Goal: Transaction & Acquisition: Purchase product/service

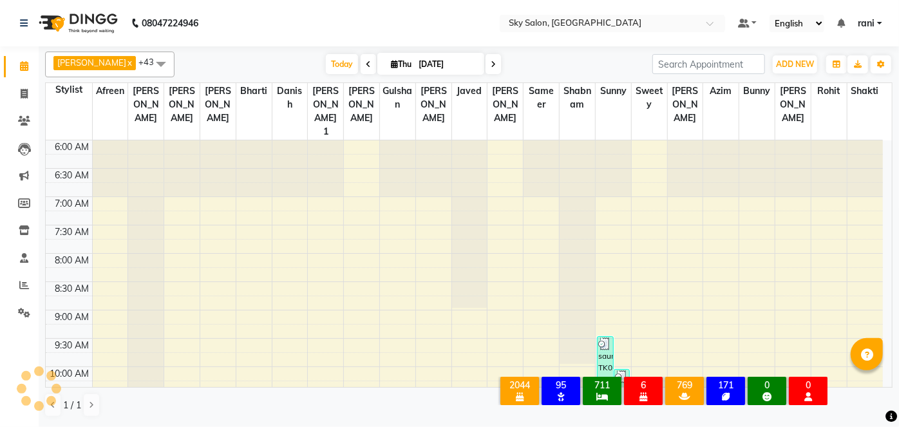
scroll to position [393, 0]
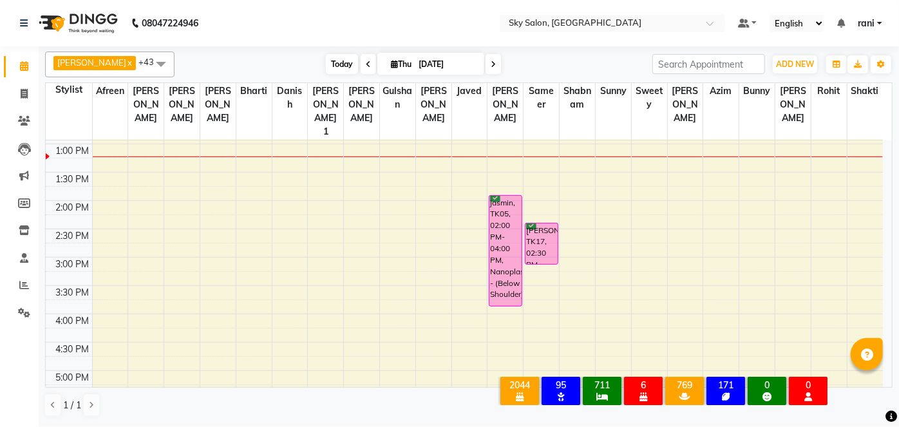
click at [330, 57] on span "Today" at bounding box center [342, 64] width 32 height 20
click at [326, 62] on span "Today" at bounding box center [342, 64] width 32 height 20
click at [338, 62] on span "Today" at bounding box center [342, 64] width 32 height 20
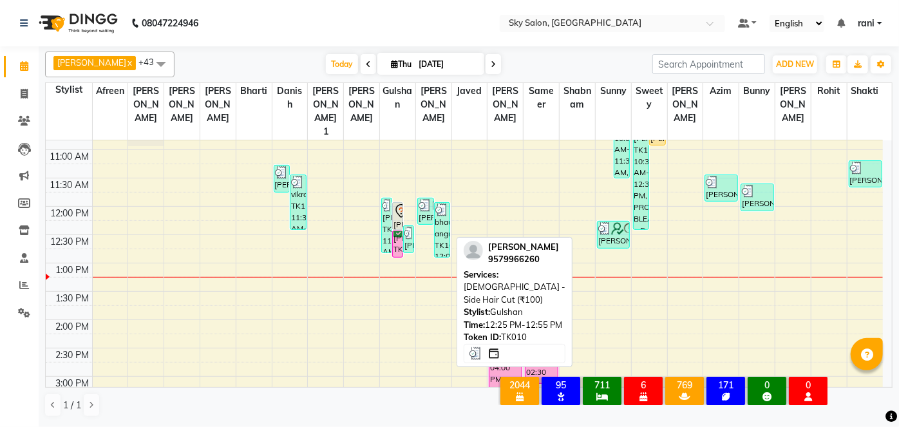
scroll to position [273, 0]
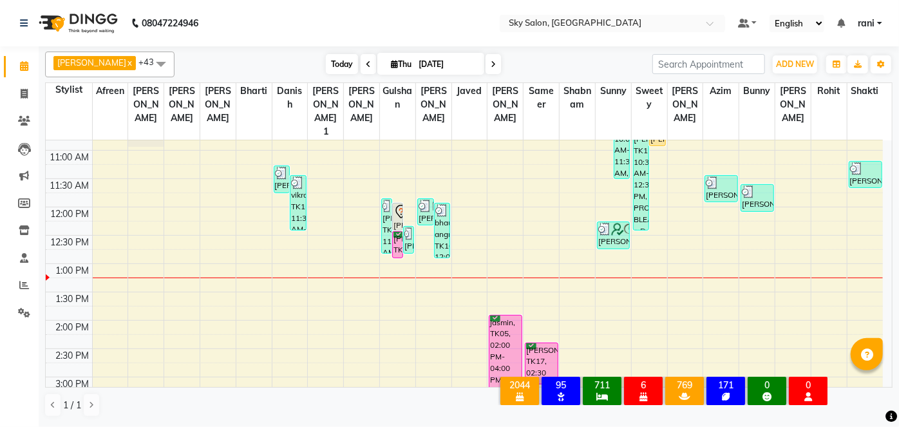
click at [326, 64] on span "Today" at bounding box center [342, 64] width 32 height 20
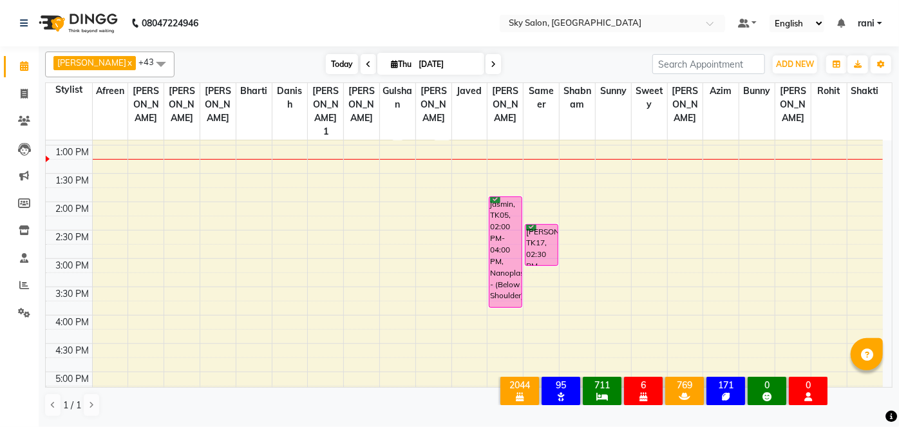
click at [326, 61] on span "Today" at bounding box center [342, 64] width 32 height 20
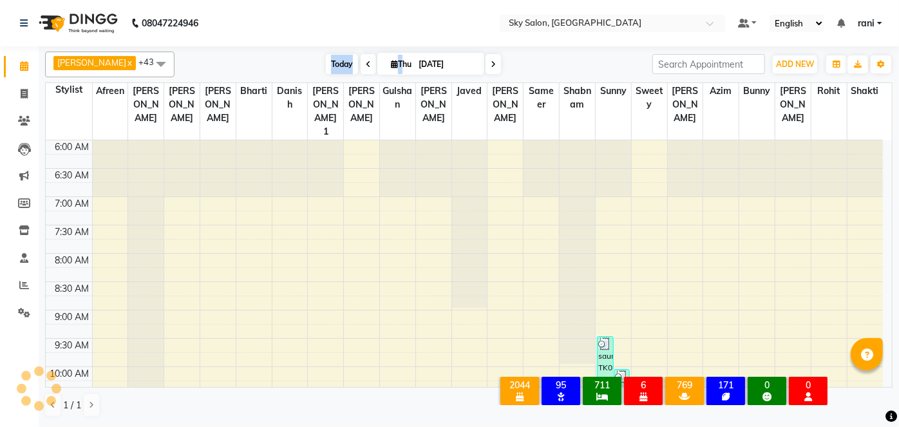
click at [326, 61] on span "Today" at bounding box center [342, 64] width 32 height 20
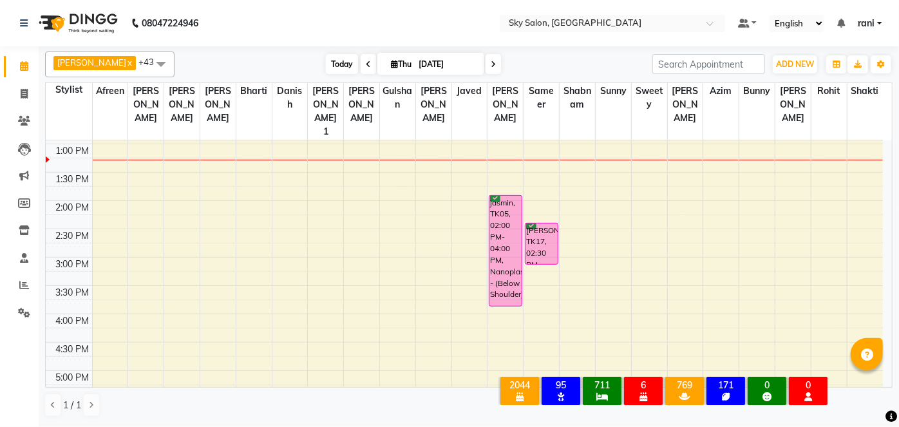
click at [326, 59] on span "Today" at bounding box center [342, 64] width 32 height 20
click at [326, 61] on span "Today" at bounding box center [342, 64] width 32 height 20
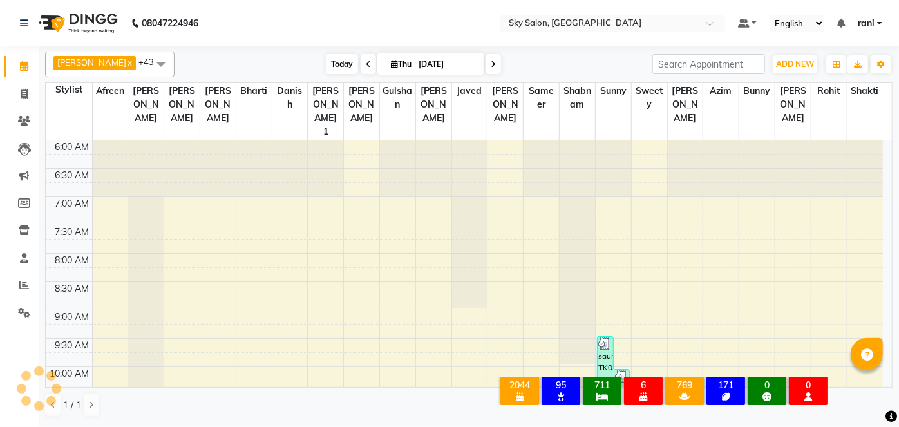
click at [326, 61] on span "Today" at bounding box center [342, 64] width 32 height 20
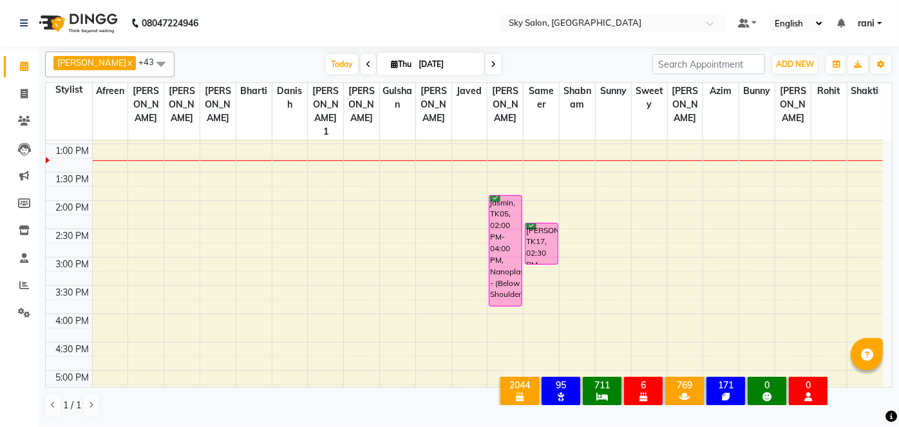
click at [490, 61] on icon at bounding box center [492, 65] width 5 height 8
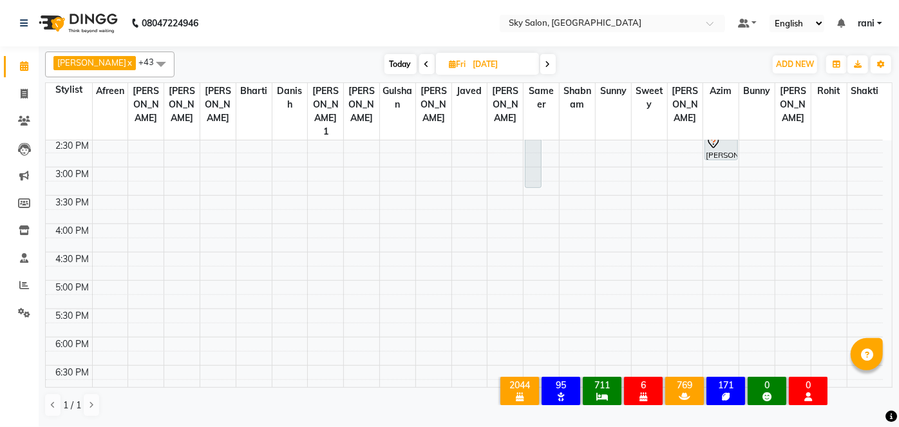
scroll to position [489, 0]
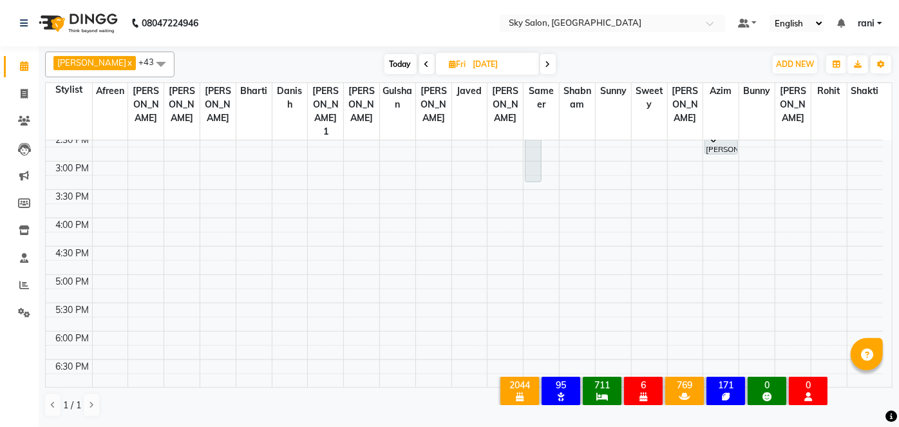
click at [384, 55] on span "Today" at bounding box center [400, 64] width 32 height 20
type input "[DATE]"
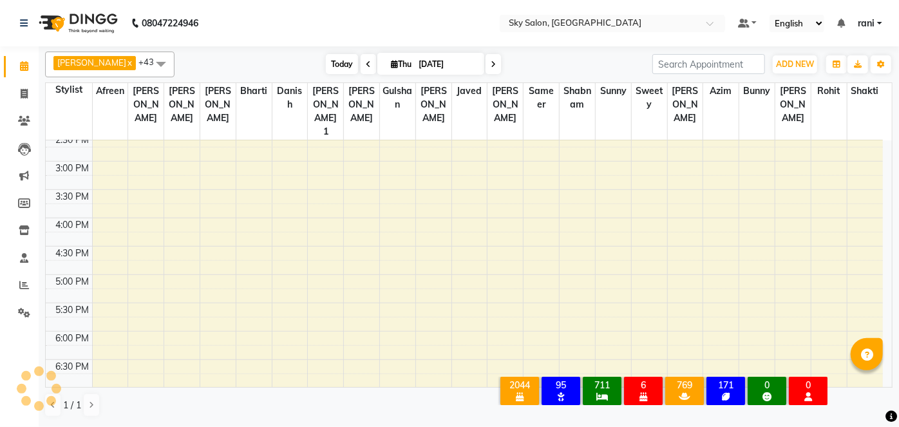
scroll to position [393, 0]
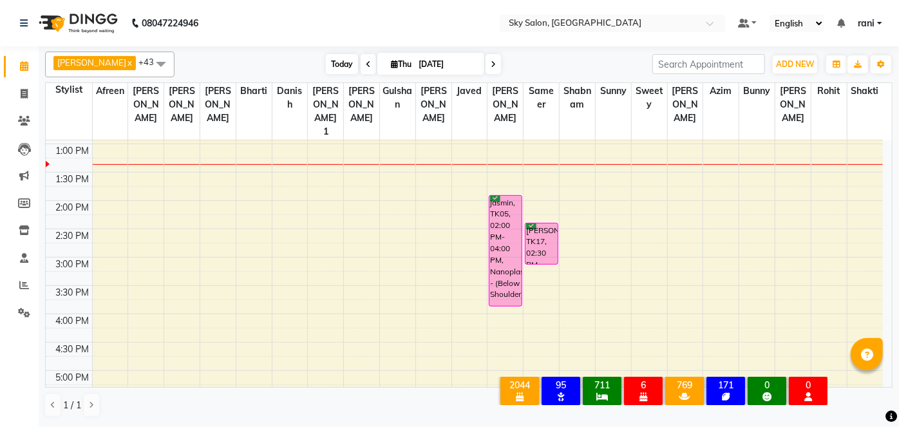
click at [328, 63] on span "Today" at bounding box center [342, 64] width 32 height 20
click at [328, 62] on span "Today" at bounding box center [342, 64] width 32 height 20
click at [30, 95] on span at bounding box center [24, 94] width 23 height 15
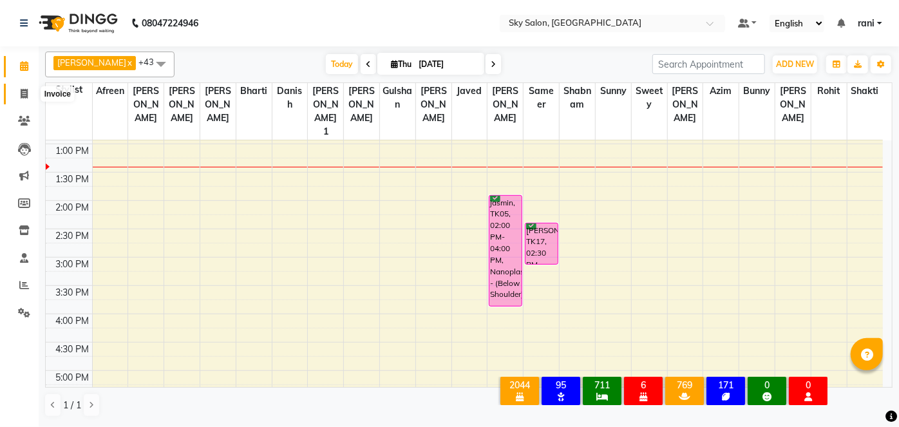
select select "3537"
select select "service"
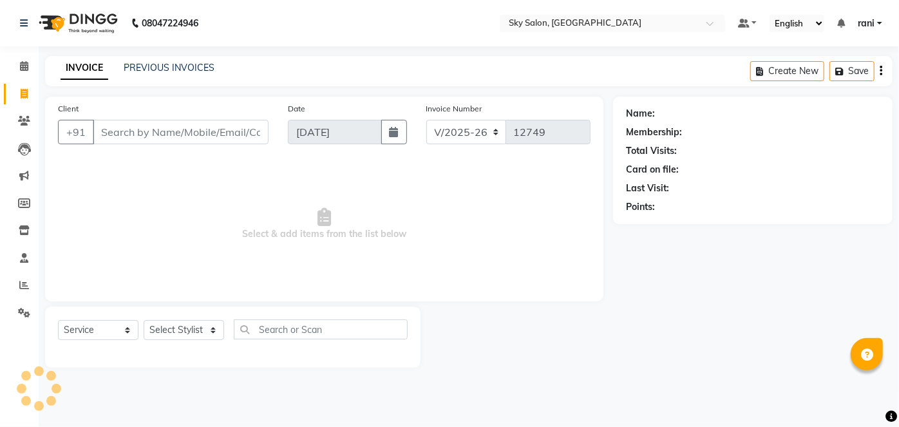
click at [156, 61] on div "PREVIOUS INVOICES" at bounding box center [169, 68] width 91 height 14
click at [180, 72] on link "PREVIOUS INVOICES" at bounding box center [169, 68] width 91 height 12
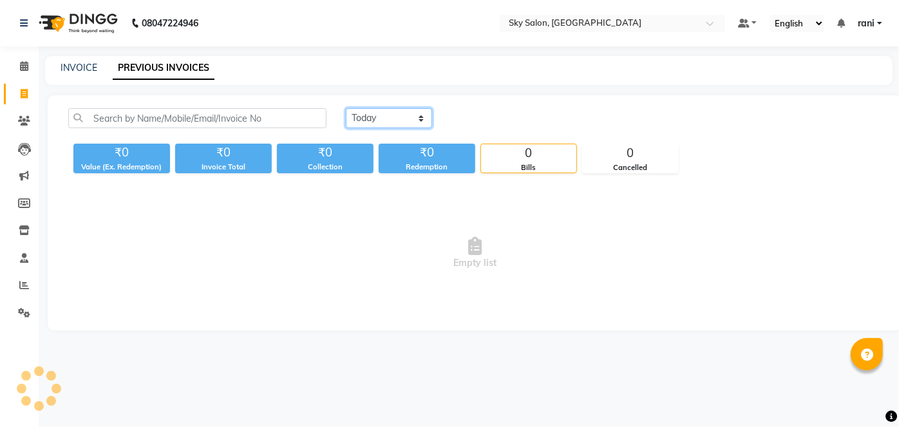
click at [376, 115] on select "[DATE] [DATE] Custom Range" at bounding box center [389, 118] width 86 height 20
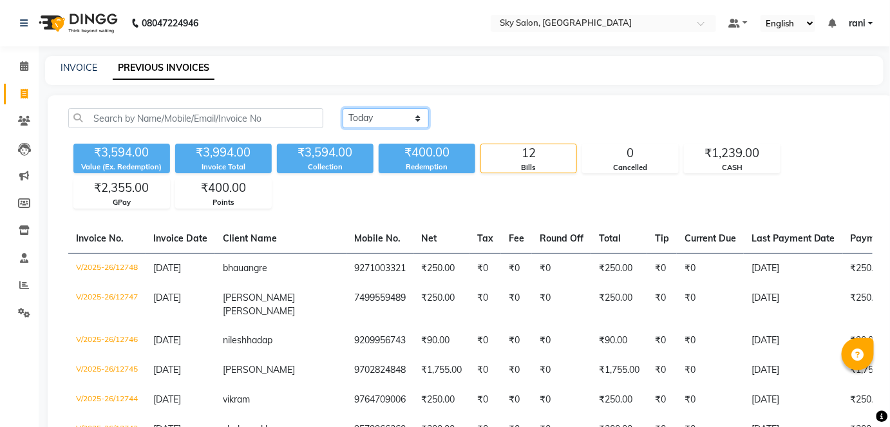
select select "[DATE]"
click at [342, 108] on select "[DATE] [DATE] Custom Range" at bounding box center [385, 118] width 86 height 20
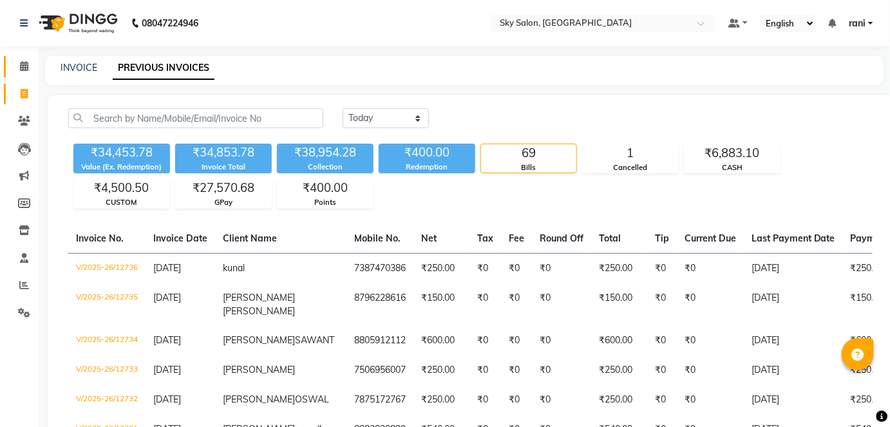
click at [21, 57] on link "Calendar" at bounding box center [19, 66] width 31 height 21
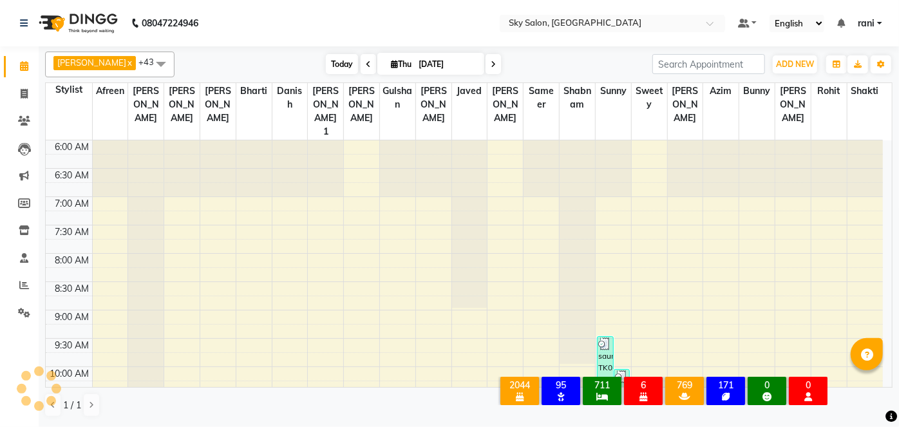
click at [333, 62] on span "Today" at bounding box center [342, 64] width 32 height 20
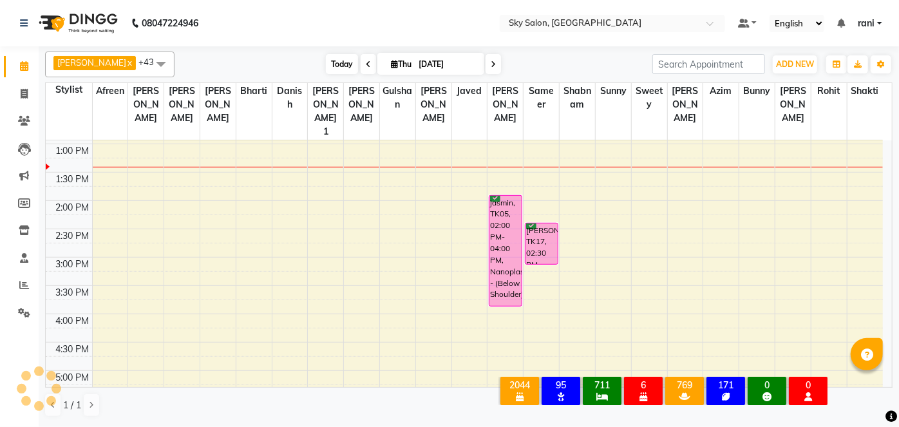
click at [326, 62] on span "Today" at bounding box center [342, 64] width 32 height 20
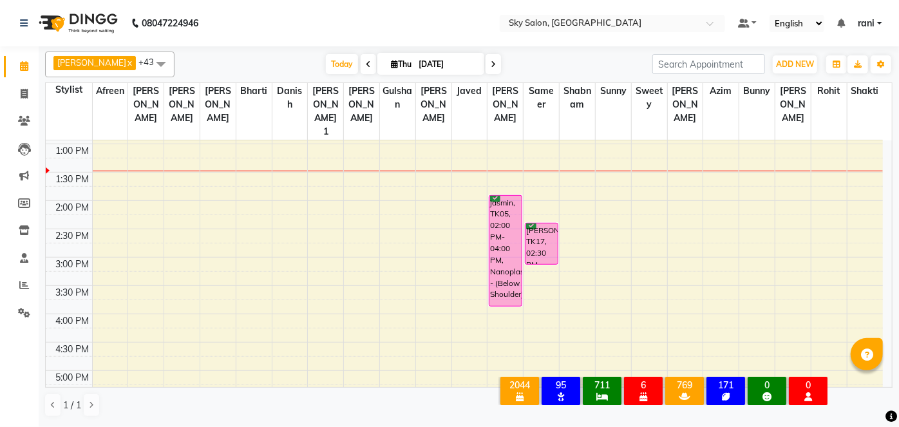
click at [415, 61] on input "[DATE]" at bounding box center [447, 64] width 64 height 19
select select "9"
select select "2025"
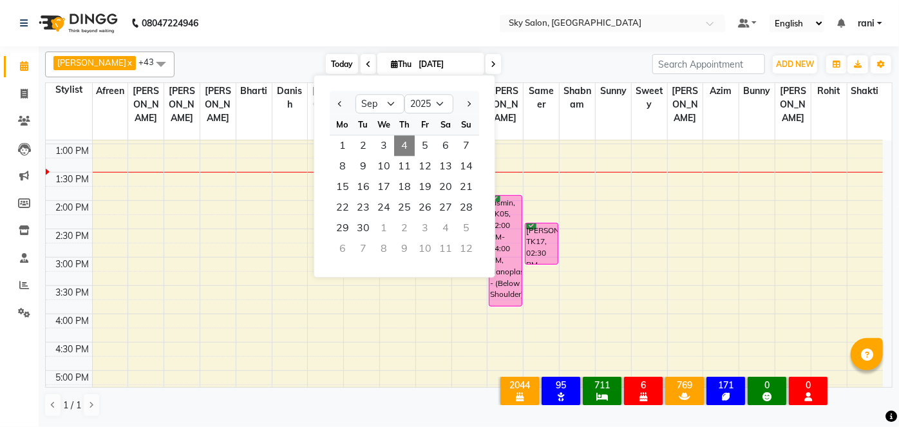
click at [326, 58] on span "Today" at bounding box center [342, 64] width 32 height 20
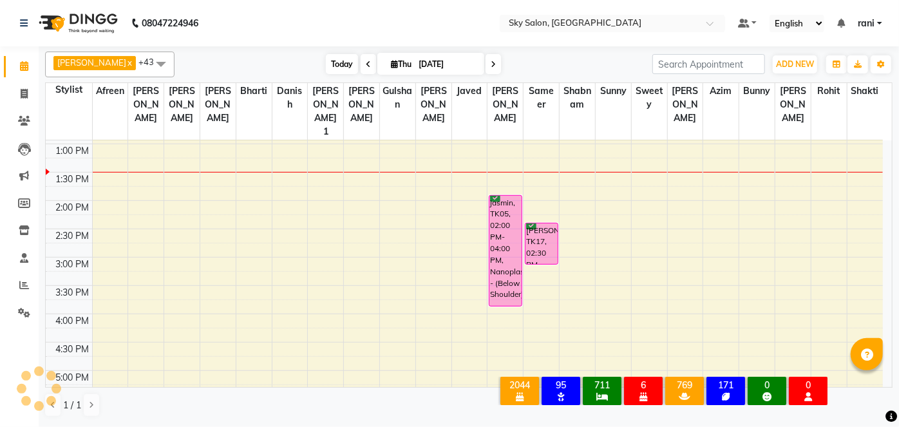
click at [326, 58] on span "Today" at bounding box center [342, 64] width 32 height 20
click at [326, 68] on span "Today" at bounding box center [342, 64] width 32 height 20
click at [328, 55] on span "Today" at bounding box center [342, 64] width 32 height 20
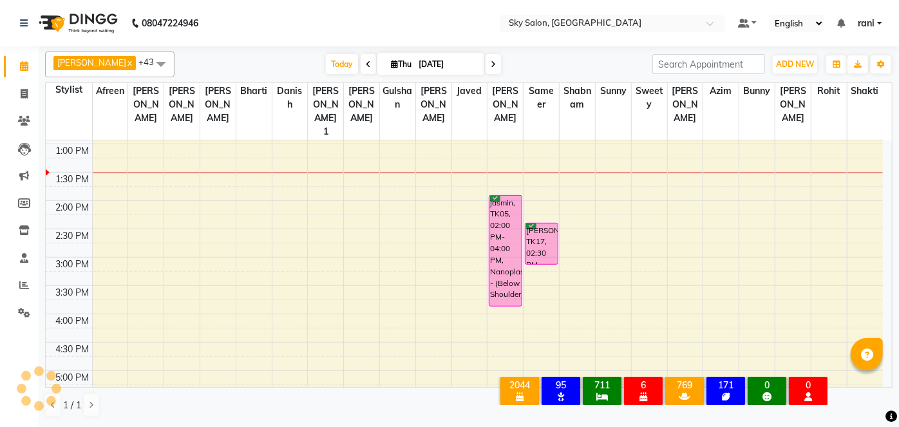
click at [274, 61] on div "Today Thu 04-09-2025" at bounding box center [413, 64] width 465 height 19
click at [326, 64] on span "Today" at bounding box center [342, 64] width 32 height 20
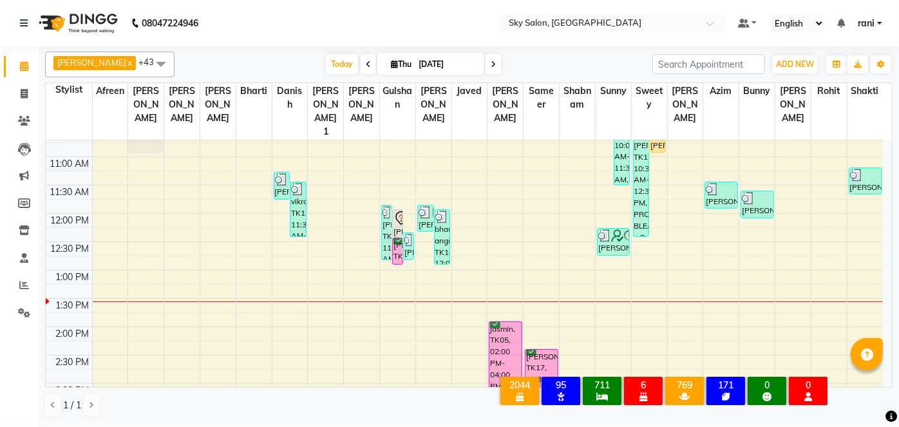
scroll to position [269, 0]
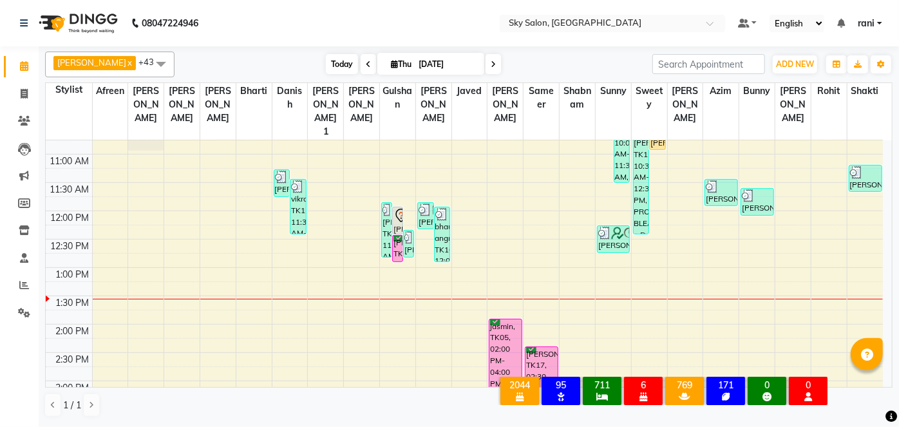
click at [326, 54] on span "Today" at bounding box center [342, 64] width 32 height 20
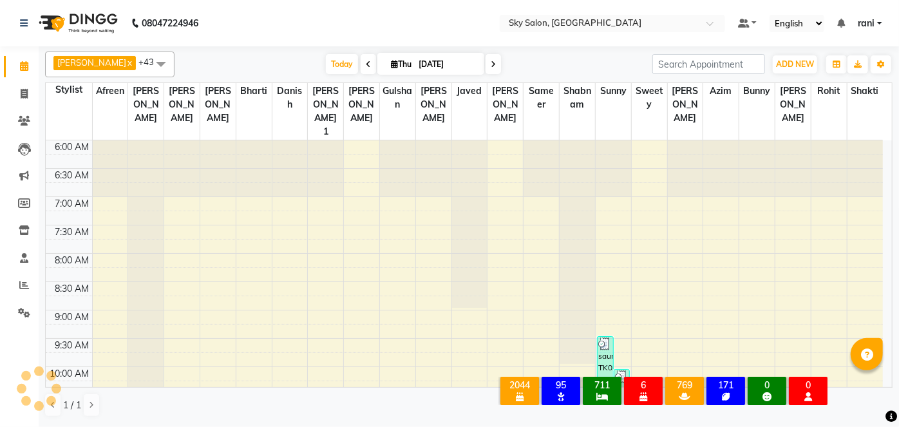
scroll to position [393, 0]
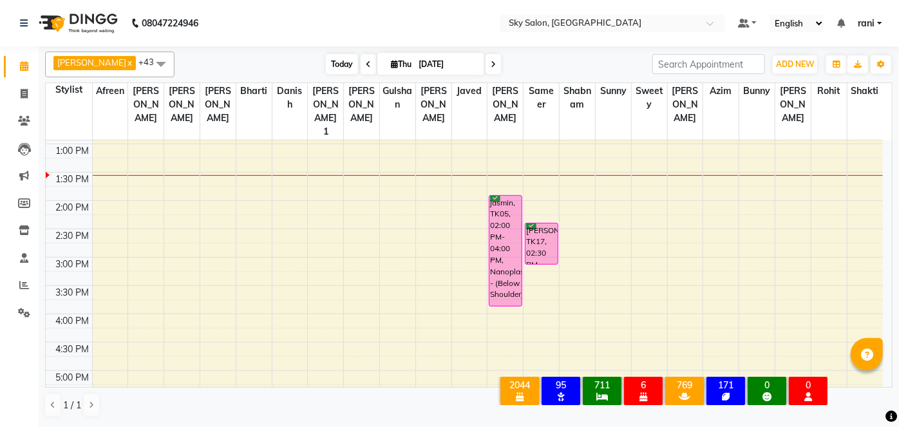
click at [326, 69] on span "Today" at bounding box center [342, 64] width 32 height 20
click at [280, 55] on div "Today Thu 04-09-2025" at bounding box center [413, 64] width 465 height 19
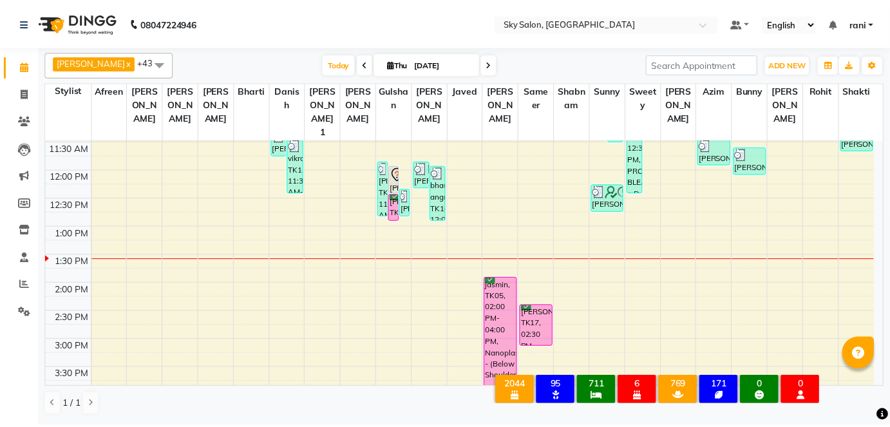
scroll to position [281, 0]
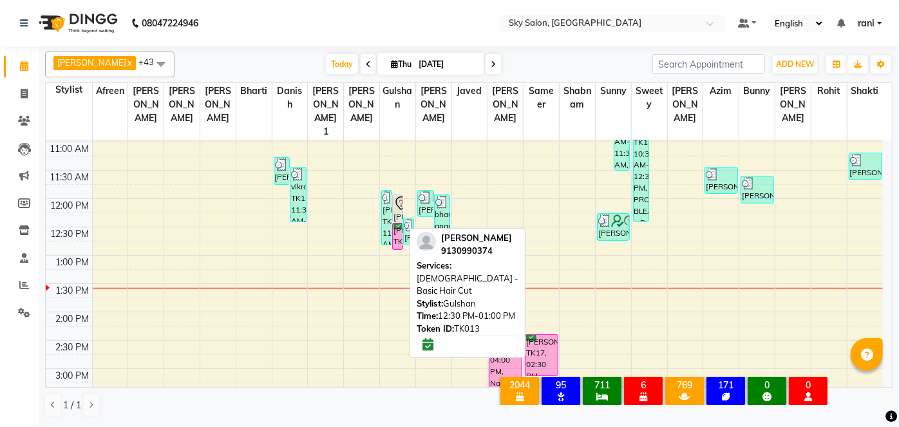
click at [399, 223] on div "shushil mokal, TK13, 12:30 PM-01:00 PM, Male - Basic Hair Cut" at bounding box center [398, 236] width 10 height 26
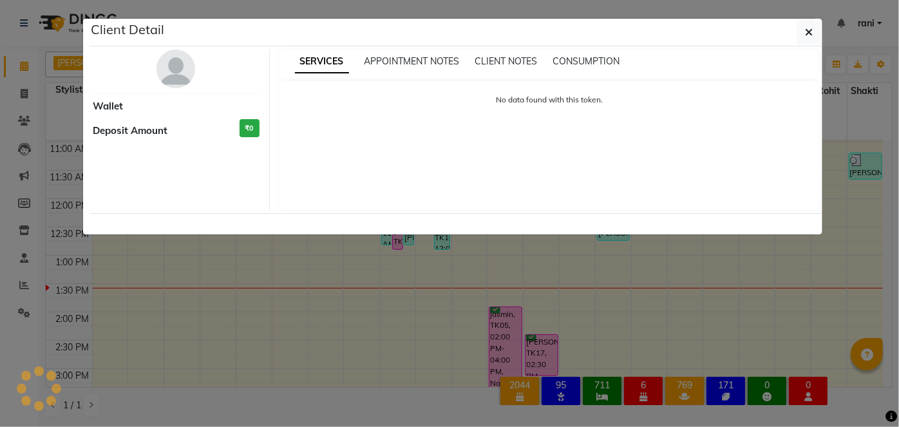
select select "6"
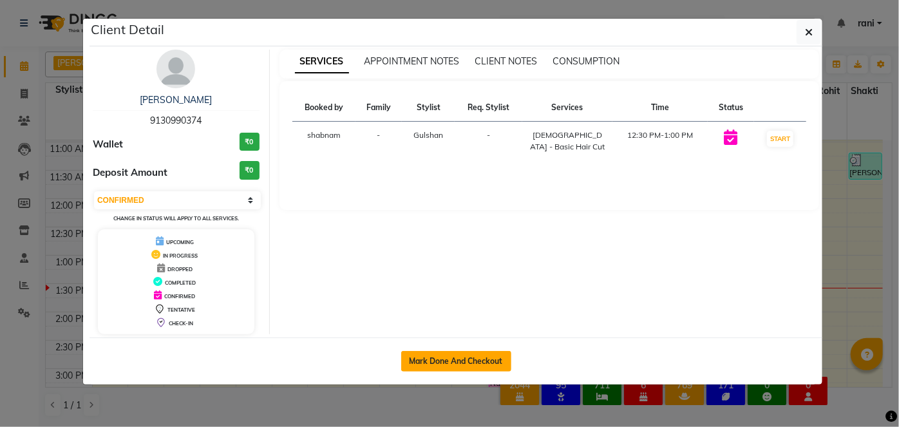
drag, startPoint x: 462, startPoint y: 349, endPoint x: 463, endPoint y: 357, distance: 8.5
click at [463, 357] on div "Mark Done And Checkout" at bounding box center [455, 360] width 732 height 47
click at [463, 357] on button "Mark Done And Checkout" at bounding box center [456, 361] width 110 height 21
select select "service"
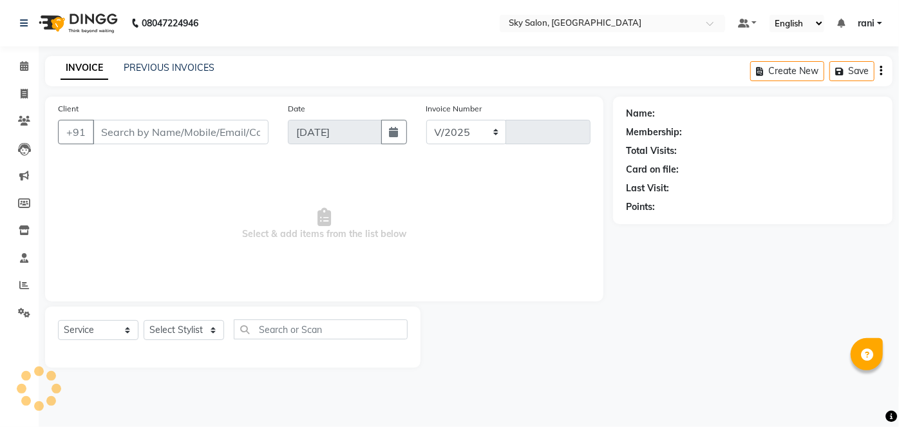
select select "3537"
type input "12749"
type input "9130990374"
select select "53255"
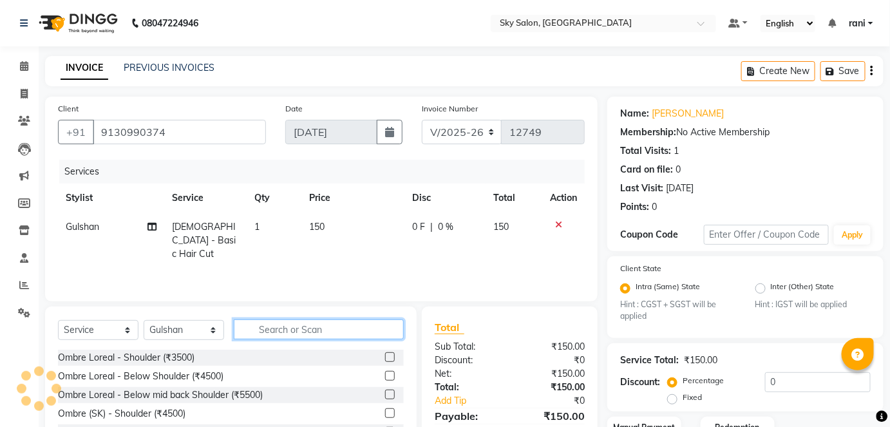
click at [324, 338] on input "text" at bounding box center [319, 329] width 170 height 20
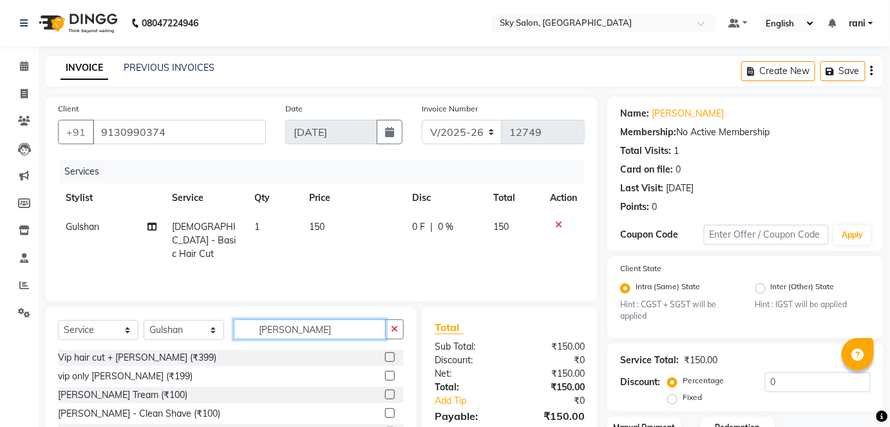
scroll to position [95, 0]
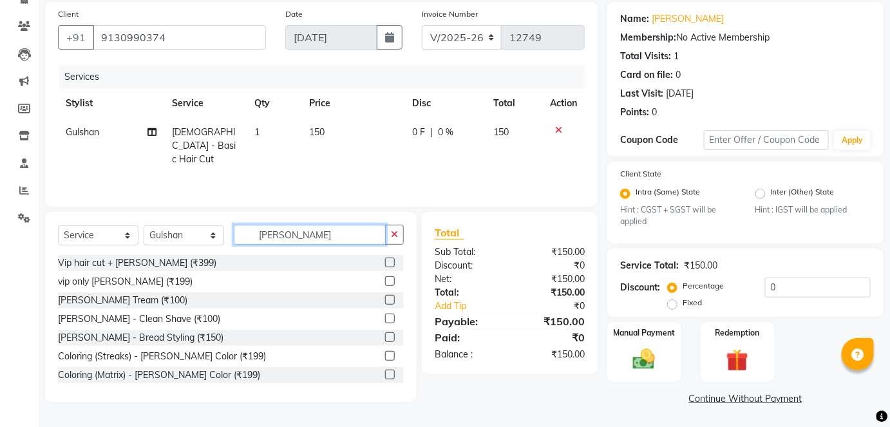
type input "beard"
click at [385, 304] on div at bounding box center [389, 302] width 8 height 14
click at [385, 303] on label at bounding box center [390, 300] width 10 height 10
click at [385, 303] on input "checkbox" at bounding box center [389, 300] width 8 height 8
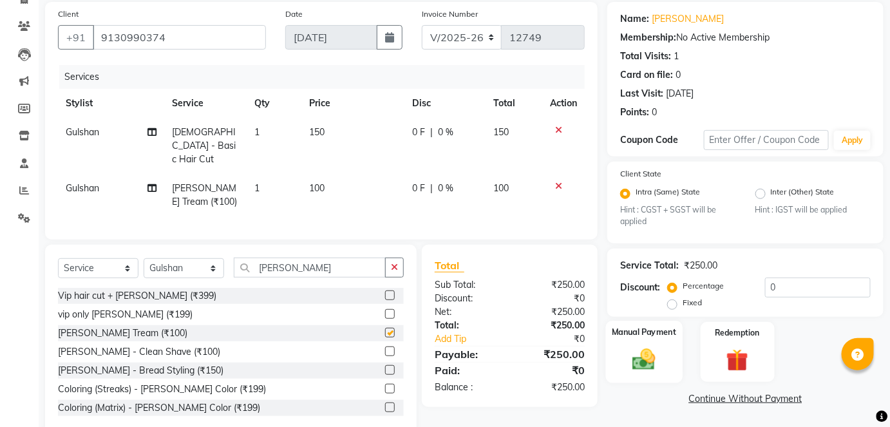
checkbox input "false"
click at [649, 364] on img at bounding box center [643, 359] width 37 height 26
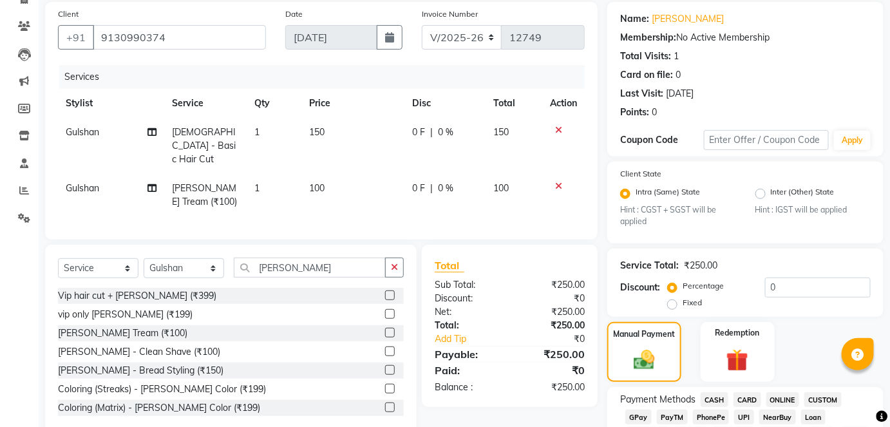
scroll to position [268, 0]
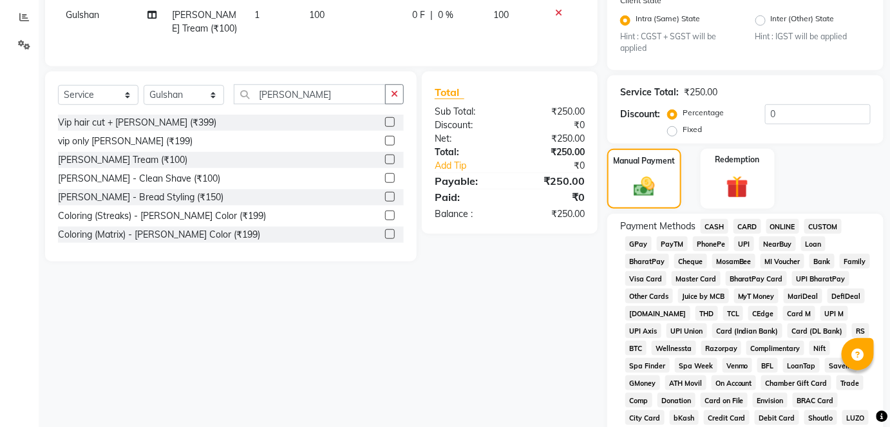
click at [637, 241] on span "GPay" at bounding box center [638, 243] width 26 height 15
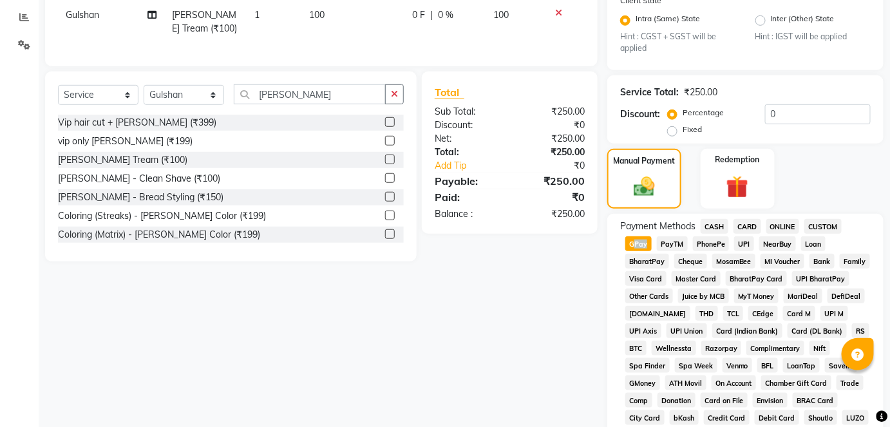
scroll to position [629, 0]
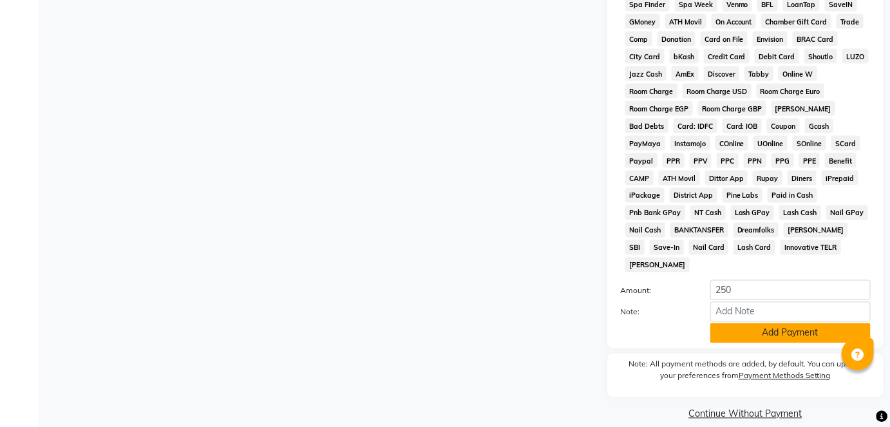
click at [747, 326] on button "Add Payment" at bounding box center [790, 333] width 160 height 20
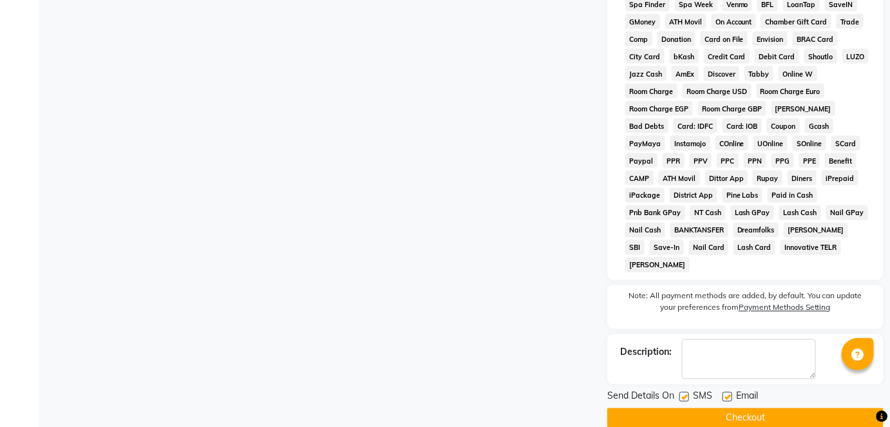
click at [686, 392] on label at bounding box center [684, 397] width 10 height 10
click at [686, 393] on input "checkbox" at bounding box center [683, 397] width 8 height 8
checkbox input "false"
click at [685, 408] on button "Checkout" at bounding box center [745, 418] width 276 height 20
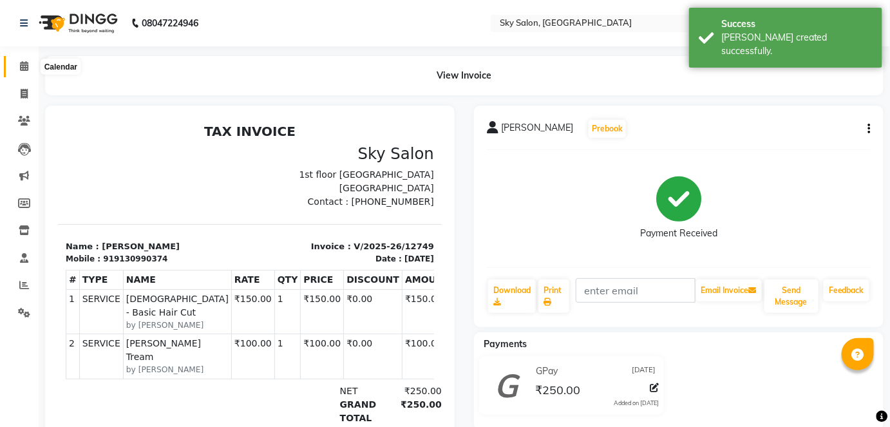
click at [28, 64] on icon at bounding box center [24, 66] width 8 height 10
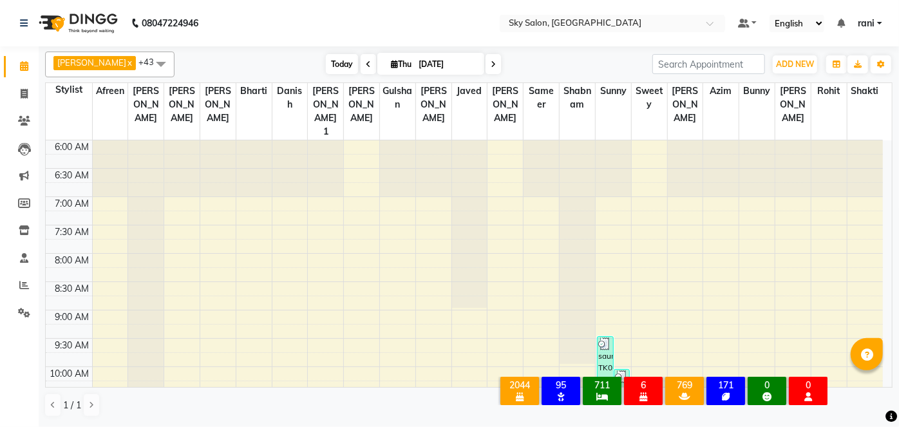
click at [326, 64] on span "Today" at bounding box center [342, 64] width 32 height 20
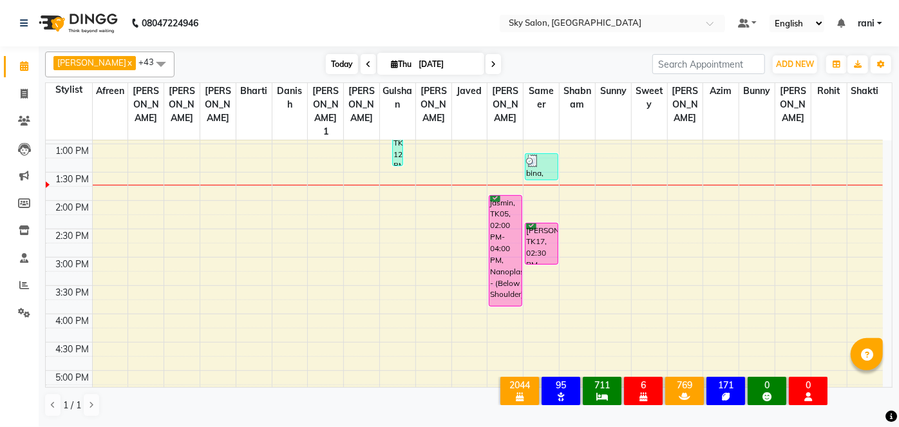
click at [326, 62] on span "Today" at bounding box center [342, 64] width 32 height 20
click at [21, 91] on icon at bounding box center [24, 94] width 7 height 10
select select "service"
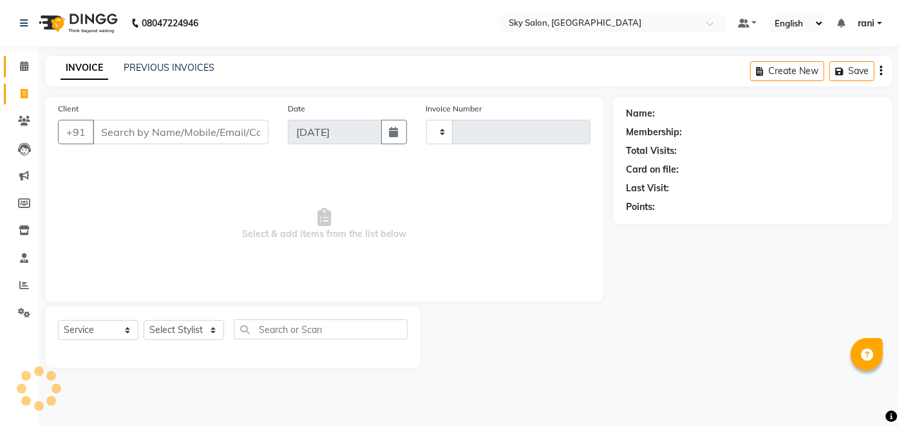
type input "12751"
select select "3537"
click at [194, 335] on select "Select Stylist" at bounding box center [184, 330] width 80 height 20
select select "27779"
click at [144, 320] on select "Select Stylist afreen [PERSON_NAME] saha [PERSON_NAME] [PERSON_NAME] [PERSON_NA…" at bounding box center [184, 330] width 80 height 20
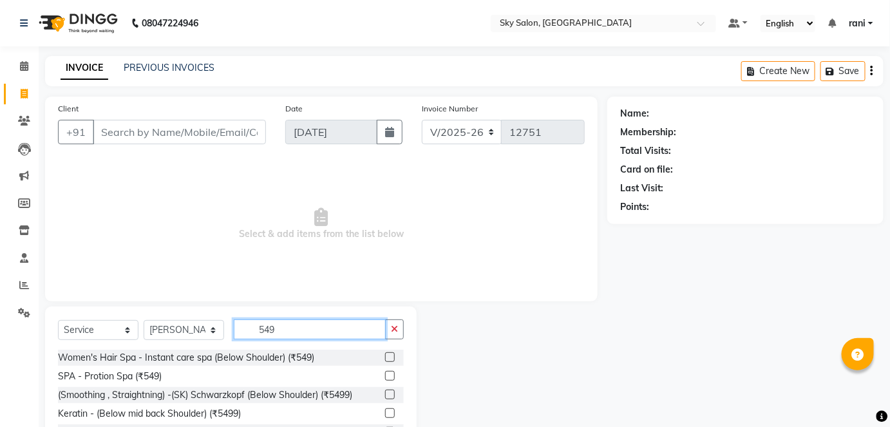
scroll to position [23, 0]
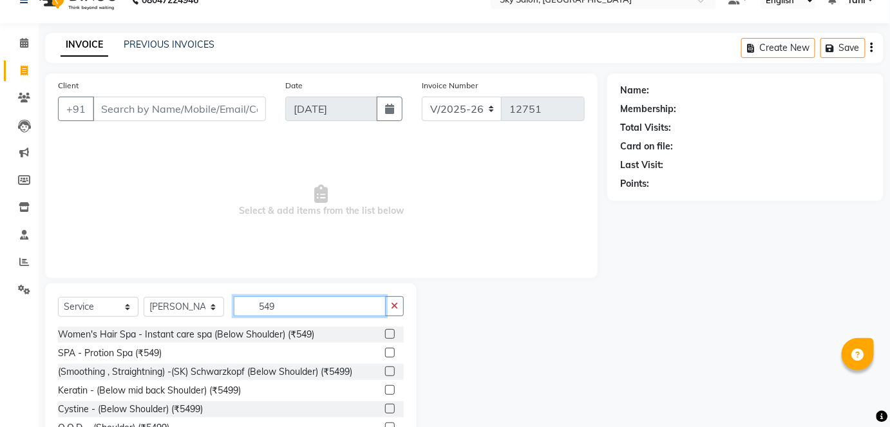
type input "549"
click at [386, 352] on label at bounding box center [390, 353] width 10 height 10
click at [386, 352] on input "checkbox" at bounding box center [389, 353] width 8 height 8
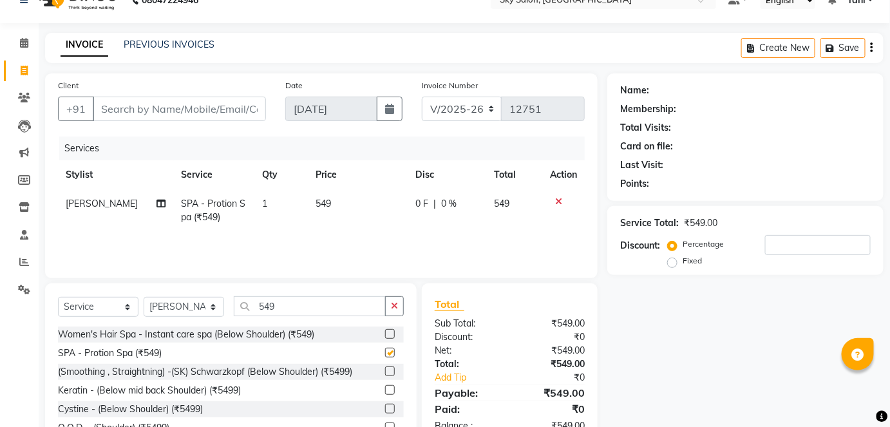
checkbox input "false"
click at [788, 252] on input "number" at bounding box center [818, 245] width 106 height 20
type input "15"
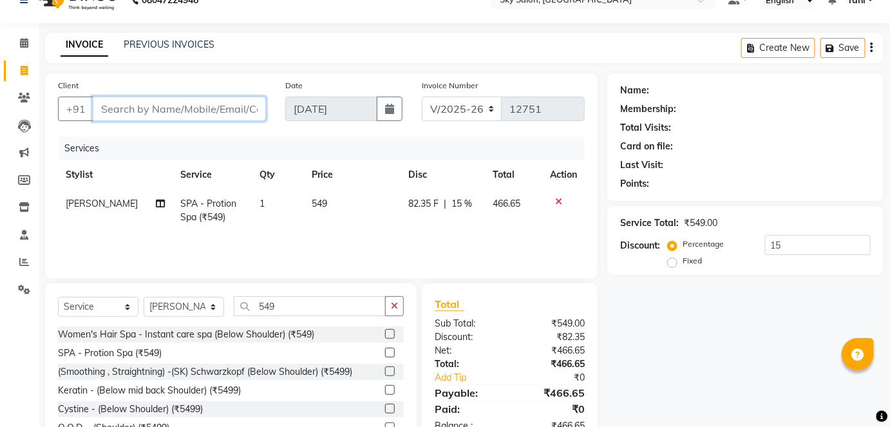
drag, startPoint x: 145, startPoint y: 97, endPoint x: 146, endPoint y: 103, distance: 6.6
click at [146, 103] on input "Client" at bounding box center [179, 109] width 173 height 24
click at [241, 95] on div "Client +91" at bounding box center [161, 105] width 227 height 53
click at [225, 107] on input "Client" at bounding box center [179, 109] width 173 height 24
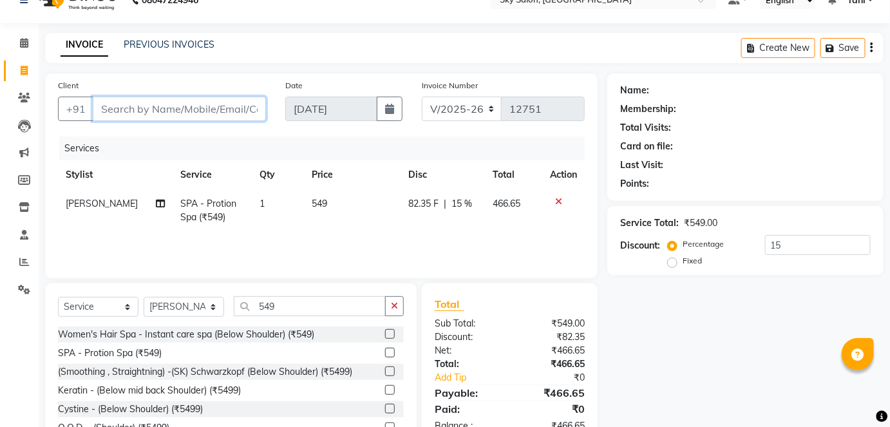
paste input "9021701870"
type input "9021701870"
type input "0"
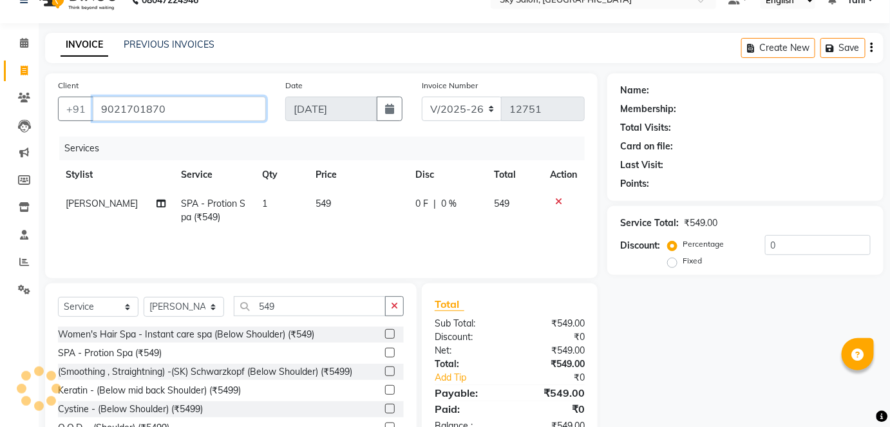
type input "9021701870"
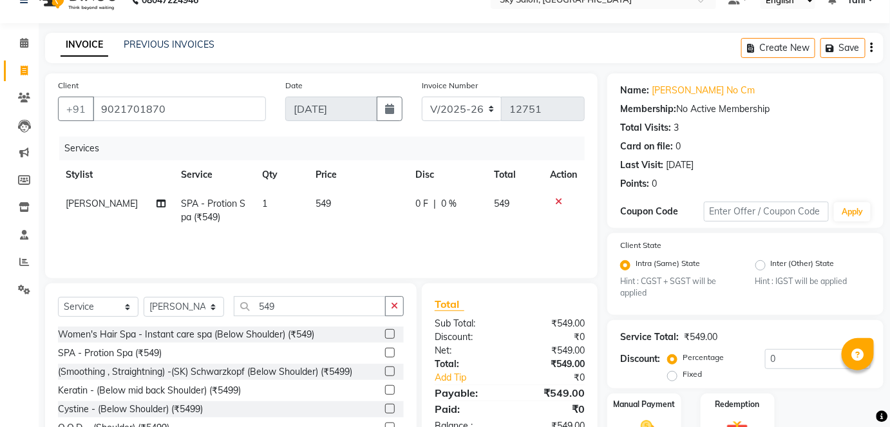
scroll to position [95, 0]
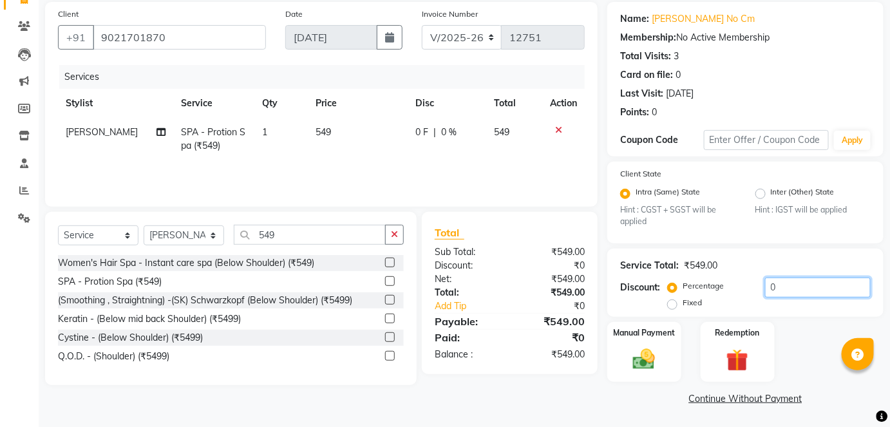
click at [811, 287] on input "0" at bounding box center [818, 287] width 106 height 20
type input "15"
click at [653, 351] on img at bounding box center [643, 359] width 37 height 26
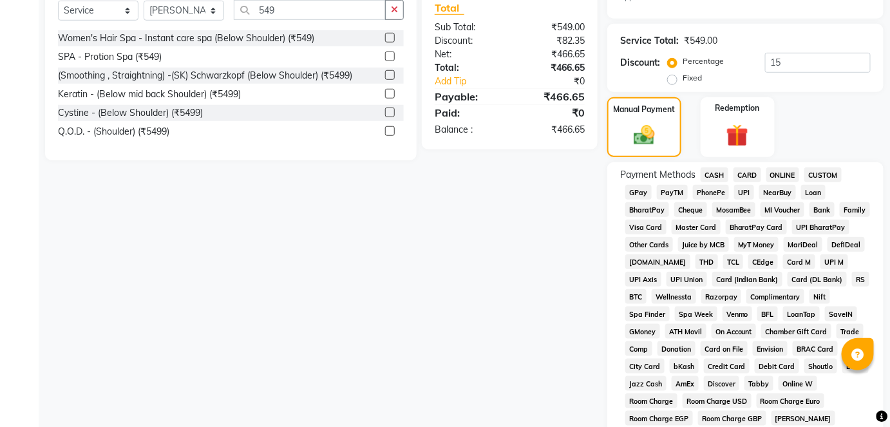
scroll to position [346, 0]
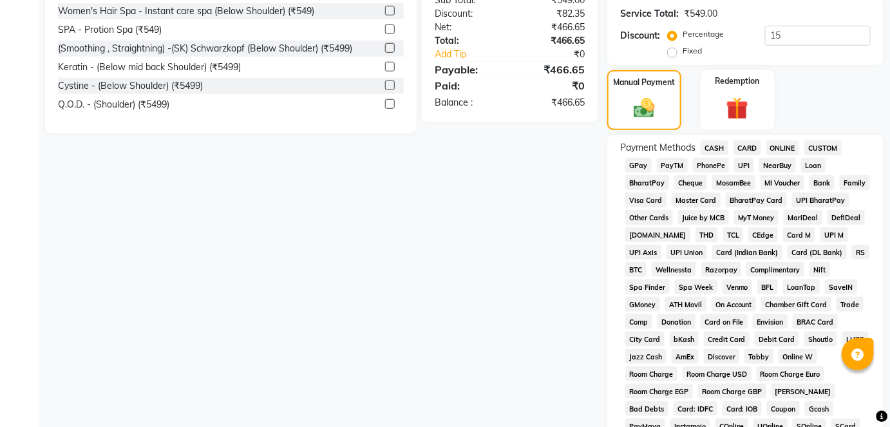
click at [638, 162] on span "GPay" at bounding box center [638, 165] width 26 height 15
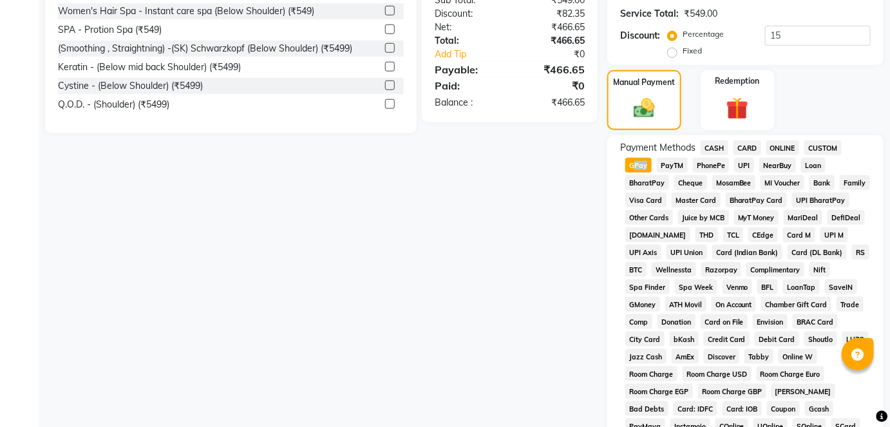
scroll to position [629, 0]
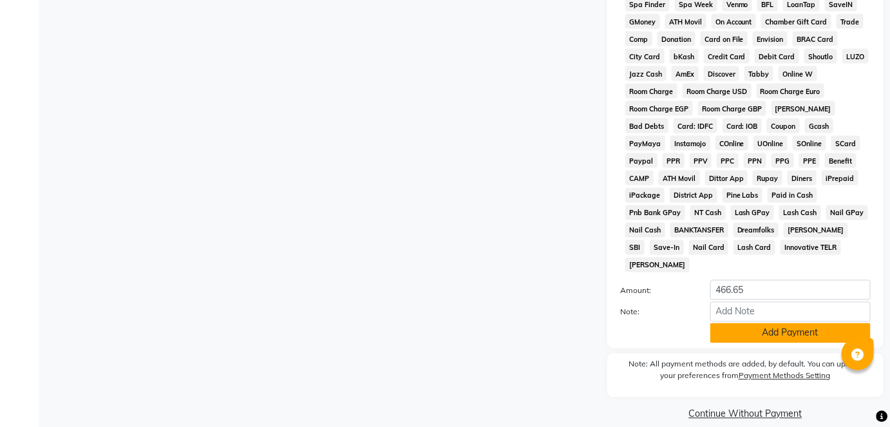
click at [769, 323] on button "Add Payment" at bounding box center [790, 333] width 160 height 20
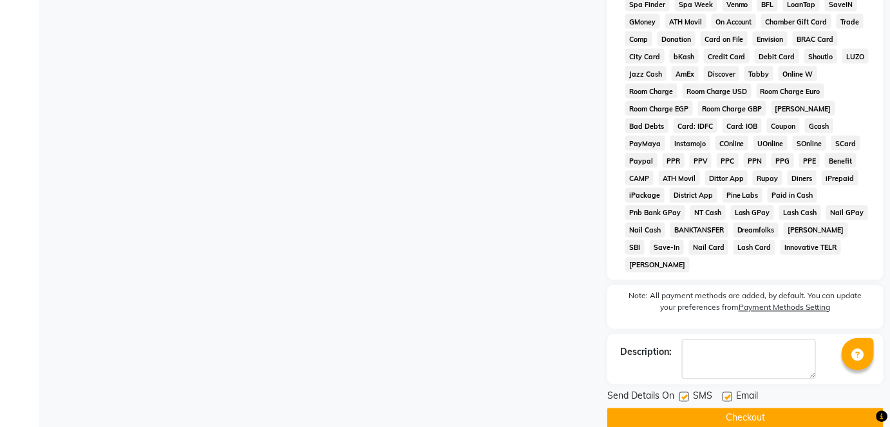
drag, startPoint x: 686, startPoint y: 386, endPoint x: 681, endPoint y: 377, distance: 10.4
click at [681, 392] on div at bounding box center [683, 399] width 8 height 14
click at [681, 392] on label at bounding box center [684, 397] width 10 height 10
click at [681, 393] on input "checkbox" at bounding box center [683, 397] width 8 height 8
checkbox input "false"
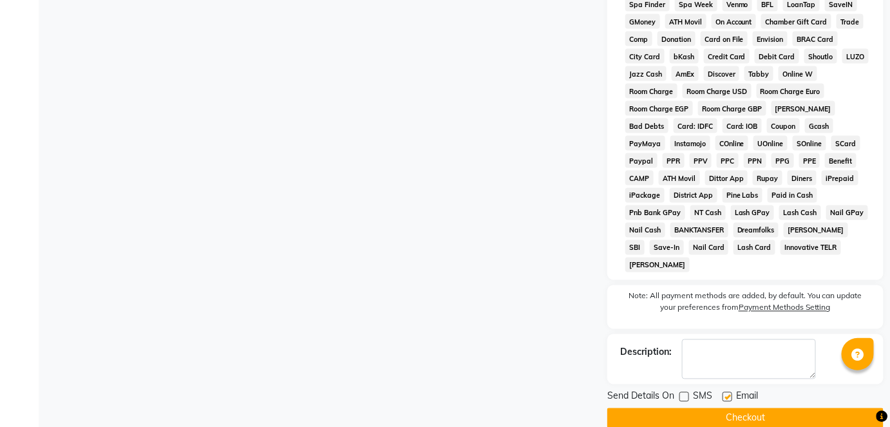
click at [695, 408] on button "Checkout" at bounding box center [745, 418] width 276 height 20
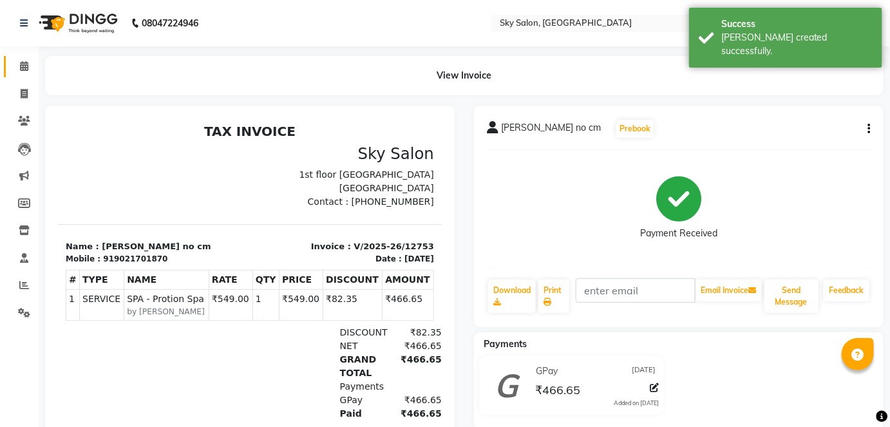
click at [21, 75] on link "Calendar" at bounding box center [19, 66] width 31 height 21
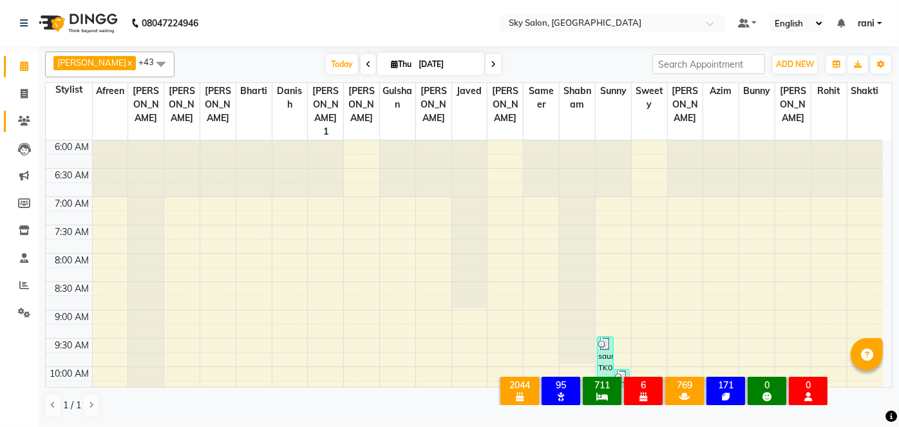
click at [19, 112] on link "Clients" at bounding box center [19, 121] width 31 height 21
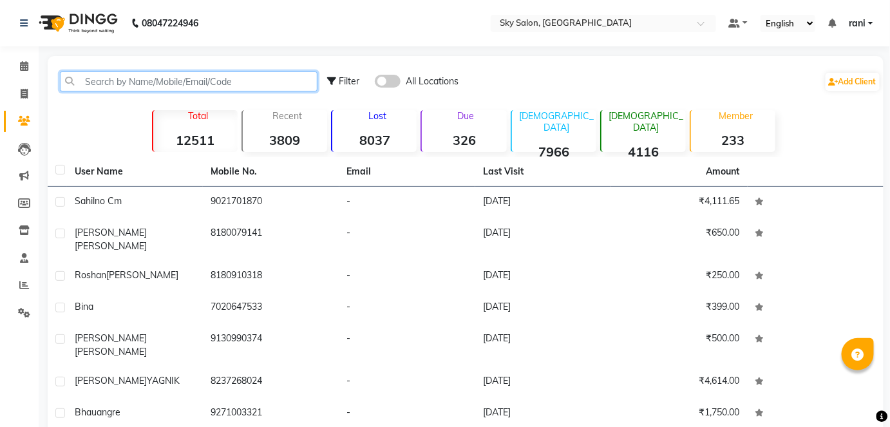
click at [116, 84] on input "text" at bounding box center [188, 81] width 257 height 20
click at [117, 84] on input "text" at bounding box center [188, 81] width 257 height 20
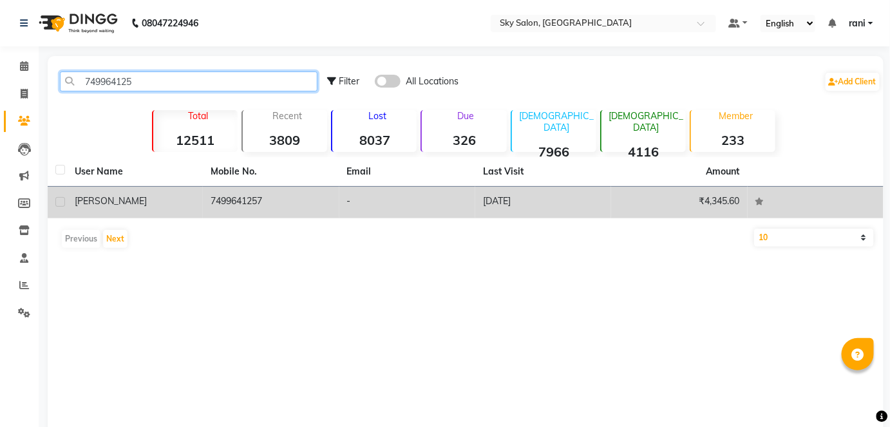
type input "749964125"
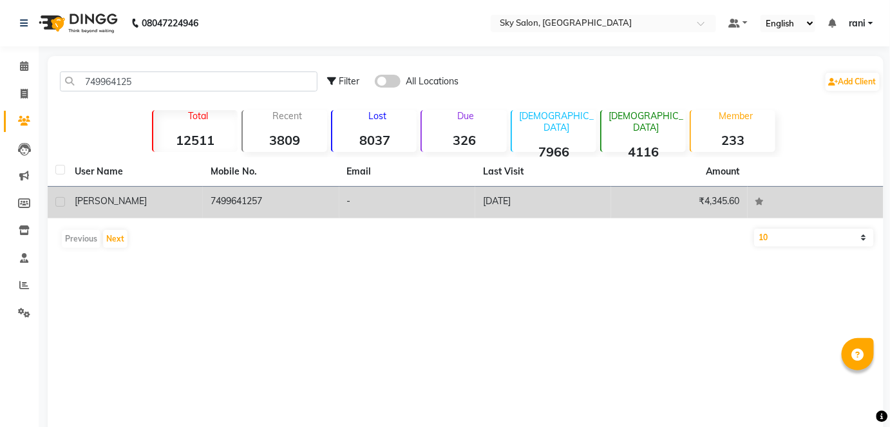
click at [287, 205] on td "7499641257" at bounding box center [271, 203] width 136 height 32
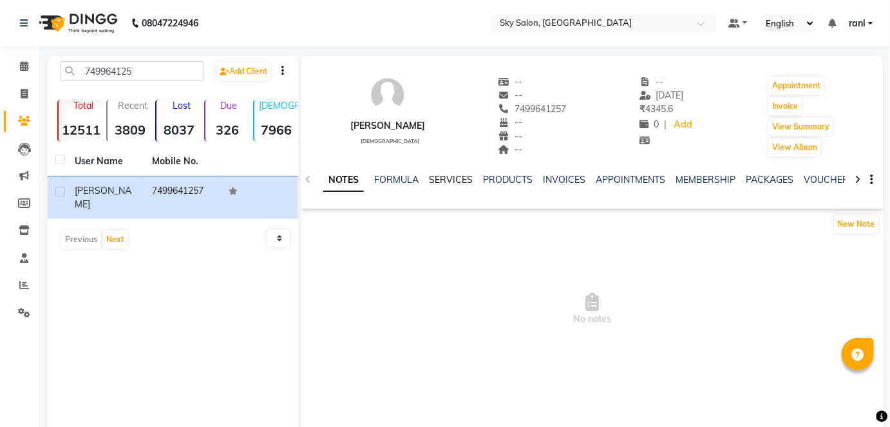
click at [441, 181] on link "SERVICES" at bounding box center [451, 180] width 44 height 12
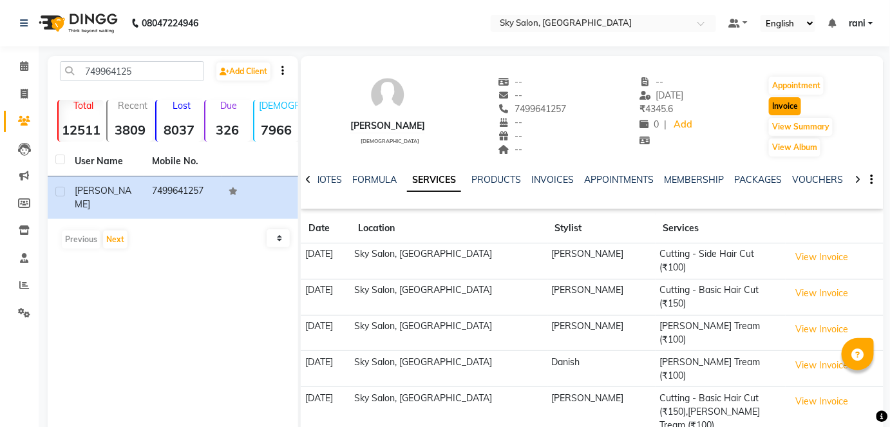
click at [782, 107] on button "Invoice" at bounding box center [785, 106] width 32 height 18
select select "3537"
select select "service"
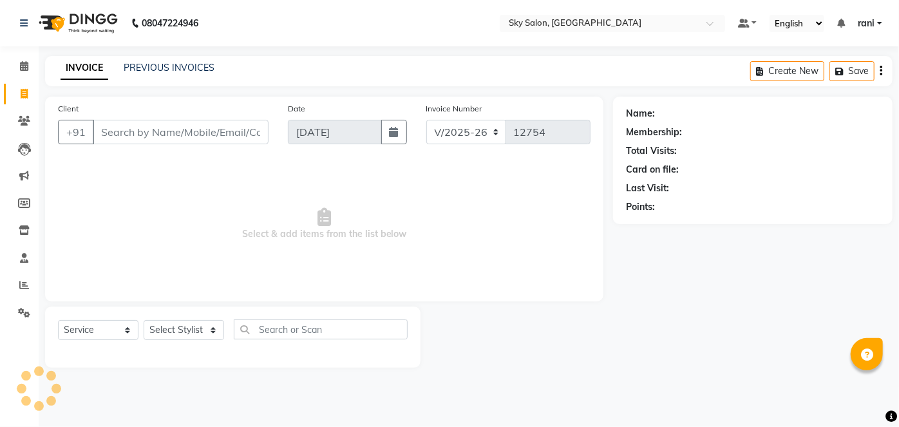
type input "7499641257"
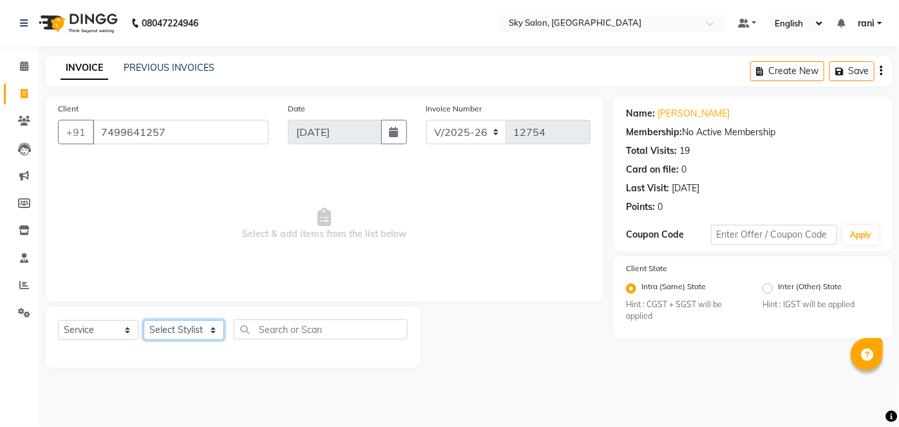
click at [182, 324] on select "Select Stylist afreen [PERSON_NAME] saha [PERSON_NAME] [PERSON_NAME] [PERSON_NA…" at bounding box center [184, 330] width 80 height 20
select select "57852"
click at [144, 320] on select "Select Stylist afreen [PERSON_NAME] saha [PERSON_NAME] [PERSON_NAME] [PERSON_NA…" at bounding box center [184, 330] width 80 height 20
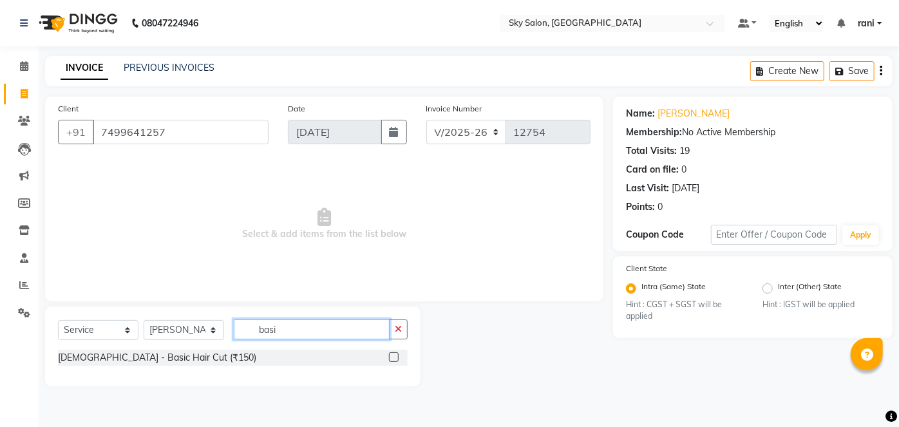
type input "basi"
click at [393, 354] on label at bounding box center [394, 357] width 10 height 10
click at [393, 354] on input "checkbox" at bounding box center [393, 357] width 8 height 8
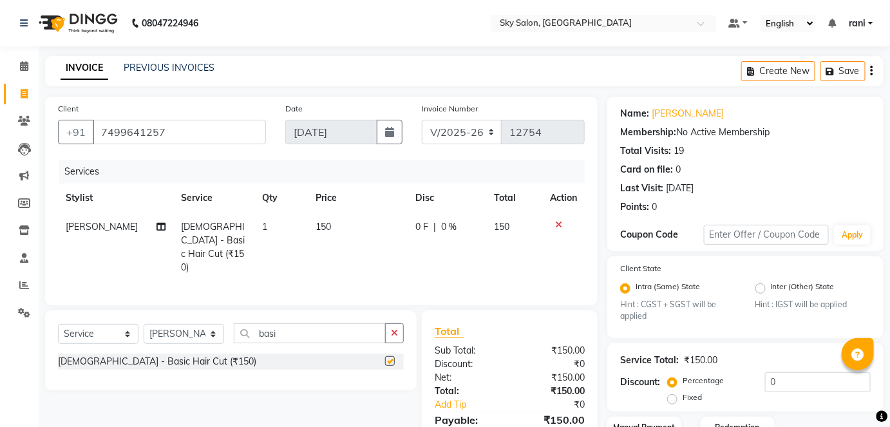
scroll to position [95, 0]
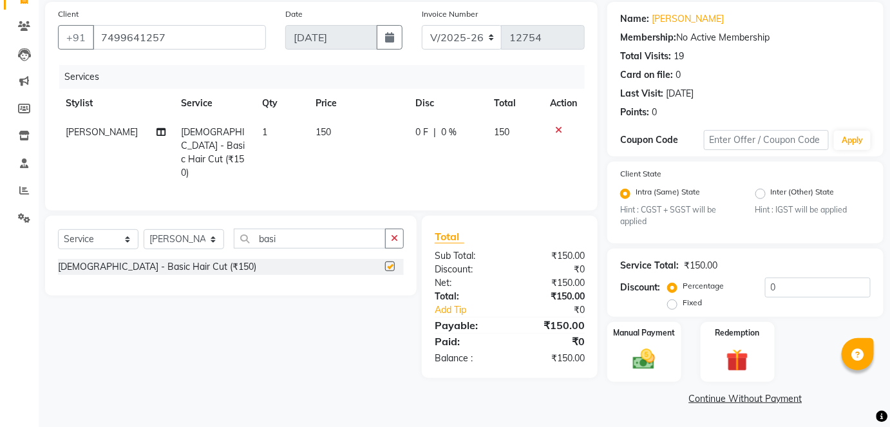
checkbox input "false"
click at [647, 350] on img at bounding box center [643, 359] width 37 height 26
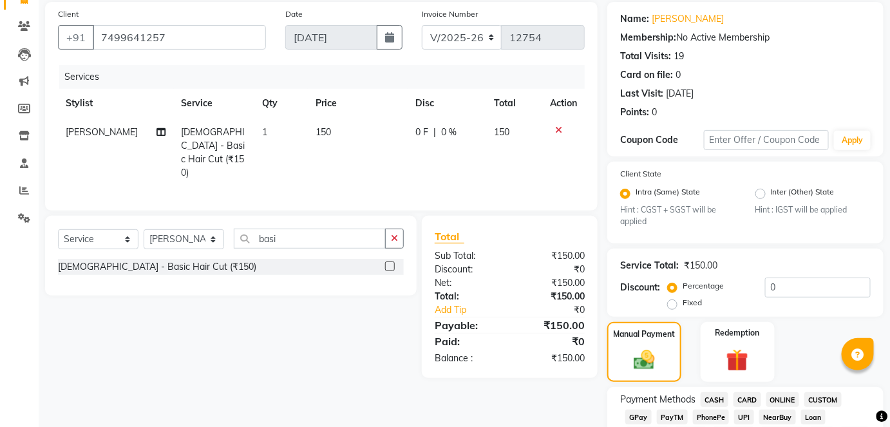
scroll to position [261, 0]
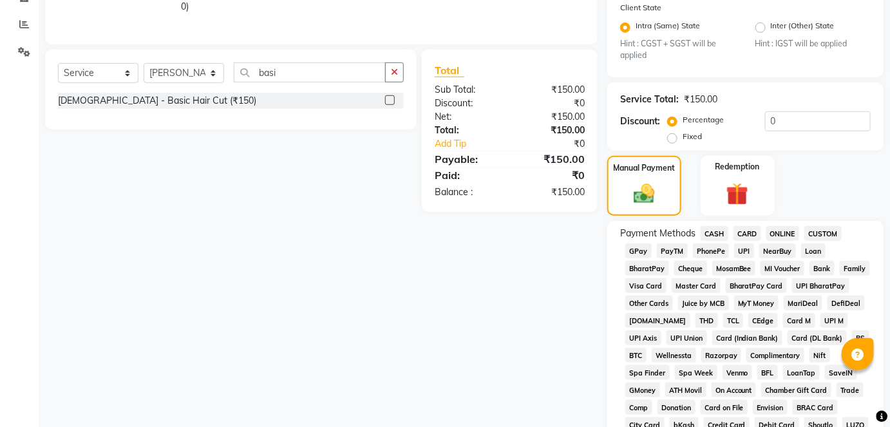
click at [642, 247] on span "GPay" at bounding box center [638, 250] width 26 height 15
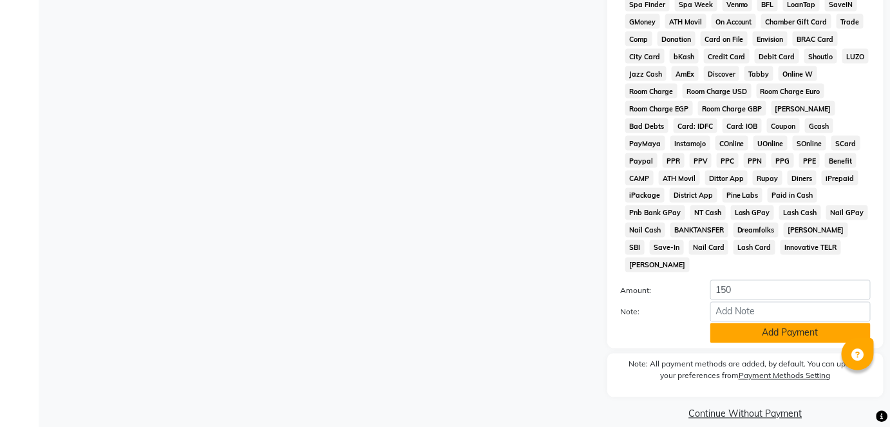
click at [774, 323] on button "Add Payment" at bounding box center [790, 333] width 160 height 20
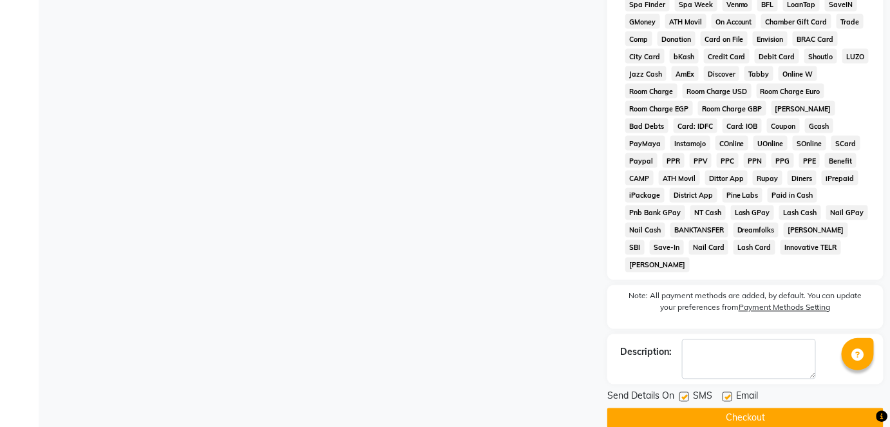
click at [682, 392] on label at bounding box center [684, 397] width 10 height 10
click at [682, 393] on input "checkbox" at bounding box center [683, 397] width 8 height 8
checkbox input "false"
click at [707, 408] on button "Checkout" at bounding box center [745, 418] width 276 height 20
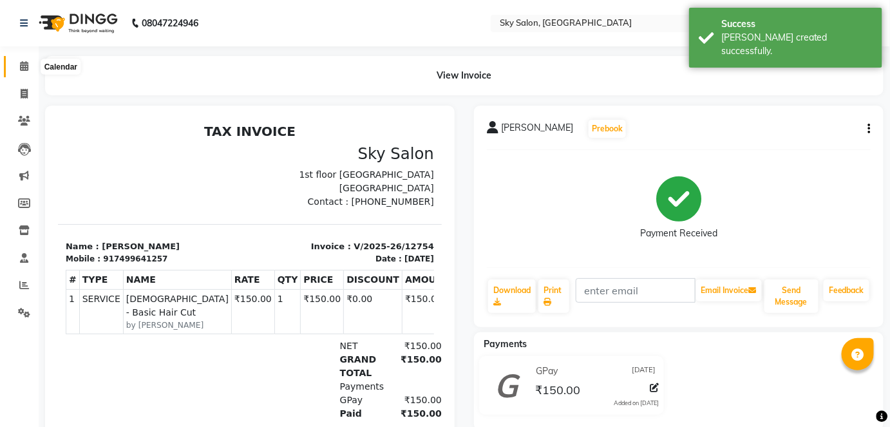
click at [22, 59] on span at bounding box center [24, 66] width 23 height 15
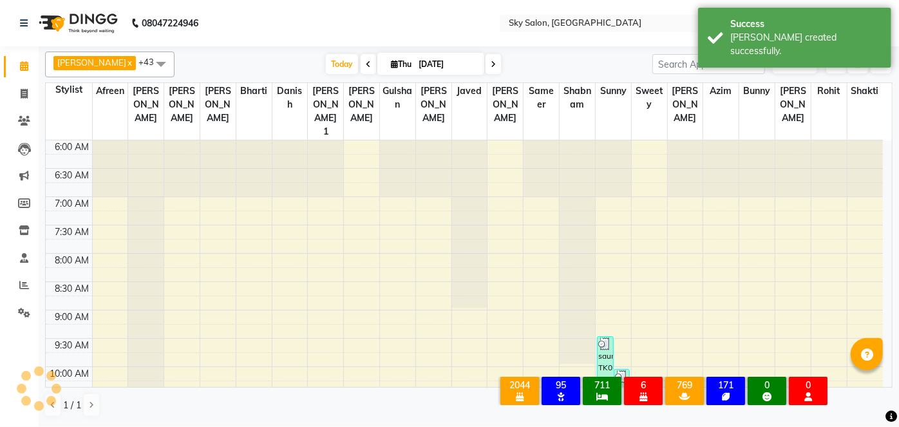
scroll to position [448, 0]
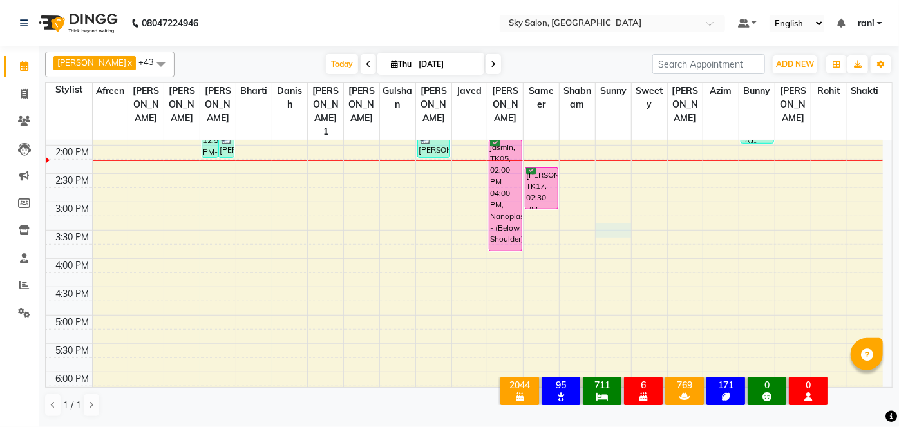
click at [616, 214] on div "6:00 AM 6:30 AM 7:00 AM 7:30 AM 8:00 AM 8:30 AM 9:00 AM 9:30 AM 10:00 AM 10:30 …" at bounding box center [464, 201] width 837 height 1019
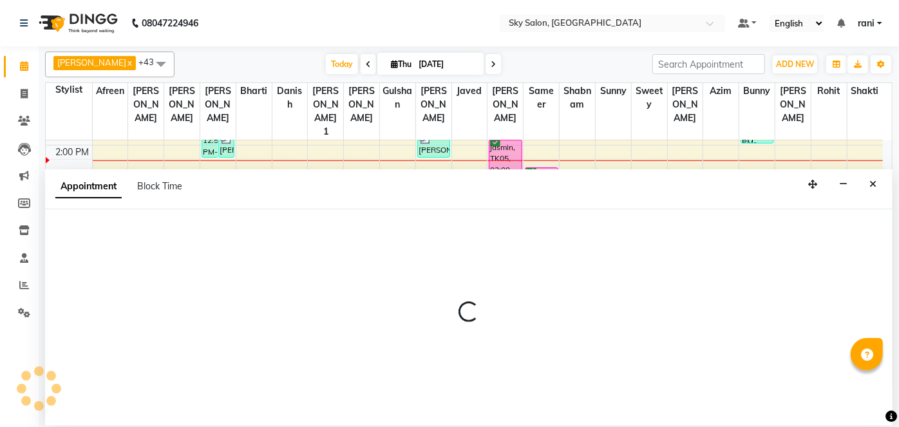
select select "43486"
select select "930"
select select "tentative"
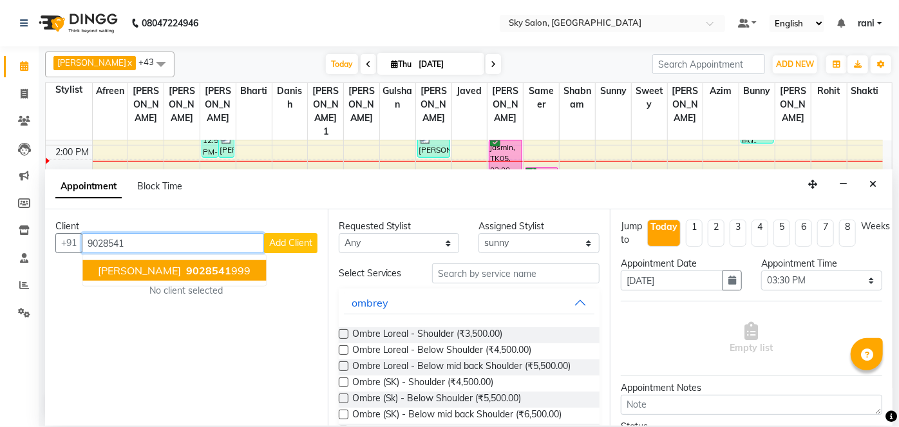
click at [209, 264] on ngb-highlight "9028541 999" at bounding box center [216, 270] width 67 height 13
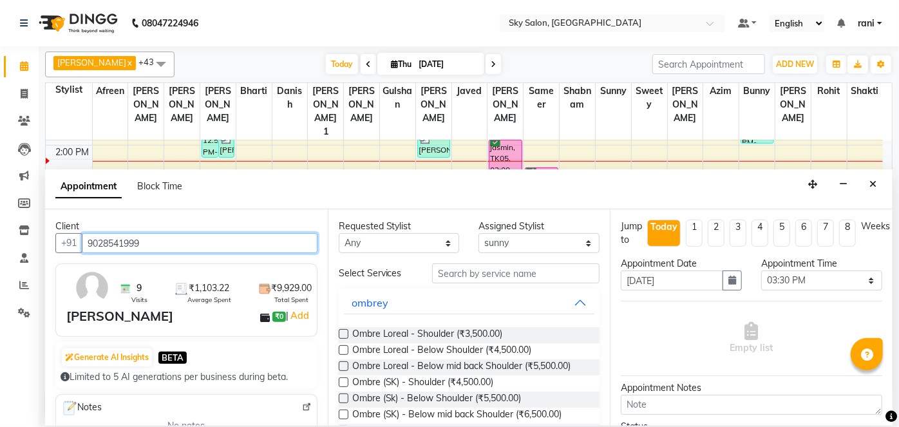
type input "9028541999"
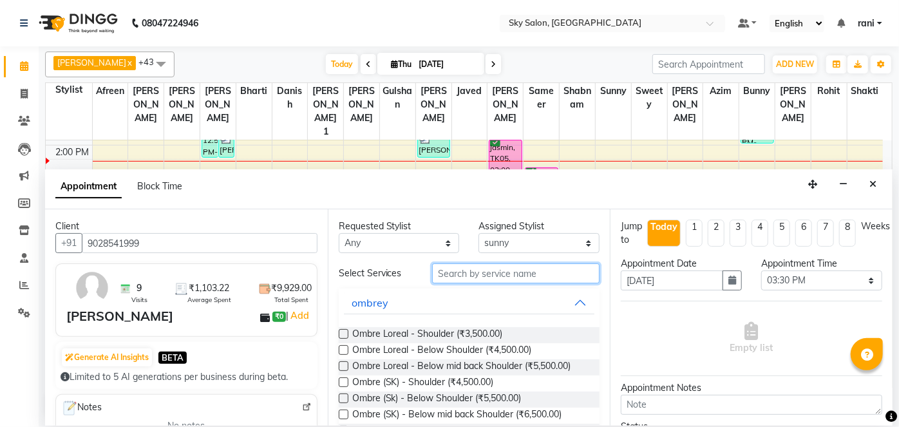
click at [490, 278] on input "text" at bounding box center [515, 273] width 167 height 20
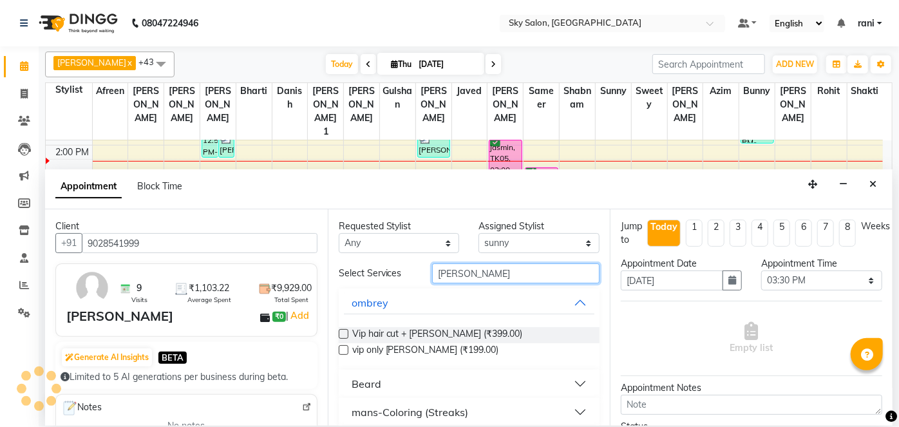
type input "beard"
click at [380, 391] on button "Beard" at bounding box center [469, 383] width 251 height 23
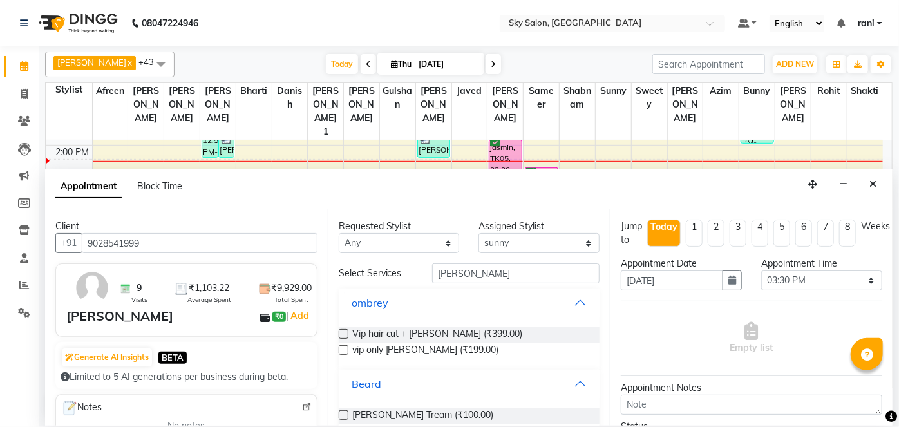
scroll to position [48, 0]
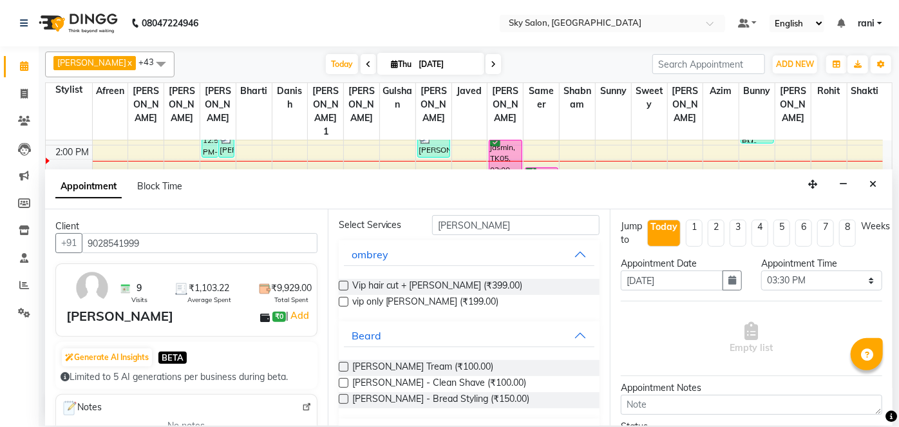
click at [345, 366] on label at bounding box center [344, 367] width 10 height 10
click at [345, 366] on input "checkbox" at bounding box center [343, 368] width 8 height 8
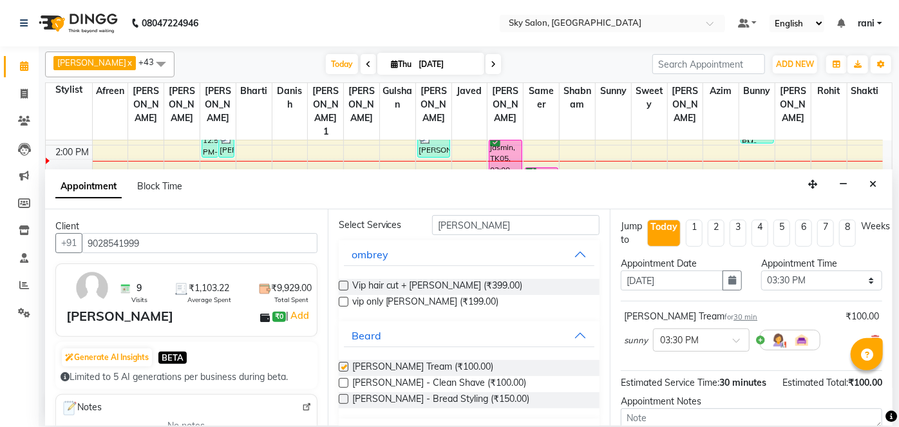
checkbox input "false"
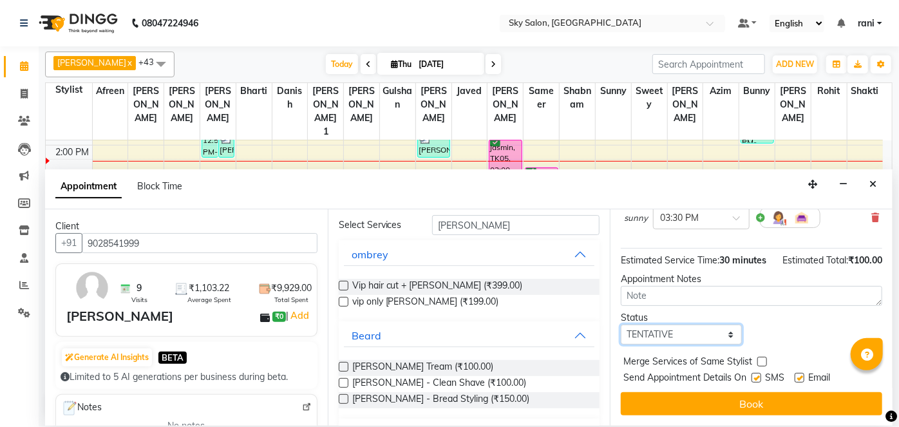
click at [683, 331] on select "Select TENTATIVE CONFIRM CHECK-IN UPCOMING" at bounding box center [680, 334] width 121 height 20
select select "confirm booking"
click at [620, 324] on select "Select TENTATIVE CONFIRM CHECK-IN UPCOMING" at bounding box center [680, 334] width 121 height 20
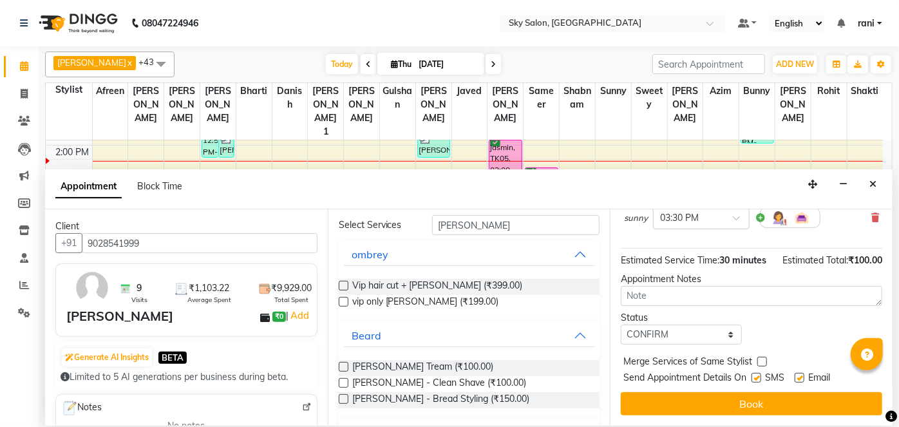
click at [757, 377] on label at bounding box center [756, 378] width 10 height 10
click at [757, 377] on input "checkbox" at bounding box center [755, 379] width 8 height 8
checkbox input "false"
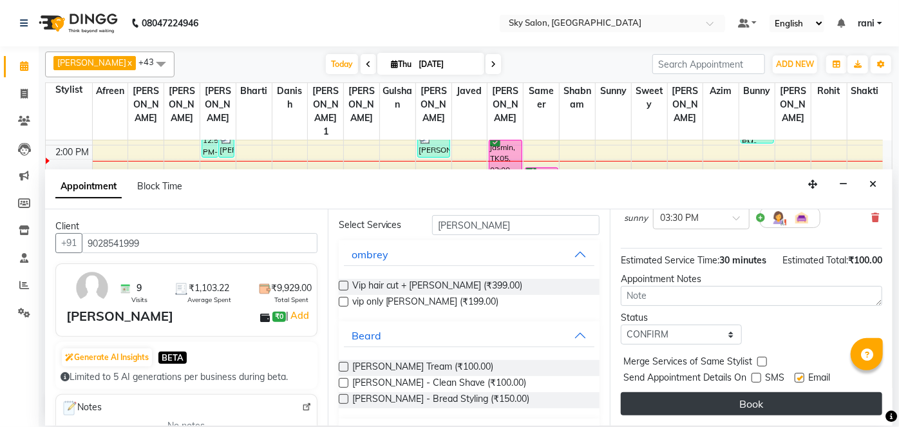
click at [750, 400] on button "Book" at bounding box center [750, 403] width 261 height 23
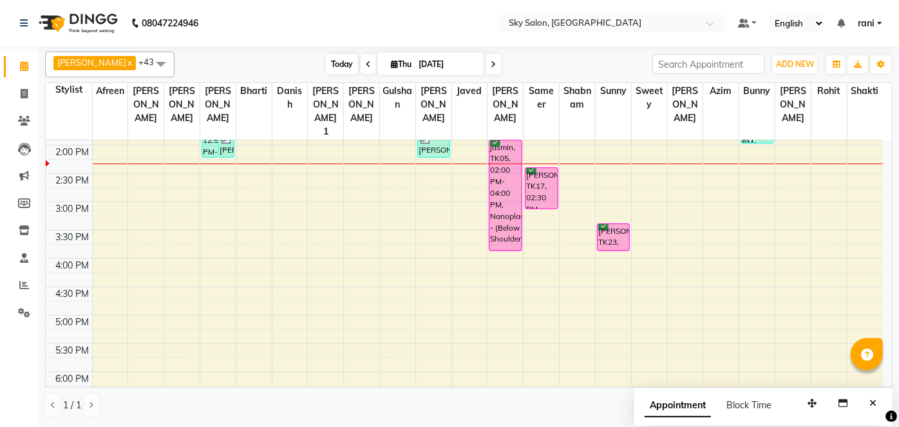
click at [326, 70] on span "Today" at bounding box center [342, 64] width 32 height 20
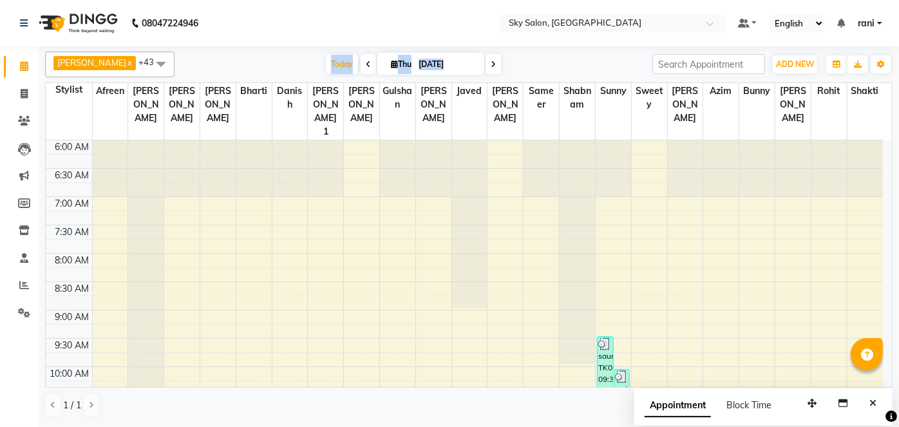
scroll to position [448, 0]
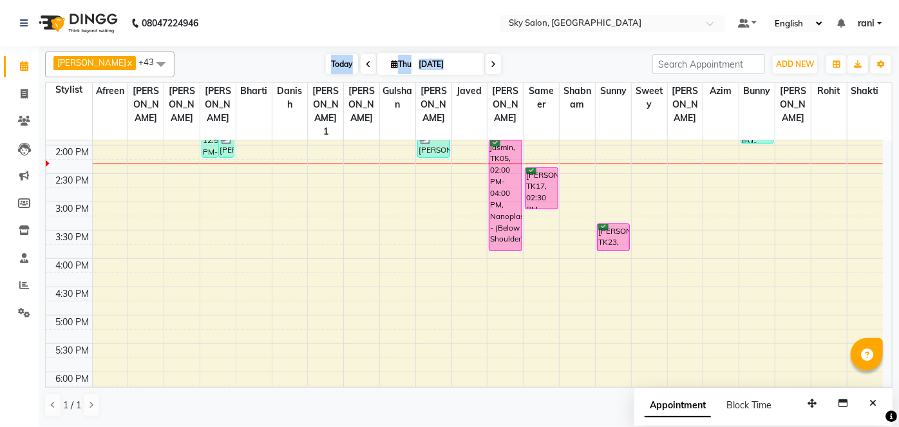
click at [326, 58] on span "Today" at bounding box center [342, 64] width 32 height 20
click at [326, 67] on span "Today" at bounding box center [342, 64] width 32 height 20
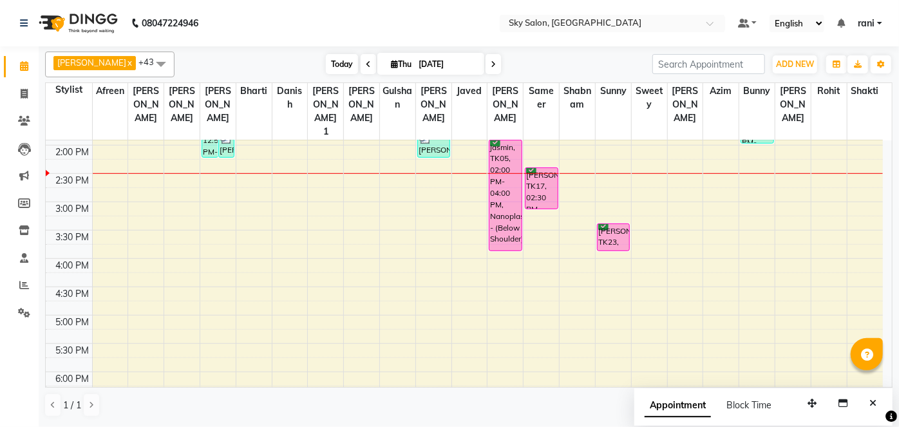
click at [326, 70] on span "Today" at bounding box center [342, 64] width 32 height 20
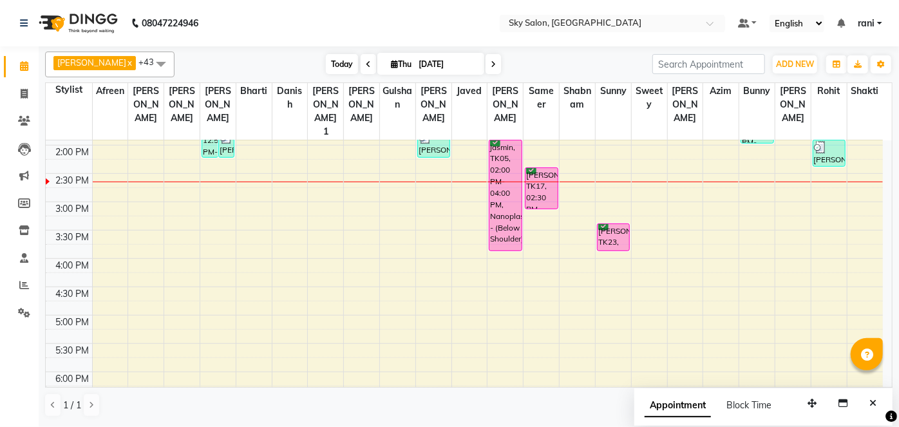
click at [336, 70] on span "Today" at bounding box center [342, 64] width 32 height 20
click at [326, 71] on span "Today" at bounding box center [342, 64] width 32 height 20
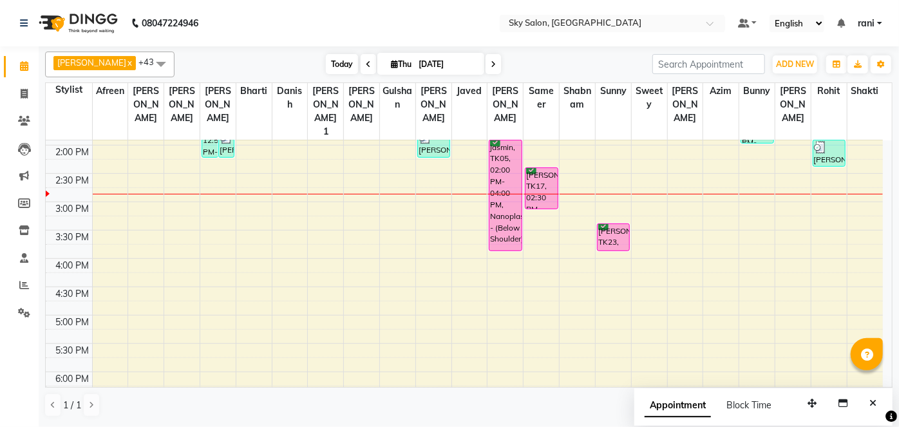
click at [326, 55] on span "Today" at bounding box center [342, 64] width 32 height 20
click at [326, 59] on span "Today" at bounding box center [342, 64] width 32 height 20
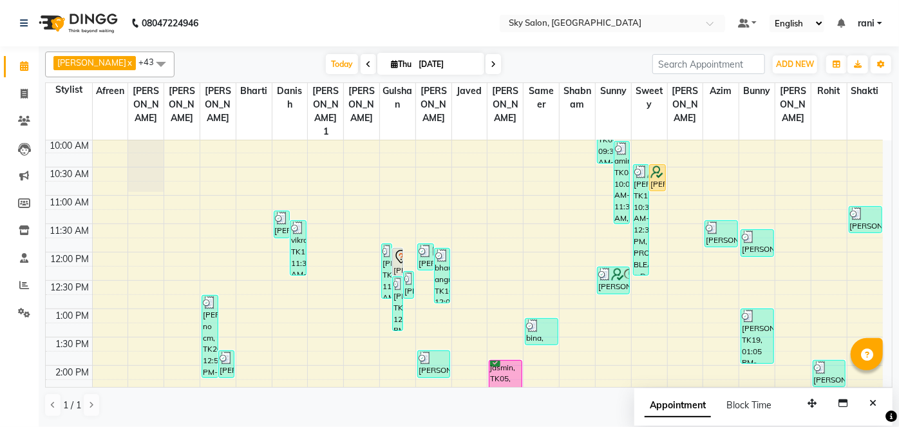
scroll to position [223, 0]
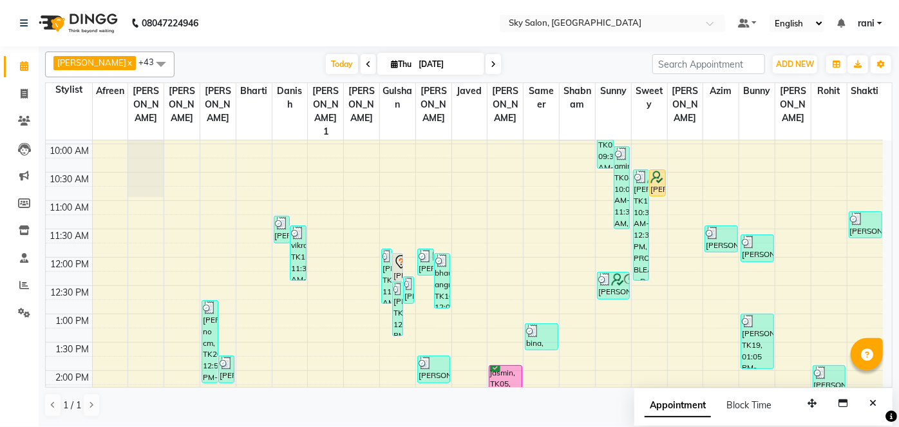
click at [324, 74] on div "Anagha x anisa x arbaj x bharti x Darshana 1 x devyani x Gulshan x gurmeet x ro…" at bounding box center [468, 64] width 847 height 26
click at [326, 64] on span "Today" at bounding box center [342, 64] width 32 height 20
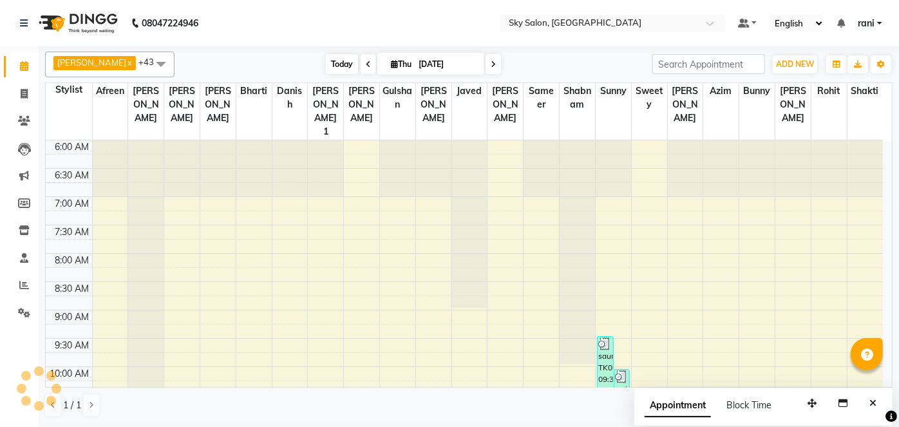
scroll to position [504, 0]
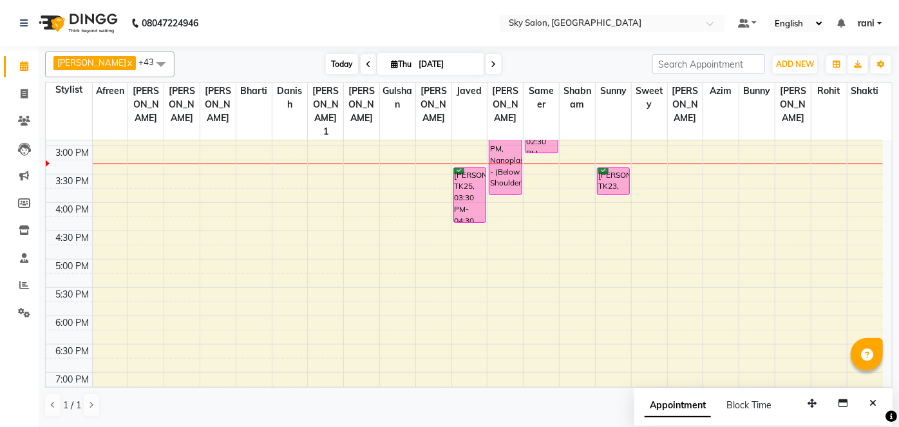
click at [327, 69] on span "Today" at bounding box center [342, 64] width 32 height 20
click at [32, 122] on span at bounding box center [24, 121] width 23 height 15
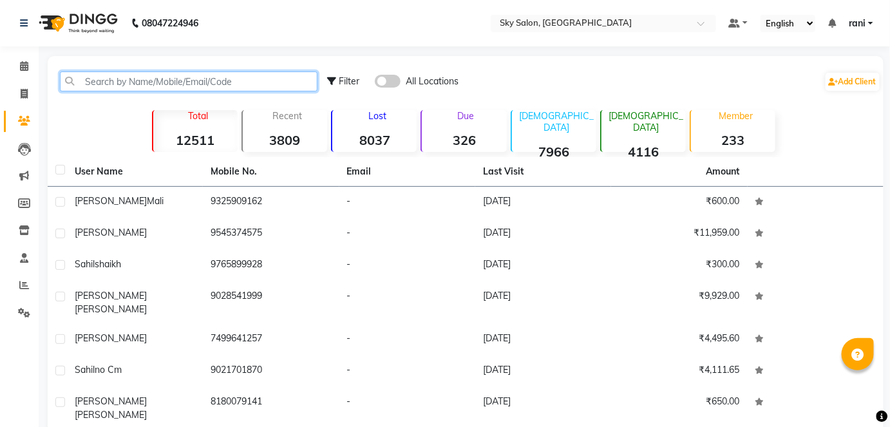
click at [144, 88] on input "text" at bounding box center [188, 81] width 257 height 20
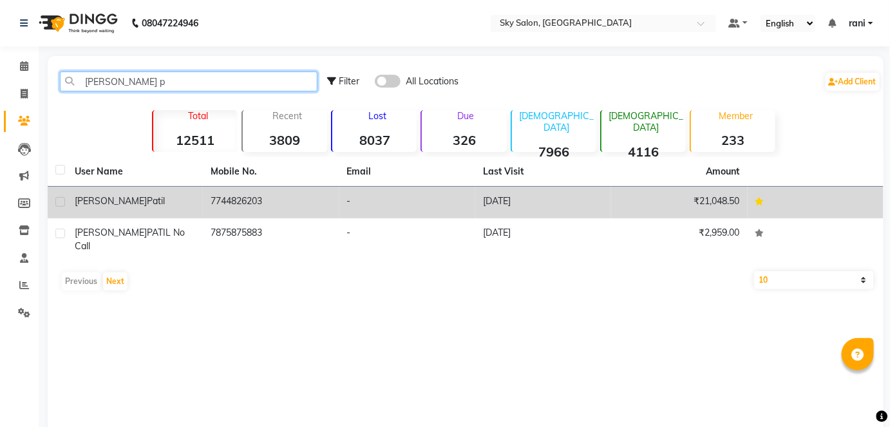
type input "vikrant p"
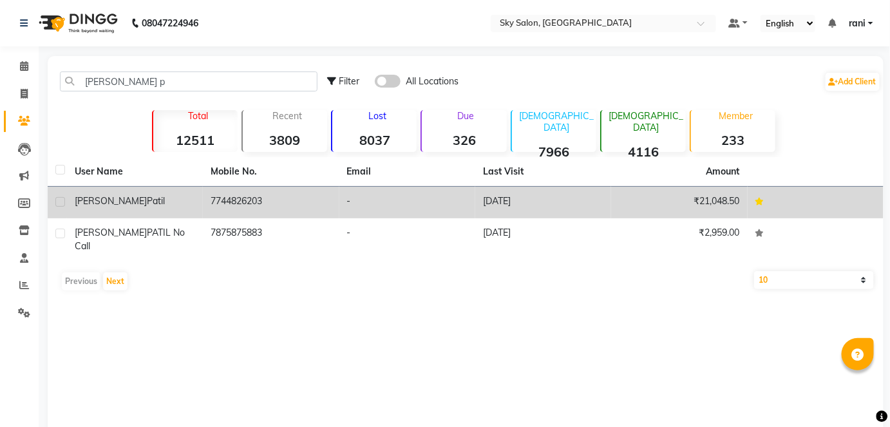
click at [323, 197] on td "7744826203" at bounding box center [271, 203] width 136 height 32
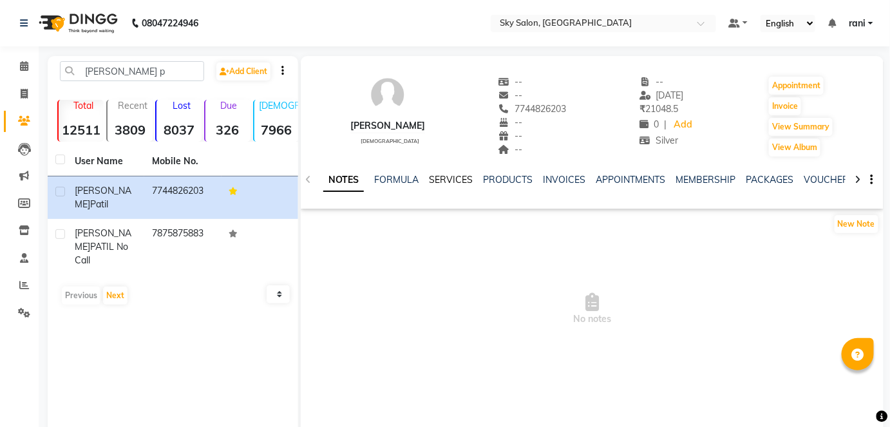
click at [434, 182] on link "SERVICES" at bounding box center [451, 180] width 44 height 12
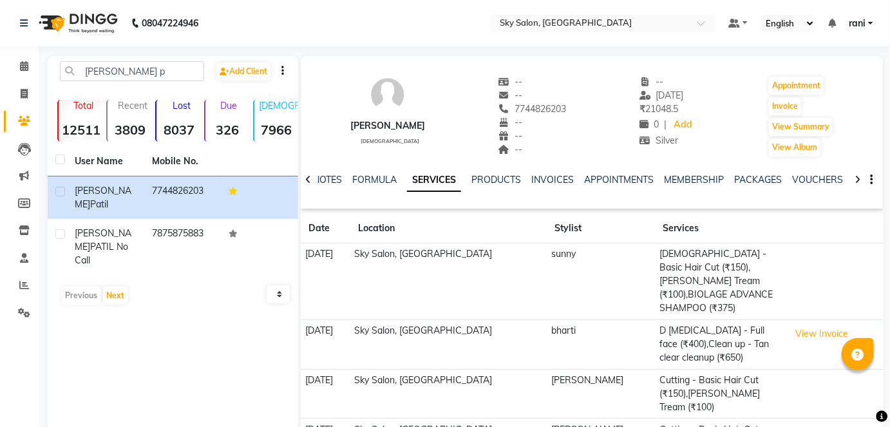
scroll to position [50, 0]
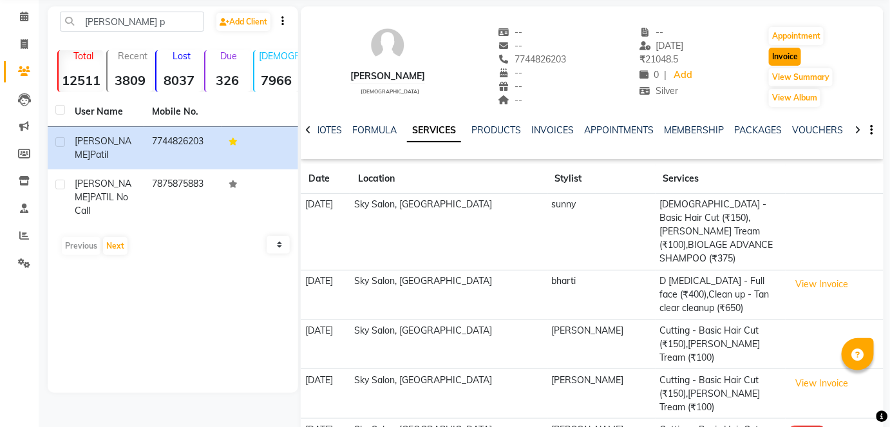
click at [788, 61] on button "Invoice" at bounding box center [785, 57] width 32 height 18
select select "service"
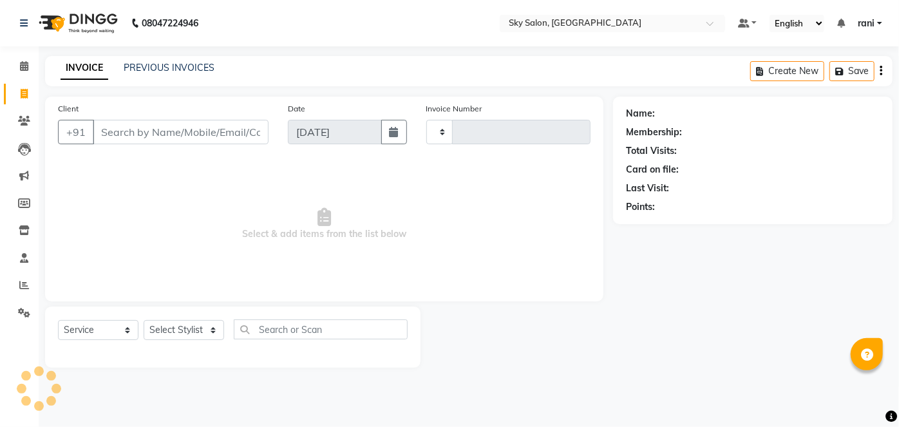
type input "12757"
select select "3537"
type input "7744826203"
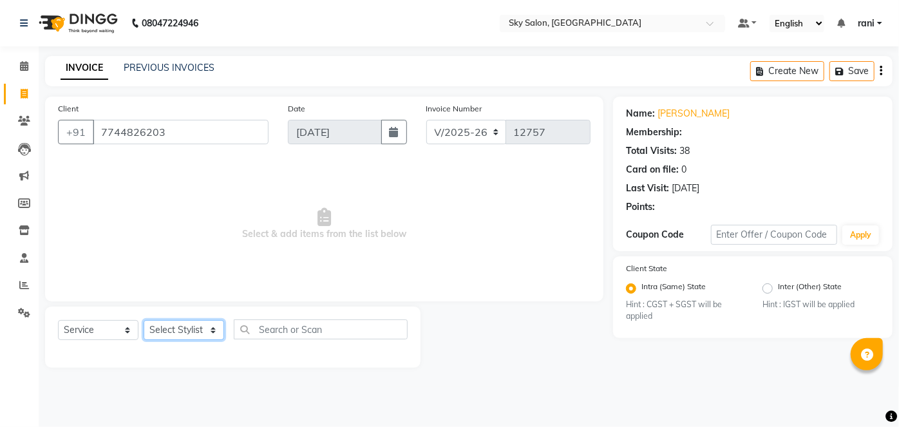
select select "1: Object"
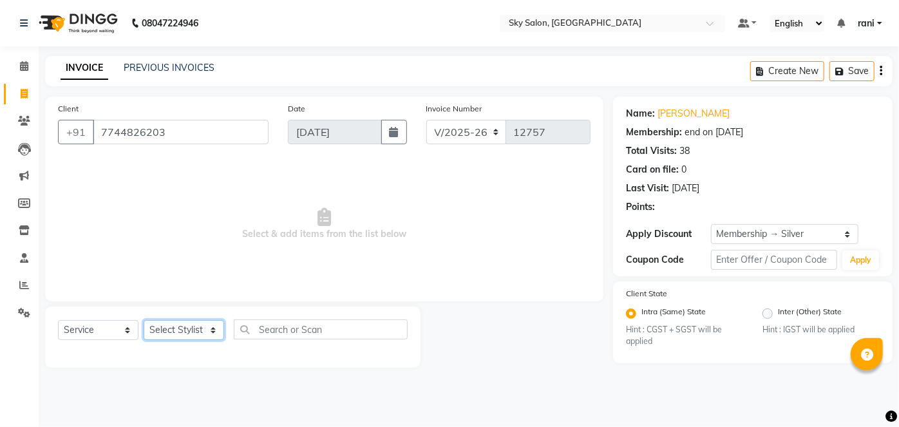
click at [192, 328] on select "Select Stylist afreen akshata aman saha ameer Anagha anisa arbaj azim bharti Bu…" at bounding box center [184, 330] width 80 height 20
select select "57852"
click at [144, 320] on select "Select Stylist afreen akshata aman saha ameer Anagha anisa arbaj azim bharti Bu…" at bounding box center [184, 330] width 80 height 20
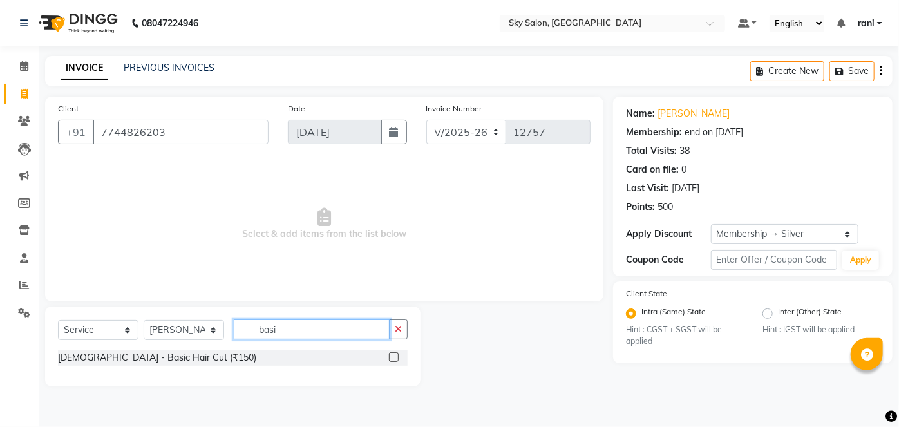
type input "basi"
click at [395, 354] on label at bounding box center [394, 357] width 10 height 10
click at [395, 354] on input "checkbox" at bounding box center [393, 357] width 8 height 8
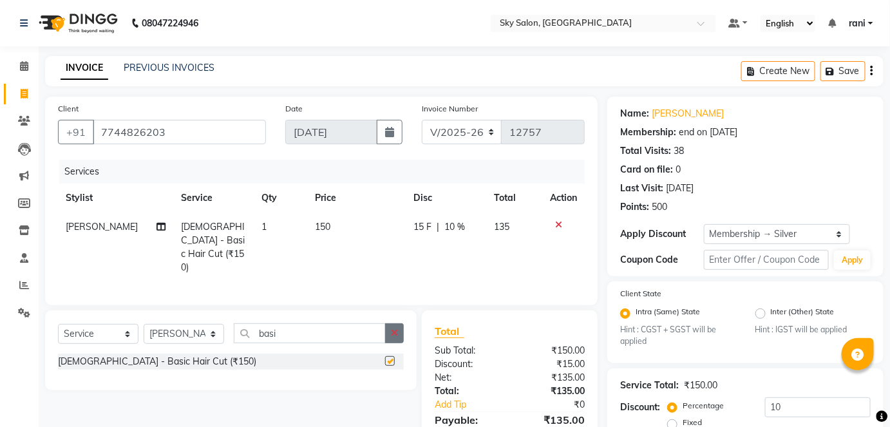
checkbox input "false"
click at [397, 330] on icon "button" at bounding box center [394, 332] width 7 height 9
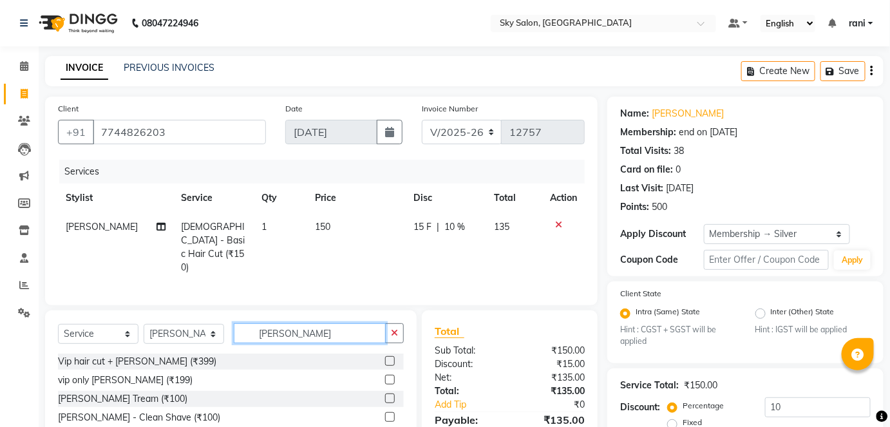
type input "beard"
click at [385, 395] on label at bounding box center [390, 398] width 10 height 10
click at [385, 395] on input "checkbox" at bounding box center [389, 399] width 8 height 8
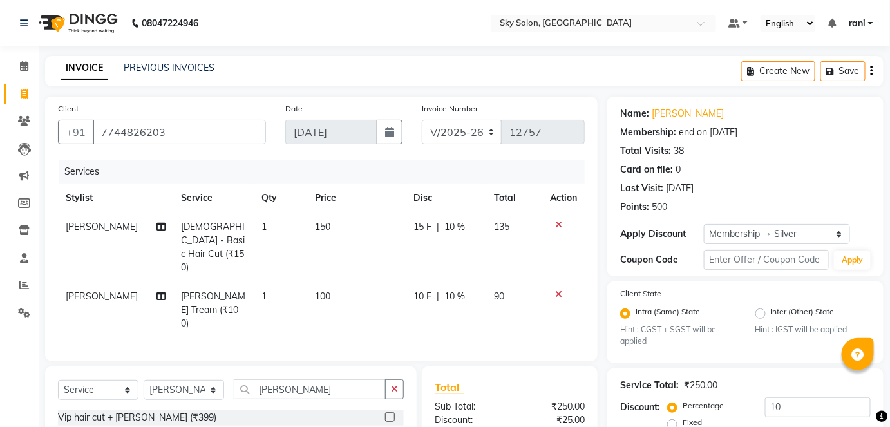
checkbox input "false"
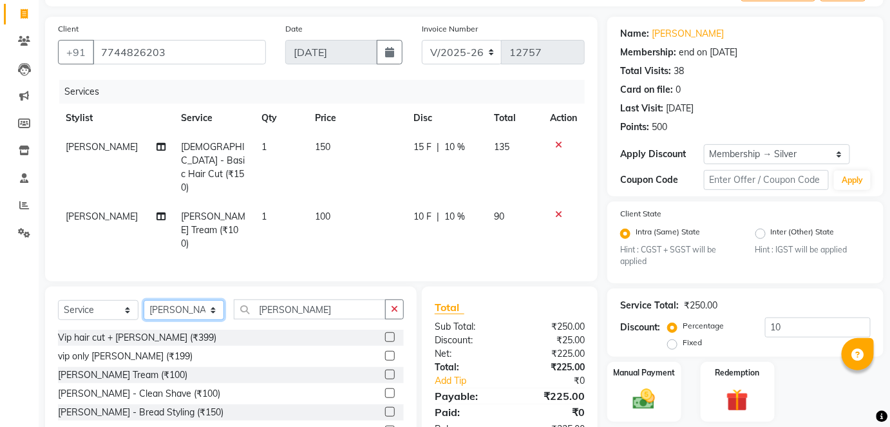
click at [182, 300] on select "Select Stylist afreen akshata aman saha ameer Anagha anisa arbaj azim bharti Bu…" at bounding box center [184, 310] width 80 height 20
select select "90727"
click at [144, 300] on select "Select Stylist afreen akshata aman saha ameer Anagha anisa arbaj azim bharti Bu…" at bounding box center [184, 310] width 80 height 20
click at [385, 369] on label at bounding box center [390, 374] width 10 height 10
click at [385, 371] on input "checkbox" at bounding box center [389, 375] width 8 height 8
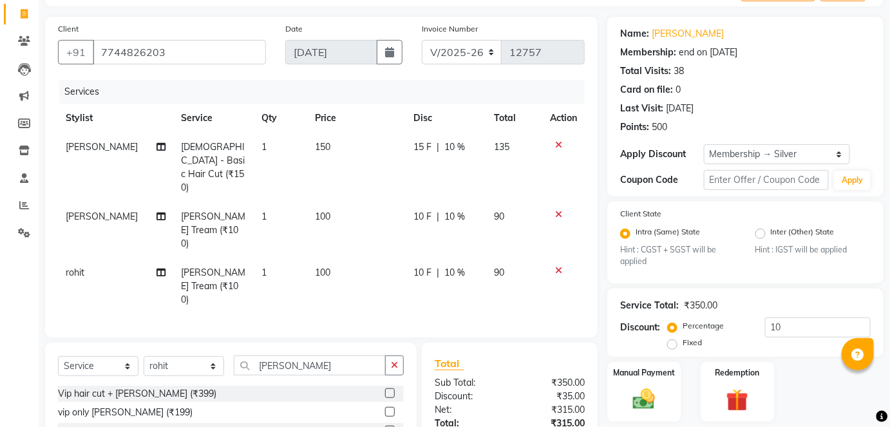
checkbox input "false"
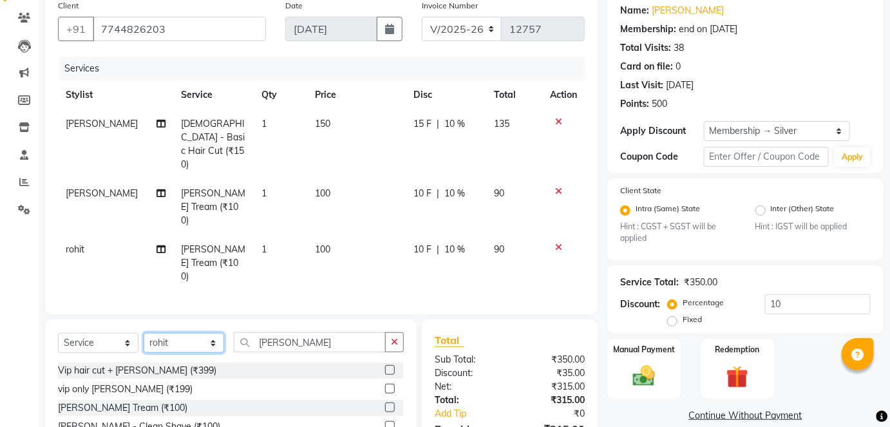
click at [180, 333] on select "Select Stylist afreen akshata aman saha ameer Anagha anisa arbaj azim bharti Bu…" at bounding box center [184, 343] width 80 height 20
select select "80460"
click at [144, 333] on select "Select Stylist afreen akshata aman saha ameer Anagha anisa arbaj azim bharti Bu…" at bounding box center [184, 343] width 80 height 20
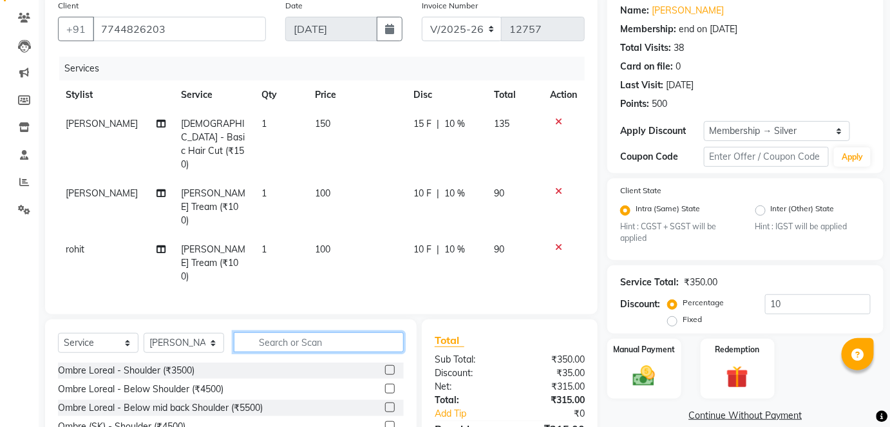
scroll to position [21, 0]
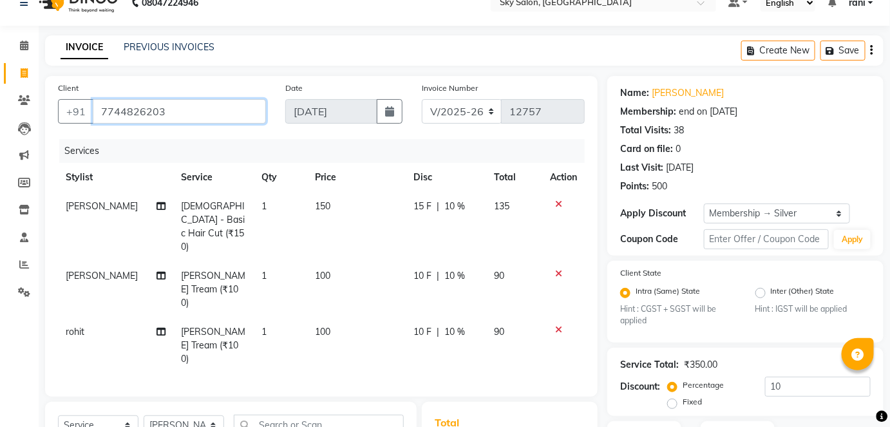
click at [214, 114] on input "7744826203" at bounding box center [179, 111] width 173 height 24
click at [256, 68] on main "INVOICE PREVIOUS INVOICES Create New Save Client +91 7744826203 Date 04-09-2025…" at bounding box center [464, 322] width 851 height 575
click at [302, 415] on input "text" at bounding box center [319, 425] width 170 height 20
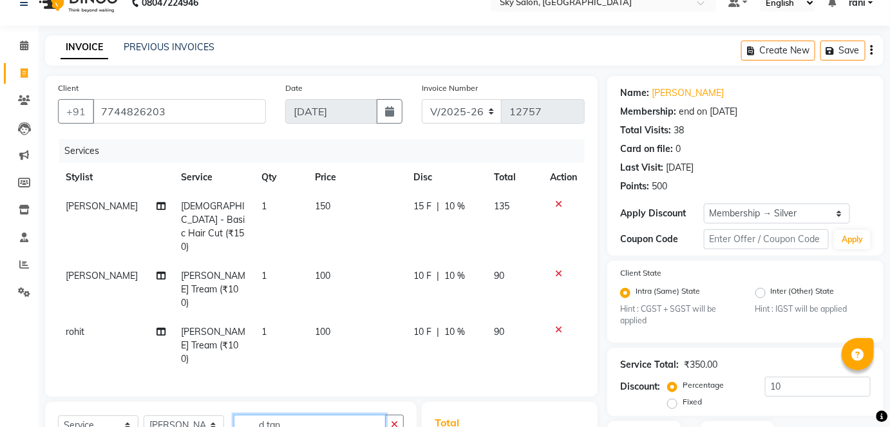
scroll to position [159, 0]
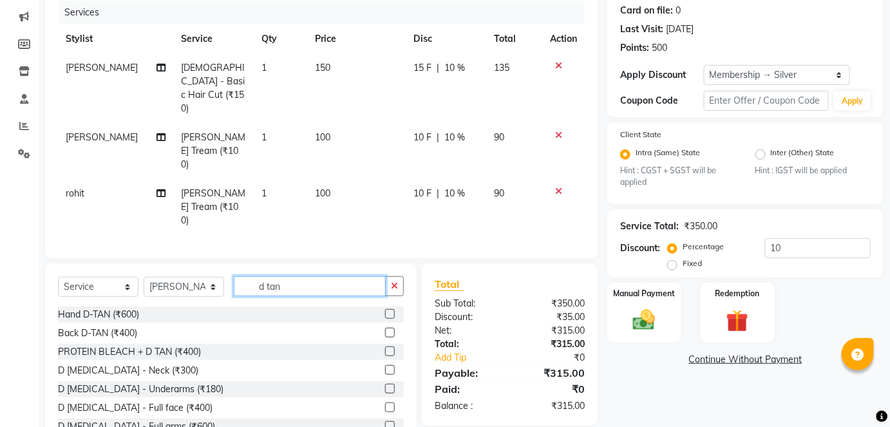
type input "d tan"
click at [385, 402] on label at bounding box center [390, 407] width 10 height 10
click at [385, 404] on input "checkbox" at bounding box center [389, 408] width 8 height 8
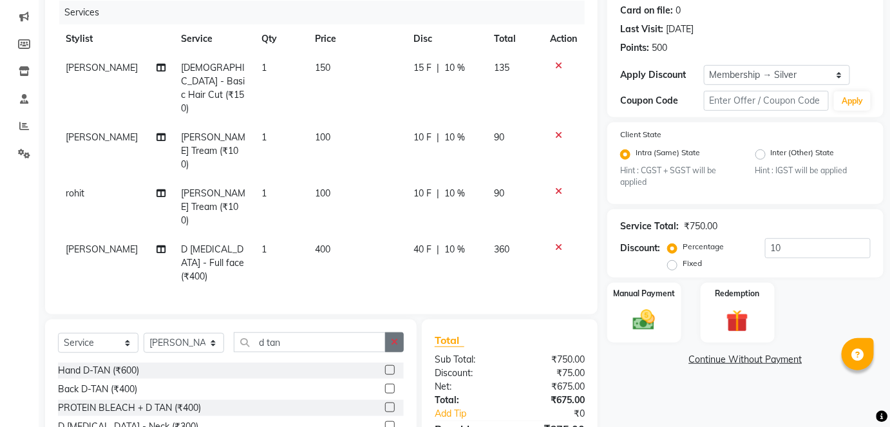
checkbox input "false"
click at [386, 332] on button "button" at bounding box center [394, 342] width 19 height 20
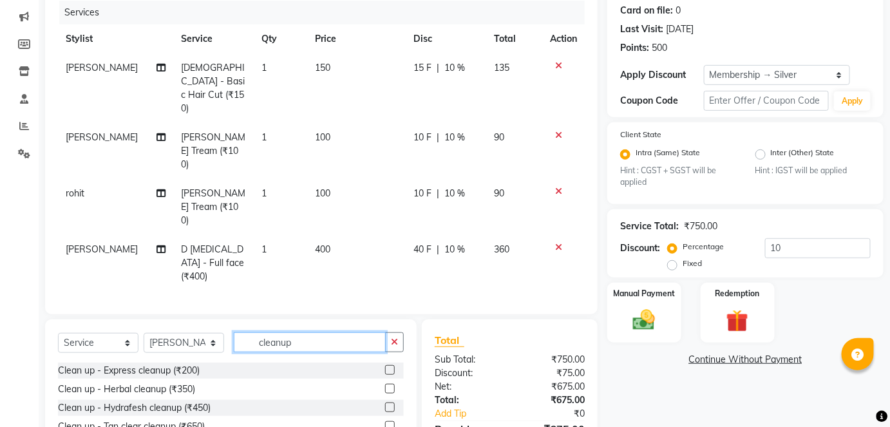
type input "cleanup"
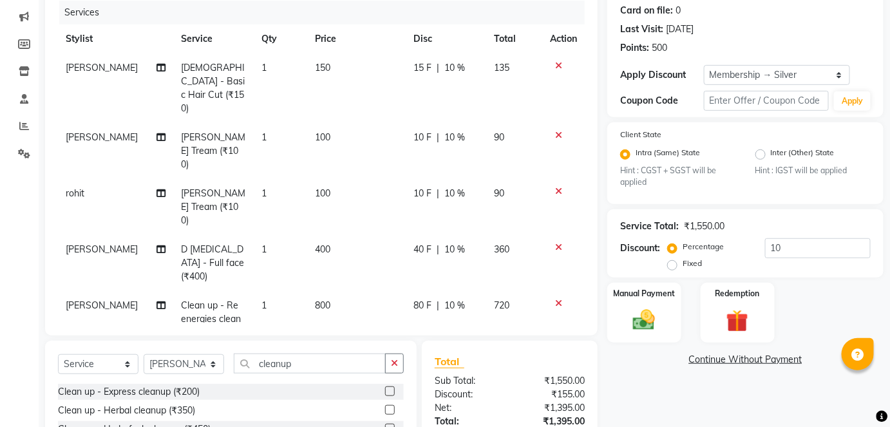
checkbox input "false"
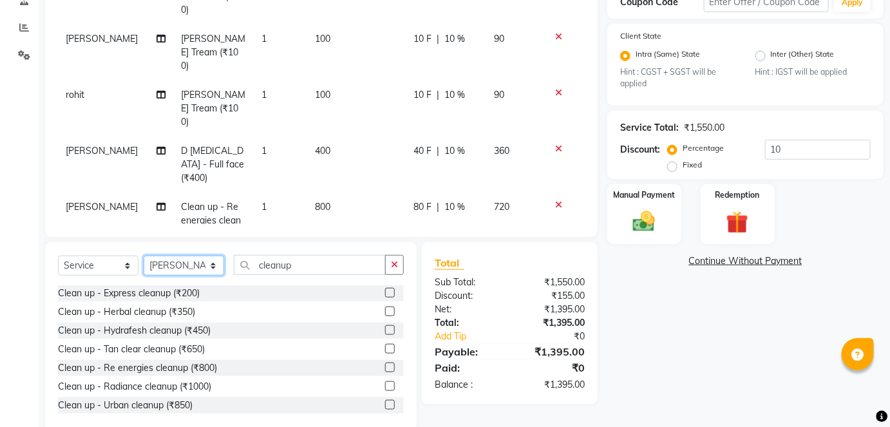
click at [202, 256] on select "Select Stylist afreen akshata aman saha ameer Anagha anisa arbaj azim bharti Bu…" at bounding box center [184, 266] width 80 height 20
select select "16680"
click at [144, 256] on select "Select Stylist afreen akshata aman saha ameer Anagha anisa arbaj azim bharti Bu…" at bounding box center [184, 266] width 80 height 20
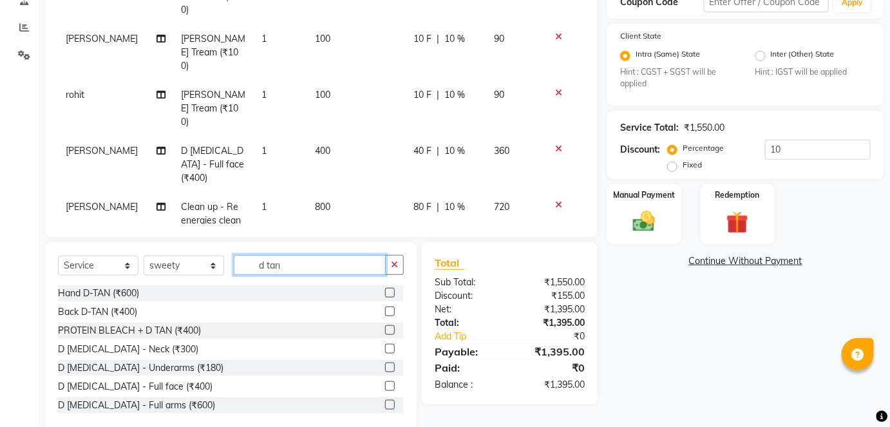
type input "d tan"
click at [385, 381] on label at bounding box center [390, 386] width 10 height 10
click at [385, 382] on input "checkbox" at bounding box center [389, 386] width 8 height 8
checkbox input "false"
click at [392, 273] on button "button" at bounding box center [394, 265] width 19 height 20
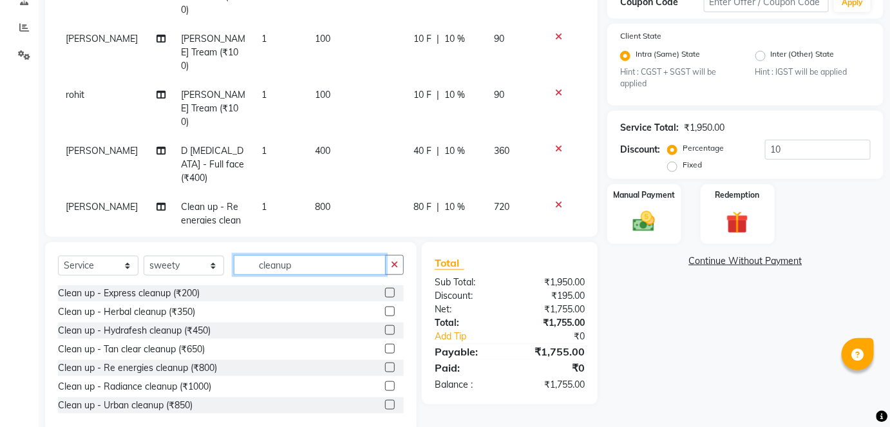
type input "cleanup"
click at [385, 370] on div at bounding box center [389, 369] width 8 height 14
click at [385, 370] on label at bounding box center [390, 367] width 10 height 10
click at [385, 370] on input "checkbox" at bounding box center [389, 368] width 8 height 8
checkbox input "false"
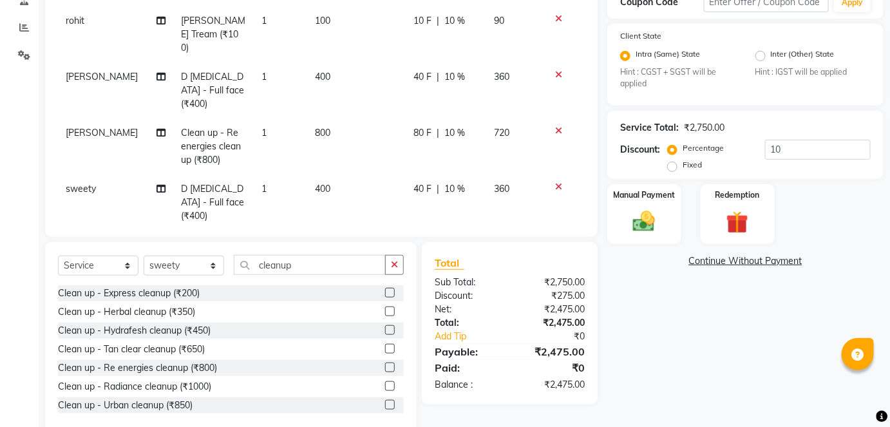
scroll to position [72, 0]
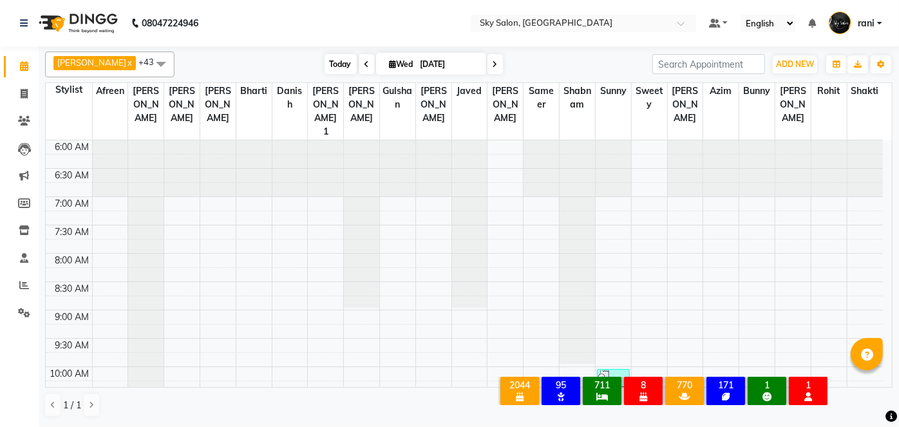
scroll to position [727, 0]
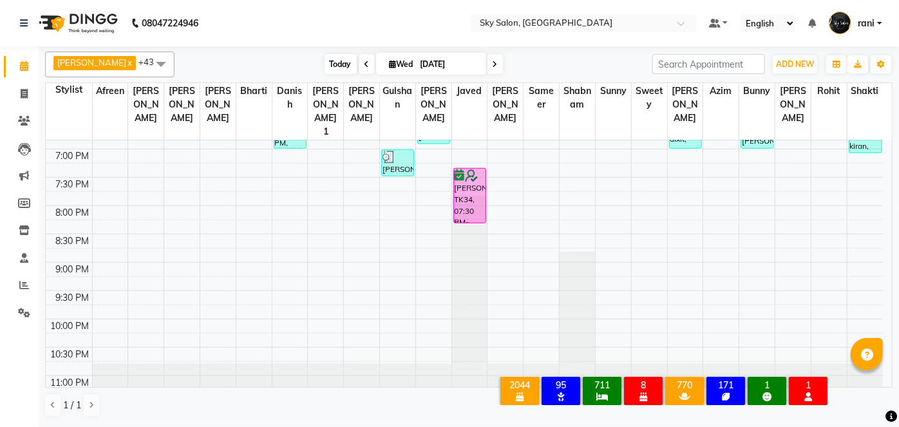
click at [324, 57] on span "Today" at bounding box center [340, 64] width 32 height 20
type input "[DATE]"
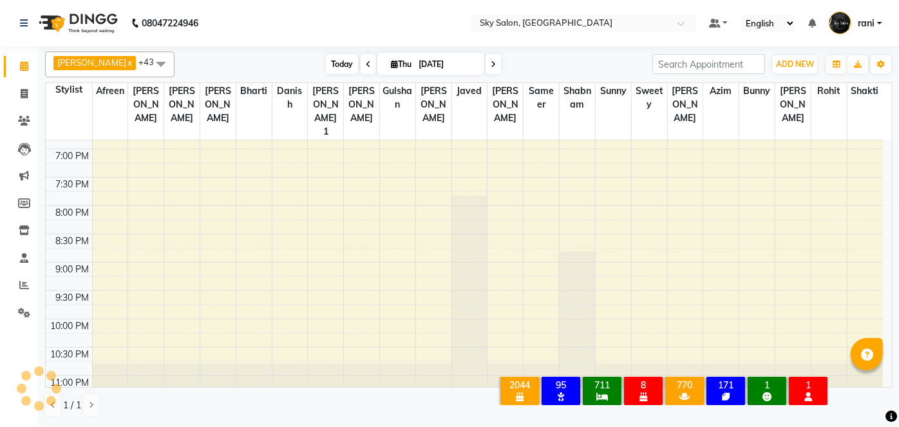
scroll to position [391, 0]
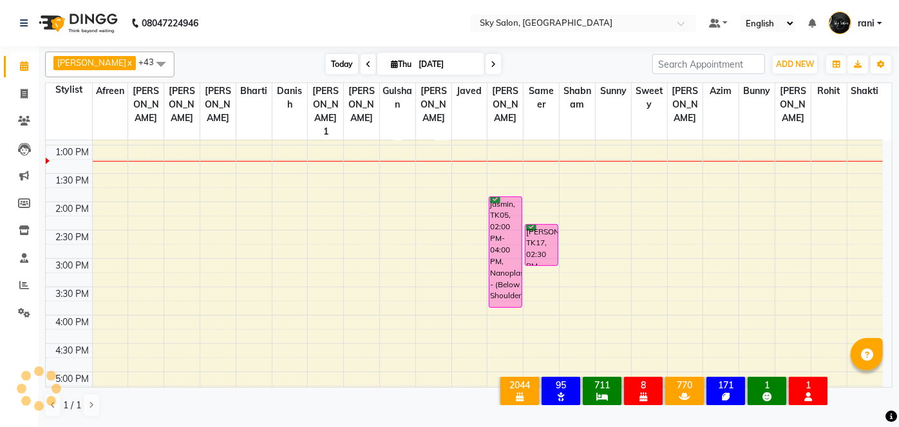
click at [326, 61] on span "Today" at bounding box center [342, 64] width 32 height 20
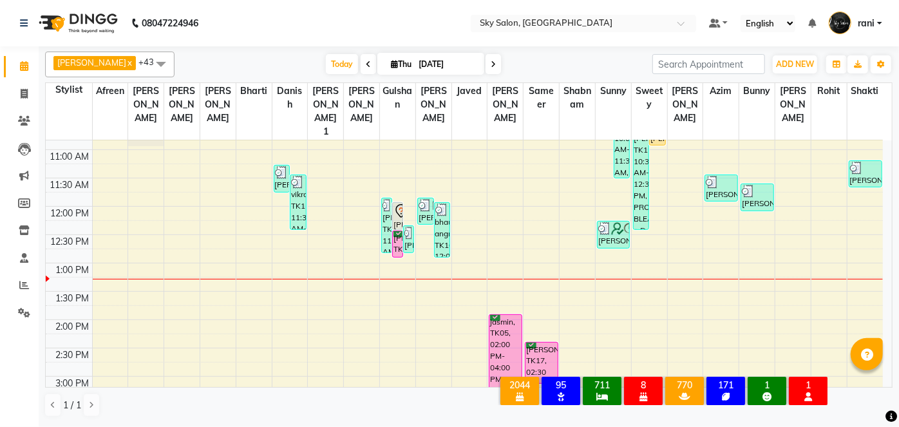
scroll to position [269, 0]
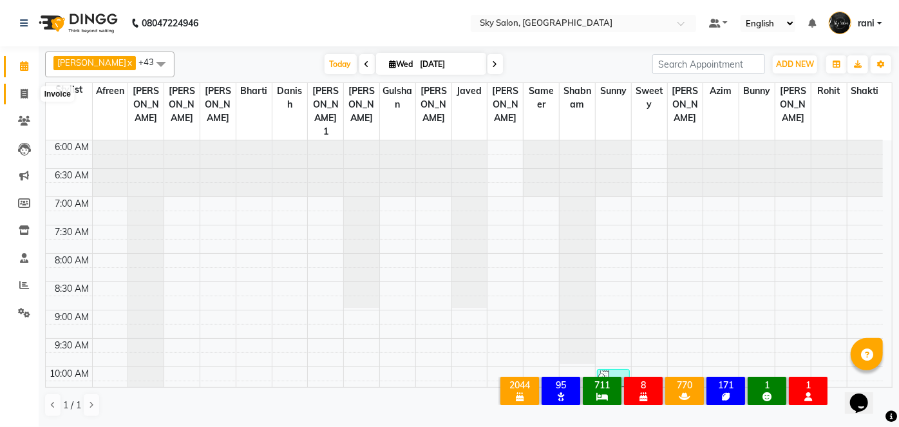
drag, startPoint x: 0, startPoint y: 0, endPoint x: 16, endPoint y: 91, distance: 92.2
click at [16, 91] on span at bounding box center [24, 94] width 23 height 15
select select "service"
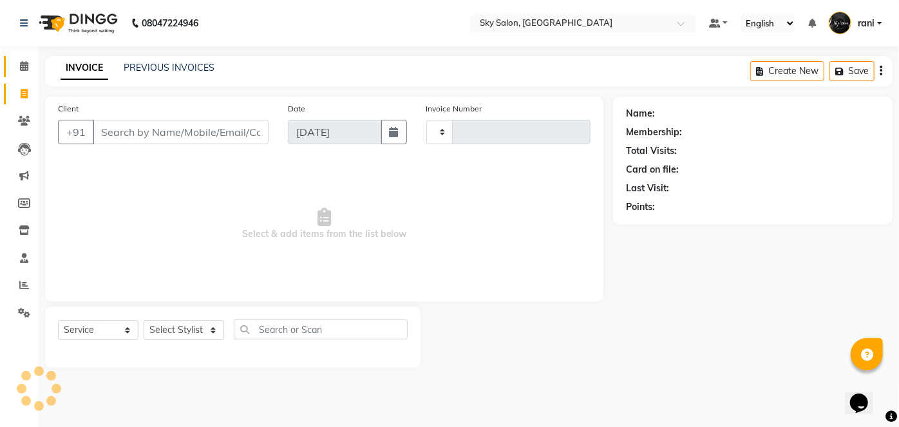
type input "12751"
select select "3537"
click at [180, 324] on select "Select Stylist" at bounding box center [184, 330] width 80 height 20
click at [180, 324] on select "Select Stylist afreen akshata aman saha ameer Anagha anisa arbaj azim bharti Bu…" at bounding box center [184, 330] width 80 height 20
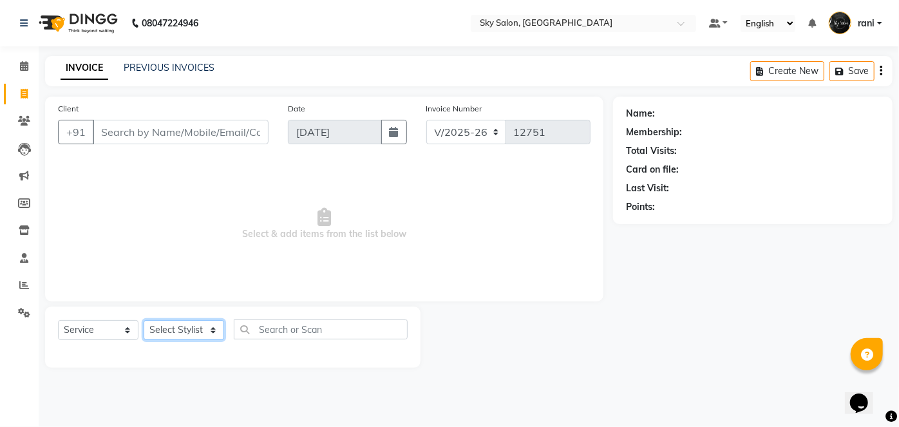
select select "84591"
click at [144, 320] on select "Select Stylist afreen akshata aman saha ameer Anagha anisa arbaj azim bharti Bu…" at bounding box center [184, 330] width 80 height 20
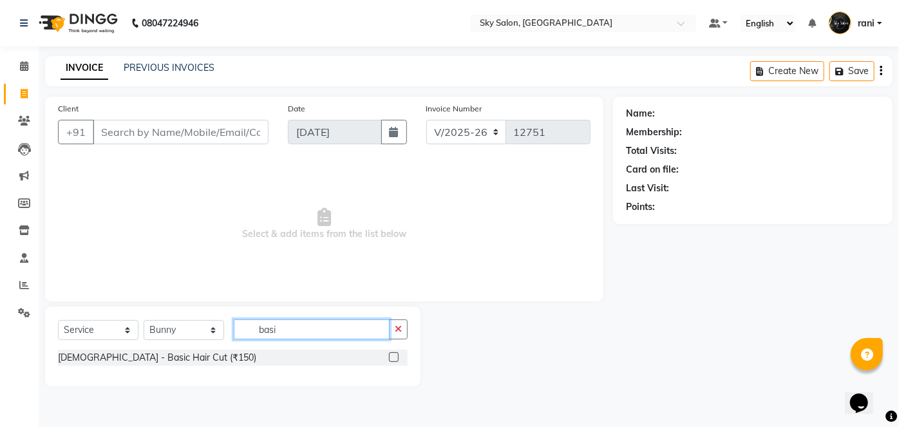
type input "basi"
click at [396, 353] on label at bounding box center [394, 357] width 10 height 10
click at [396, 353] on input "checkbox" at bounding box center [393, 357] width 8 height 8
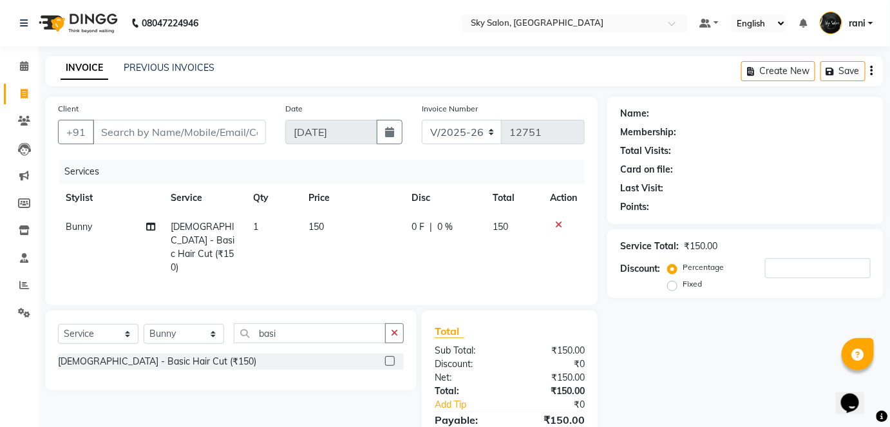
checkbox input "false"
drag, startPoint x: 400, startPoint y: 312, endPoint x: 391, endPoint y: 337, distance: 26.7
click at [391, 337] on div "Select Service Product Membership Package Voucher Prepaid Gift Card Select Styl…" at bounding box center [230, 350] width 371 height 80
click at [391, 337] on button "button" at bounding box center [394, 333] width 19 height 20
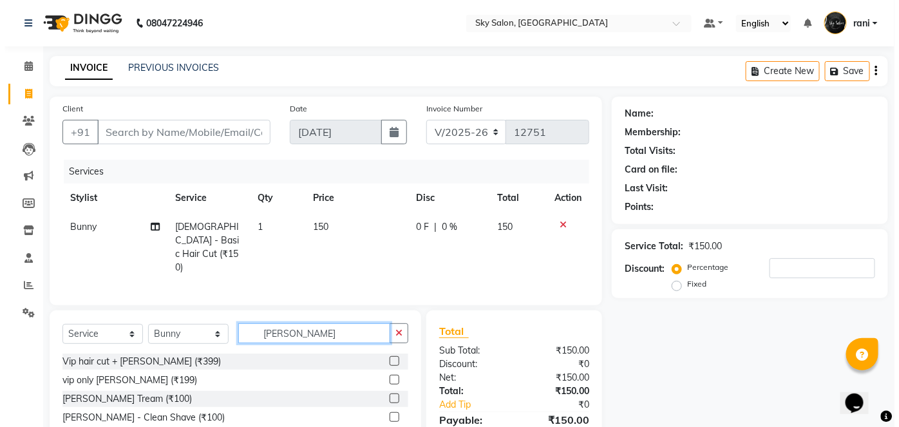
scroll to position [23, 0]
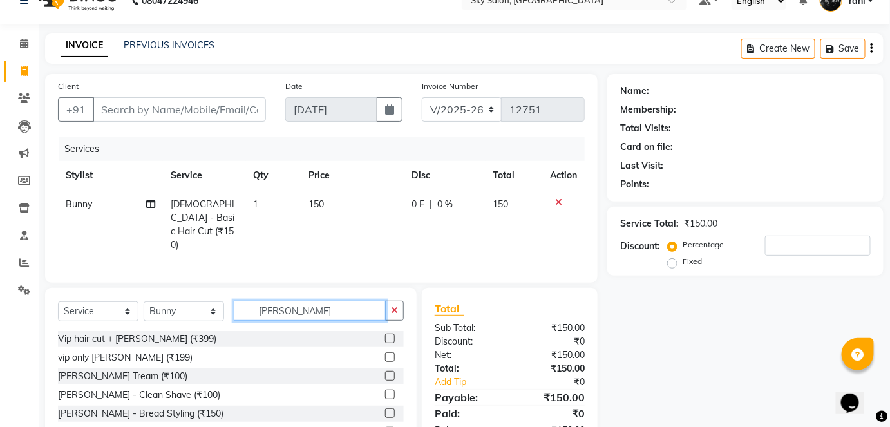
type input "beard"
click at [385, 371] on label at bounding box center [390, 376] width 10 height 10
click at [385, 372] on input "checkbox" at bounding box center [389, 376] width 8 height 8
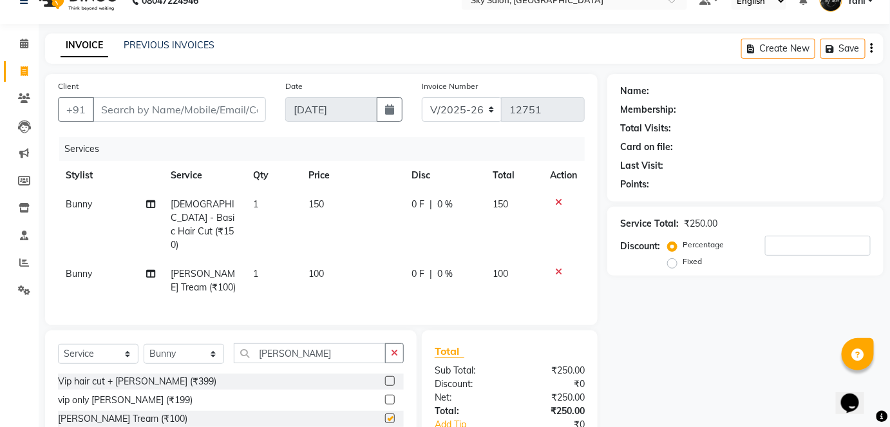
checkbox input "false"
click at [235, 112] on input "Client" at bounding box center [179, 109] width 173 height 24
type input "8"
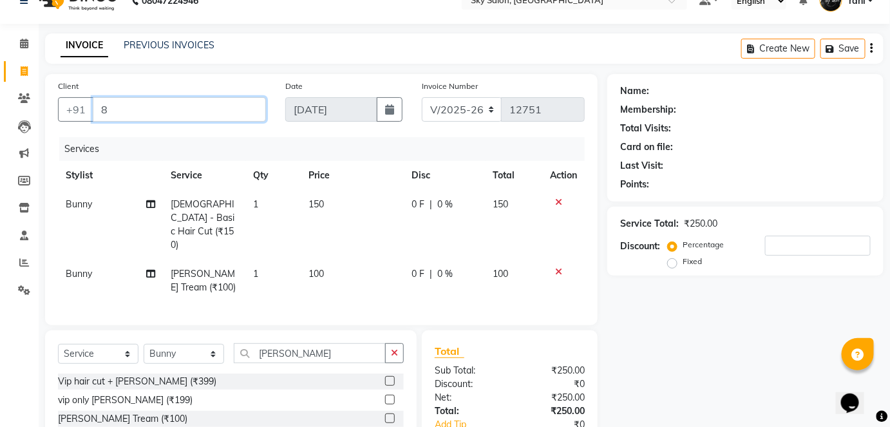
type input "0"
type input "8180910318"
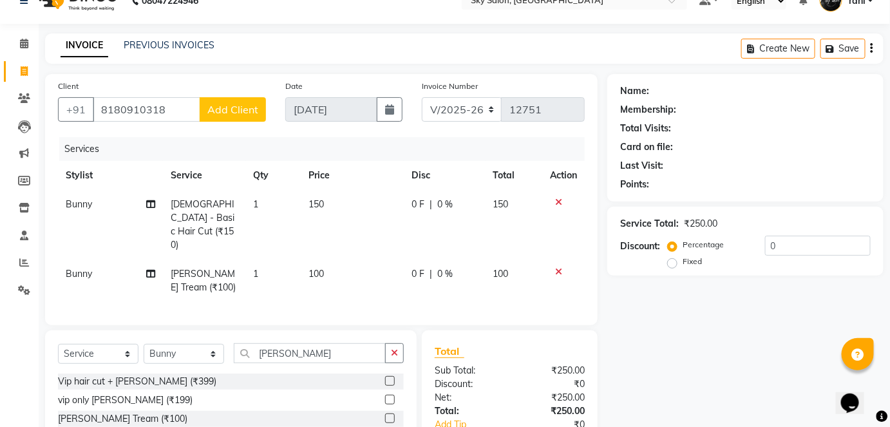
click at [234, 112] on span "Add Client" at bounding box center [232, 109] width 51 height 13
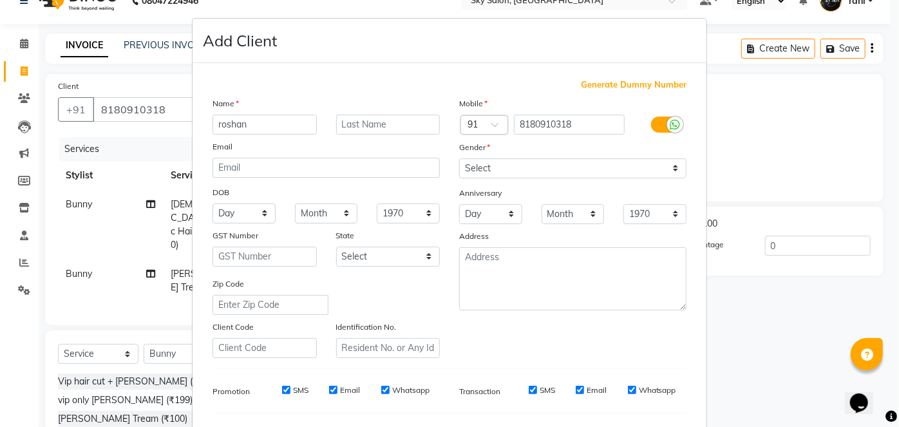
type input "roshan"
type input "akhade"
click at [541, 179] on div "Mobile Country Code × 91 8180910318 Gender Select Male Female Other Prefer Not …" at bounding box center [572, 227] width 247 height 261
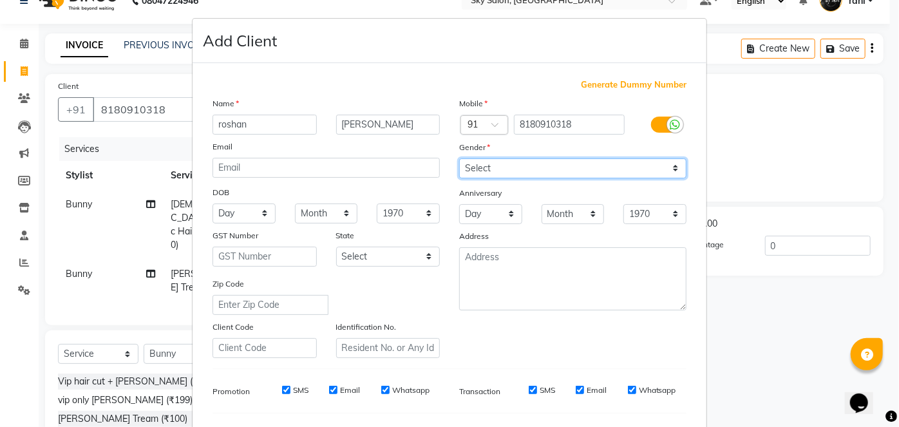
click at [516, 174] on select "Select Male Female Other Prefer Not To Say" at bounding box center [572, 168] width 227 height 20
select select "male"
click at [459, 158] on select "Select Male Female Other Prefer Not To Say" at bounding box center [572, 168] width 227 height 20
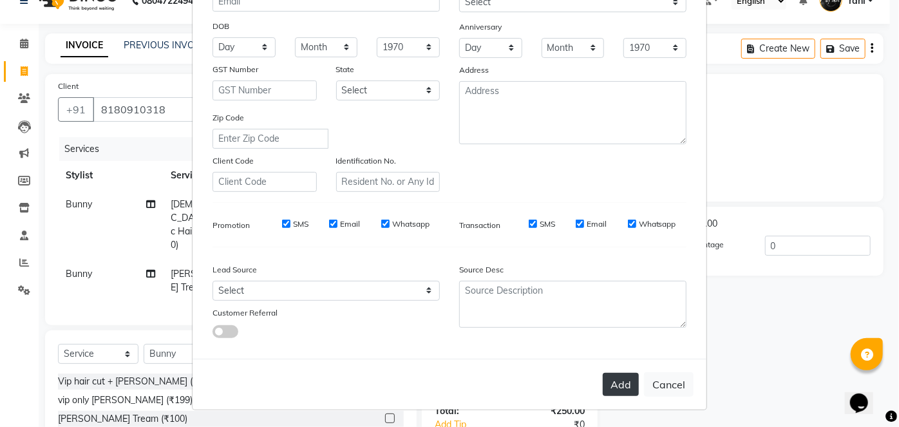
click at [611, 377] on button "Add" at bounding box center [620, 384] width 36 height 23
select select
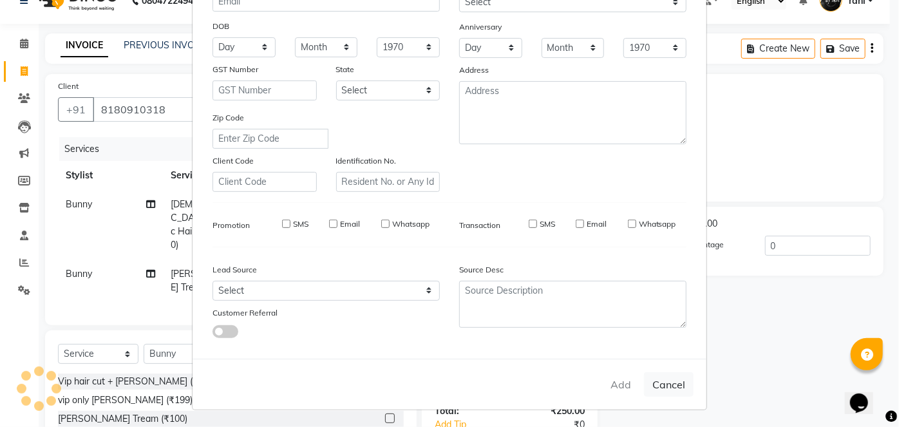
select select
checkbox input "false"
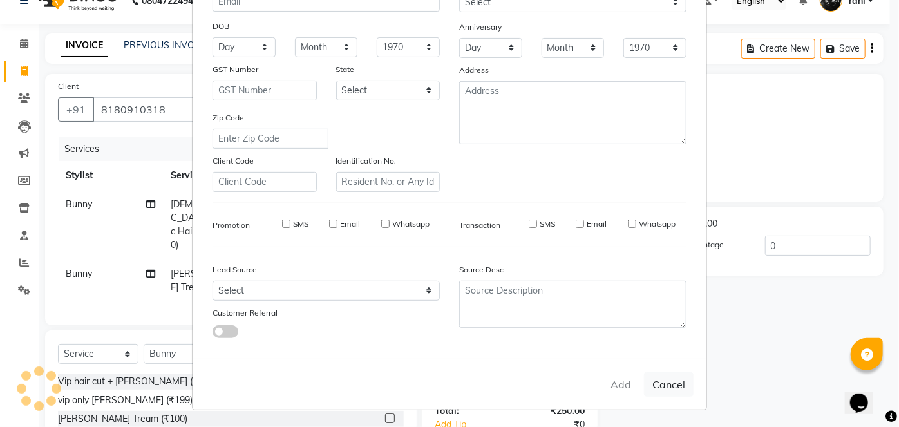
checkbox input "false"
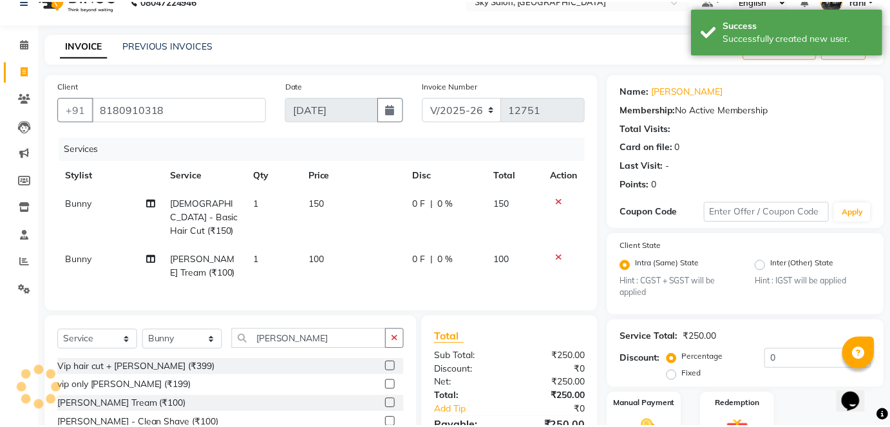
scroll to position [117, 0]
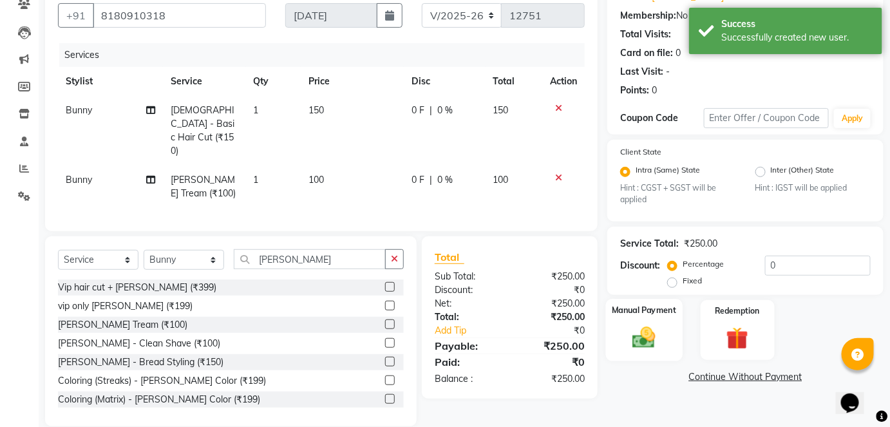
click at [640, 325] on img at bounding box center [643, 337] width 37 height 26
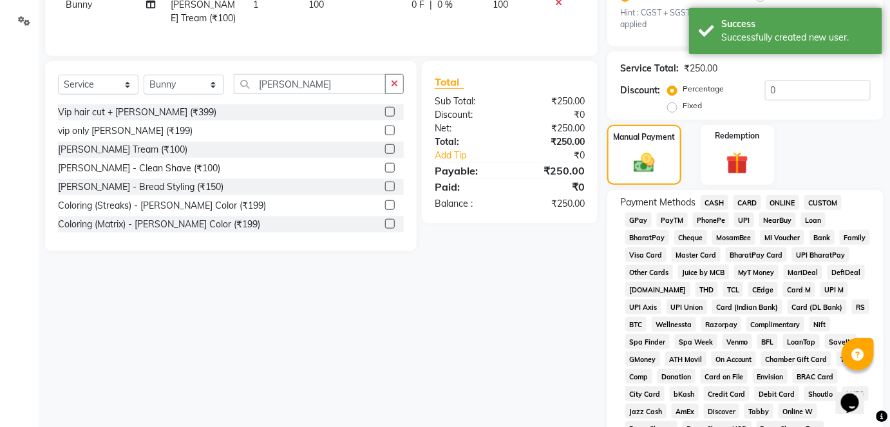
scroll to position [296, 0]
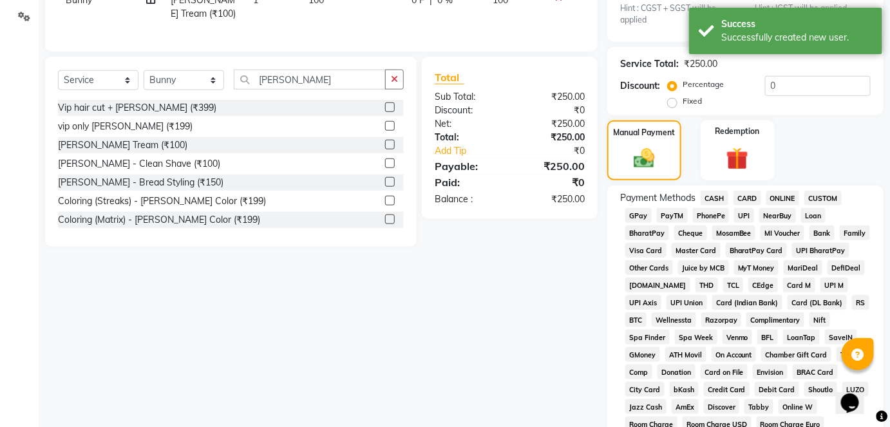
click at [637, 218] on span "GPay" at bounding box center [638, 215] width 26 height 15
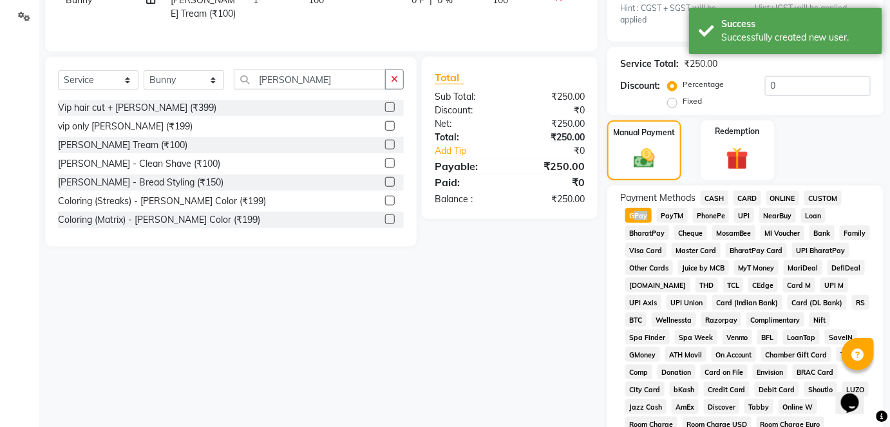
click at [637, 218] on span "GPay" at bounding box center [638, 215] width 26 height 15
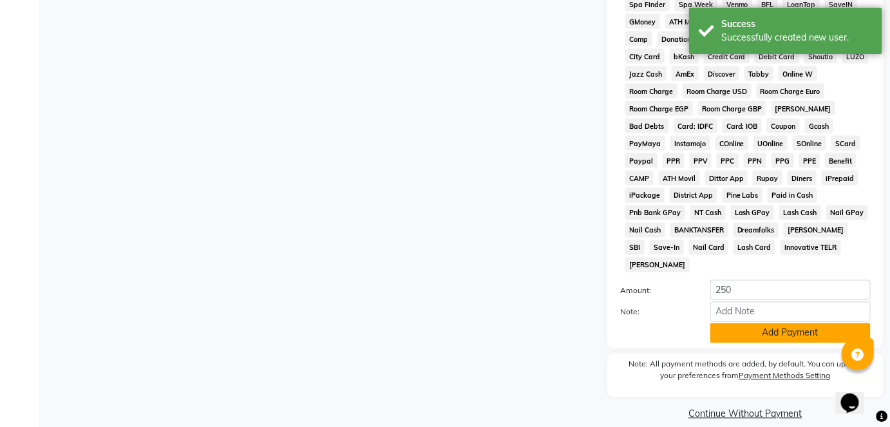
click at [778, 323] on button "Add Payment" at bounding box center [790, 333] width 160 height 20
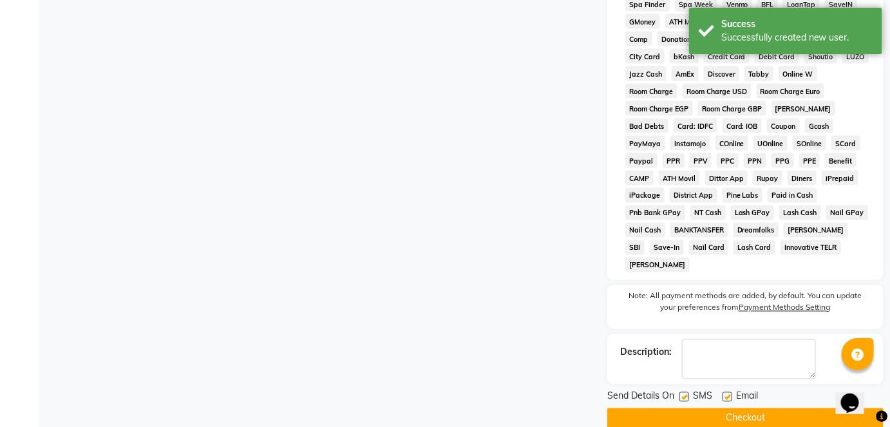
click at [687, 392] on label at bounding box center [684, 397] width 10 height 10
click at [687, 393] on input "checkbox" at bounding box center [683, 397] width 8 height 8
checkbox input "false"
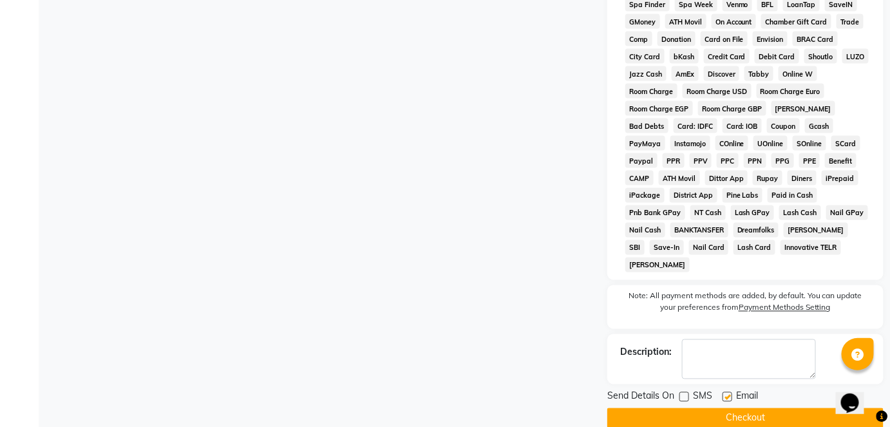
click at [705, 408] on button "Checkout" at bounding box center [745, 418] width 276 height 20
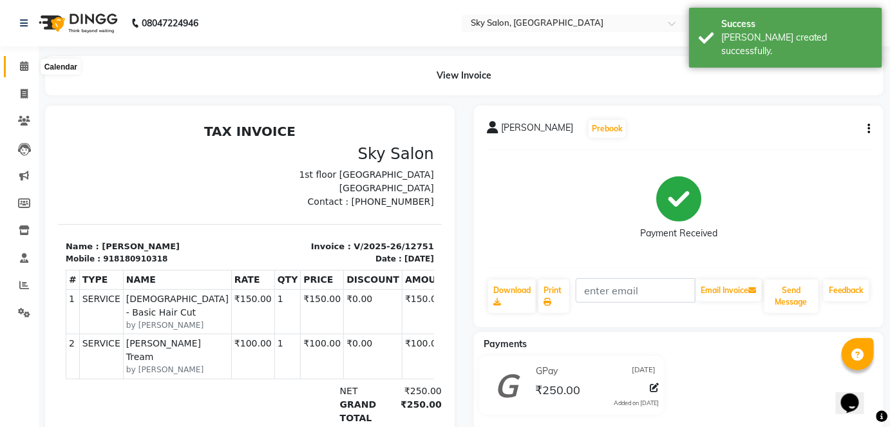
click at [23, 67] on icon at bounding box center [24, 66] width 8 height 10
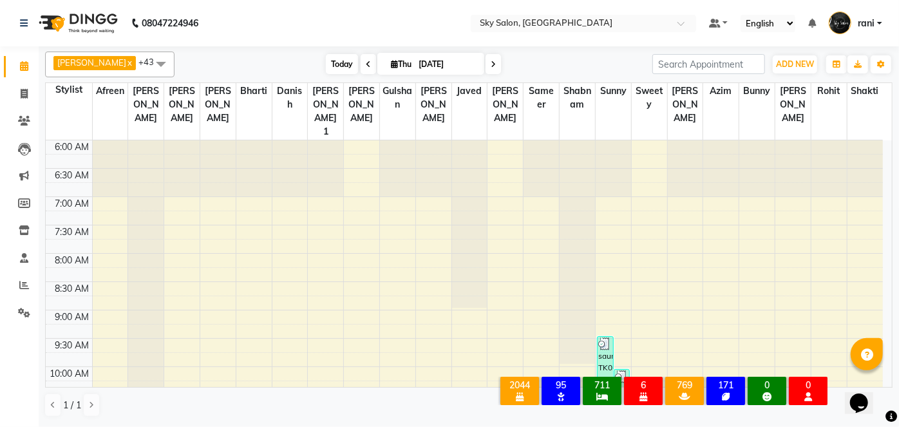
click at [326, 68] on span "Today" at bounding box center [342, 64] width 32 height 20
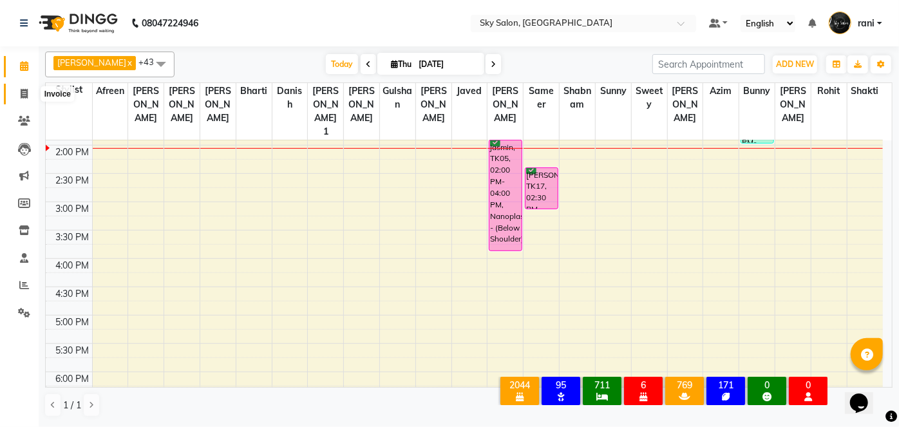
click at [29, 89] on span at bounding box center [24, 94] width 23 height 15
select select "service"
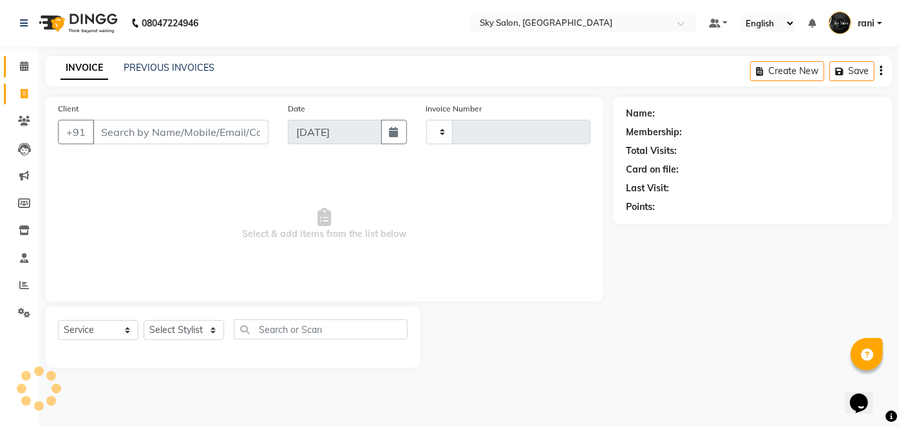
type input "12752"
select select "3537"
click at [150, 71] on link "PREVIOUS INVOICES" at bounding box center [169, 68] width 91 height 12
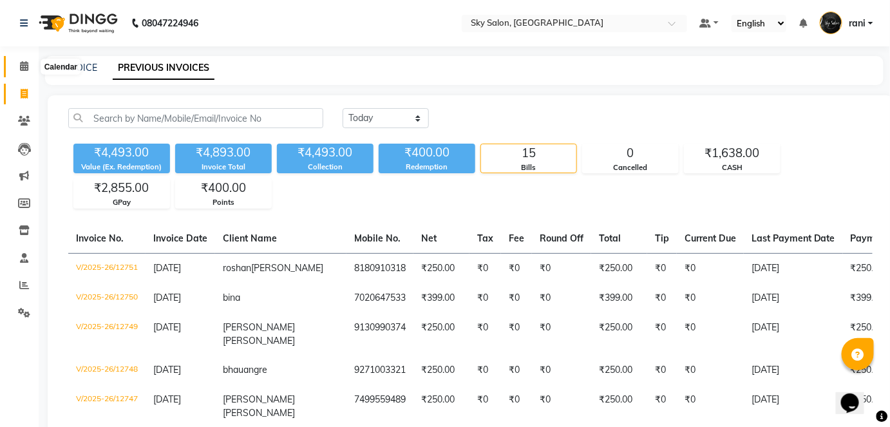
click at [30, 63] on span at bounding box center [24, 66] width 23 height 15
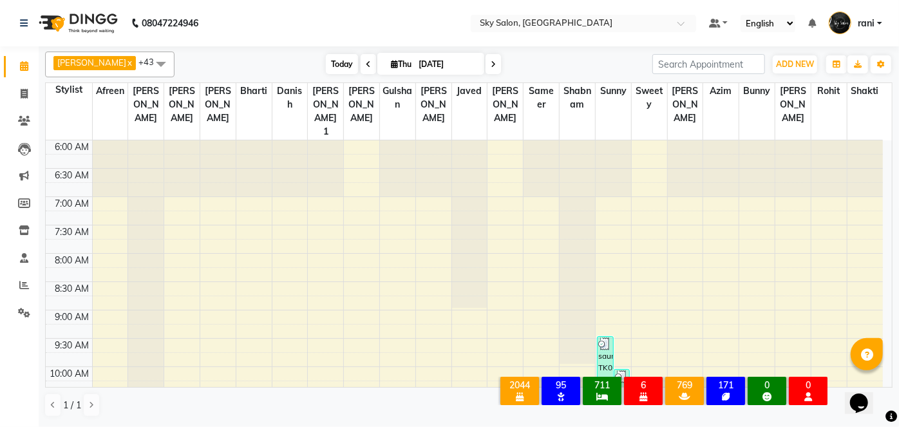
click at [326, 57] on span "Today" at bounding box center [342, 64] width 32 height 20
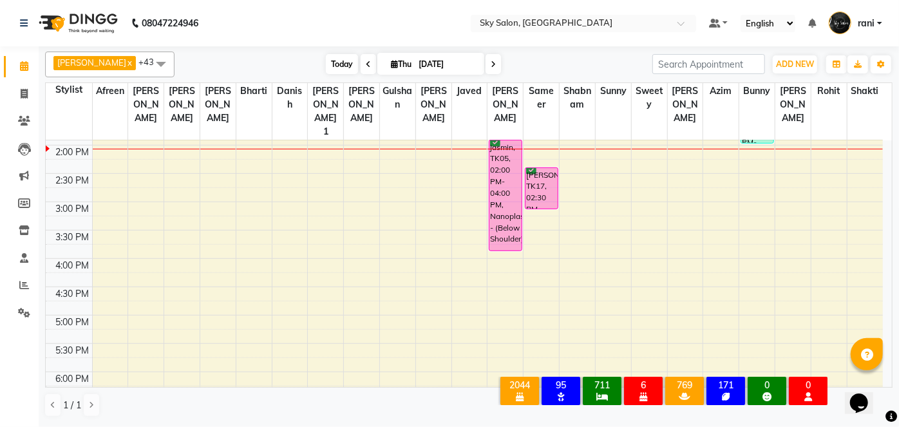
click at [326, 59] on span "Today" at bounding box center [342, 64] width 32 height 20
click at [326, 57] on span "Today" at bounding box center [342, 64] width 32 height 20
click at [326, 61] on span "Today" at bounding box center [342, 64] width 32 height 20
click at [326, 57] on span "Today" at bounding box center [342, 64] width 32 height 20
drag, startPoint x: 327, startPoint y: 74, endPoint x: 324, endPoint y: 66, distance: 9.0
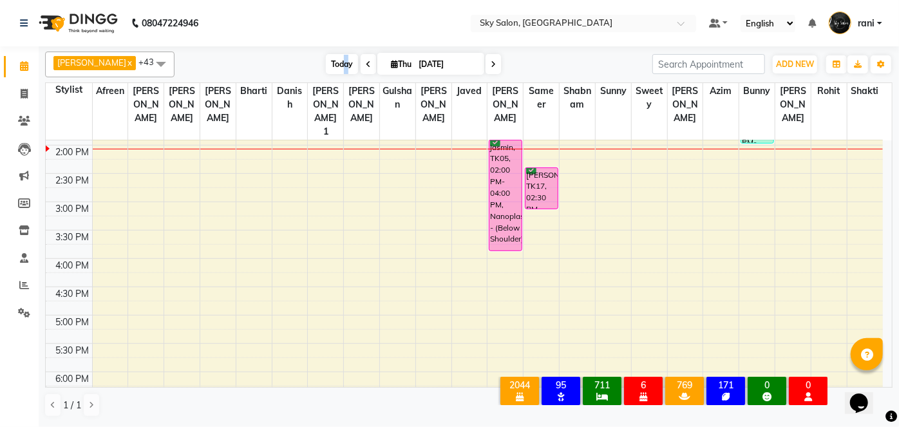
click at [324, 66] on div "Anagha x anisa x arbaj x bharti x Darshana 1 x devyani x Gulshan x gurmeet x ro…" at bounding box center [468, 64] width 847 height 26
click at [326, 66] on span "Today" at bounding box center [342, 64] width 32 height 20
click at [26, 100] on span at bounding box center [24, 94] width 23 height 15
select select "service"
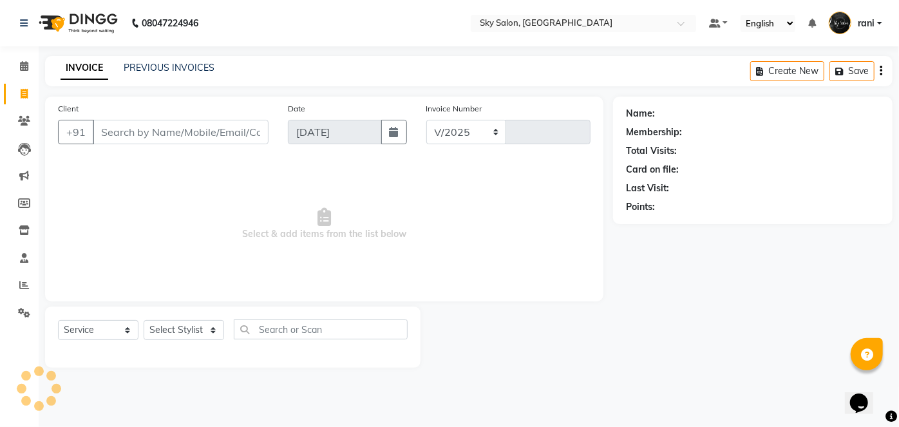
select select "3537"
type input "12752"
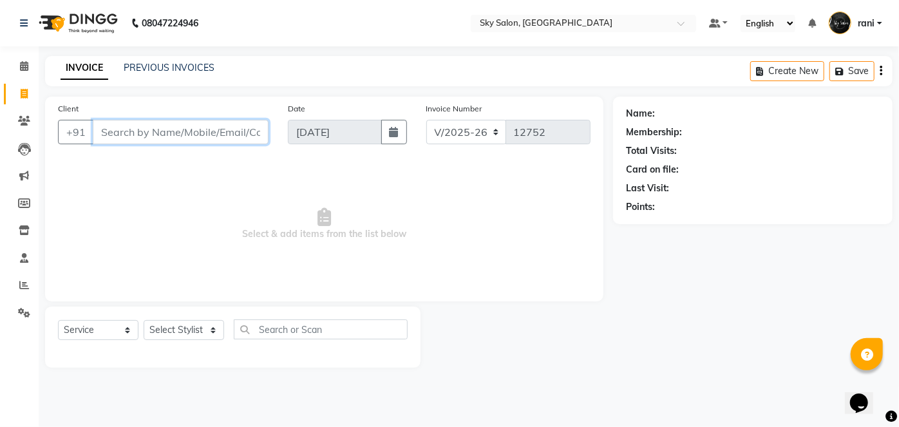
click at [151, 133] on input "Client" at bounding box center [181, 132] width 176 height 24
click at [21, 118] on icon at bounding box center [24, 121] width 12 height 10
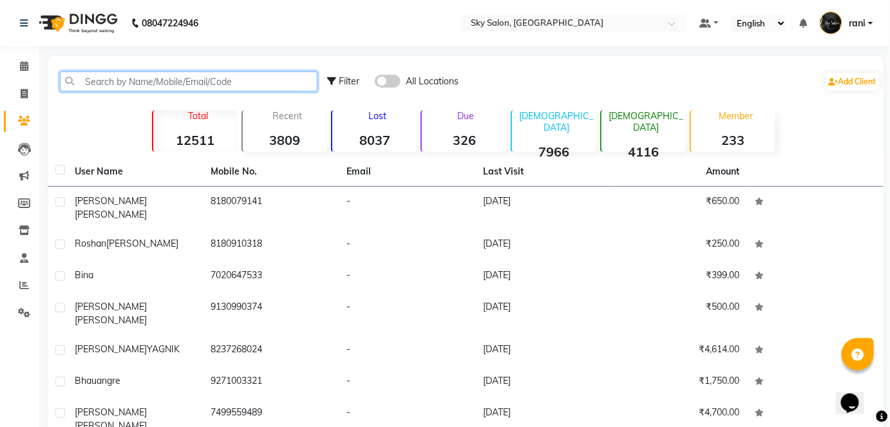
click at [115, 88] on input "text" at bounding box center [188, 81] width 257 height 20
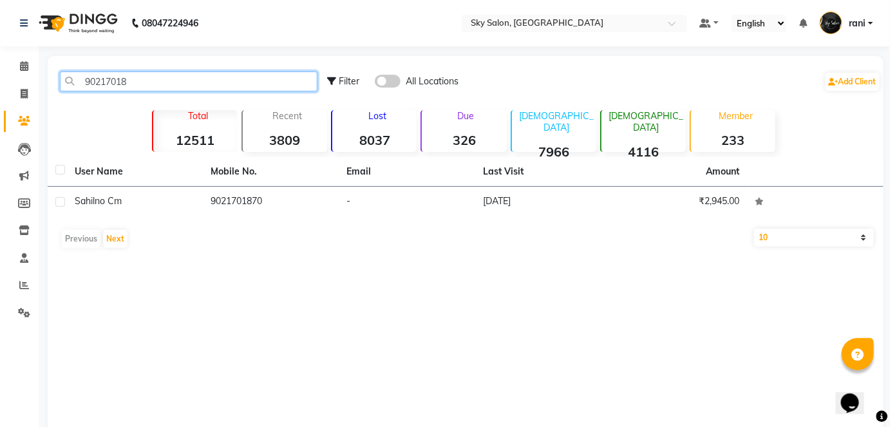
type input "90217018"
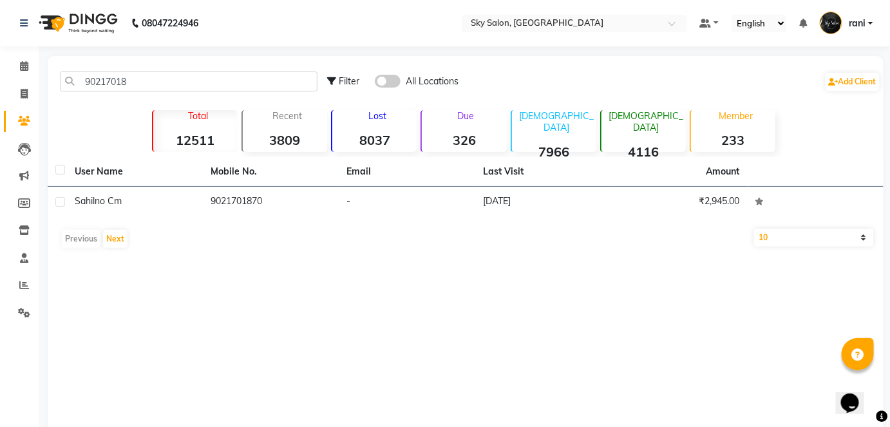
click at [286, 221] on div "User Name Mobile No. Email Last Visit Amount sahil no cm 9021701870 - 17-07-202…" at bounding box center [465, 205] width 835 height 97
click at [279, 218] on div "User Name Mobile No. Email Last Visit Amount sahil no cm 9021701870 - 17-07-202…" at bounding box center [465, 205] width 835 height 97
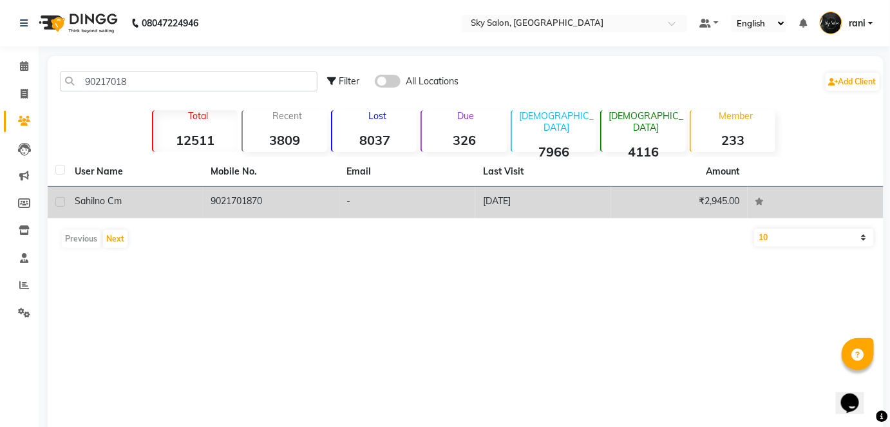
click at [260, 210] on td "9021701870" at bounding box center [271, 203] width 136 height 32
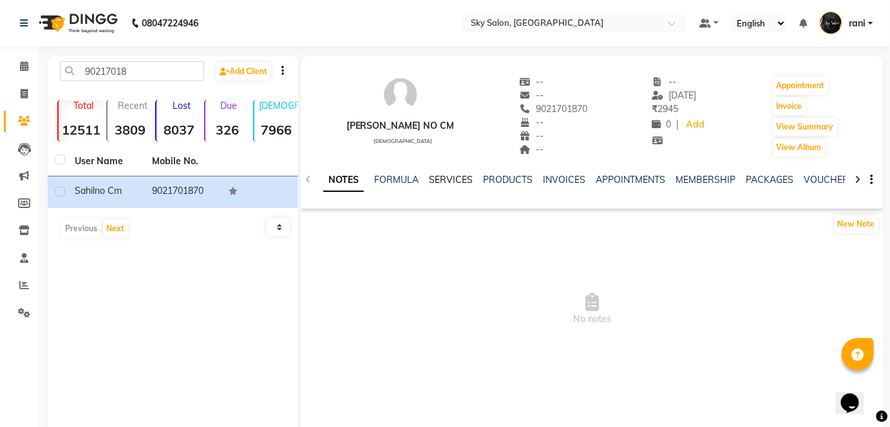
click at [442, 180] on link "SERVICES" at bounding box center [451, 180] width 44 height 12
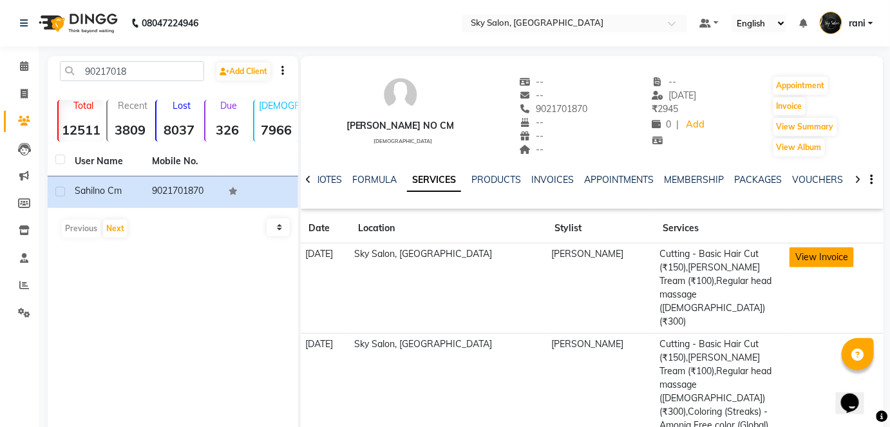
click at [812, 265] on button "View Invoice" at bounding box center [821, 257] width 64 height 20
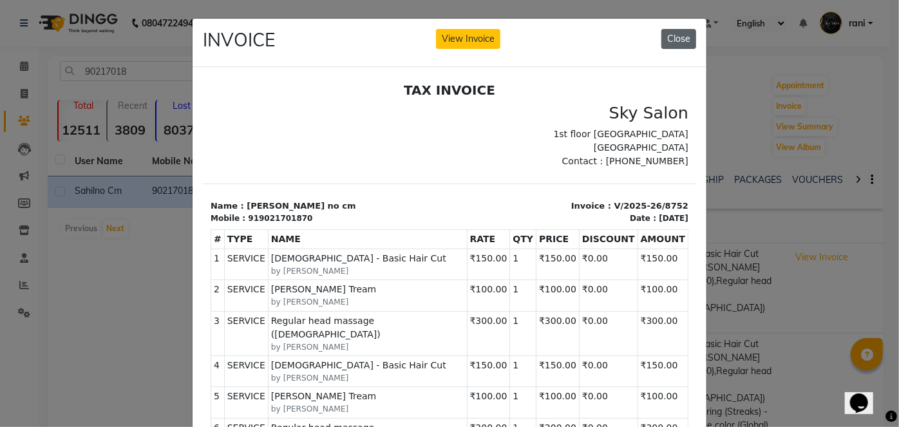
click at [678, 39] on button "Close" at bounding box center [678, 39] width 35 height 20
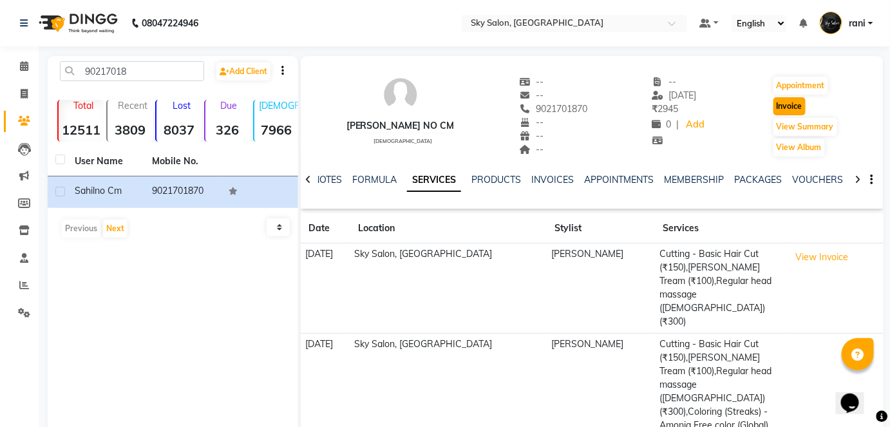
click at [787, 103] on button "Invoice" at bounding box center [789, 106] width 32 height 18
select select "service"
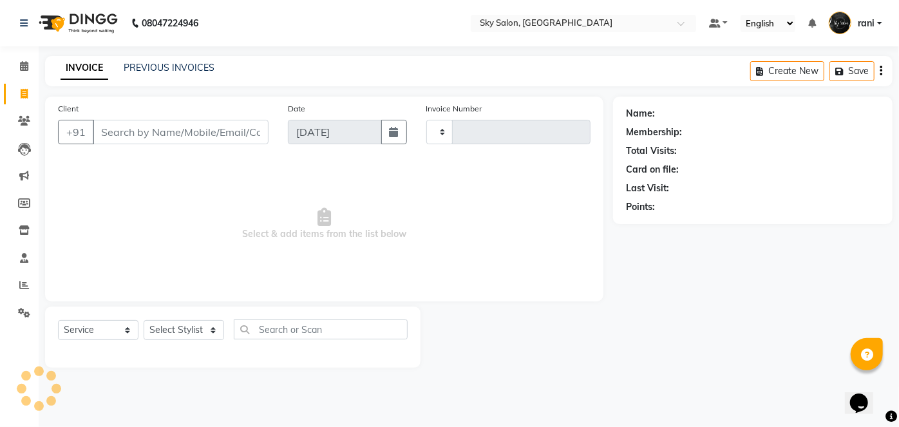
type input "12752"
select select "3537"
type input "9021701870"
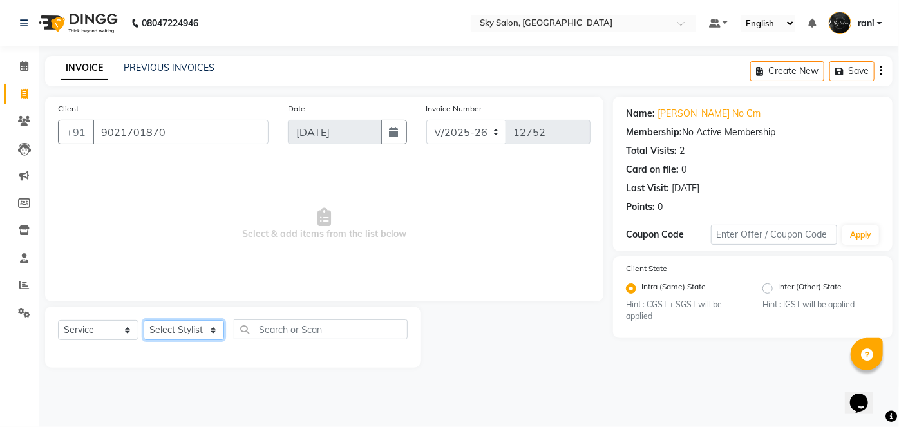
click at [168, 331] on select "Select Stylist afreen akshata aman saha ameer Anagha anisa arbaj azim bharti Bu…" at bounding box center [184, 330] width 80 height 20
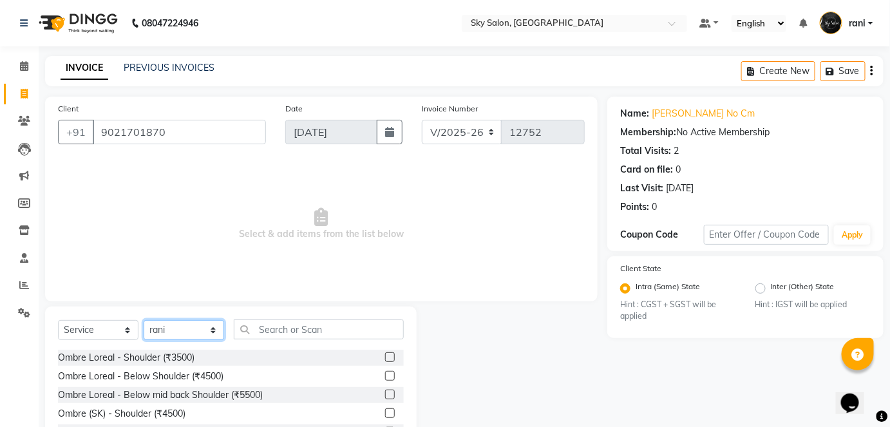
click at [168, 331] on select "Select Stylist afreen akshata aman saha ameer Anagha anisa arbaj azim bharti Bu…" at bounding box center [184, 330] width 80 height 20
select select "27779"
click at [144, 320] on select "Select Stylist afreen akshata aman saha ameer Anagha anisa arbaj azim bharti Bu…" at bounding box center [184, 330] width 80 height 20
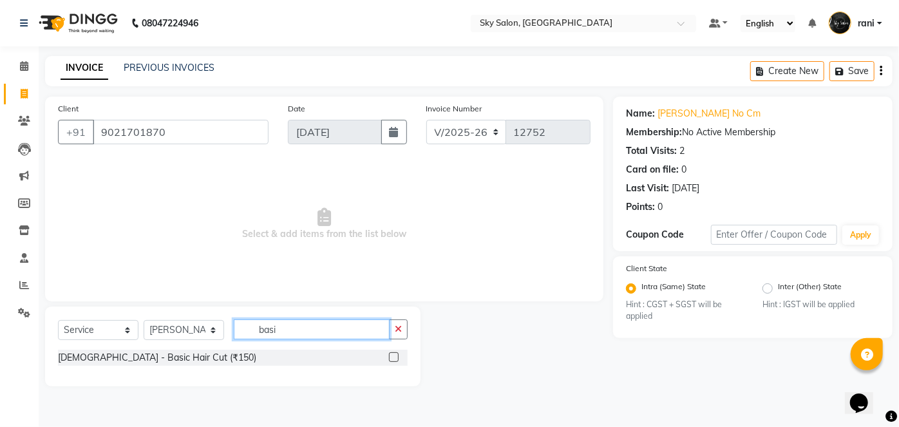
type input "basi"
click at [390, 353] on label at bounding box center [394, 357] width 10 height 10
click at [390, 353] on input "checkbox" at bounding box center [393, 357] width 8 height 8
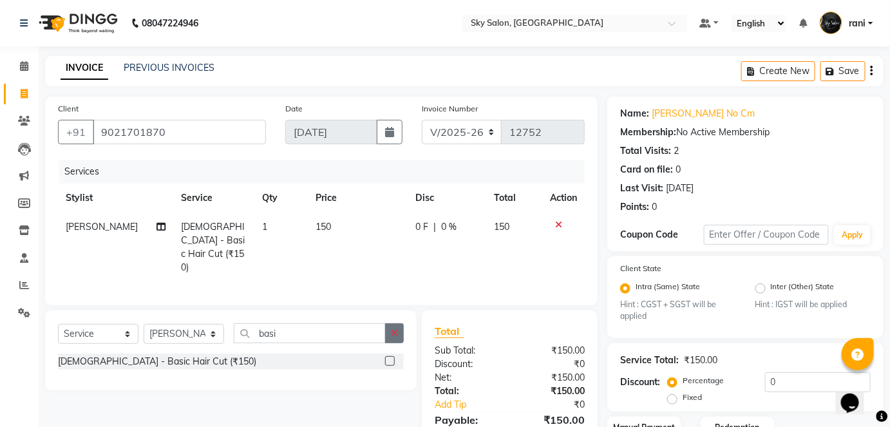
checkbox input "false"
click at [395, 330] on icon "button" at bounding box center [394, 332] width 7 height 9
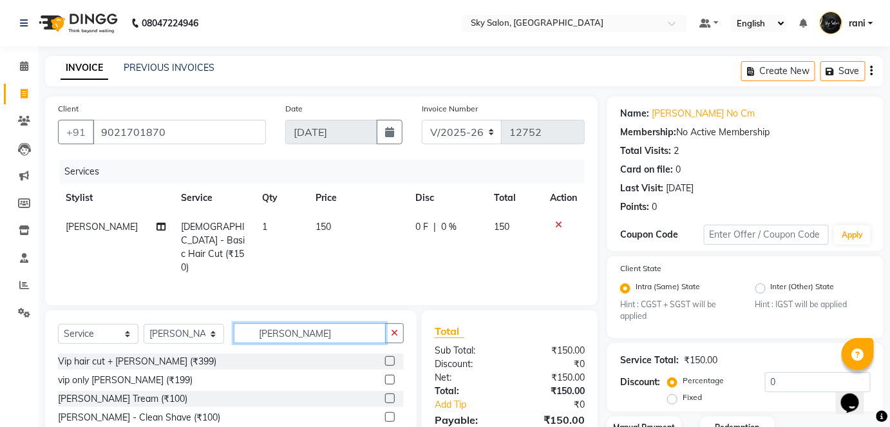
scroll to position [60, 0]
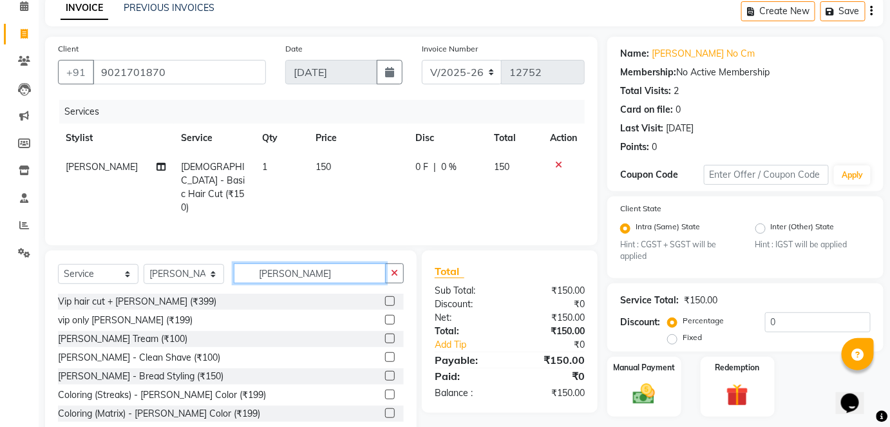
type input "beard"
click at [385, 333] on label at bounding box center [390, 338] width 10 height 10
click at [385, 335] on input "checkbox" at bounding box center [389, 339] width 8 height 8
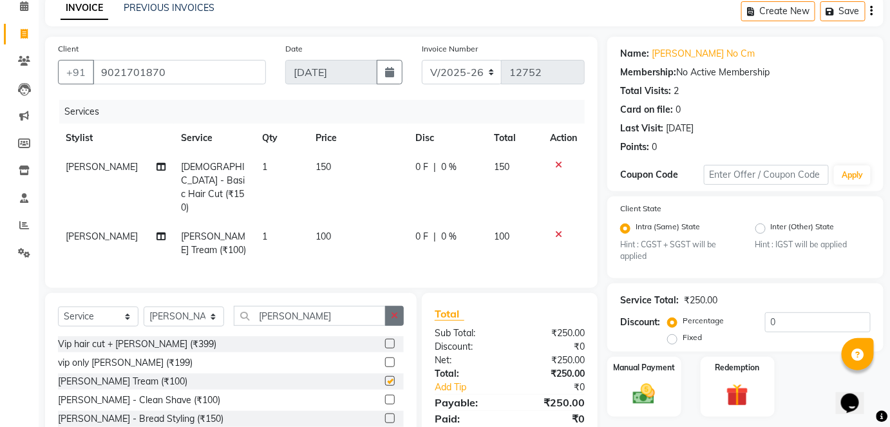
checkbox input "false"
click at [392, 306] on button "button" at bounding box center [394, 316] width 19 height 20
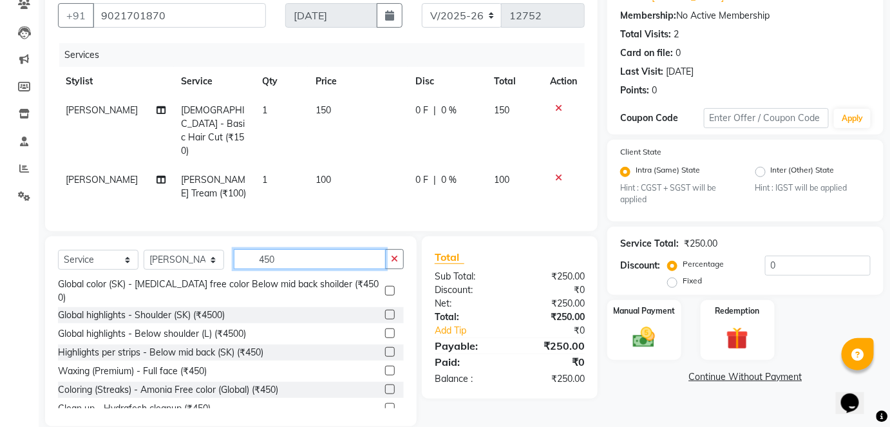
scroll to position [160, 0]
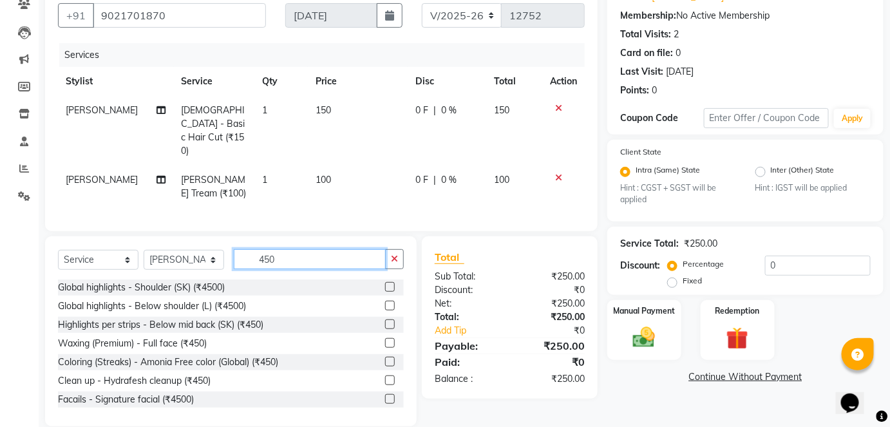
type input "450"
click at [385, 357] on label at bounding box center [390, 362] width 10 height 10
click at [385, 358] on input "checkbox" at bounding box center [389, 362] width 8 height 8
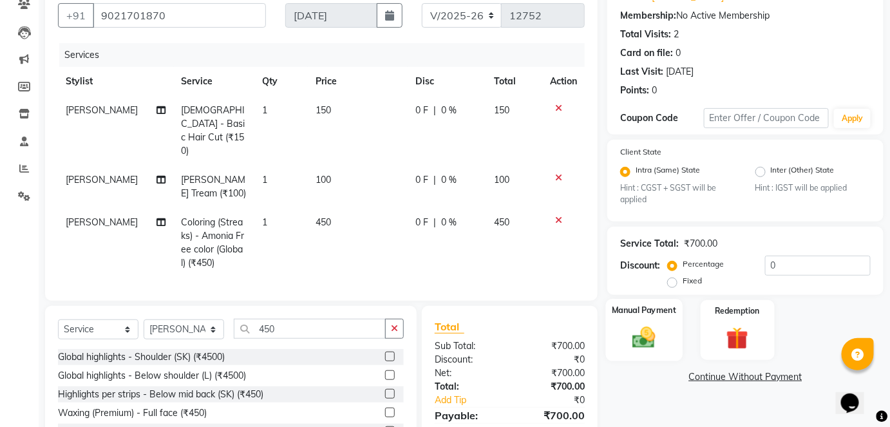
checkbox input "false"
click at [645, 331] on img at bounding box center [643, 337] width 37 height 26
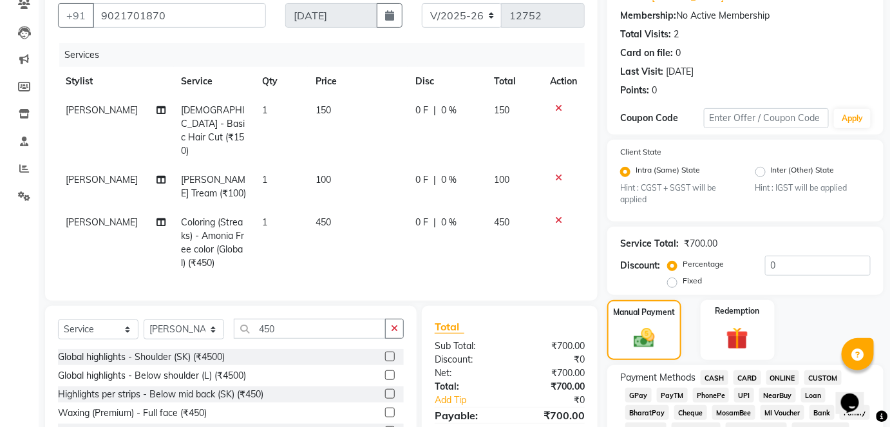
scroll to position [259, 0]
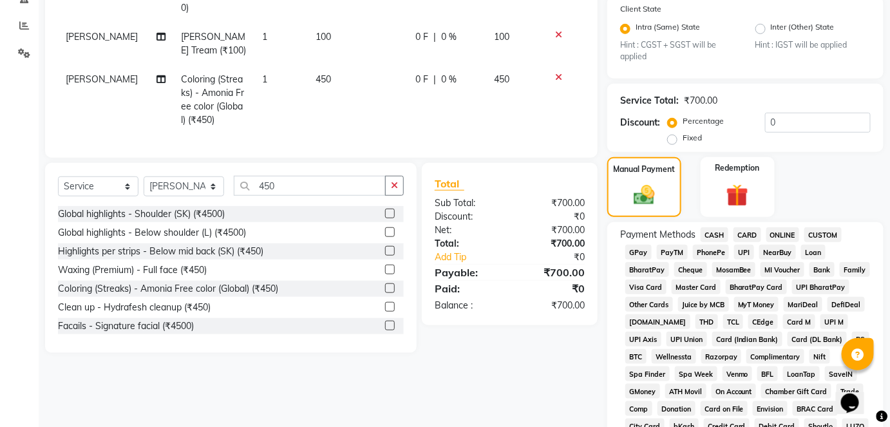
click at [636, 255] on span "GPay" at bounding box center [638, 252] width 26 height 15
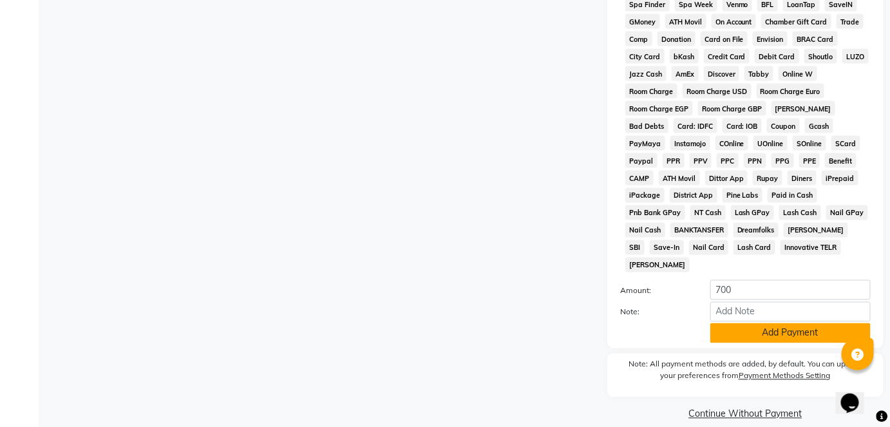
click at [763, 323] on button "Add Payment" at bounding box center [790, 333] width 160 height 20
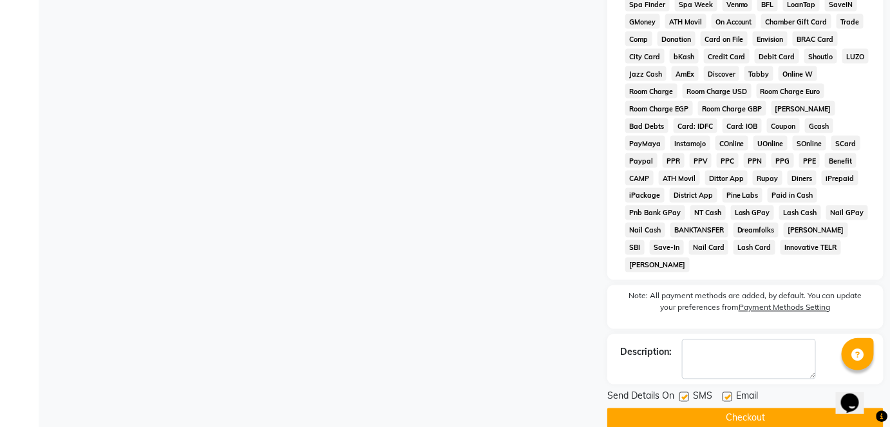
click at [687, 392] on label at bounding box center [684, 397] width 10 height 10
click at [687, 393] on input "checkbox" at bounding box center [683, 397] width 8 height 8
checkbox input "false"
drag, startPoint x: 691, startPoint y: 390, endPoint x: 694, endPoint y: 403, distance: 13.1
click at [694, 403] on div "Send Details On SMS Email Checkout" at bounding box center [745, 408] width 276 height 39
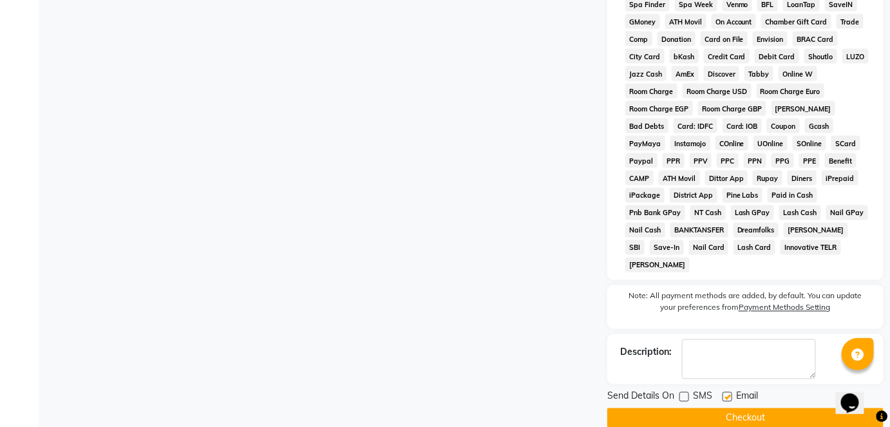
click at [694, 408] on button "Checkout" at bounding box center [745, 418] width 276 height 20
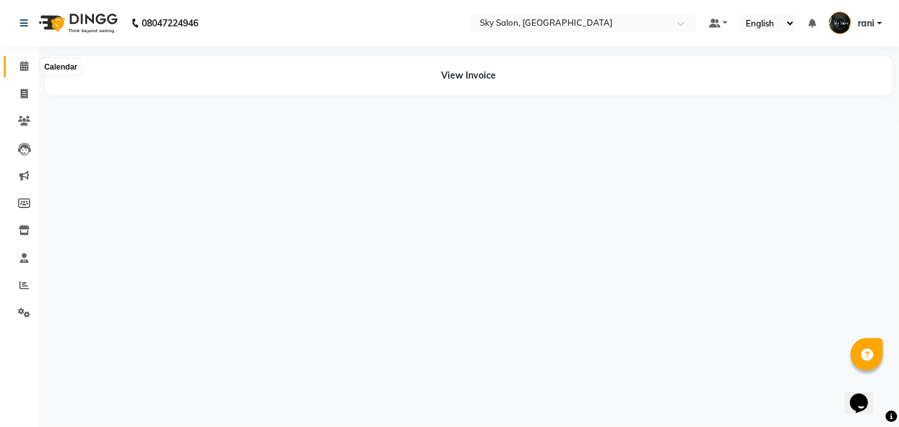
click at [29, 63] on span at bounding box center [24, 66] width 23 height 15
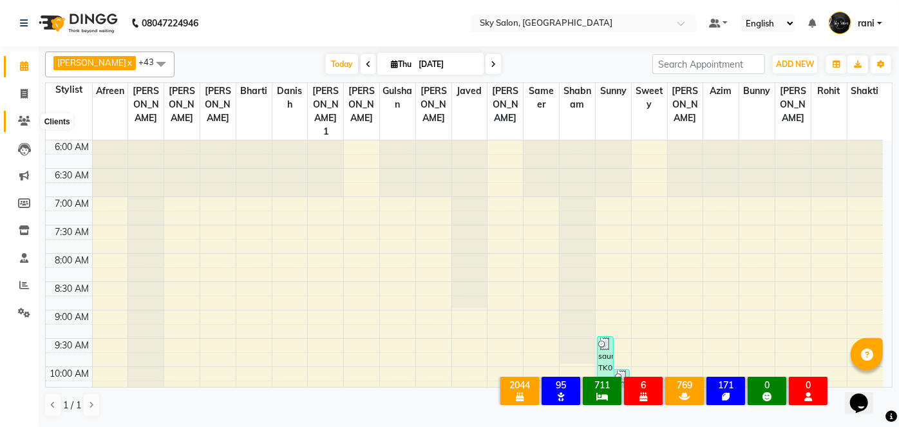
click at [22, 120] on icon at bounding box center [24, 121] width 12 height 10
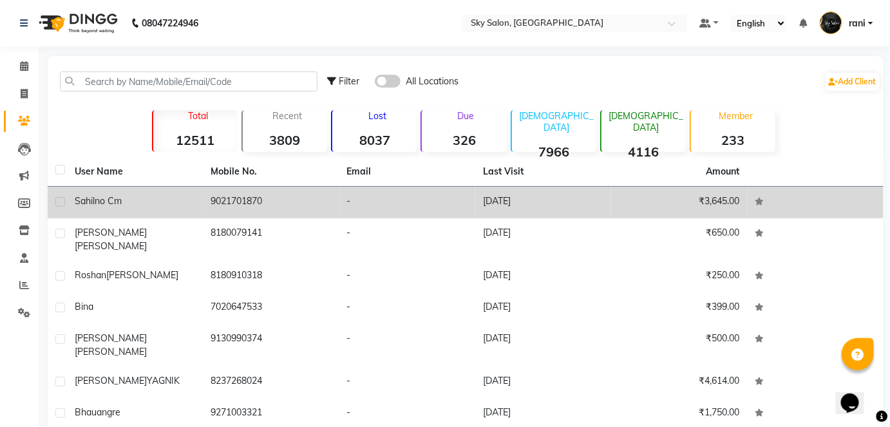
click at [229, 204] on td "9021701870" at bounding box center [271, 203] width 136 height 32
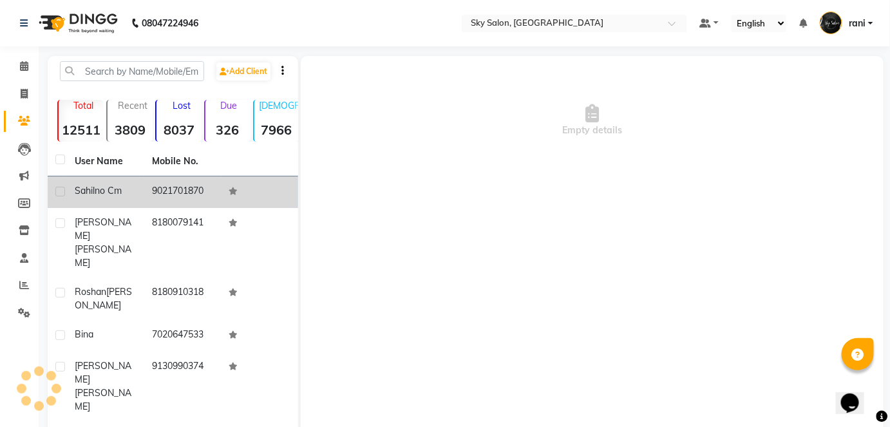
click at [229, 204] on td at bounding box center [259, 192] width 77 height 32
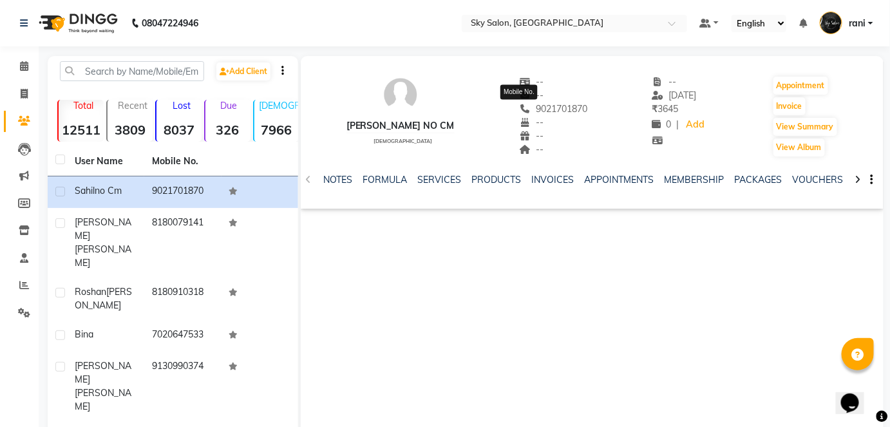
click at [536, 105] on span "9021701870" at bounding box center [553, 109] width 68 height 12
copy span "9021701870"
click at [23, 68] on icon at bounding box center [24, 66] width 8 height 10
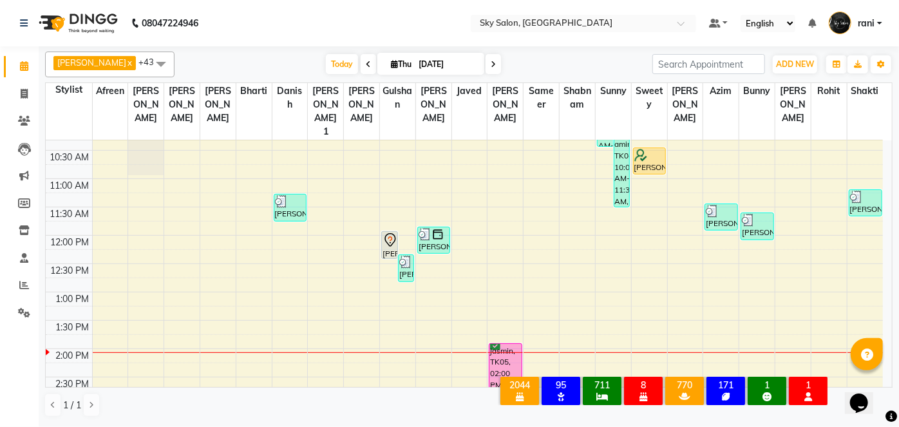
click at [326, 66] on span "Today" at bounding box center [342, 64] width 32 height 20
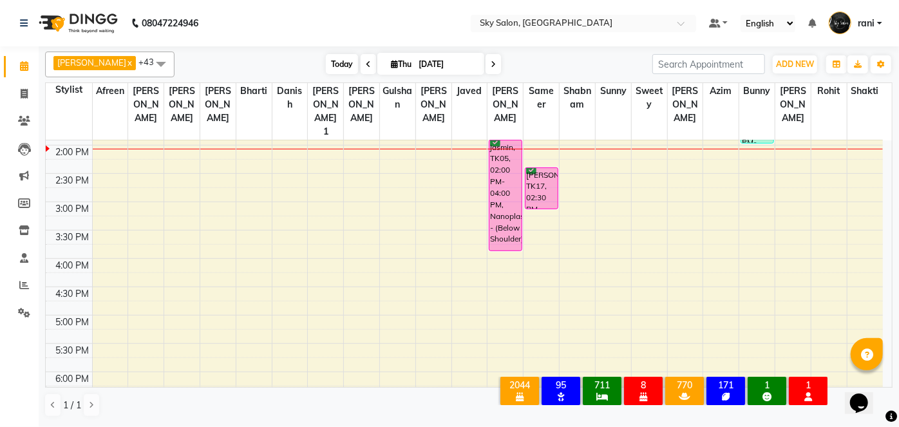
click at [326, 64] on span "Today" at bounding box center [342, 64] width 32 height 20
click at [29, 93] on span at bounding box center [24, 94] width 23 height 15
select select "3537"
select select "service"
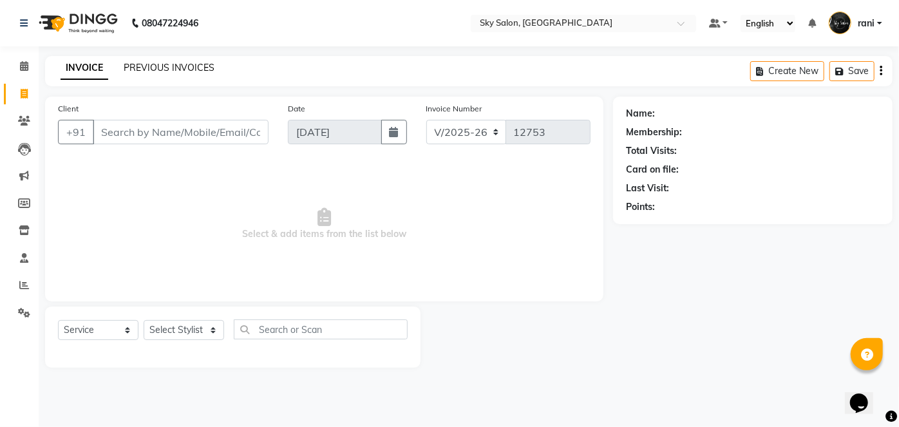
click at [167, 66] on link "PREVIOUS INVOICES" at bounding box center [169, 68] width 91 height 12
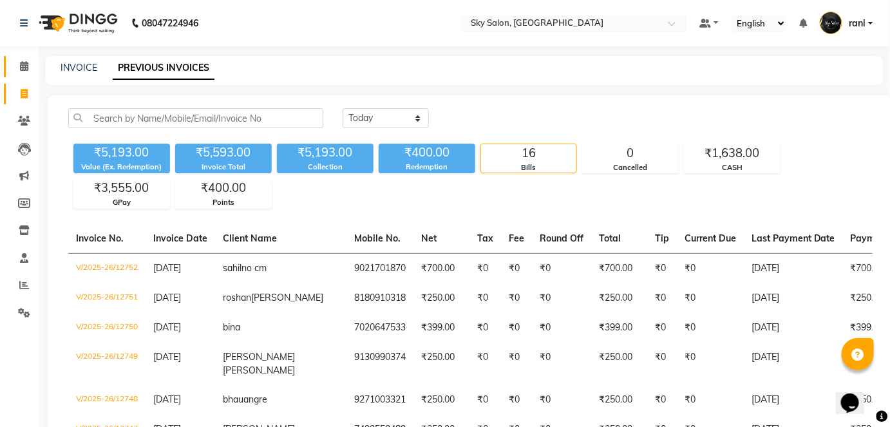
click at [30, 75] on link "Calendar" at bounding box center [19, 66] width 31 height 21
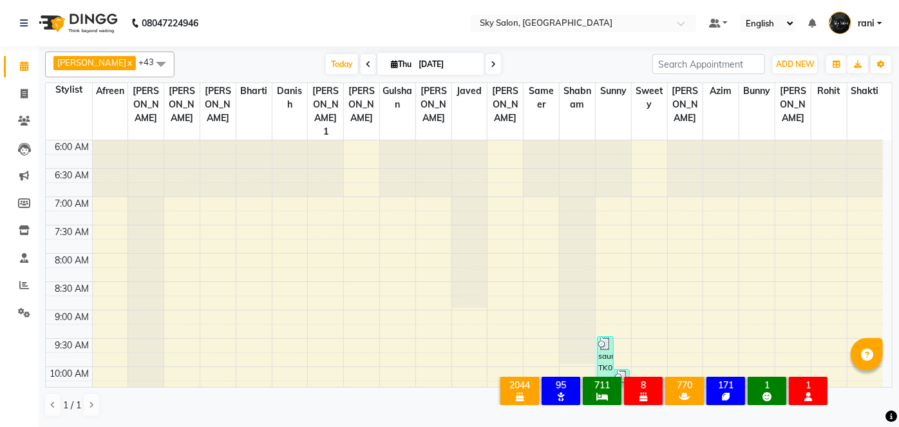
scroll to position [269, 0]
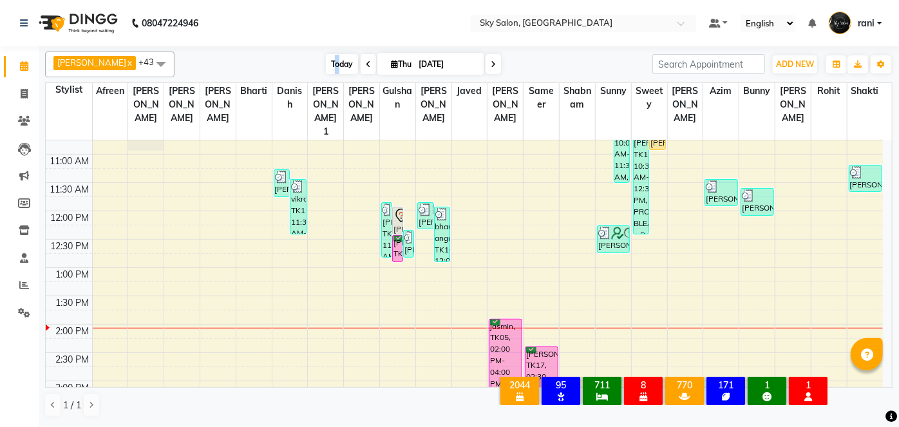
drag, startPoint x: 0, startPoint y: 0, endPoint x: 316, endPoint y: 57, distance: 321.2
click at [316, 57] on div "Anagha x anisa x arbaj x bharti x Darshana 1 x devyani x Gulshan x gurmeet x ro…" at bounding box center [468, 64] width 847 height 26
click at [326, 57] on span "Today" at bounding box center [342, 64] width 32 height 20
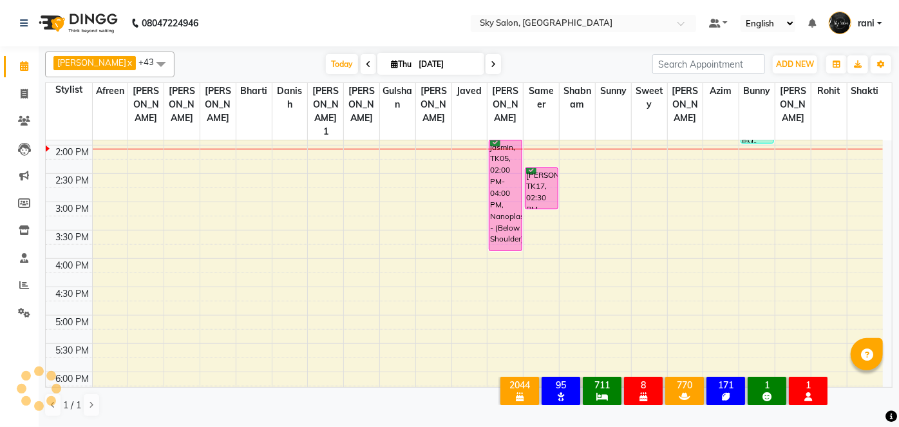
click at [250, 55] on div "Today Thu 04-09-2025" at bounding box center [413, 64] width 465 height 19
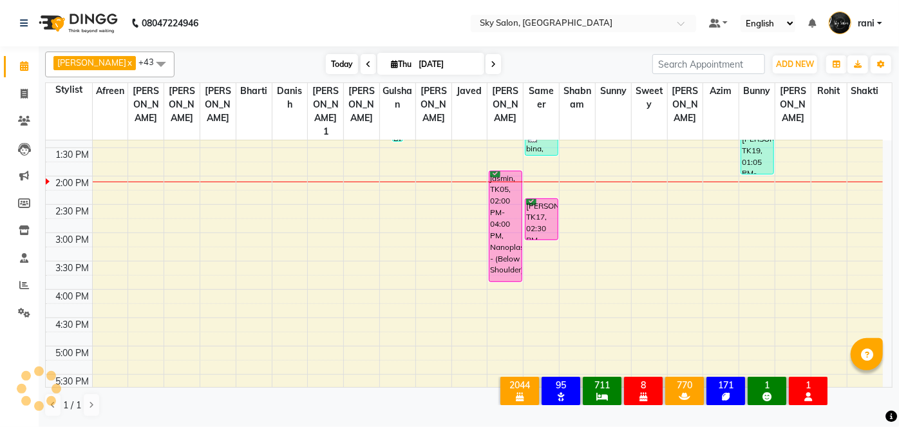
click at [326, 54] on span "Today" at bounding box center [342, 64] width 32 height 20
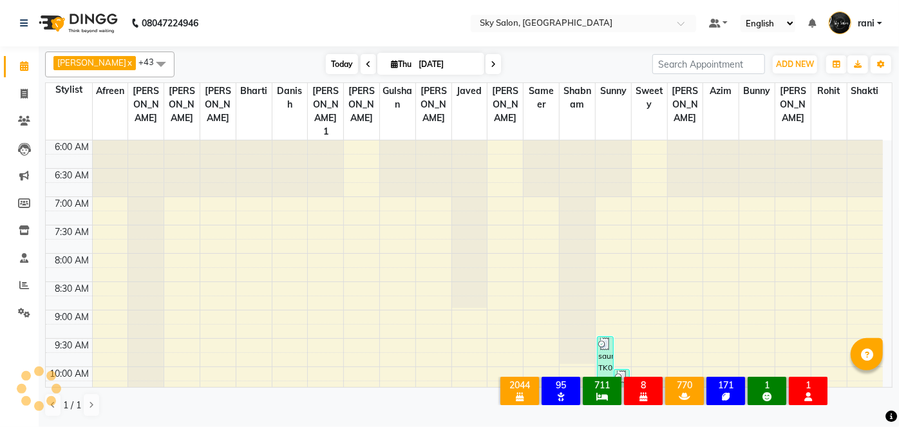
scroll to position [448, 0]
click at [28, 122] on icon at bounding box center [24, 121] width 12 height 10
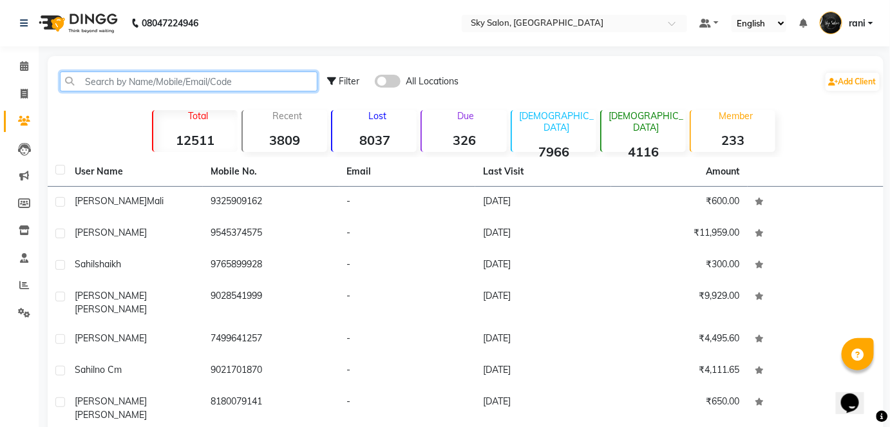
click at [134, 79] on input "text" at bounding box center [188, 81] width 257 height 20
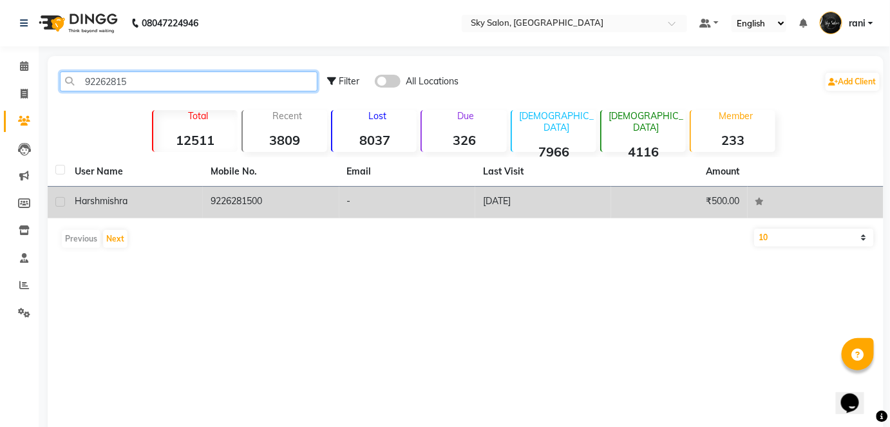
type input "92262815"
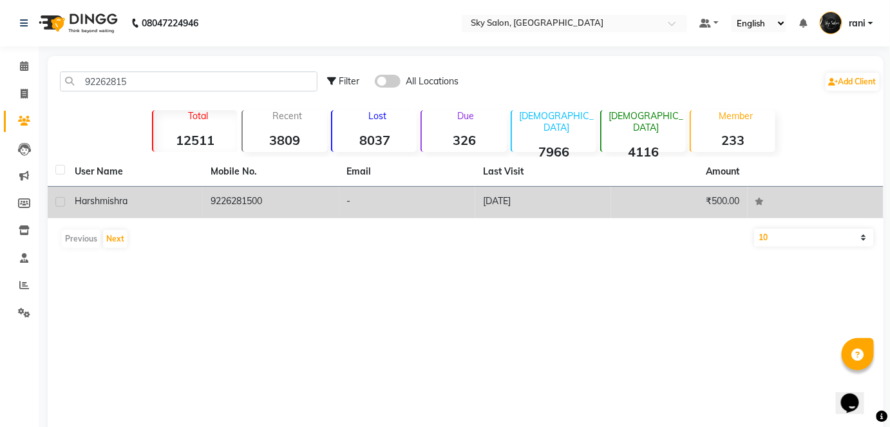
click at [272, 196] on td "9226281500" at bounding box center [271, 203] width 136 height 32
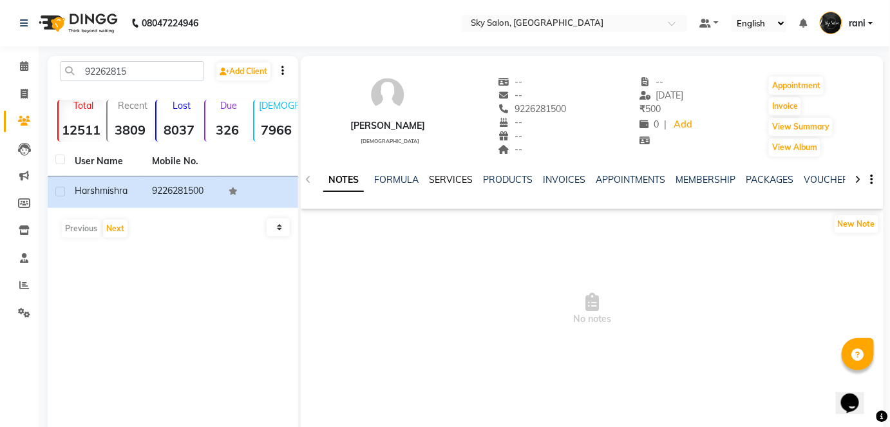
click at [449, 174] on link "SERVICES" at bounding box center [451, 180] width 44 height 12
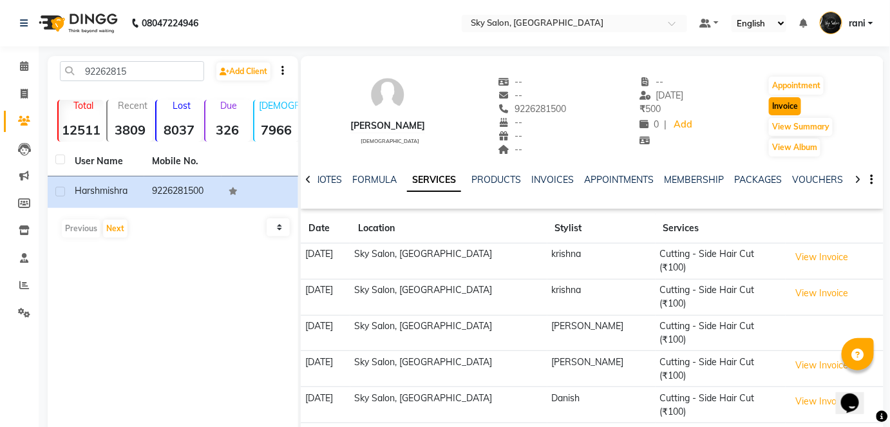
click at [787, 107] on button "Invoice" at bounding box center [785, 106] width 32 height 18
select select "service"
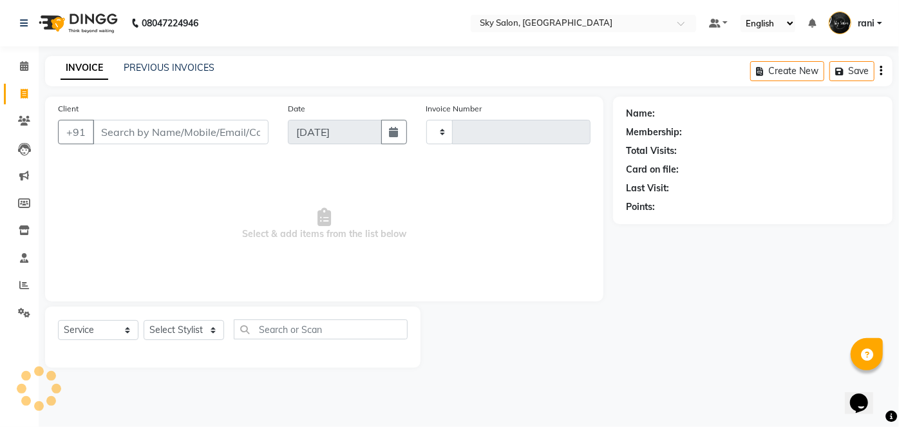
type input "12757"
select select "3537"
type input "9226281500"
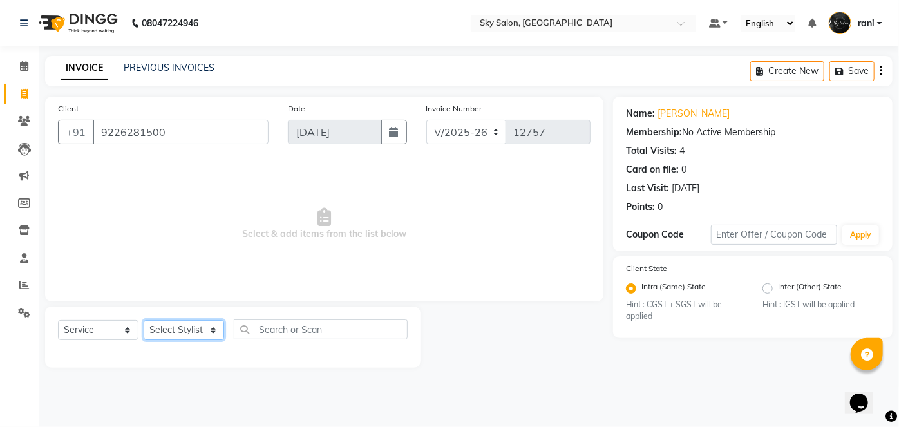
click at [204, 330] on select "Select Stylist afreen [PERSON_NAME] saha [PERSON_NAME] [PERSON_NAME] [PERSON_NA…" at bounding box center [184, 330] width 80 height 20
select select "89643"
click at [144, 320] on select "Select Stylist afreen [PERSON_NAME] saha [PERSON_NAME] [PERSON_NAME] [PERSON_NA…" at bounding box center [184, 330] width 80 height 20
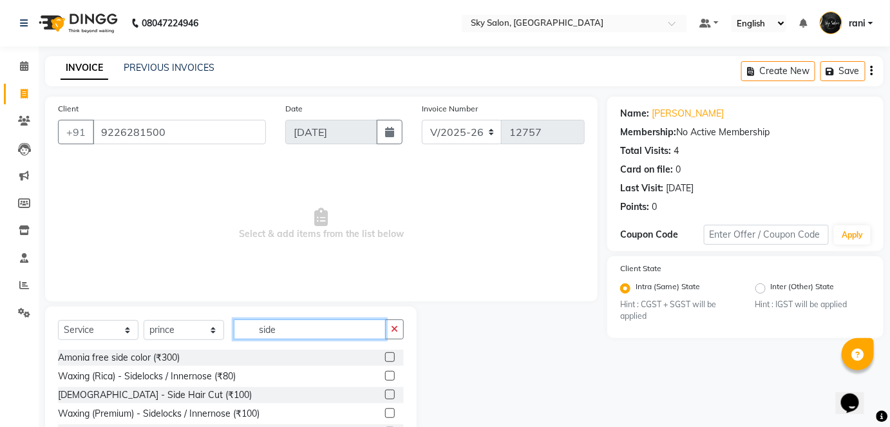
scroll to position [53, 0]
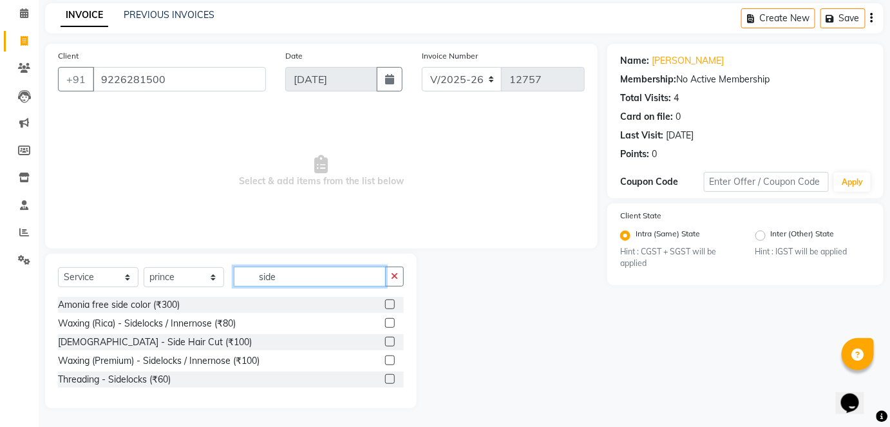
type input "side"
drag, startPoint x: 382, startPoint y: 342, endPoint x: 396, endPoint y: 342, distance: 14.8
click at [396, 342] on div "[DEMOGRAPHIC_DATA] - Side Hair Cut (₹100)" at bounding box center [231, 342] width 346 height 16
click at [396, 342] on div at bounding box center [394, 342] width 19 height 16
click at [391, 340] on label at bounding box center [390, 342] width 10 height 10
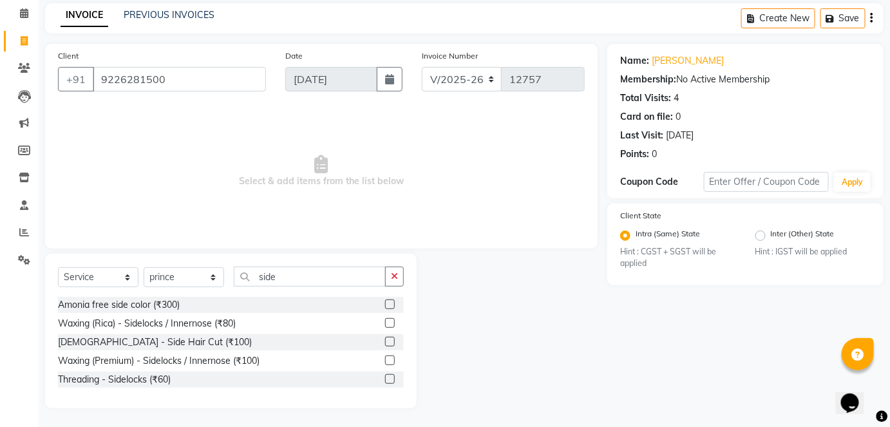
click at [391, 340] on input "checkbox" at bounding box center [389, 342] width 8 height 8
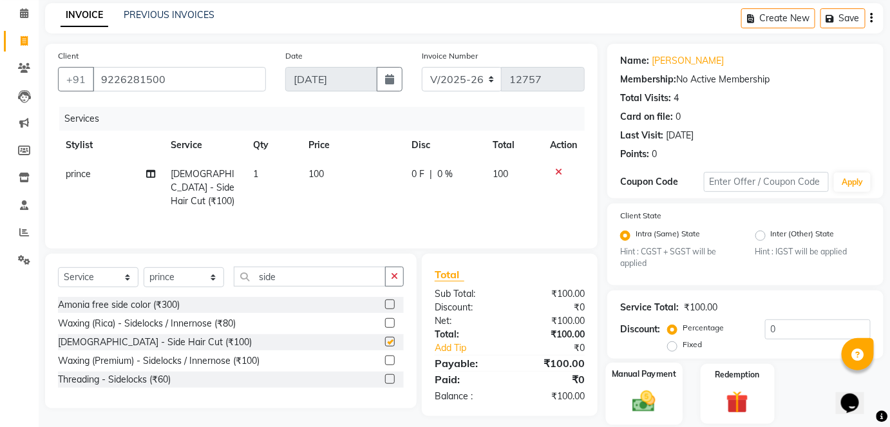
checkbox input "false"
click at [655, 400] on img at bounding box center [643, 401] width 37 height 26
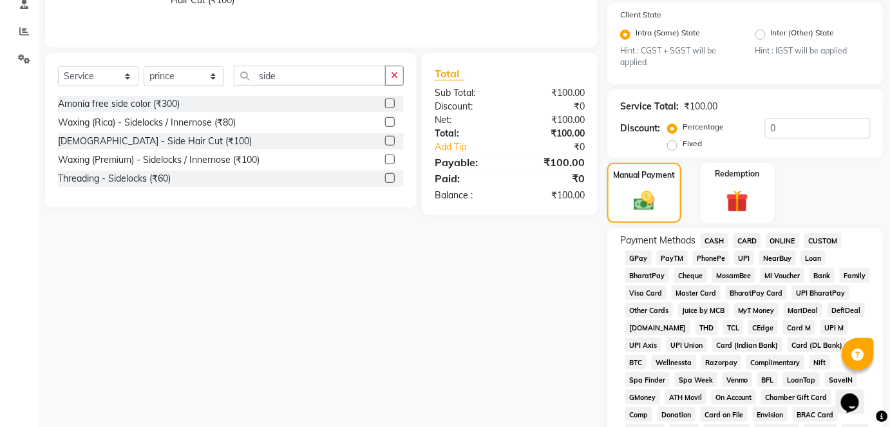
click at [718, 247] on div "CASH" at bounding box center [711, 241] width 33 height 17
drag, startPoint x: 718, startPoint y: 247, endPoint x: 711, endPoint y: 236, distance: 13.9
click at [711, 236] on div "CASH" at bounding box center [711, 241] width 33 height 17
click at [711, 236] on span "CASH" at bounding box center [714, 240] width 28 height 15
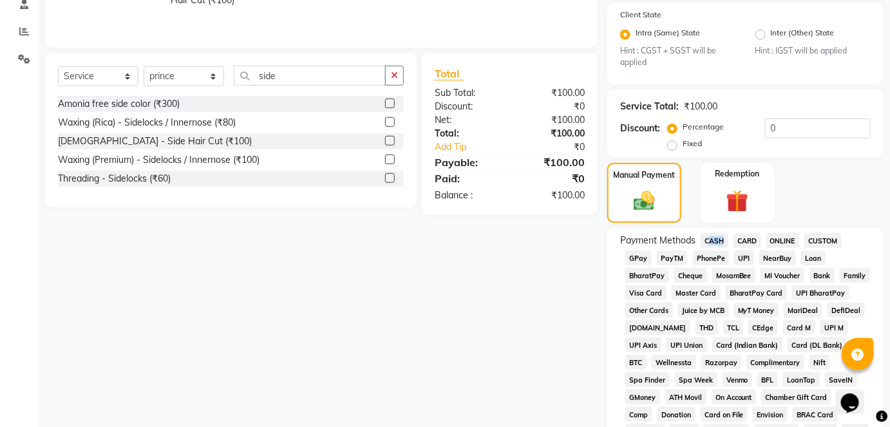
click at [711, 236] on span "CASH" at bounding box center [714, 240] width 28 height 15
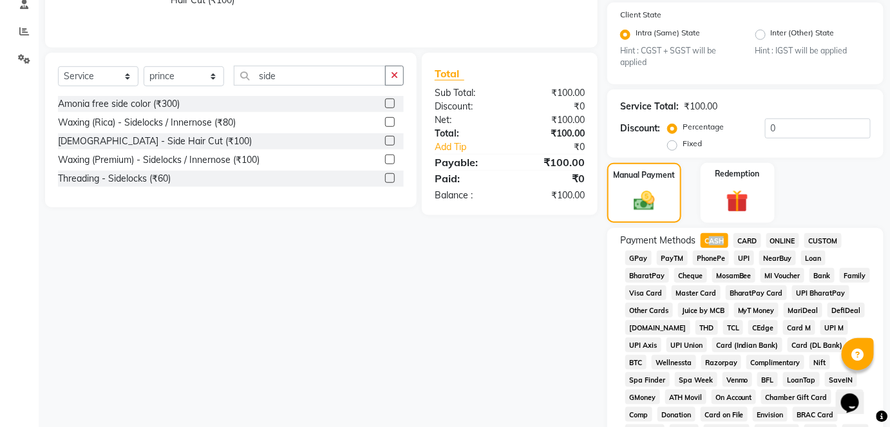
scroll to position [629, 0]
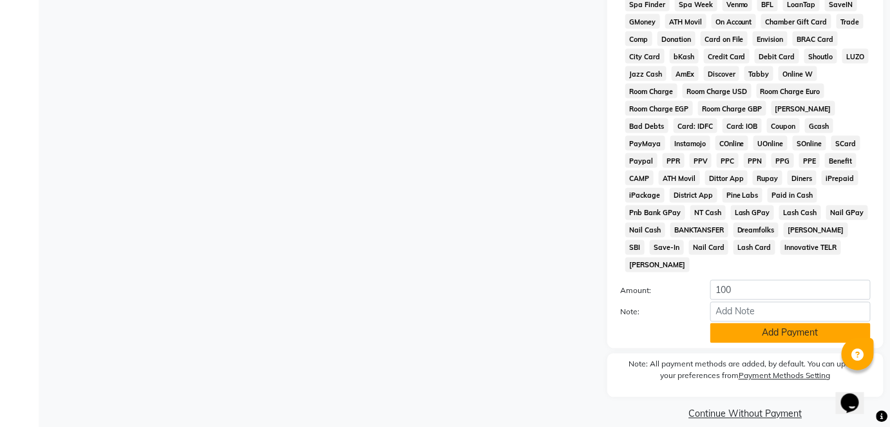
click at [765, 323] on button "Add Payment" at bounding box center [790, 333] width 160 height 20
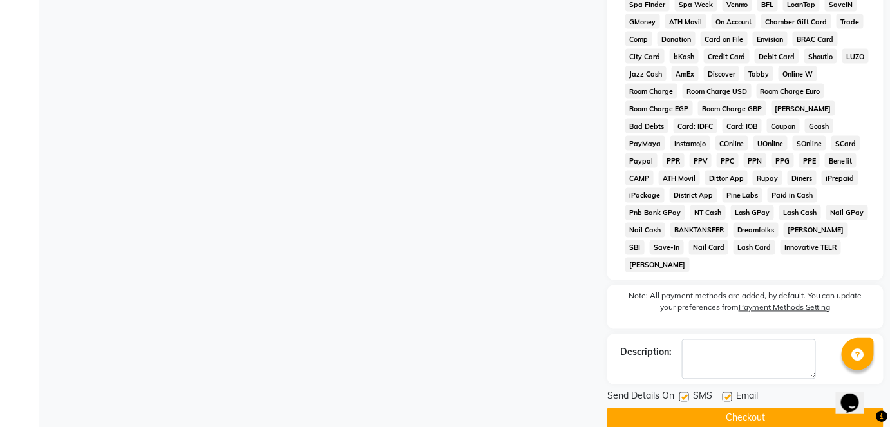
click at [685, 392] on label at bounding box center [684, 397] width 10 height 10
click at [685, 393] on input "checkbox" at bounding box center [683, 397] width 8 height 8
checkbox input "false"
click at [687, 391] on div "Send Details On SMS Email Checkout" at bounding box center [745, 408] width 276 height 39
click at [688, 397] on div "Send Details On SMS Email Checkout" at bounding box center [745, 408] width 276 height 39
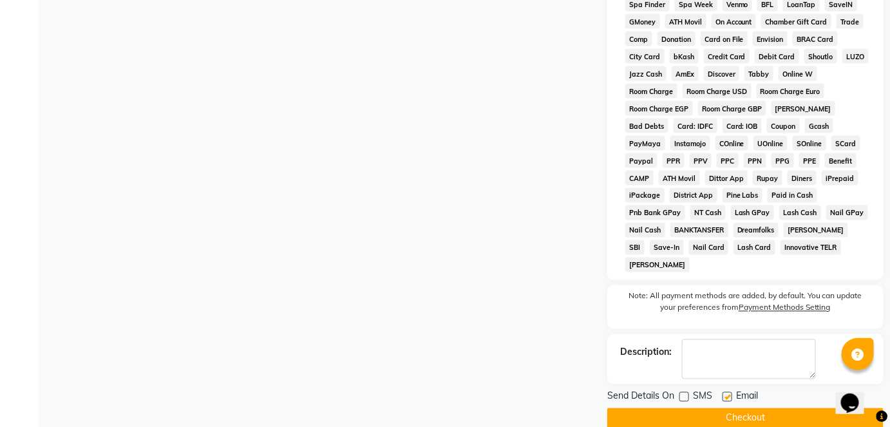
click at [688, 408] on button "Checkout" at bounding box center [745, 418] width 276 height 20
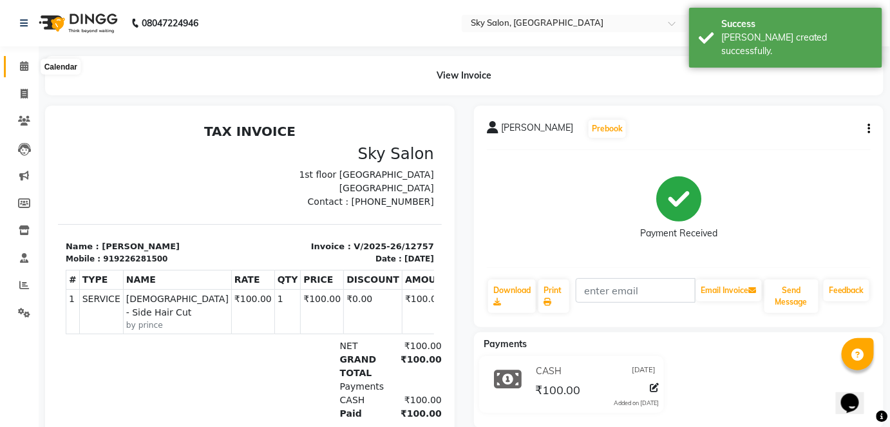
click at [17, 67] on span at bounding box center [24, 66] width 23 height 15
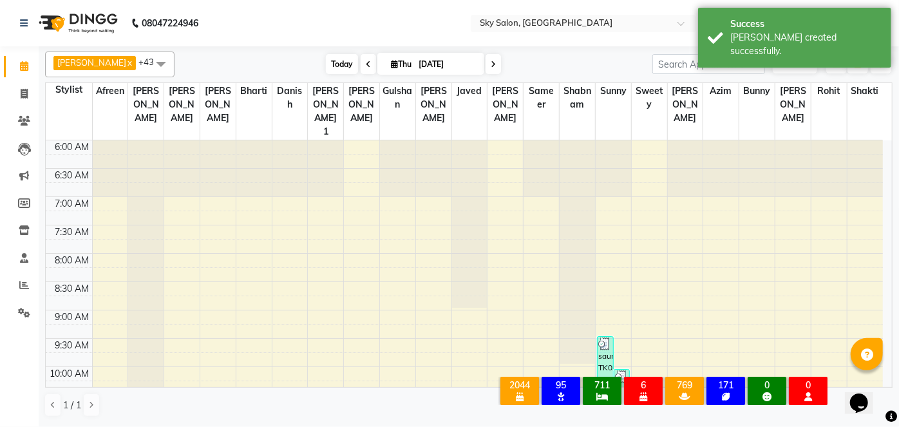
click at [326, 59] on span "Today" at bounding box center [342, 64] width 32 height 20
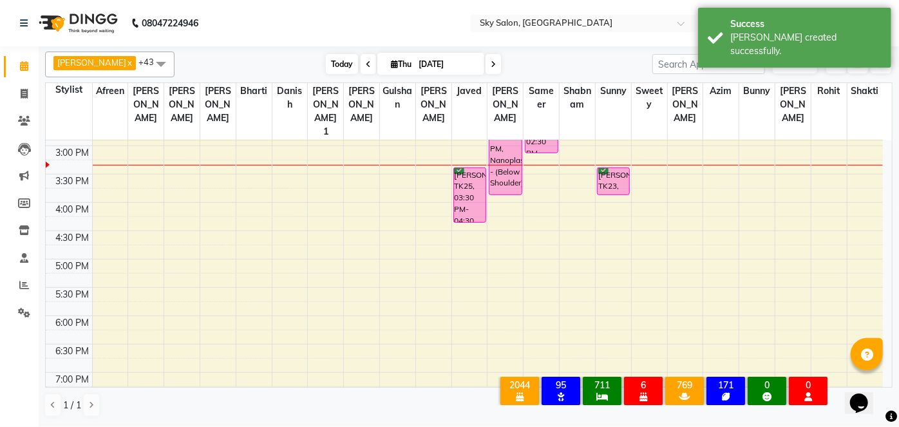
click at [326, 59] on span "Today" at bounding box center [342, 64] width 32 height 20
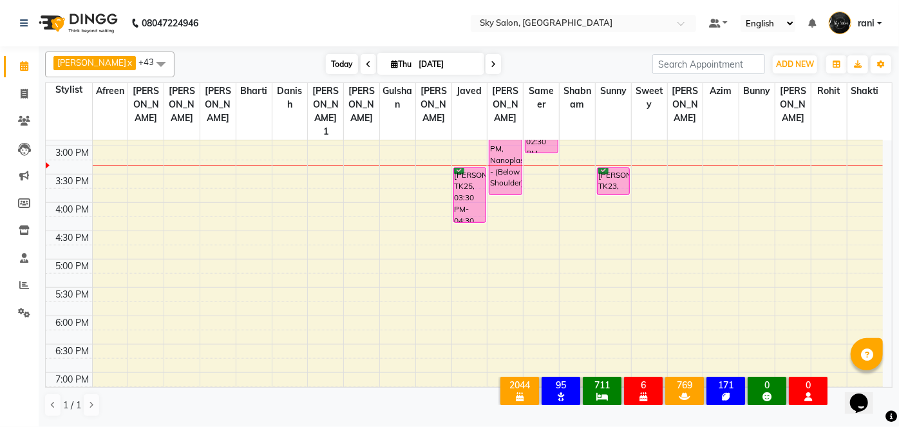
click at [326, 59] on span "Today" at bounding box center [342, 64] width 32 height 20
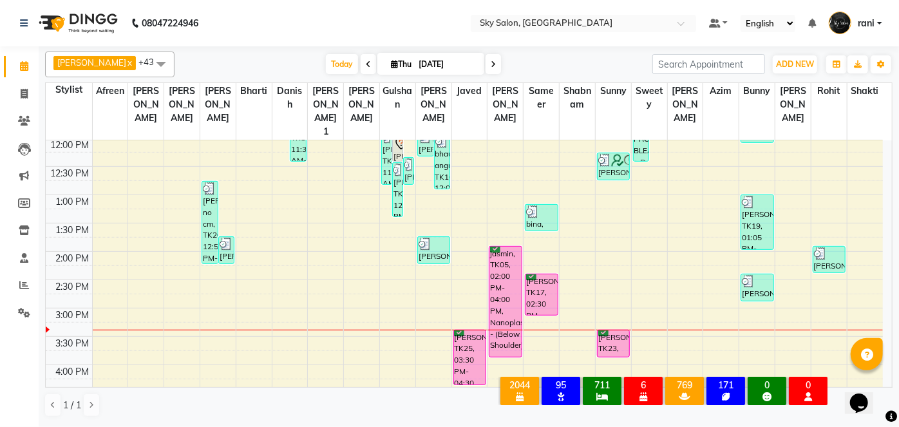
scroll to position [299, 0]
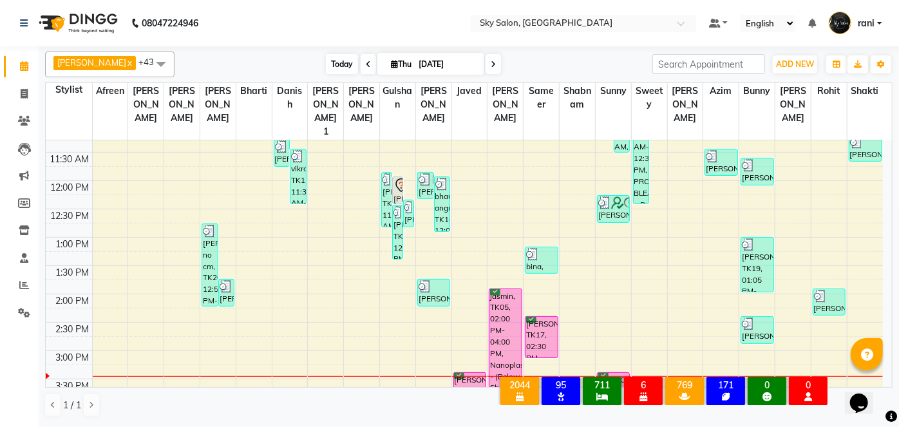
click at [326, 63] on span "Today" at bounding box center [342, 64] width 32 height 20
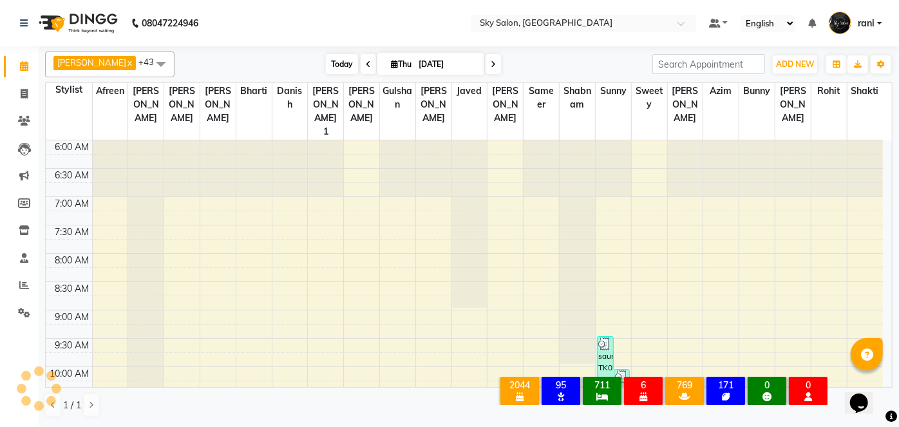
scroll to position [505, 0]
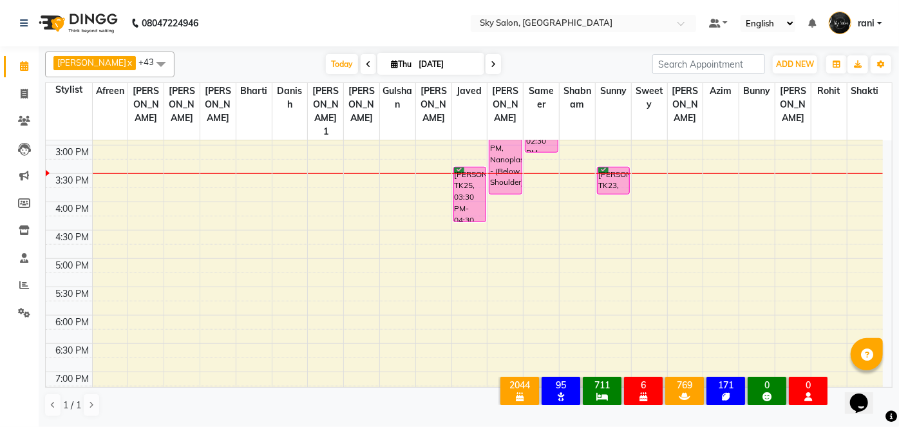
click at [415, 71] on input "[DATE]" at bounding box center [447, 64] width 64 height 19
select select "9"
select select "2025"
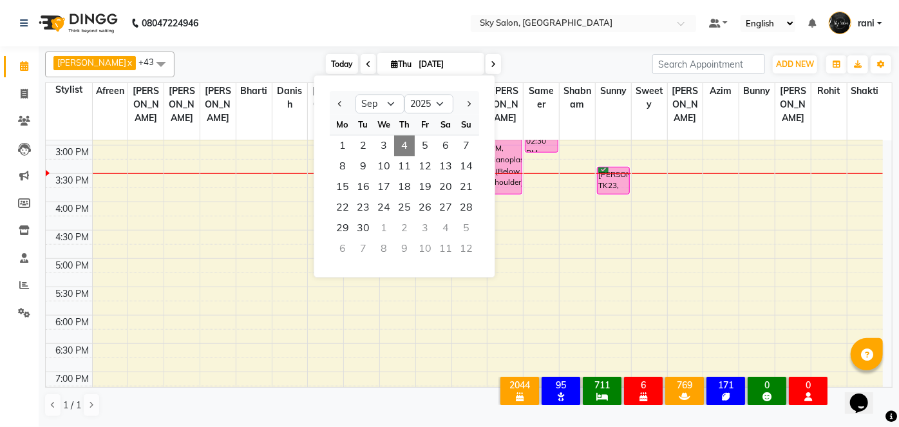
click at [326, 56] on span "Today" at bounding box center [342, 64] width 32 height 20
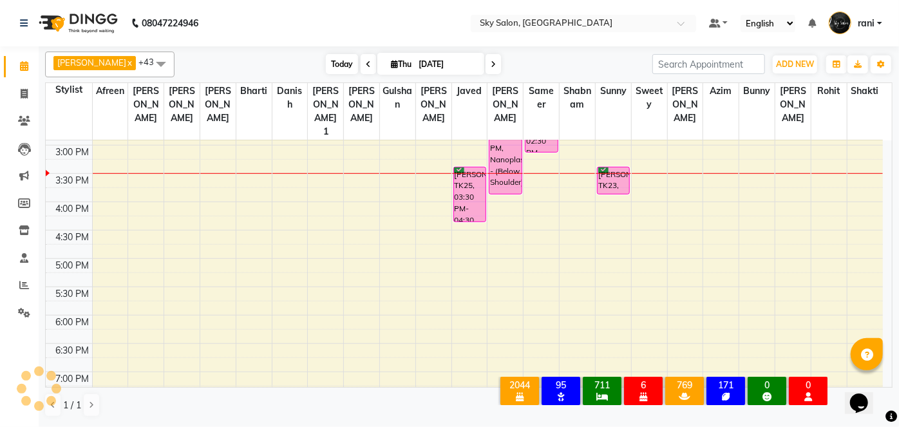
scroll to position [504, 0]
click at [28, 115] on span at bounding box center [24, 121] width 23 height 15
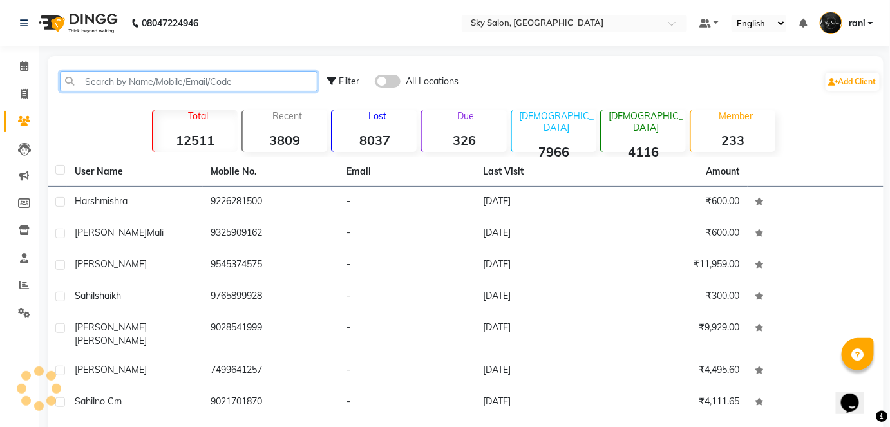
click at [118, 80] on input "text" at bounding box center [188, 81] width 257 height 20
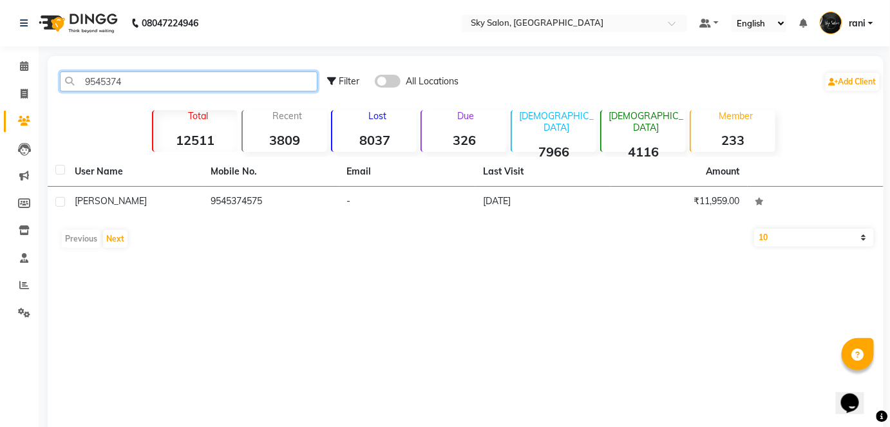
type input "9545374"
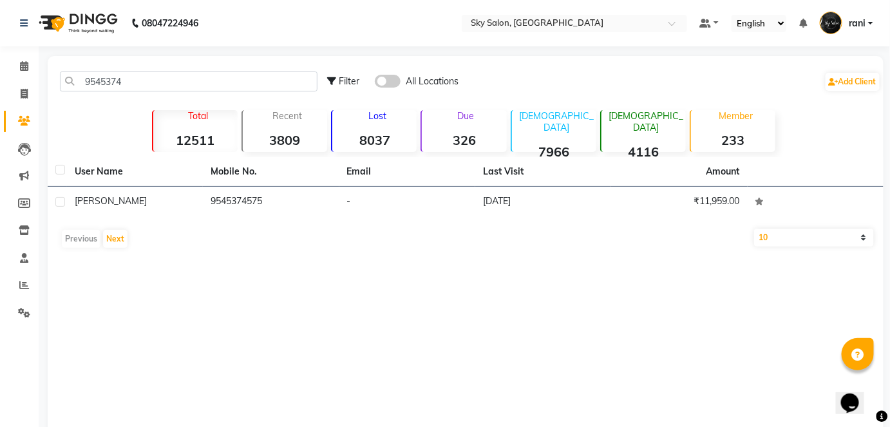
click at [216, 221] on div "User Name Mobile No. Email Last Visit Amount tara 9545374575 - 12-07-2025 ₹11,9…" at bounding box center [465, 205] width 835 height 97
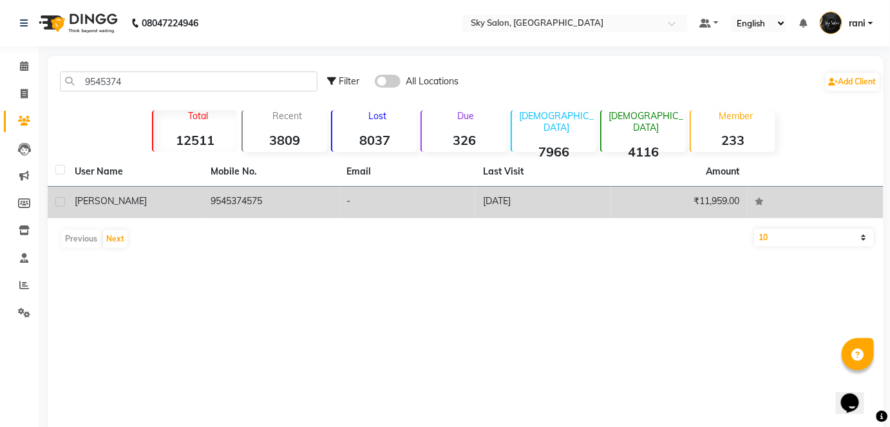
click at [232, 203] on td "9545374575" at bounding box center [271, 203] width 136 height 32
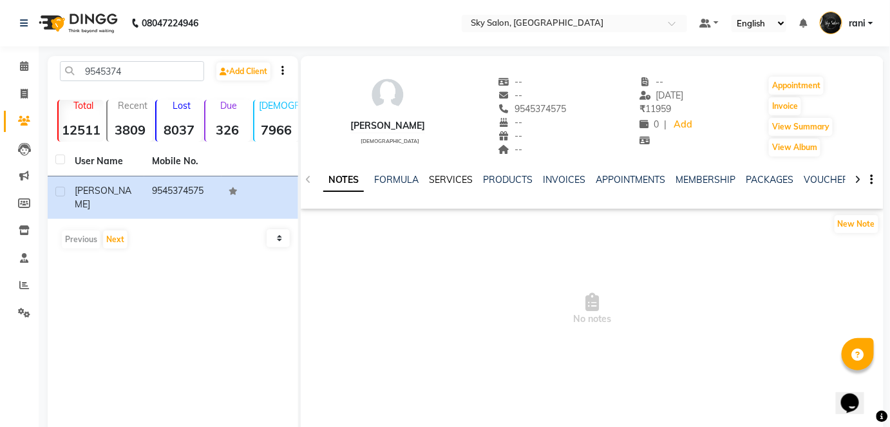
click at [432, 178] on link "SERVICES" at bounding box center [451, 180] width 44 height 12
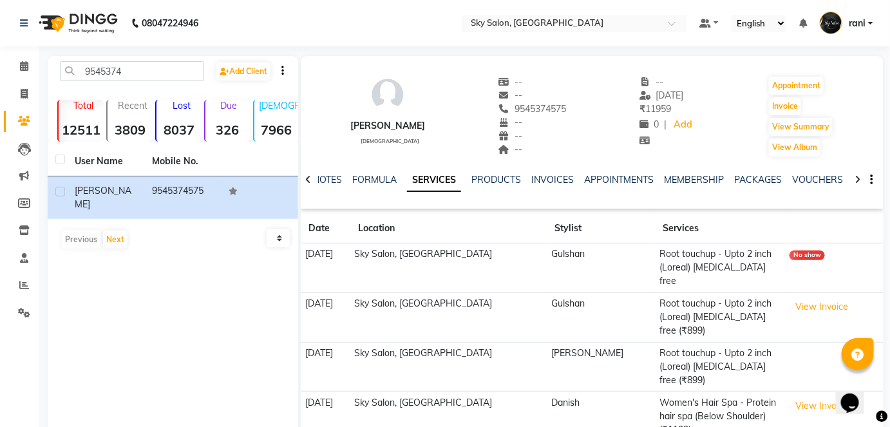
click at [655, 307] on td "Root touchup - Upto 2 inch (Loreal) Ammonia free (₹899)" at bounding box center [720, 317] width 130 height 50
click at [667, 299] on td "Root touchup - Upto 2 inch (Loreal) Ammonia free (₹899)" at bounding box center [720, 317] width 130 height 50
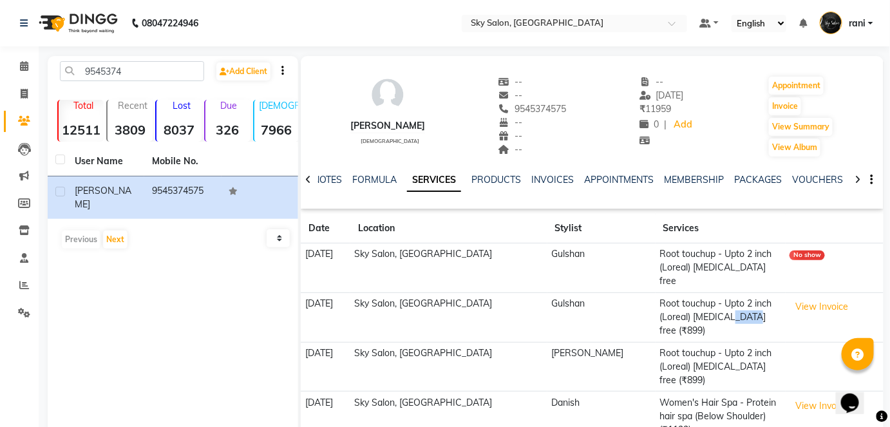
click at [667, 299] on td "Root touchup - Upto 2 inch (Loreal) Ammonia free (₹899)" at bounding box center [720, 317] width 130 height 50
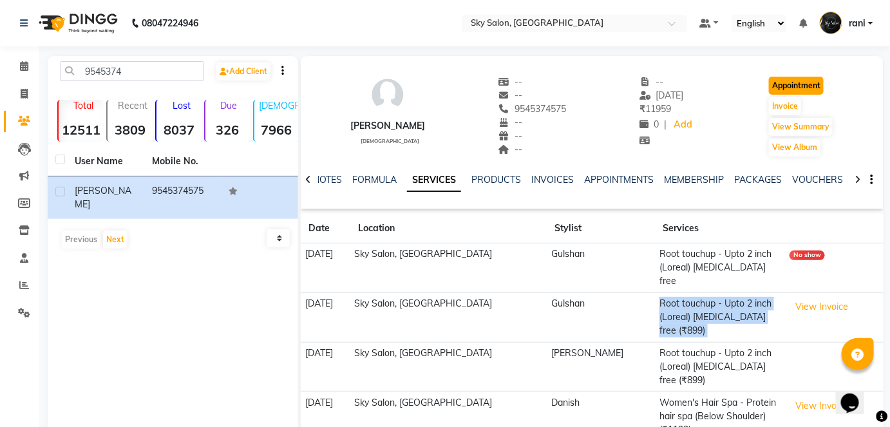
click at [801, 82] on button "Appointment" at bounding box center [796, 86] width 55 height 18
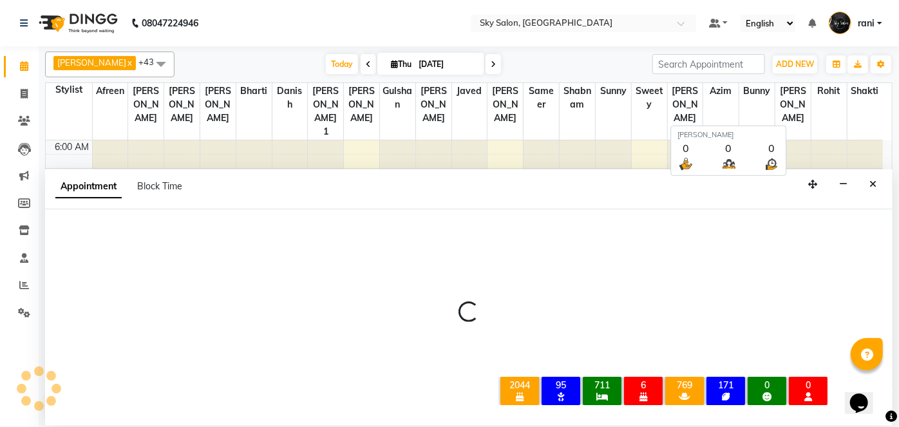
select select "tentative"
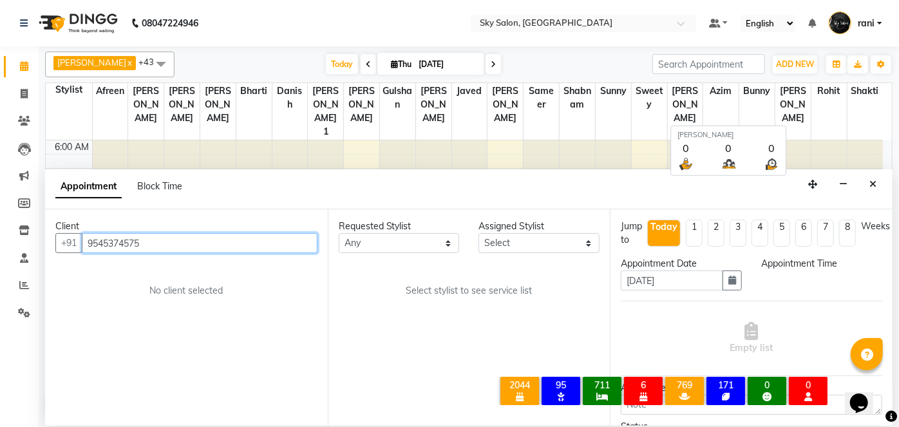
select select "420"
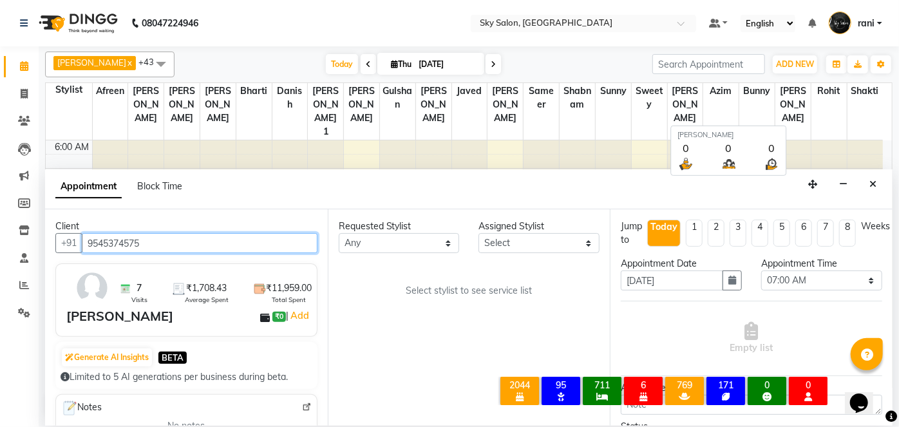
scroll to position [504, 0]
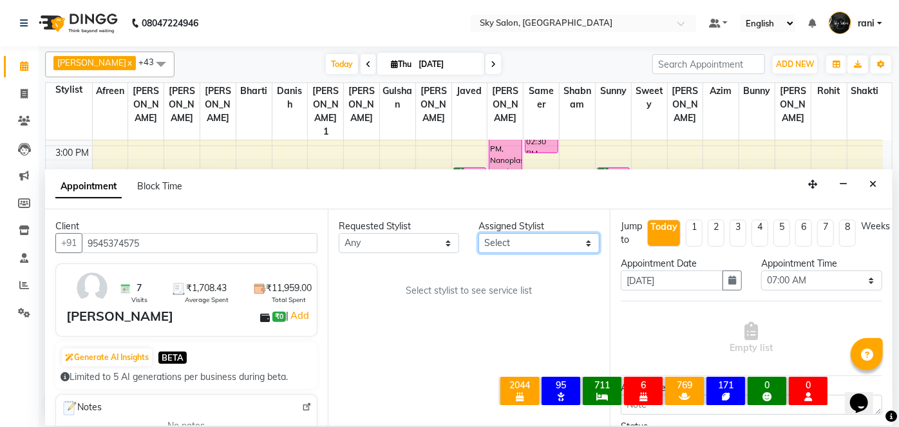
click at [536, 241] on select "Select afreen akshata aman saha ameer Anagha anisa arbaj azim bharti Bunny Dani…" at bounding box center [538, 243] width 121 height 20
select select "20908"
click at [478, 233] on select "Select afreen akshata aman saha ameer Anagha anisa arbaj azim bharti Bunny Dani…" at bounding box center [538, 243] width 121 height 20
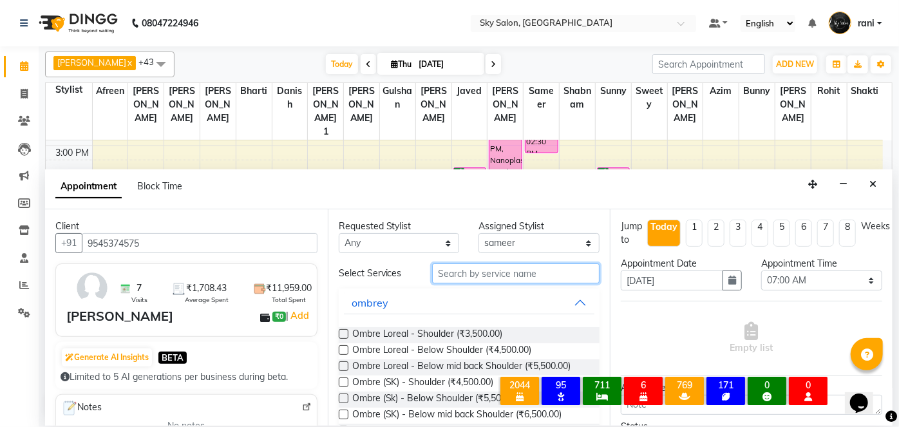
click at [505, 273] on input "text" at bounding box center [515, 273] width 167 height 20
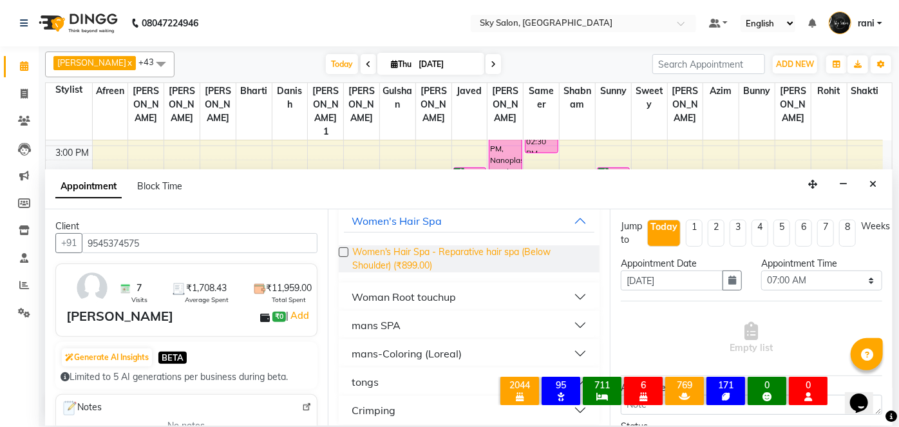
scroll to position [90, 0]
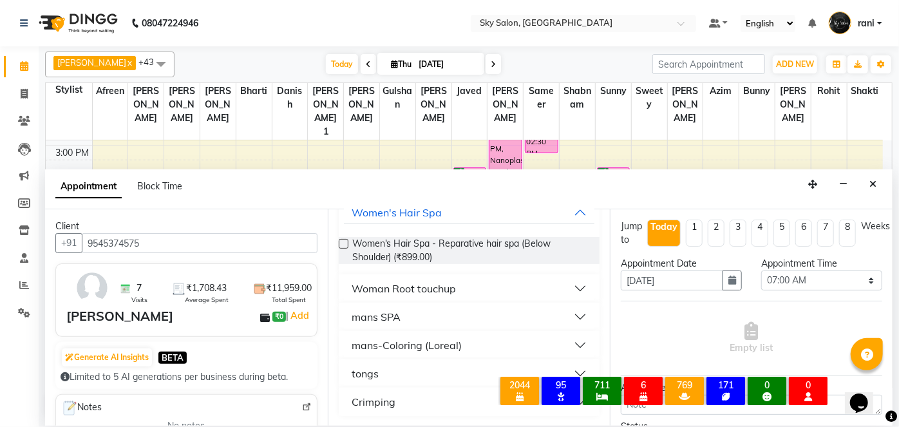
type input "899"
click at [434, 291] on div "Woman Root touchup" at bounding box center [403, 288] width 104 height 15
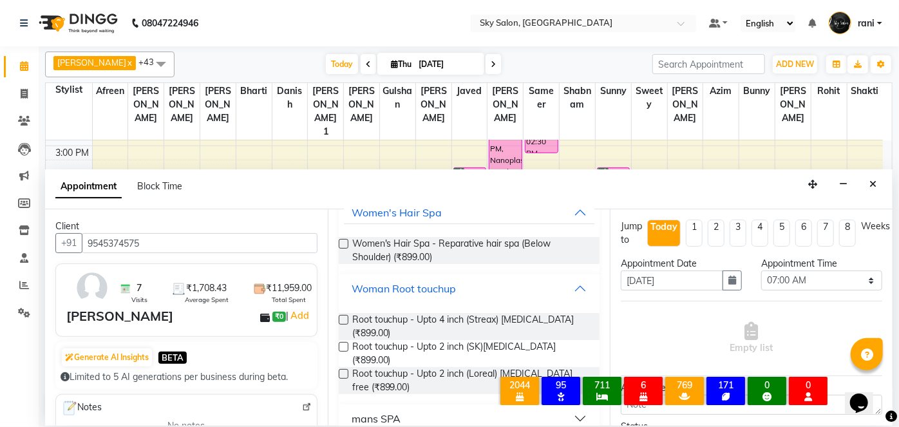
scroll to position [120, 0]
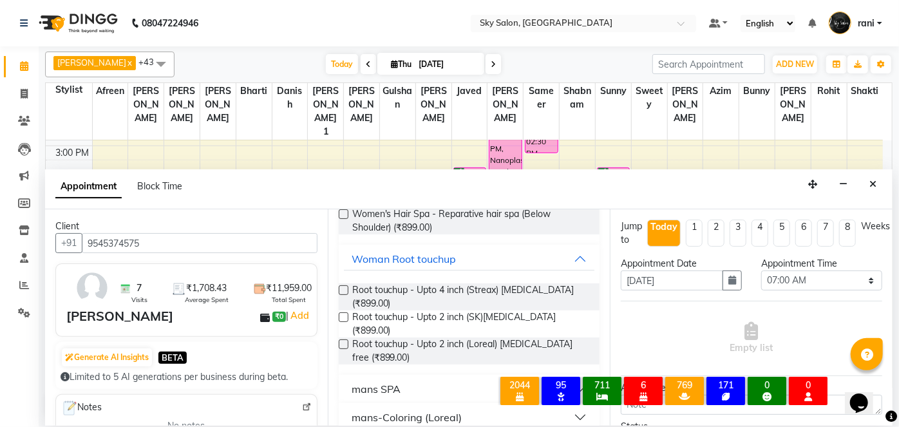
click at [346, 317] on label at bounding box center [344, 317] width 10 height 10
click at [346, 317] on input "checkbox" at bounding box center [343, 318] width 8 height 8
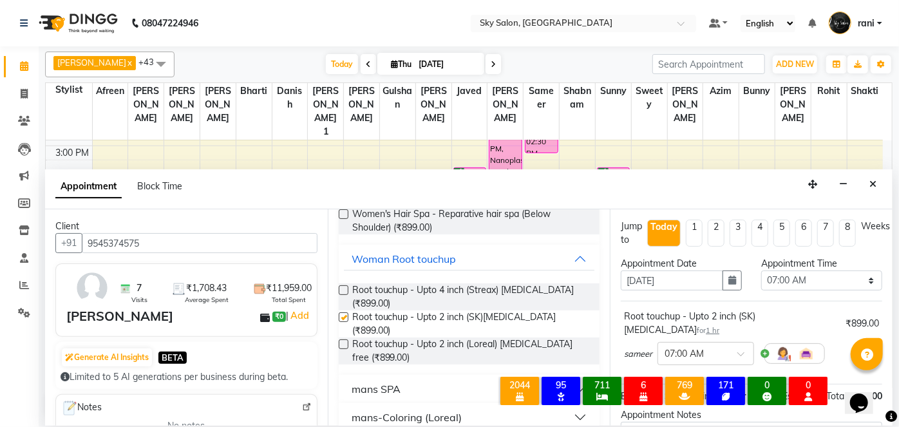
checkbox input "false"
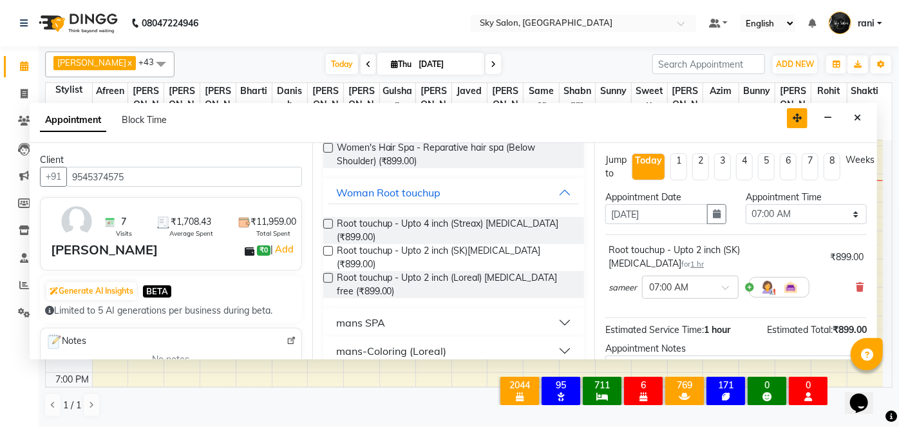
drag, startPoint x: 815, startPoint y: 185, endPoint x: 796, endPoint y: 110, distance: 77.6
click at [796, 113] on icon "button" at bounding box center [796, 117] width 9 height 9
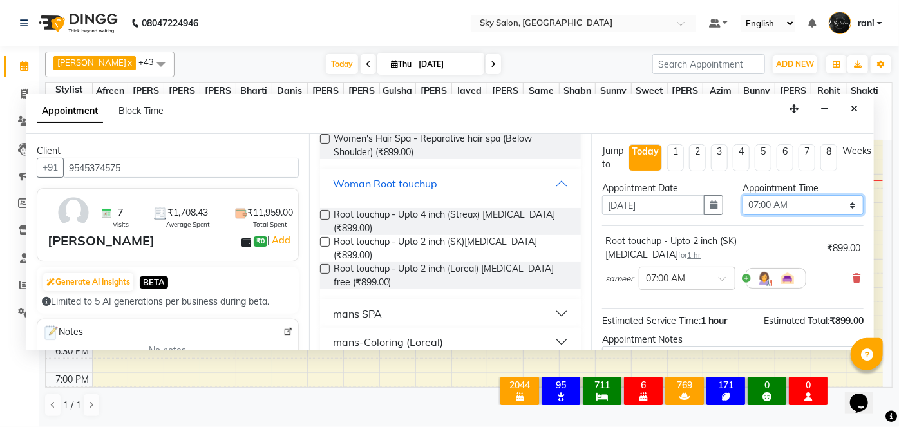
click at [774, 211] on select "Select 07:00 AM 07:30 AM 08:00 AM 08:30 AM 09:00 AM 09:30 AM 10:00 AM 10:30 AM …" at bounding box center [802, 205] width 121 height 20
select select "930"
click at [742, 195] on select "Select 07:00 AM 07:30 AM 08:00 AM 08:30 AM 09:00 AM 09:30 AM 10:00 AM 10:30 AM …" at bounding box center [802, 205] width 121 height 20
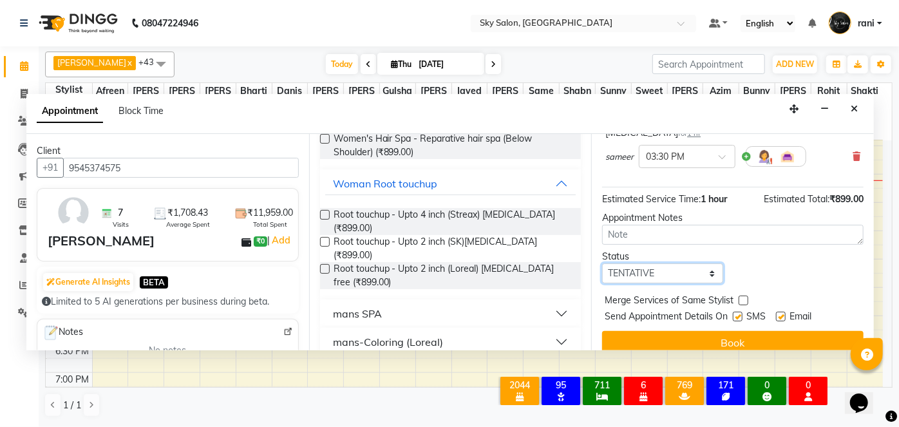
click at [705, 263] on select "Select TENTATIVE CONFIRM CHECK-IN UPCOMING" at bounding box center [662, 273] width 121 height 20
select select "confirm booking"
click at [602, 263] on select "Select TENTATIVE CONFIRM CHECK-IN UPCOMING" at bounding box center [662, 273] width 121 height 20
click at [738, 312] on label at bounding box center [737, 317] width 10 height 10
click at [738, 313] on input "checkbox" at bounding box center [736, 317] width 8 height 8
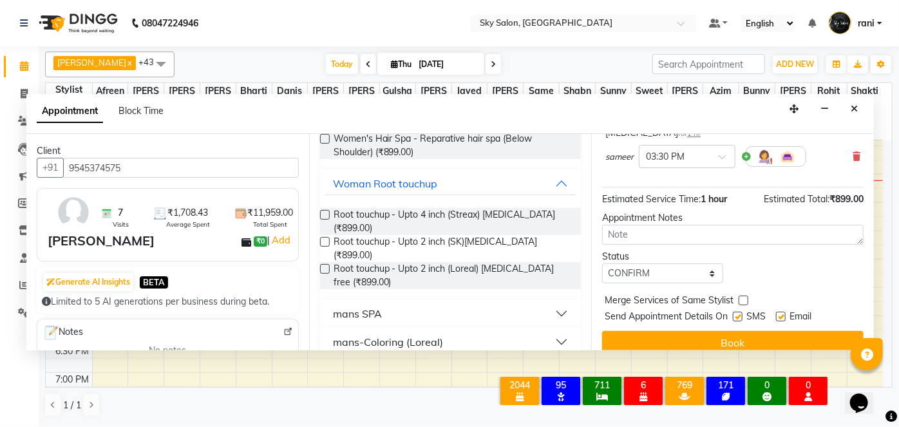
checkbox input "false"
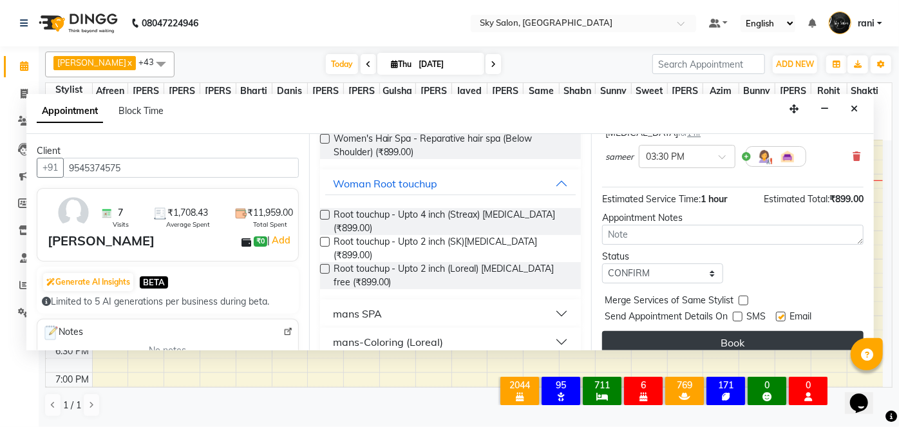
click at [721, 331] on button "Book" at bounding box center [732, 342] width 261 height 23
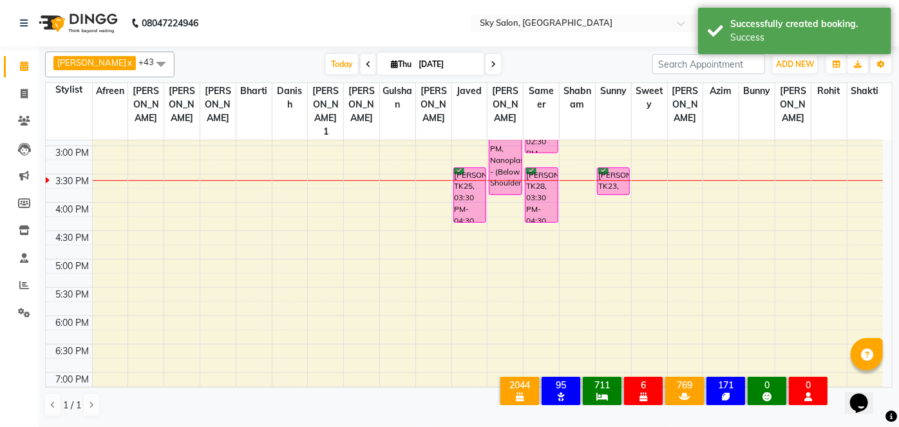
drag, startPoint x: 793, startPoint y: 328, endPoint x: 593, endPoint y: 454, distance: 235.7
click at [593, 426] on html "08047224946 Select Location × Sky Salon, Khopoli Default Panel My Panel English…" at bounding box center [449, 213] width 899 height 427
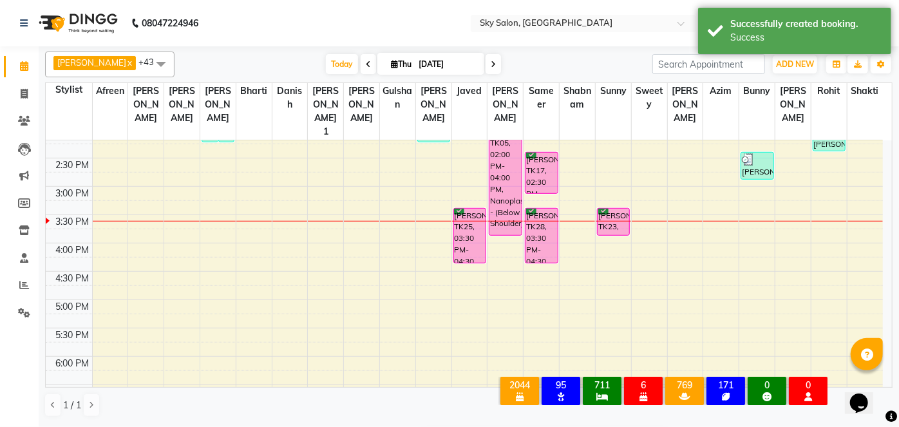
scroll to position [460, 0]
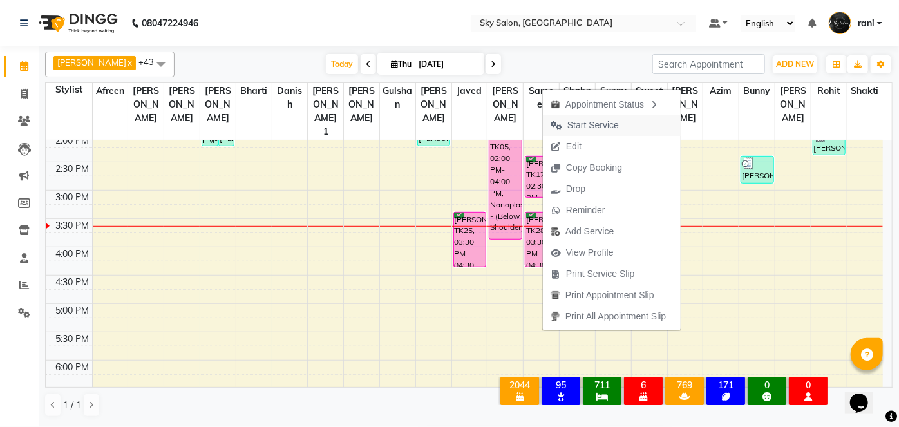
click at [597, 131] on span "Start Service" at bounding box center [592, 125] width 51 height 14
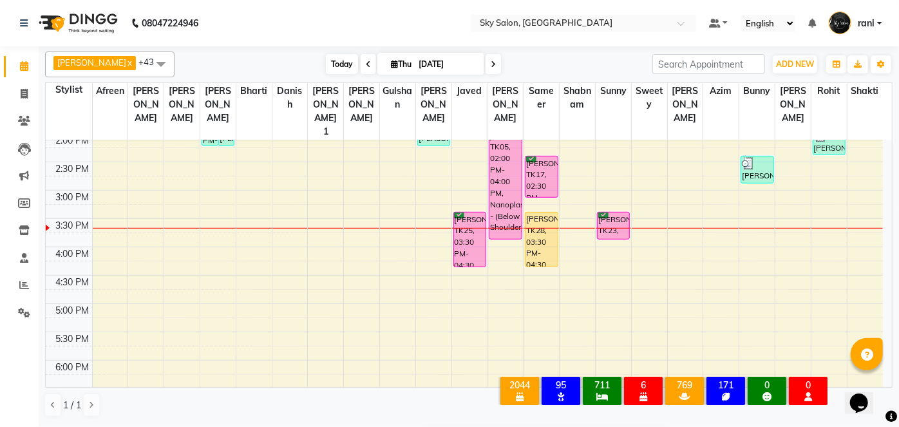
click at [331, 63] on span "Today" at bounding box center [342, 64] width 32 height 20
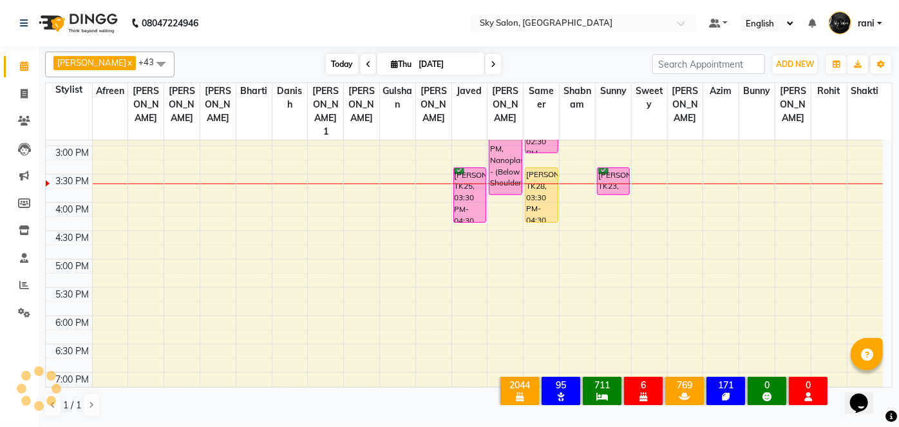
click at [331, 63] on span "Today" at bounding box center [342, 64] width 32 height 20
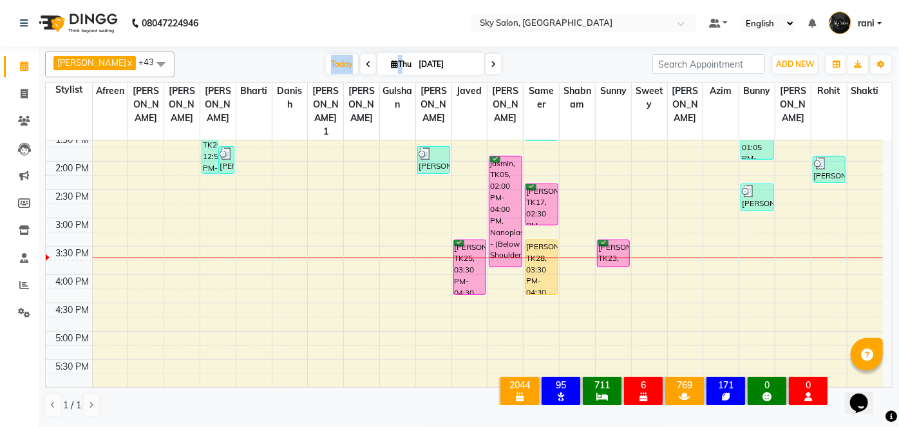
scroll to position [433, 0]
click at [328, 66] on span "Today" at bounding box center [342, 64] width 32 height 20
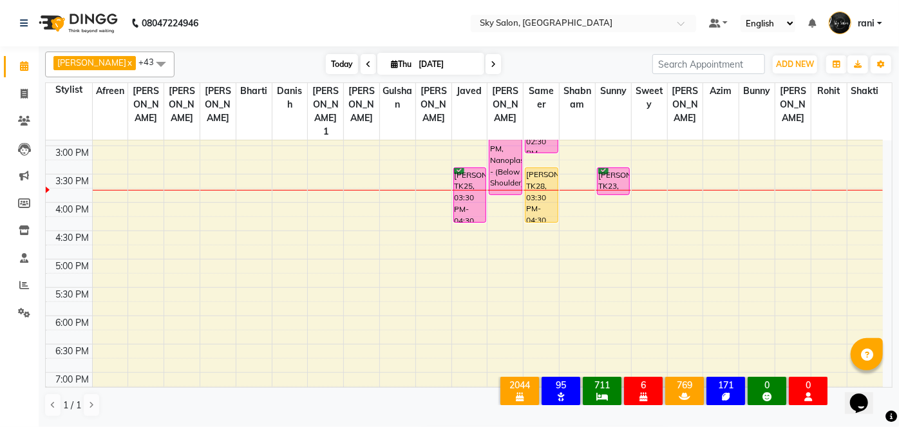
click at [326, 59] on span "Today" at bounding box center [342, 64] width 32 height 20
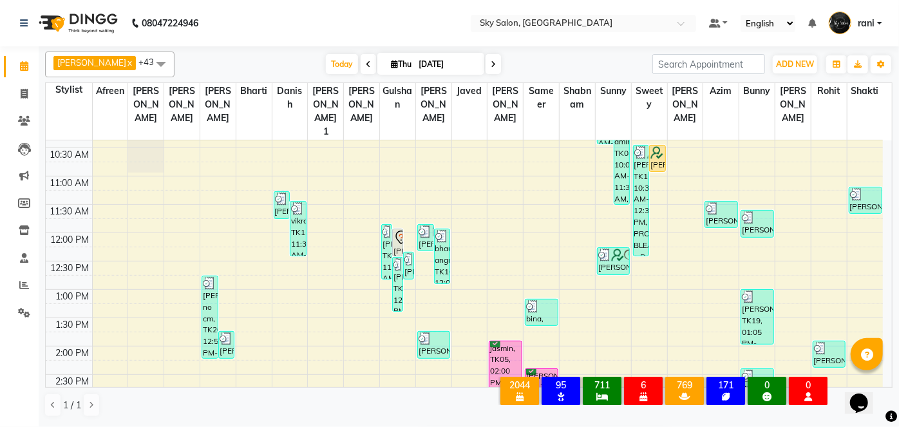
scroll to position [263, 0]
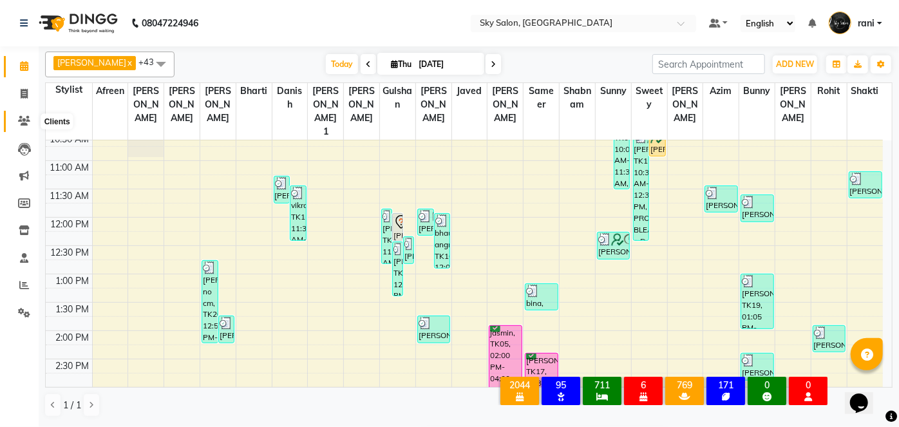
click at [30, 118] on icon at bounding box center [24, 121] width 12 height 10
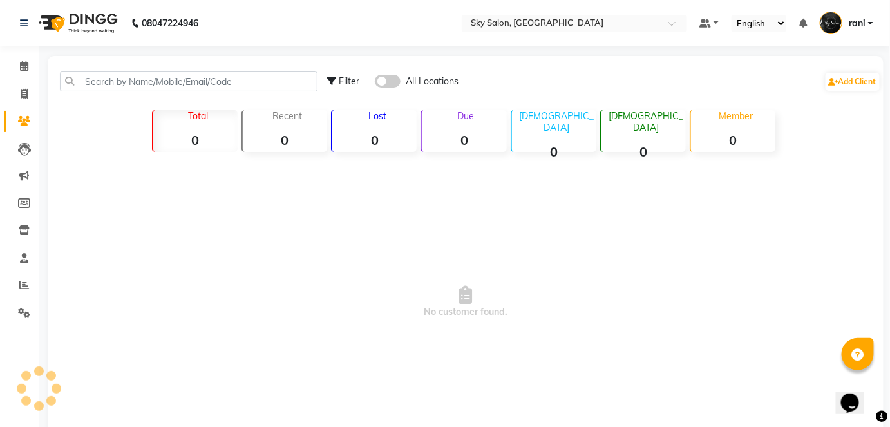
click at [163, 80] on input "text" at bounding box center [188, 81] width 257 height 20
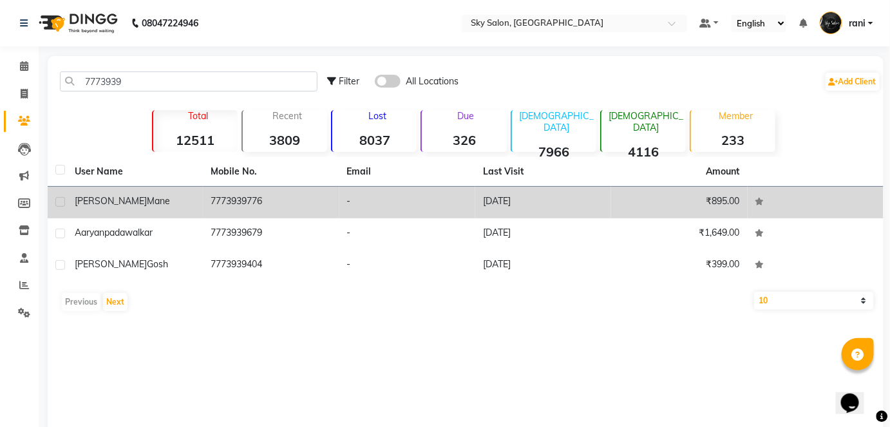
type input "7773939"
click at [227, 200] on td "7773939776" at bounding box center [271, 203] width 136 height 32
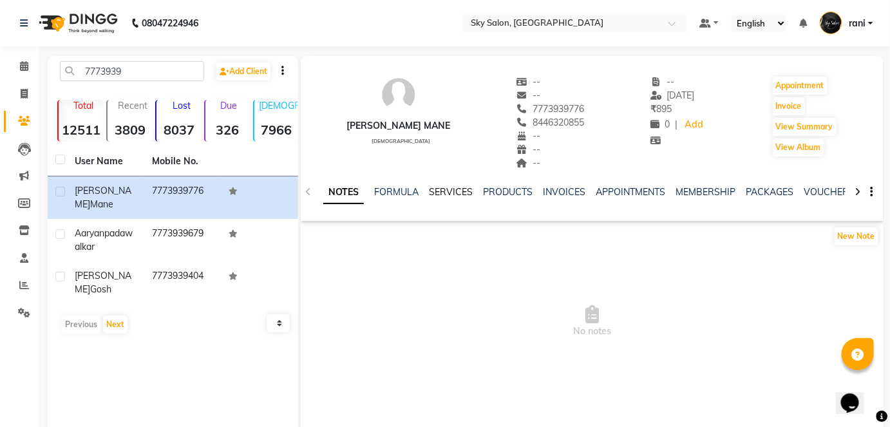
click at [443, 194] on link "SERVICES" at bounding box center [451, 192] width 44 height 12
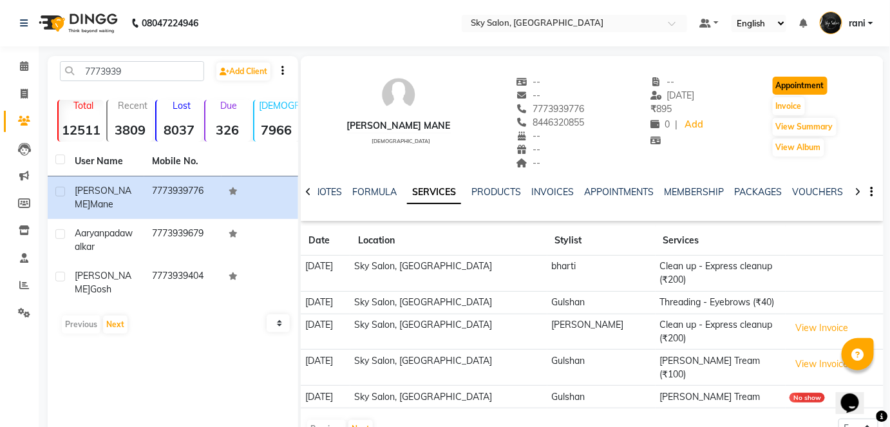
click at [807, 82] on button "Appointment" at bounding box center [799, 86] width 55 height 18
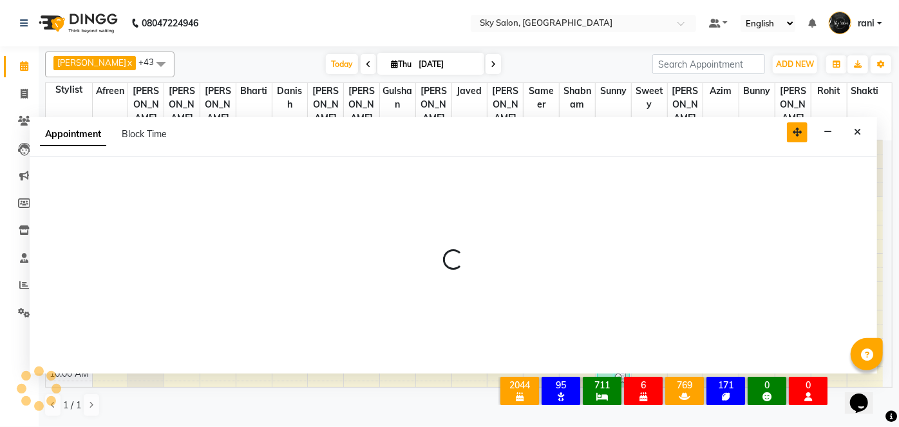
drag, startPoint x: 814, startPoint y: 185, endPoint x: 798, endPoint y: 133, distance: 54.4
click at [798, 133] on icon "button" at bounding box center [796, 131] width 9 height 9
select select "tentative"
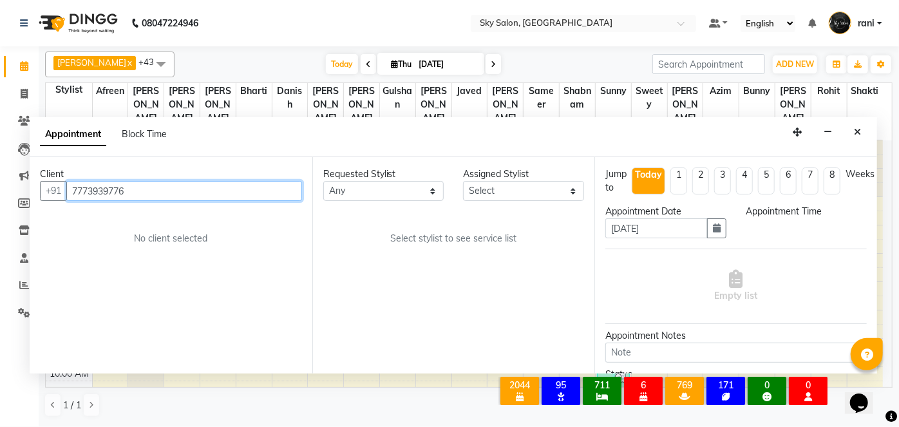
select select "420"
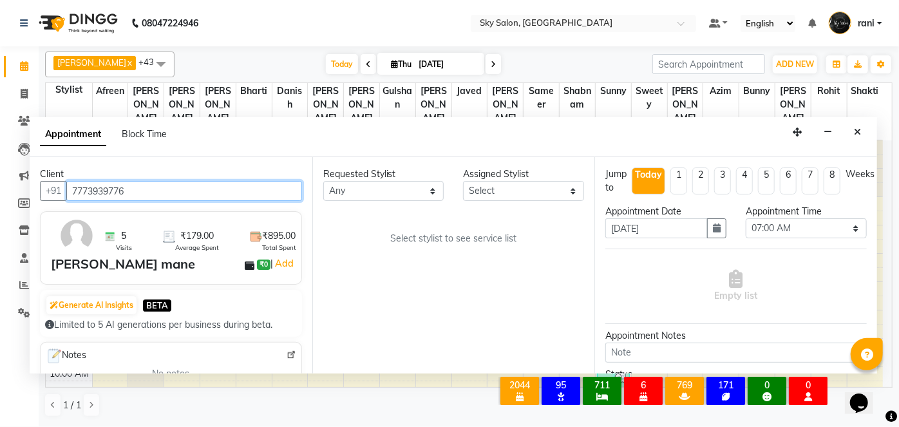
scroll to position [504, 0]
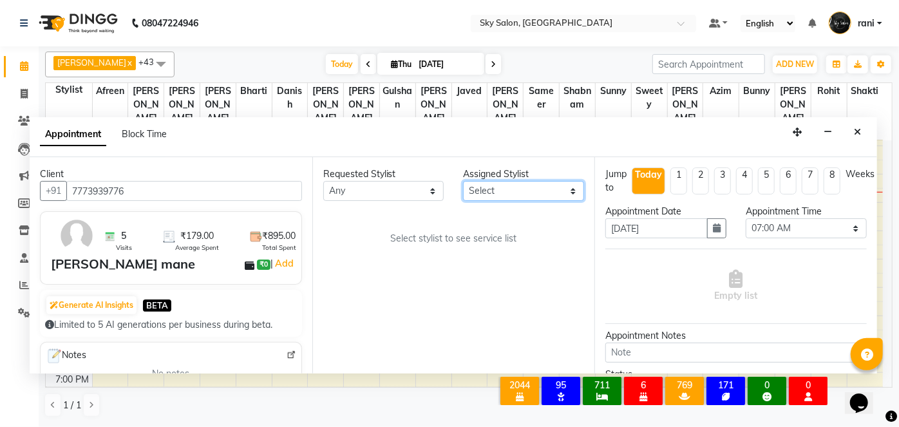
click at [505, 194] on select "Select afreen akshata aman saha ameer Anagha anisa arbaj azim bharti Bunny Dani…" at bounding box center [523, 191] width 121 height 20
select select "53255"
click at [463, 181] on select "Select afreen akshata aman saha ameer Anagha anisa arbaj azim bharti Bunny Dani…" at bounding box center [523, 191] width 121 height 20
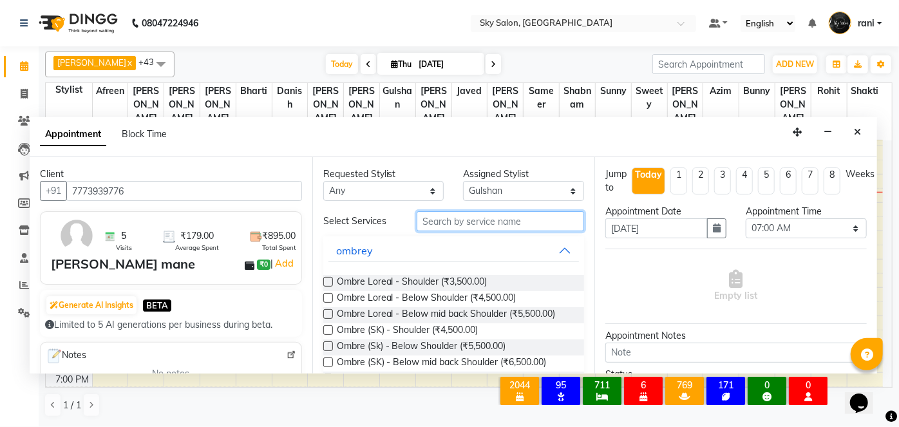
click at [438, 224] on input "text" at bounding box center [499, 221] width 167 height 20
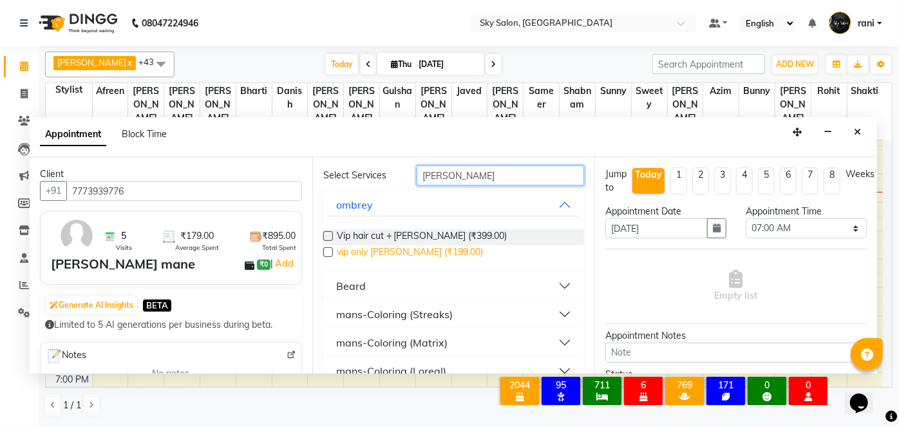
scroll to position [48, 0]
type input "beard"
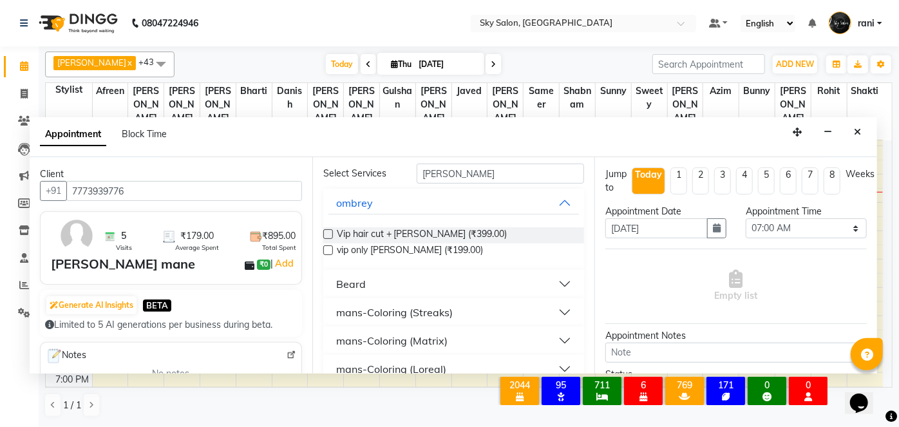
click at [369, 287] on button "Beard" at bounding box center [453, 283] width 251 height 23
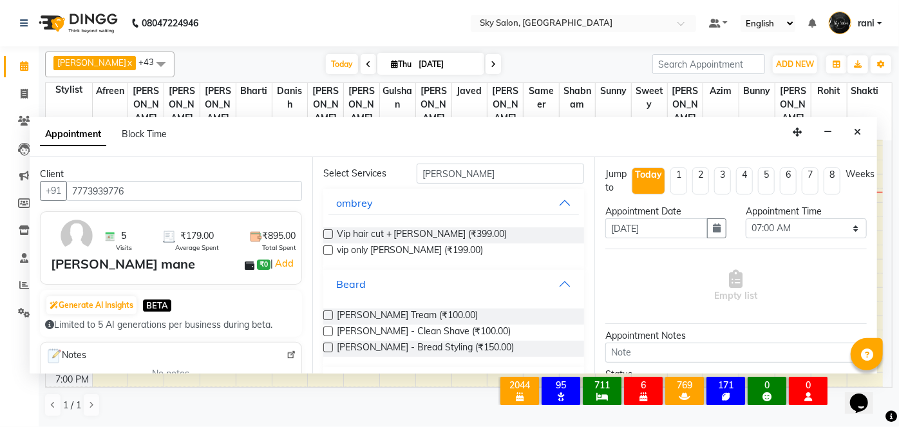
scroll to position [60, 0]
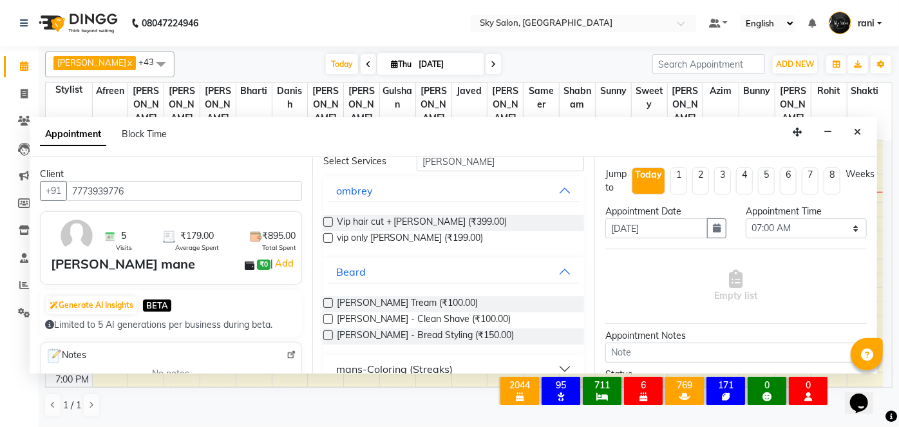
click at [331, 301] on label at bounding box center [328, 303] width 10 height 10
click at [331, 301] on input "checkbox" at bounding box center [327, 304] width 8 height 8
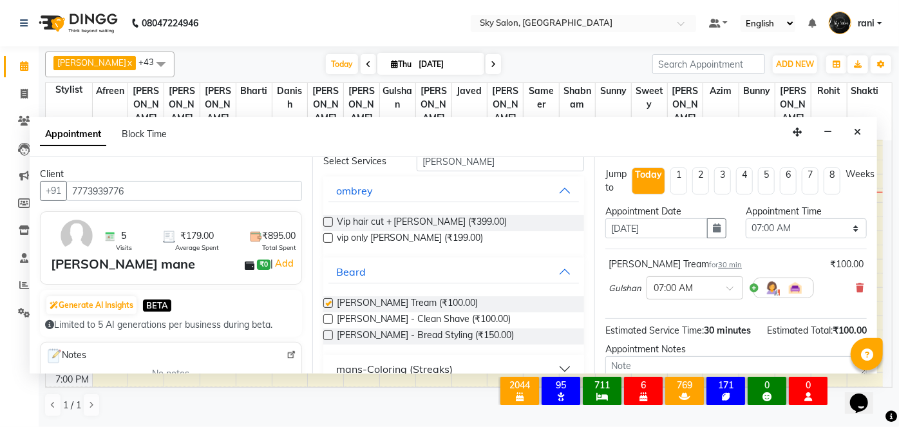
checkbox input "false"
click at [794, 220] on select "Select 07:00 AM 07:30 AM 08:00 AM 08:30 AM 09:00 AM 09:30 AM 10:00 AM 10:30 AM …" at bounding box center [805, 228] width 121 height 20
select select "960"
click at [745, 218] on select "Select 07:00 AM 07:30 AM 08:00 AM 08:30 AM 09:00 AM 09:30 AM 10:00 AM 10:30 AM …" at bounding box center [805, 228] width 121 height 20
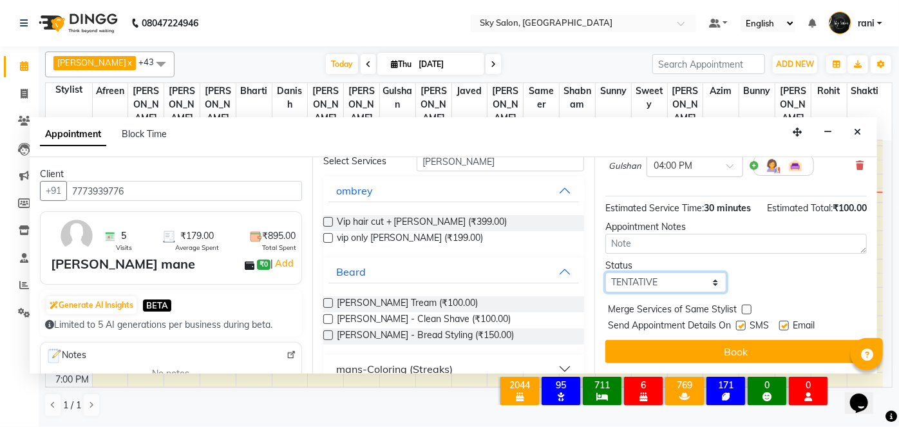
click at [671, 283] on select "Select TENTATIVE CONFIRM CHECK-IN UPCOMING" at bounding box center [665, 282] width 121 height 20
select select "confirm booking"
click at [605, 272] on select "Select TENTATIVE CONFIRM CHECK-IN UPCOMING" at bounding box center [665, 282] width 121 height 20
click at [742, 323] on label at bounding box center [741, 326] width 10 height 10
click at [742, 323] on input "checkbox" at bounding box center [740, 326] width 8 height 8
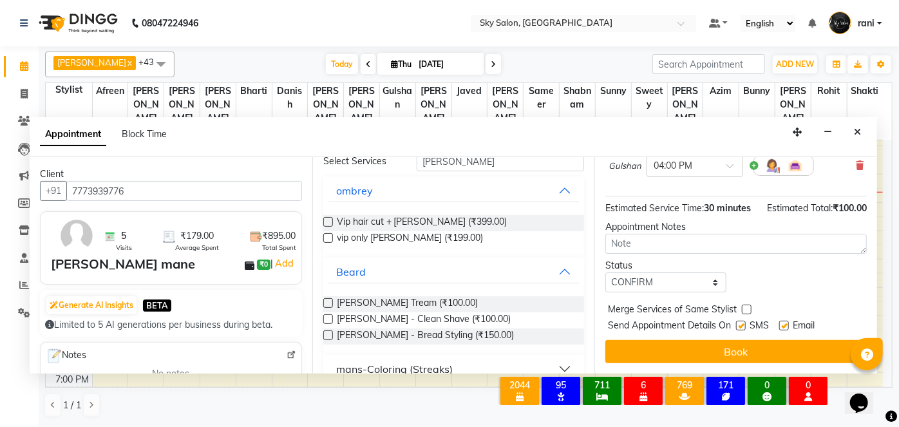
checkbox input "false"
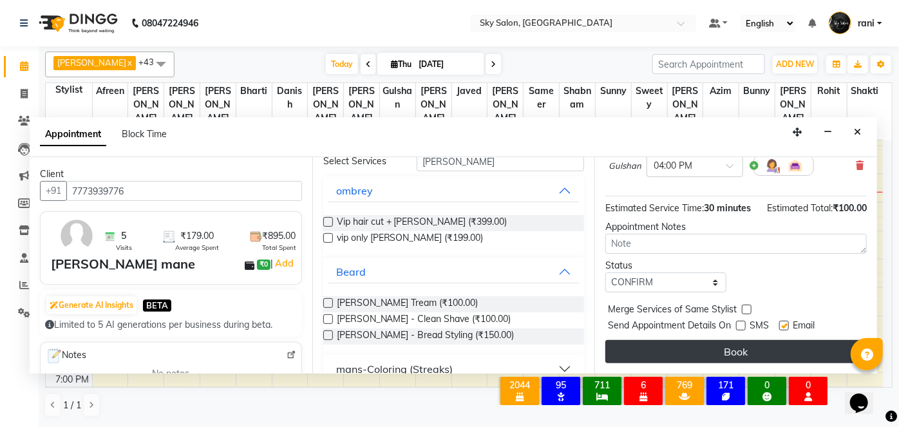
drag, startPoint x: 735, startPoint y: 337, endPoint x: 729, endPoint y: 353, distance: 17.1
click at [729, 353] on div "Jump to Today 1 2 3 4 5 6 7 8 Weeks Appointment Date 04-09-2025 Appointment Tim…" at bounding box center [735, 265] width 283 height 216
click at [729, 353] on button "Book" at bounding box center [735, 351] width 261 height 23
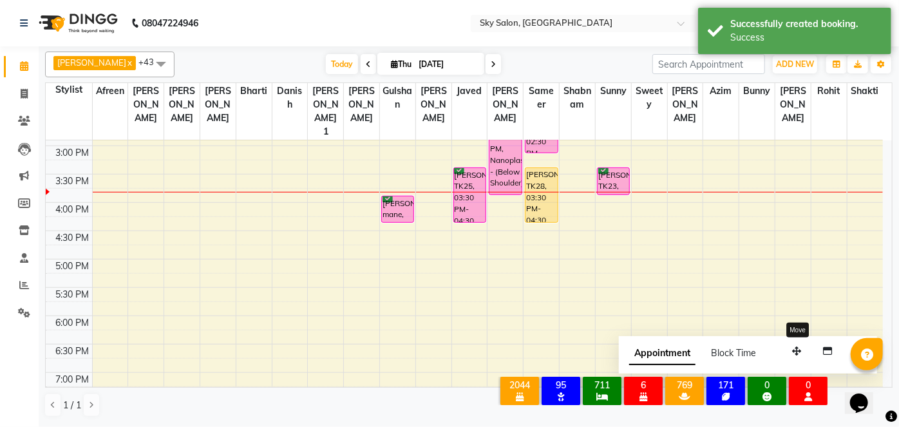
drag, startPoint x: 796, startPoint y: 350, endPoint x: 702, endPoint y: 454, distance: 140.3
click at [702, 426] on html "08047224946 Select Location × Sky Salon, Khopoli Default Panel My Panel English…" at bounding box center [449, 213] width 899 height 427
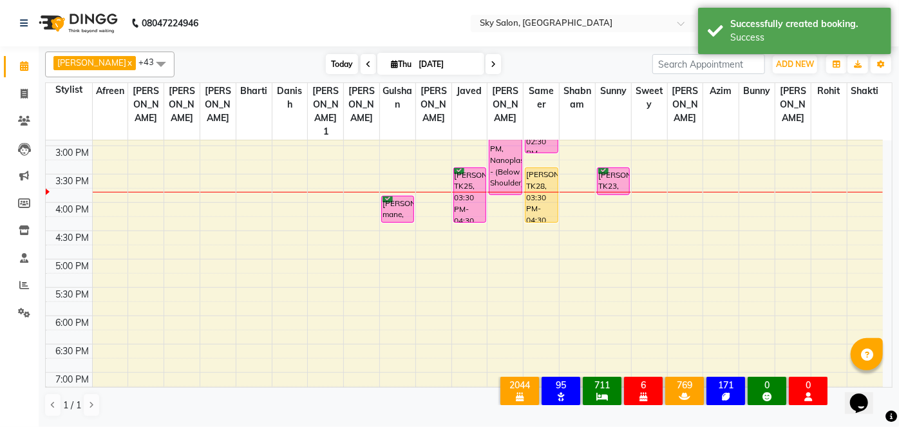
click at [326, 66] on span "Today" at bounding box center [342, 64] width 32 height 20
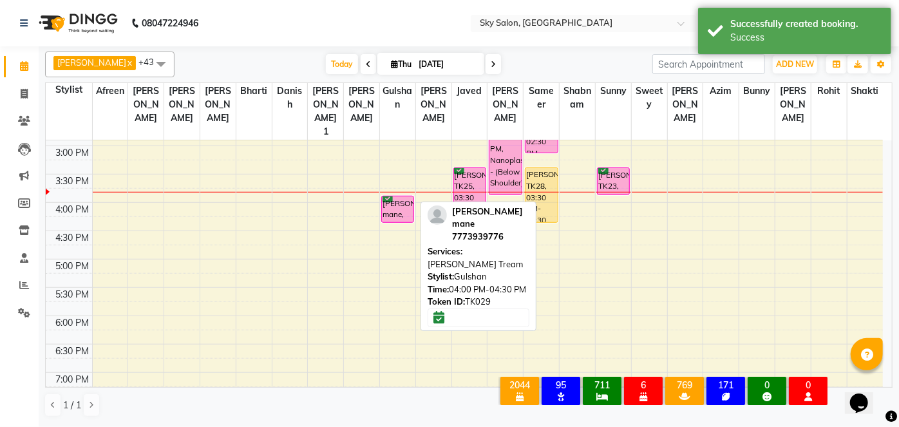
click at [408, 196] on div "[PERSON_NAME] mane, TK29, 04:00 PM-04:30 PM, [PERSON_NAME] Tream" at bounding box center [398, 209] width 32 height 26
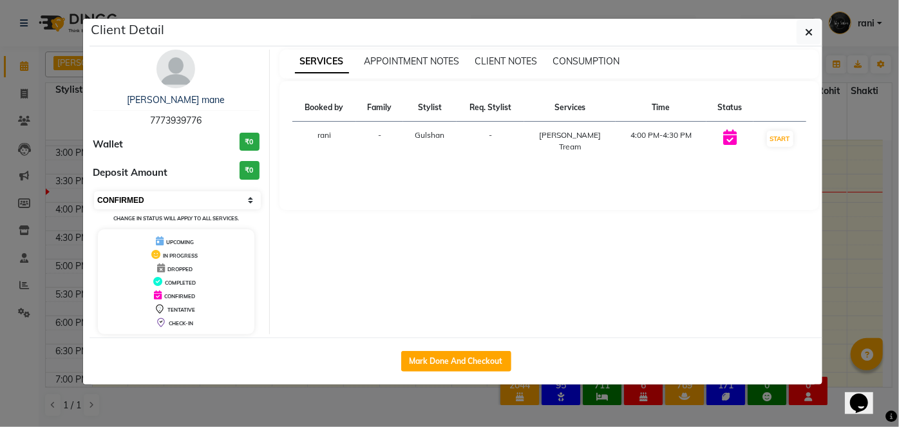
click at [177, 194] on select "Select IN SERVICE CONFIRMED TENTATIVE CHECK IN MARK DONE DROPPED UPCOMING" at bounding box center [177, 200] width 167 height 18
select select "1"
click at [94, 191] on select "Select IN SERVICE CONFIRMED TENTATIVE CHECK IN MARK DONE DROPPED UPCOMING" at bounding box center [177, 200] width 167 height 18
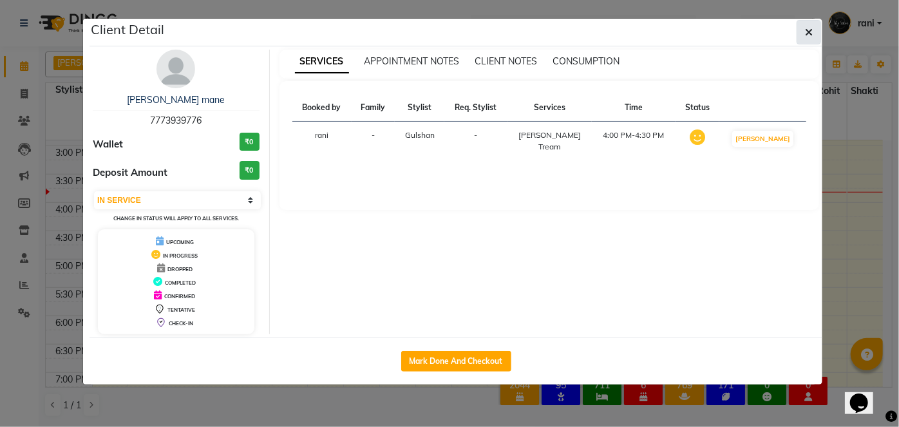
click at [807, 33] on icon "button" at bounding box center [809, 32] width 8 height 10
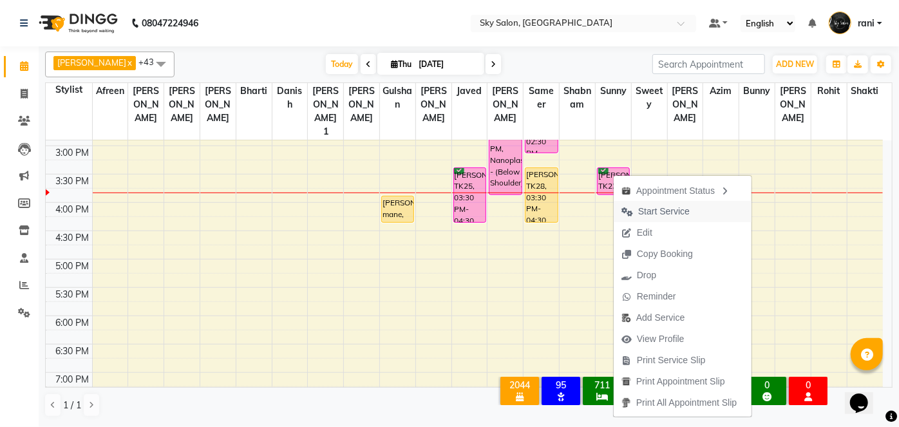
click at [635, 206] on span "Start Service" at bounding box center [655, 211] width 84 height 21
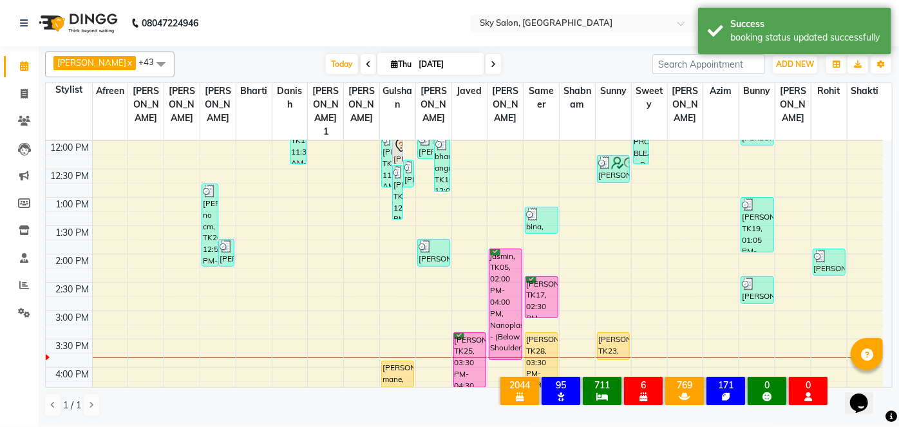
scroll to position [307, 0]
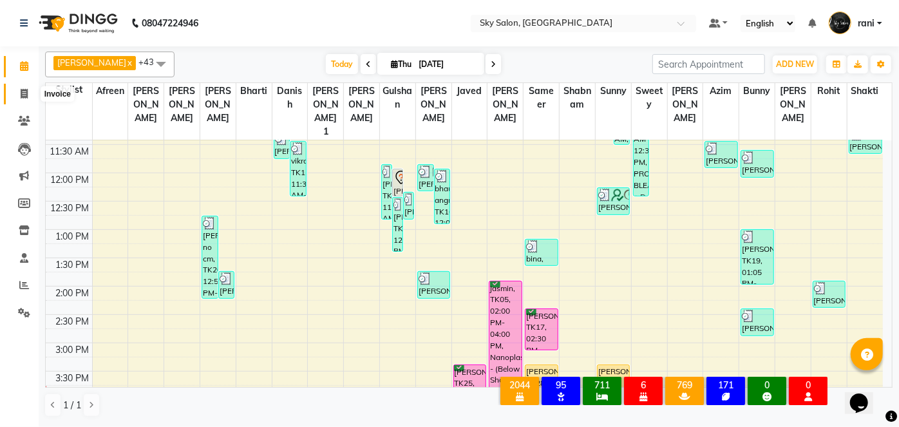
click at [24, 93] on icon at bounding box center [24, 94] width 7 height 10
select select "service"
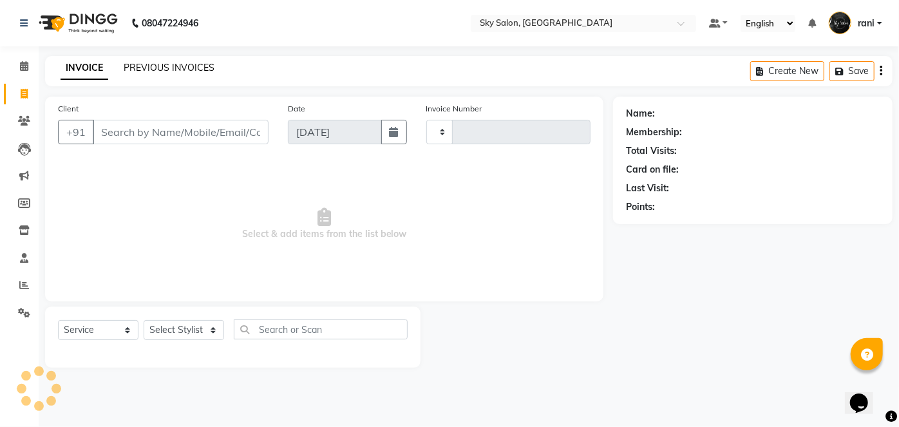
type input "12758"
select select "3537"
click at [171, 67] on link "PREVIOUS INVOICES" at bounding box center [169, 68] width 91 height 12
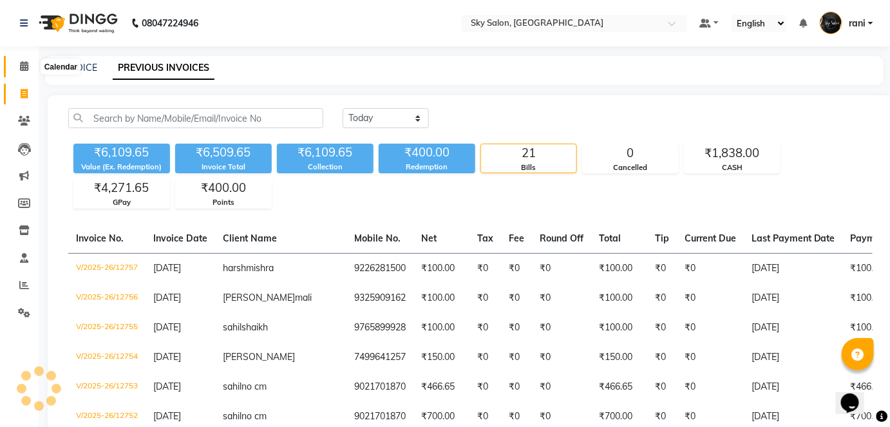
click at [32, 71] on span at bounding box center [24, 66] width 23 height 15
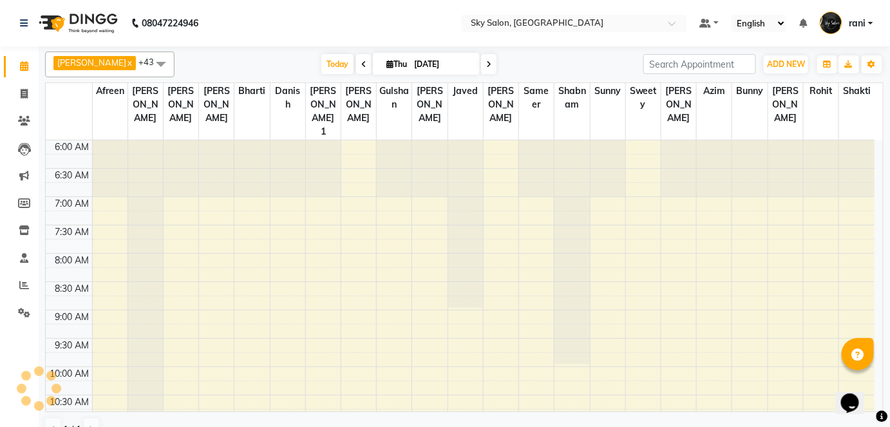
click at [32, 71] on span at bounding box center [24, 66] width 23 height 15
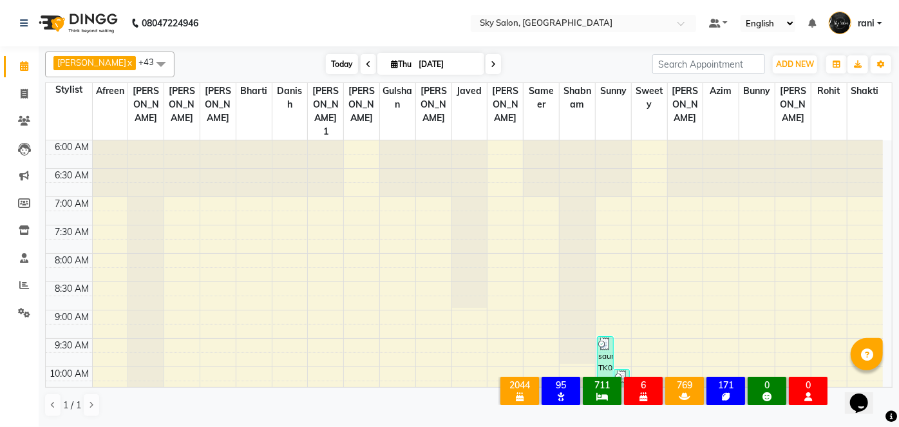
click at [326, 70] on span "Today" at bounding box center [342, 64] width 32 height 20
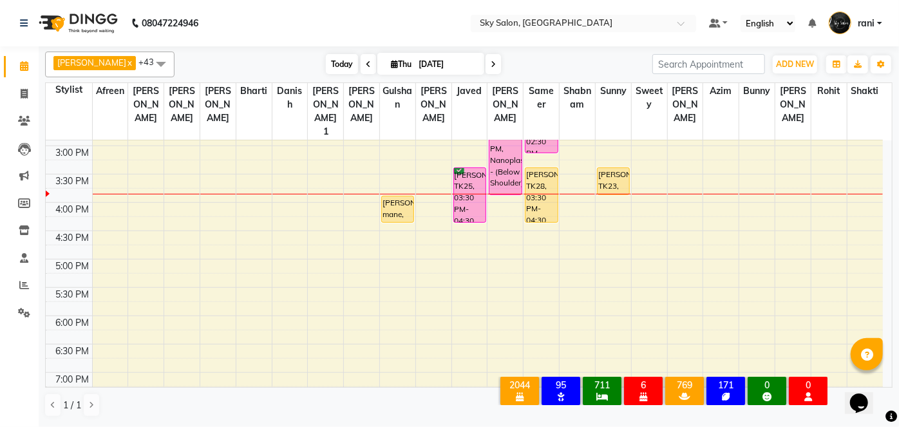
click at [326, 70] on span "Today" at bounding box center [342, 64] width 32 height 20
click at [326, 61] on span "Today" at bounding box center [342, 64] width 32 height 20
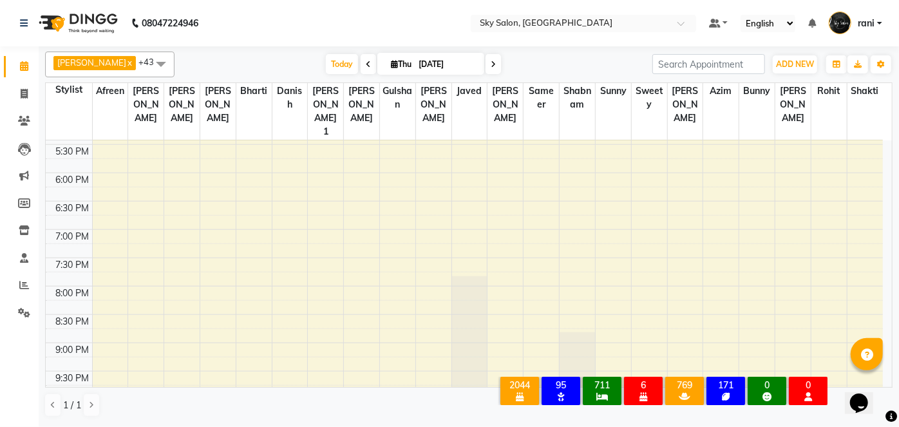
scroll to position [649, 0]
click at [534, 294] on div "6:00 AM 6:30 AM 7:00 AM 7:30 AM 8:00 AM 8:30 AM 9:00 AM 9:30 AM 10:00 AM 10:30 …" at bounding box center [464, 0] width 837 height 1019
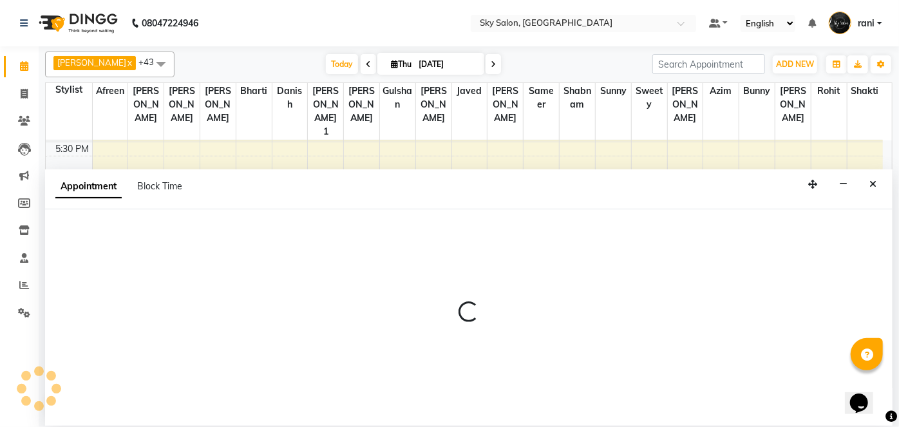
select select "20908"
select select "1230"
select select "tentative"
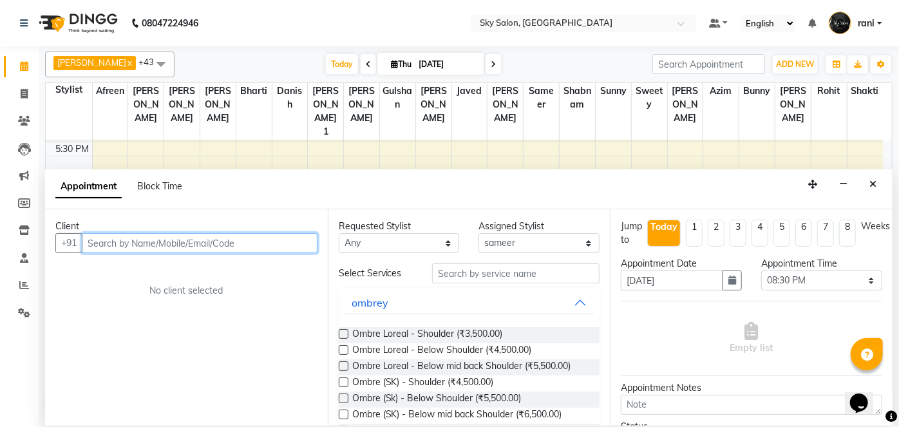
click at [228, 245] on input "text" at bounding box center [200, 243] width 236 height 20
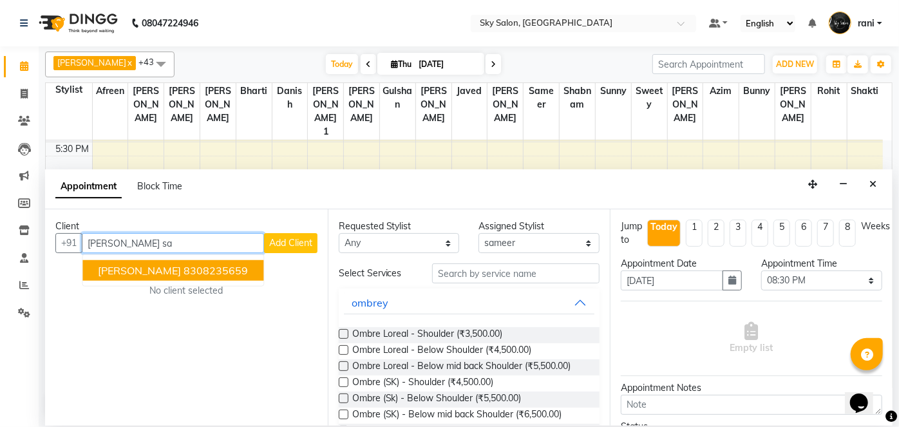
click at [209, 265] on ngb-highlight "8308235659" at bounding box center [215, 270] width 64 height 13
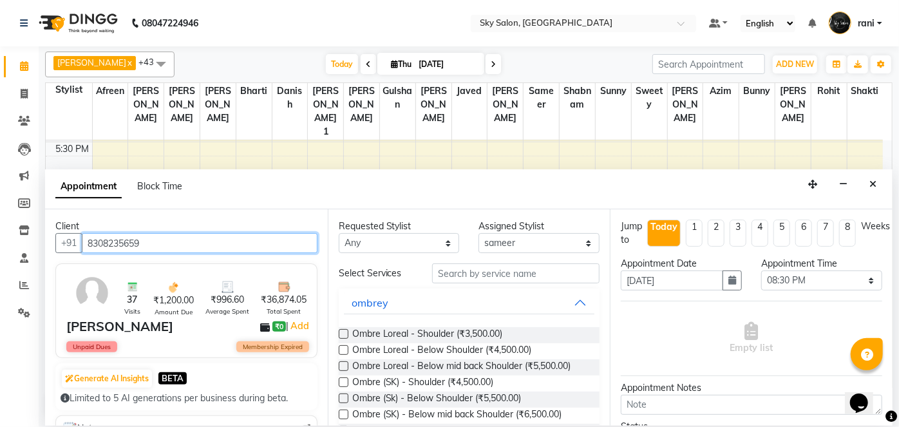
type input "8308235659"
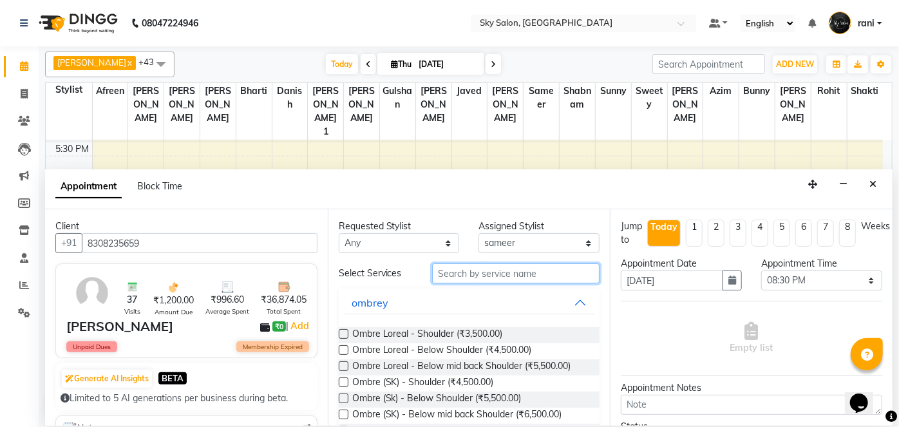
click at [499, 270] on input "text" at bounding box center [515, 273] width 167 height 20
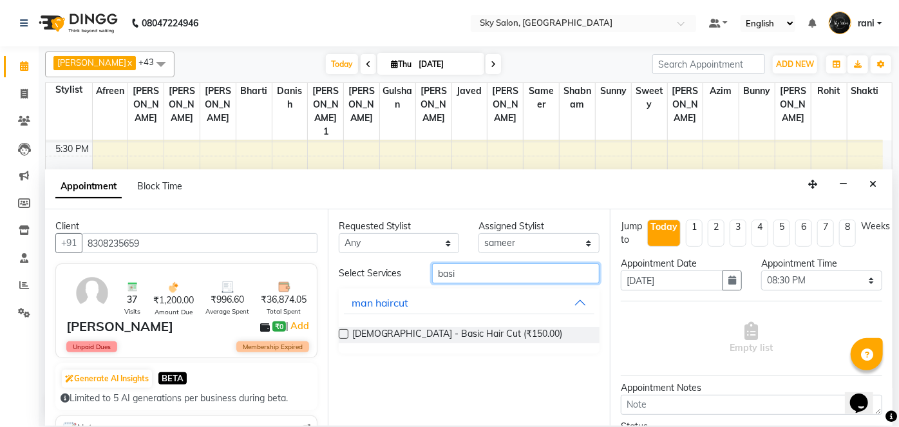
type input "basi"
click at [345, 333] on label at bounding box center [344, 334] width 10 height 10
click at [345, 333] on input "checkbox" at bounding box center [343, 335] width 8 height 8
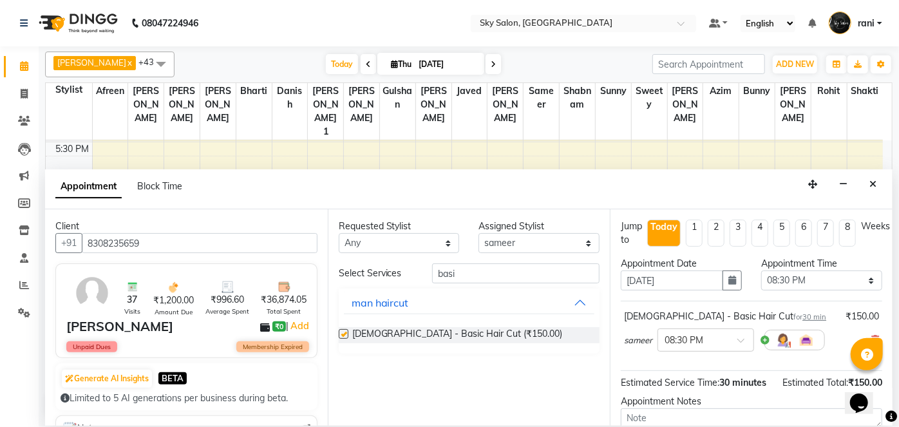
checkbox input "false"
click at [788, 283] on select "Select 07:00 AM 07:30 AM 08:00 AM 08:30 AM 09:00 AM 09:30 AM 10:00 AM 10:30 AM …" at bounding box center [821, 280] width 121 height 20
select select "1200"
click at [761, 270] on select "Select 07:00 AM 07:30 AM 08:00 AM 08:30 AM 09:00 AM 09:30 AM 10:00 AM 10:30 AM …" at bounding box center [821, 280] width 121 height 20
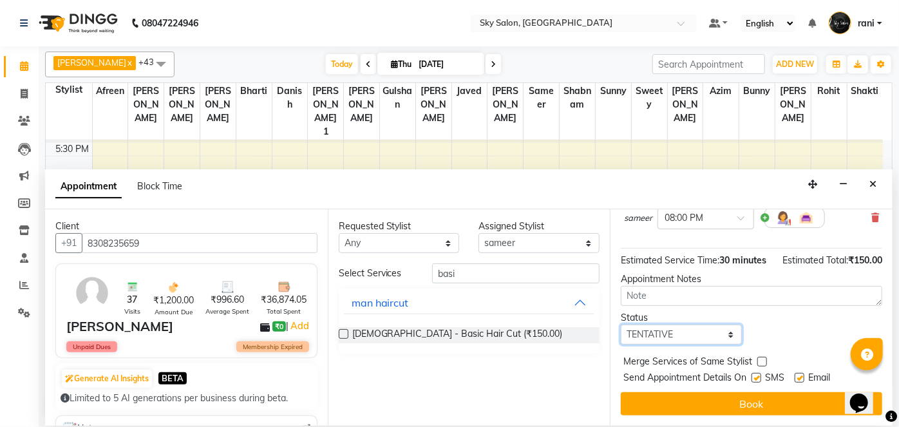
click at [691, 335] on select "Select TENTATIVE CONFIRM CHECK-IN UPCOMING" at bounding box center [680, 334] width 121 height 20
select select "confirm booking"
click at [620, 324] on select "Select TENTATIVE CONFIRM CHECK-IN UPCOMING" at bounding box center [680, 334] width 121 height 20
click at [755, 373] on label at bounding box center [756, 378] width 10 height 10
click at [755, 375] on input "checkbox" at bounding box center [755, 379] width 8 height 8
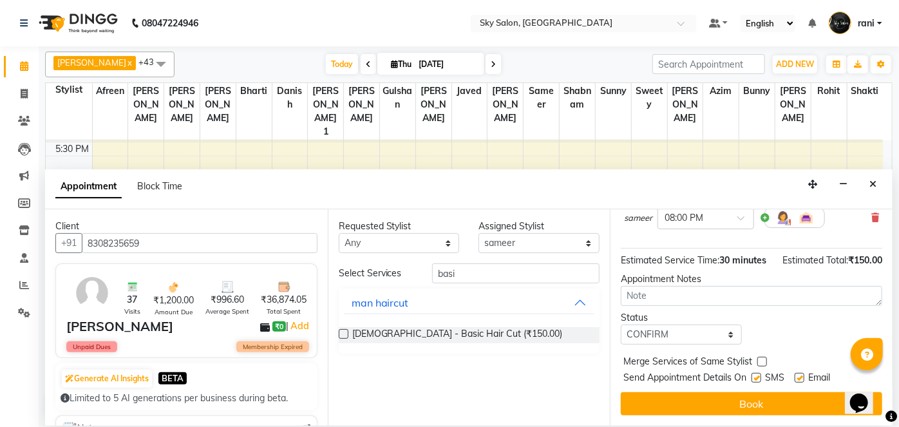
checkbox input "false"
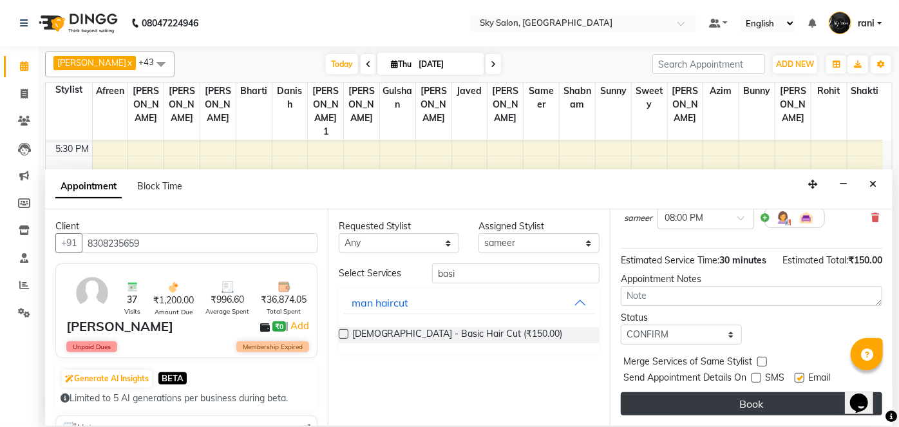
click at [746, 396] on button "Book" at bounding box center [750, 403] width 261 height 23
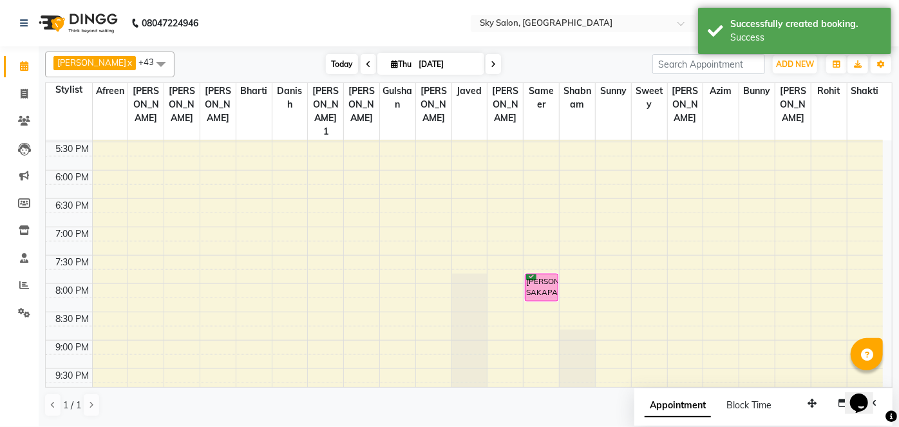
click at [334, 62] on span "Today" at bounding box center [342, 64] width 32 height 20
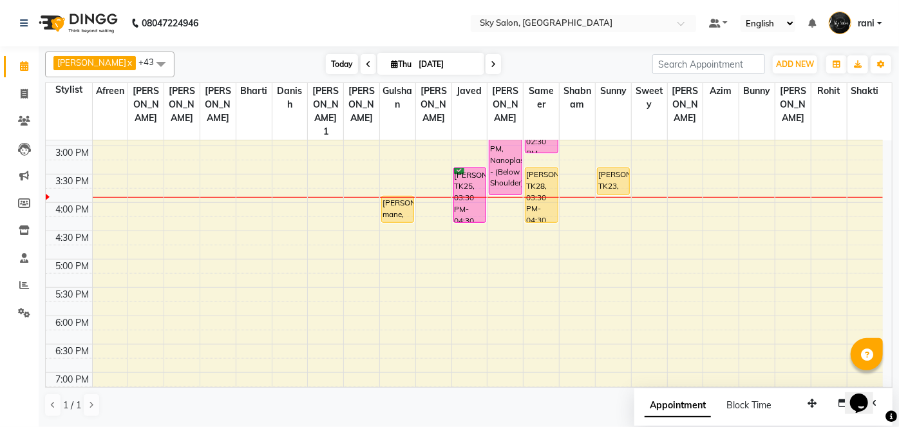
click at [326, 64] on span "Today" at bounding box center [342, 64] width 32 height 20
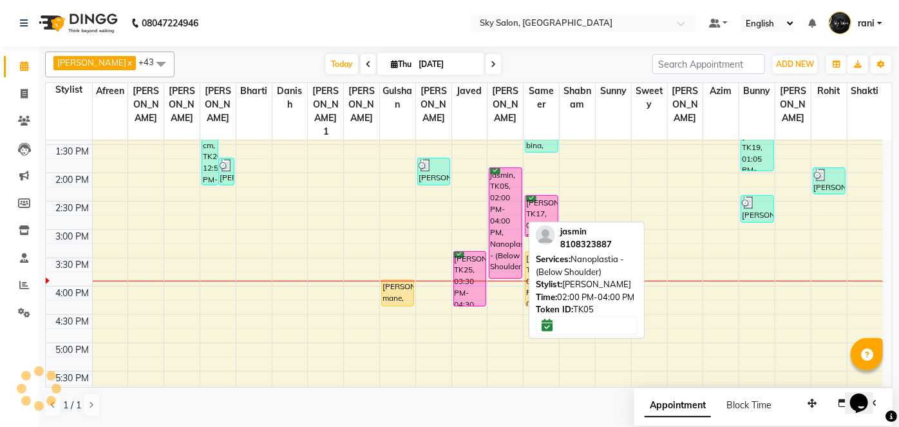
scroll to position [419, 0]
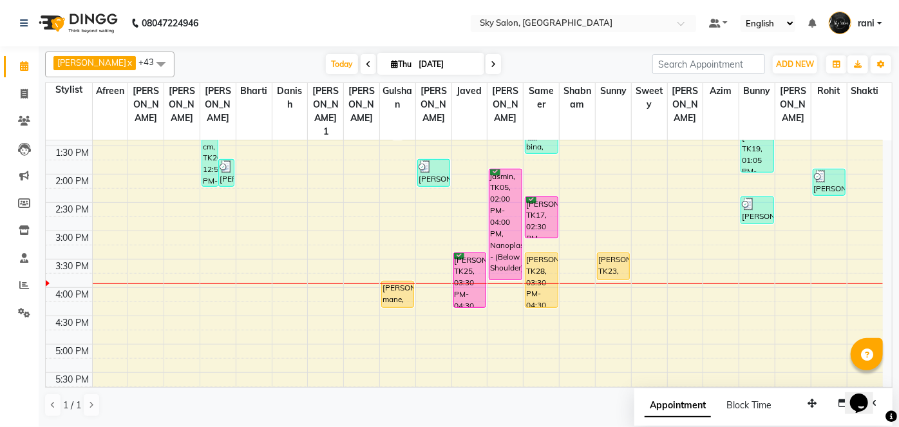
click at [436, 325] on div "6:00 AM 6:30 AM 7:00 AM 7:30 AM 8:00 AM 8:30 AM 9:00 AM 9:30 AM 10:00 AM 10:30 …" at bounding box center [464, 230] width 837 height 1019
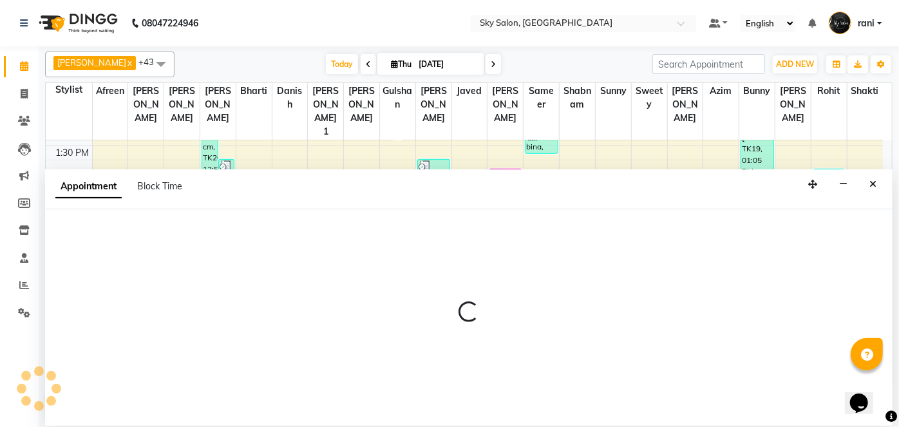
select select "57852"
select select "1020"
select select "tentative"
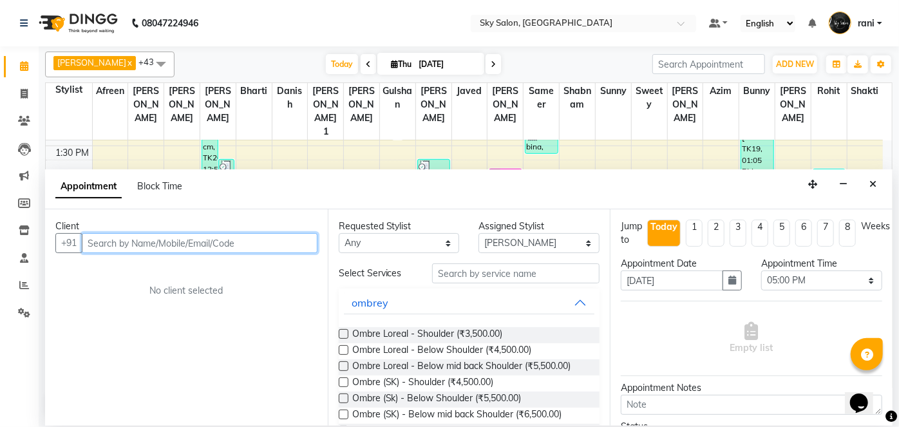
click at [245, 239] on input "text" at bounding box center [200, 243] width 236 height 20
type input "9503563343"
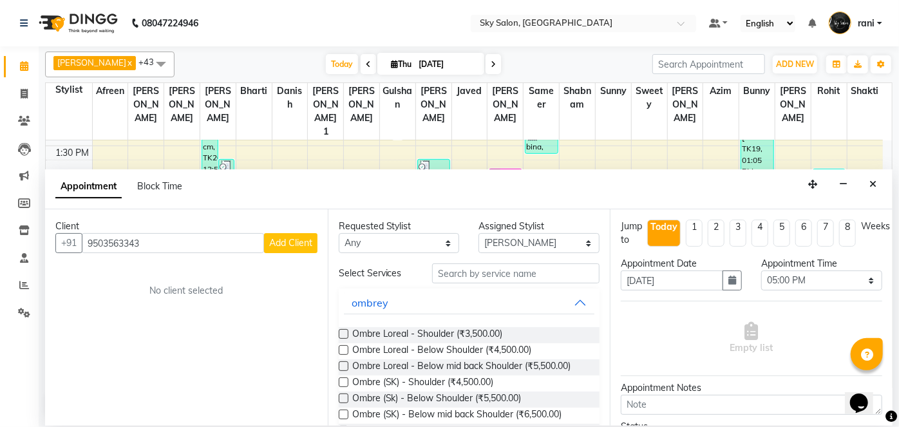
click at [288, 244] on span "Add Client" at bounding box center [290, 243] width 43 height 12
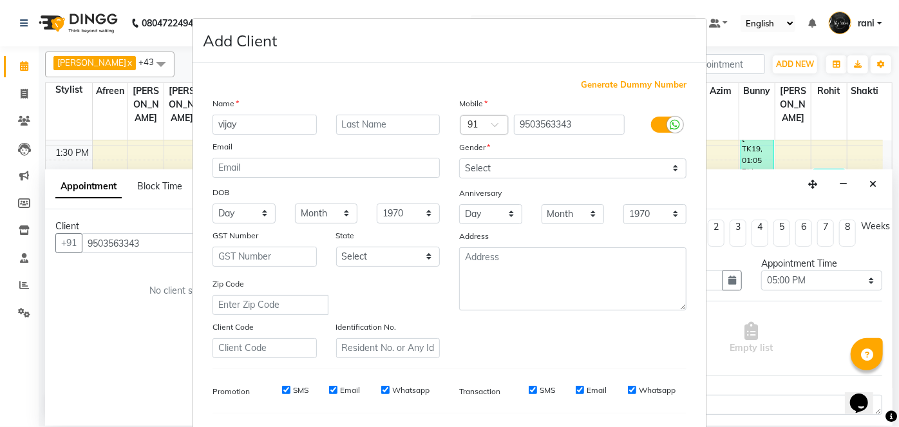
type input "vijay"
type input "gaikwad"
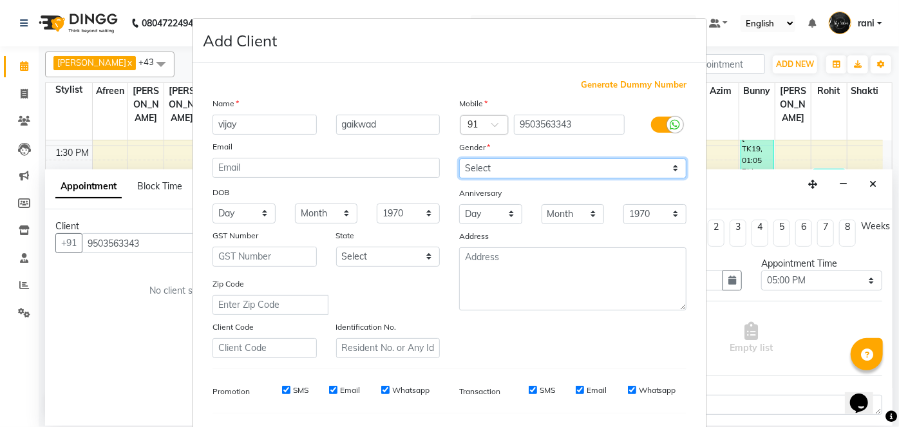
click at [527, 167] on select "Select Male Female Other Prefer Not To Say" at bounding box center [572, 168] width 227 height 20
select select "male"
click at [459, 158] on select "Select Male Female Other Prefer Not To Say" at bounding box center [572, 168] width 227 height 20
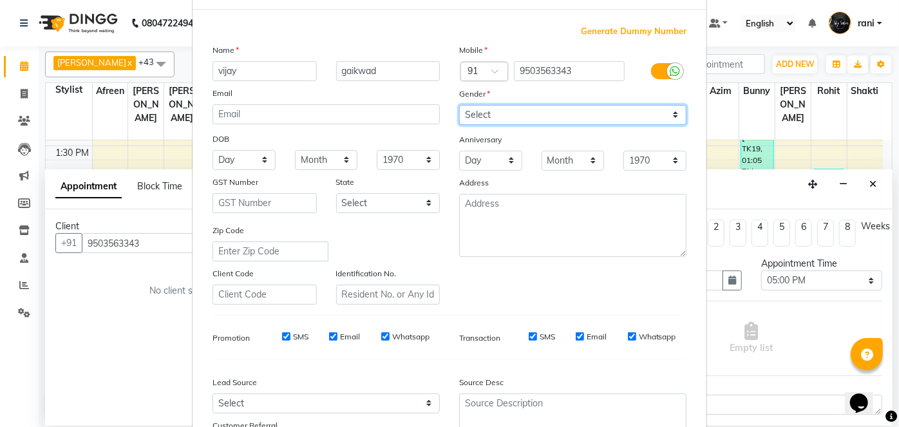
scroll to position [166, 0]
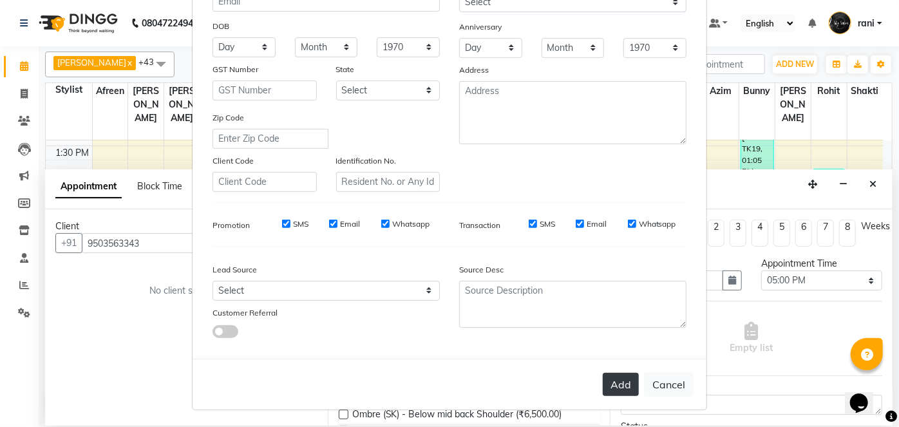
click at [610, 373] on button "Add" at bounding box center [620, 384] width 36 height 23
select select
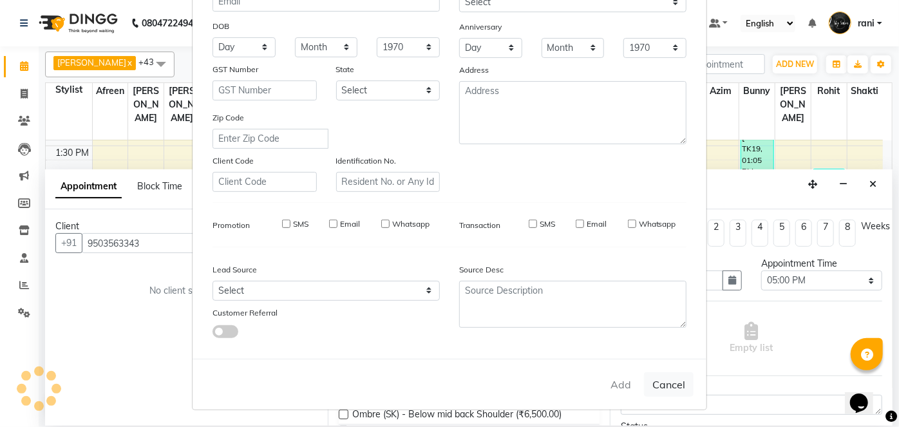
select select
checkbox input "false"
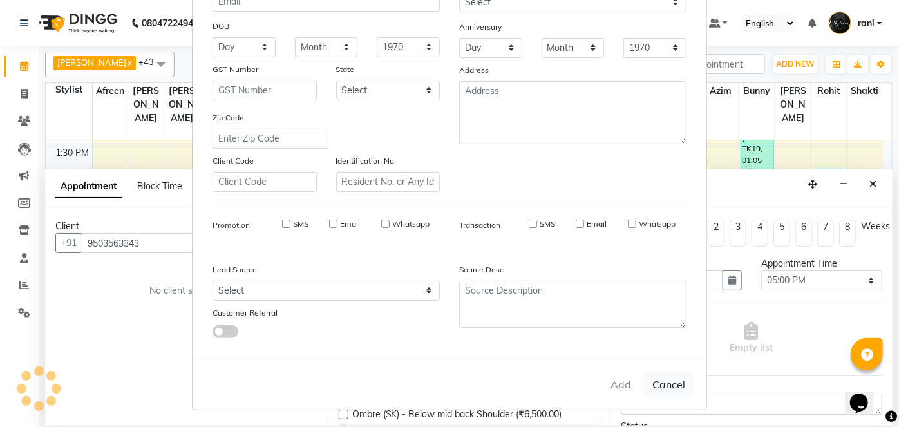
checkbox input "false"
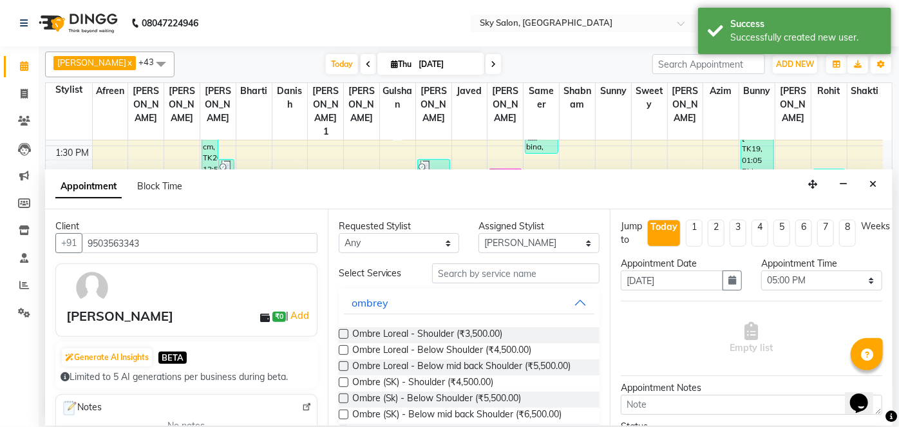
drag, startPoint x: 462, startPoint y: 258, endPoint x: 463, endPoint y: 270, distance: 11.7
click at [463, 270] on div "Requested Stylist Any afreen akshata aman saha ameer Anagha anisa arbaj azim bh…" at bounding box center [469, 317] width 283 height 216
click at [463, 270] on input "text" at bounding box center [515, 273] width 167 height 20
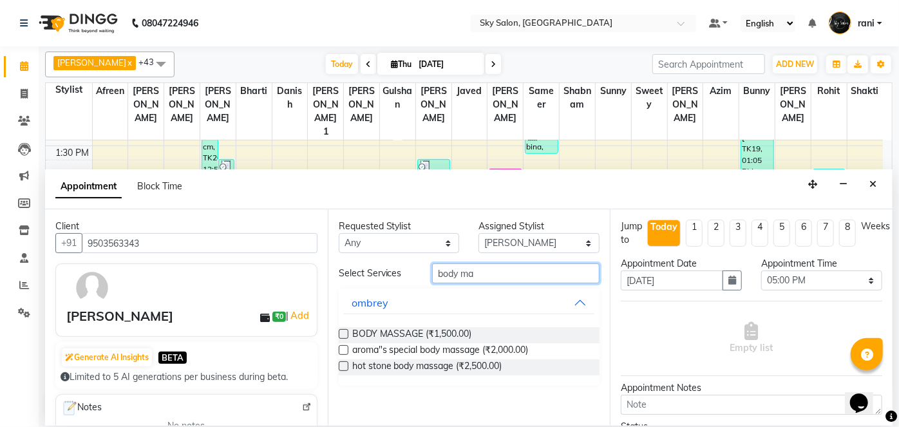
type input "body ma"
click at [344, 333] on label at bounding box center [344, 334] width 10 height 10
click at [344, 333] on input "checkbox" at bounding box center [343, 335] width 8 height 8
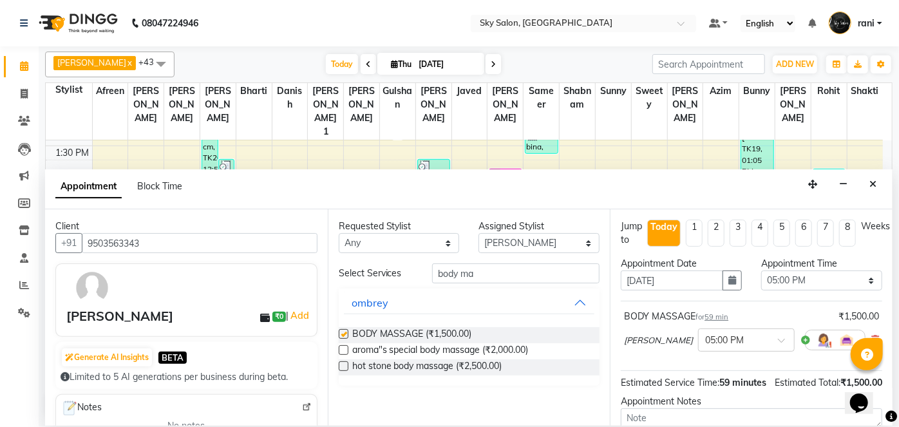
checkbox input "false"
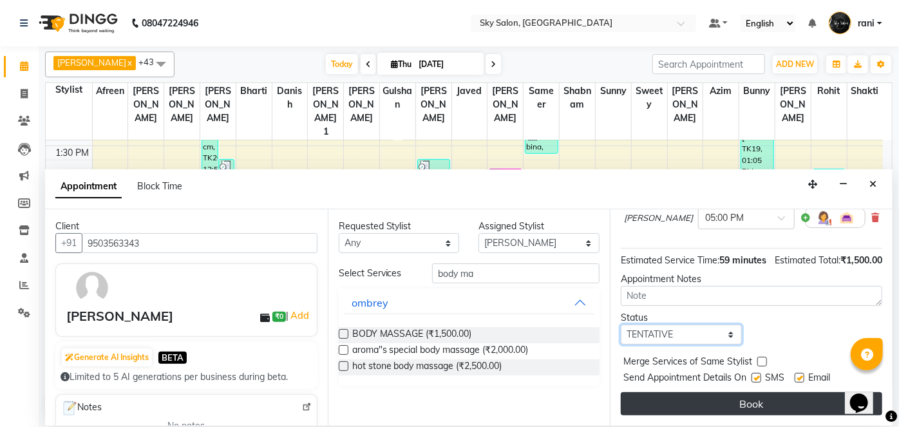
drag, startPoint x: 691, startPoint y: 333, endPoint x: 654, endPoint y: 391, distance: 69.1
click at [654, 391] on div "Jump to Today 1 2 3 4 5 6 7 8 Weeks Appointment Date 04-09-2025 Appointment Tim…" at bounding box center [751, 317] width 283 height 216
select select "confirm booking"
click at [620, 324] on select "Select TENTATIVE CONFIRM CHECK-IN UPCOMING" at bounding box center [680, 334] width 121 height 20
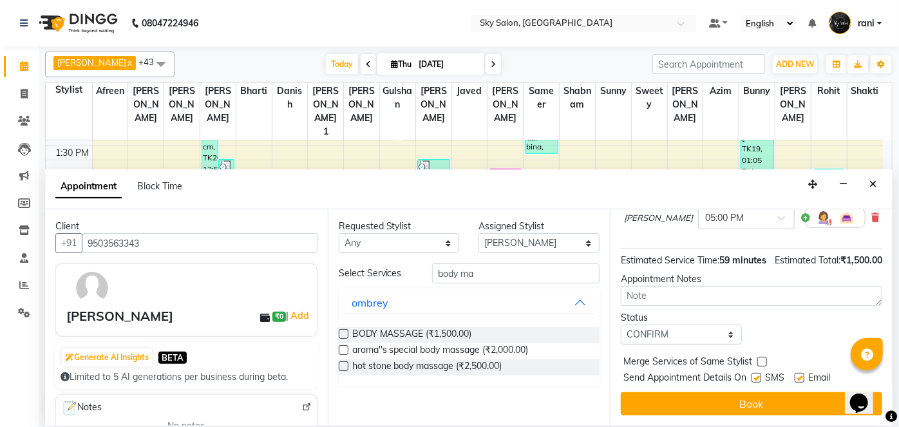
click at [759, 378] on label at bounding box center [756, 378] width 10 height 10
click at [759, 378] on input "checkbox" at bounding box center [755, 379] width 8 height 8
checkbox input "false"
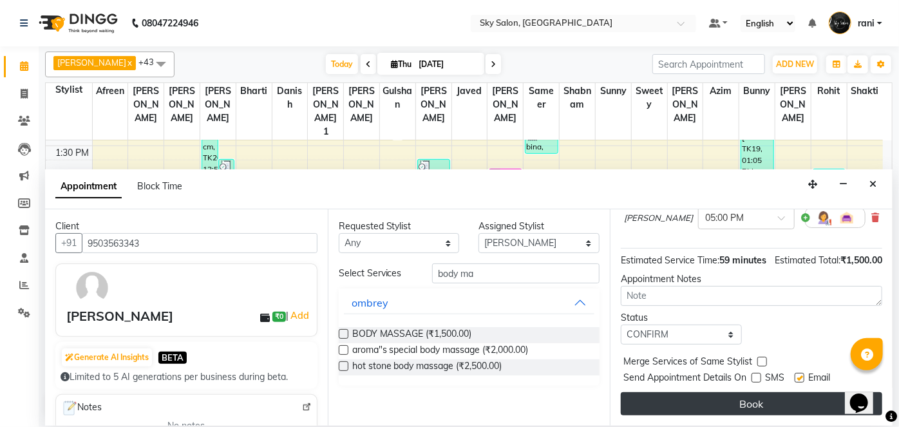
click at [749, 404] on button "Book" at bounding box center [750, 403] width 261 height 23
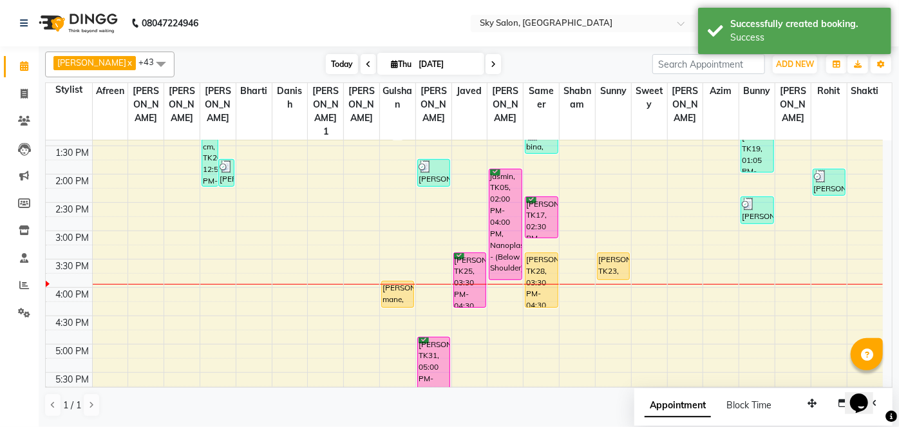
click at [326, 62] on span "Today" at bounding box center [342, 64] width 32 height 20
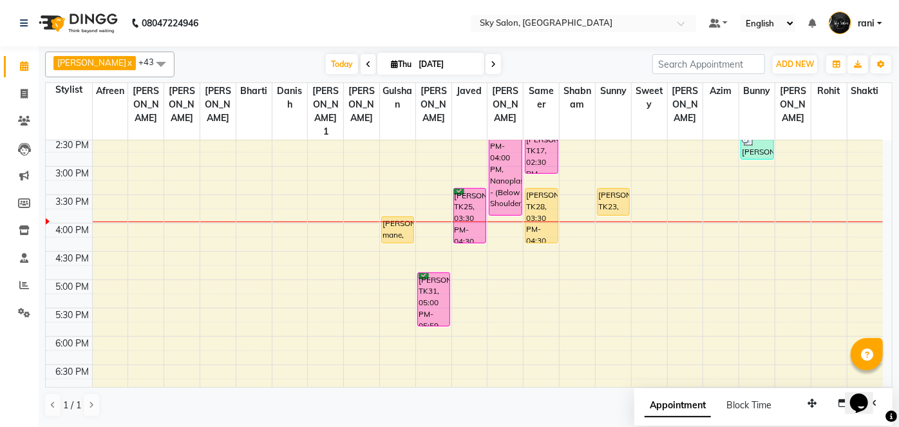
scroll to position [480, 0]
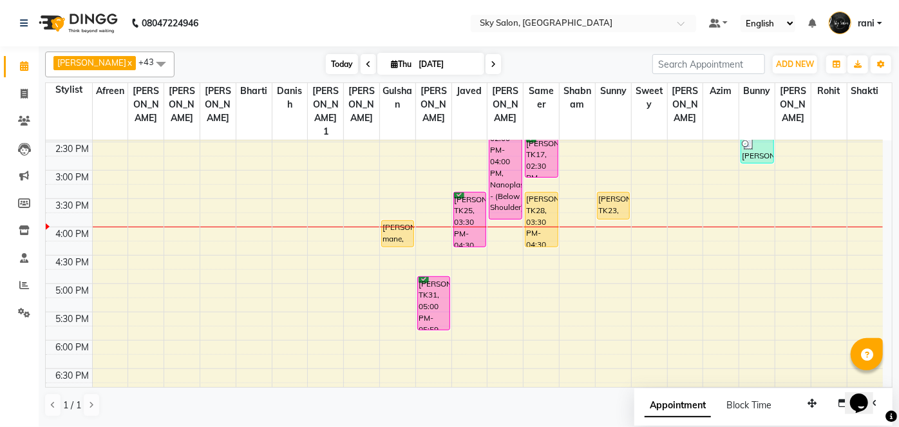
click at [335, 62] on span "Today" at bounding box center [342, 64] width 32 height 20
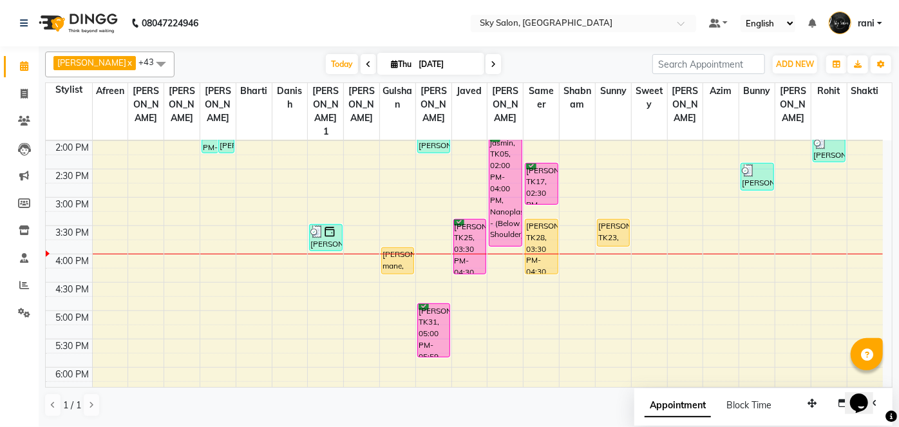
scroll to position [452, 0]
click at [326, 64] on span "Today" at bounding box center [342, 64] width 32 height 20
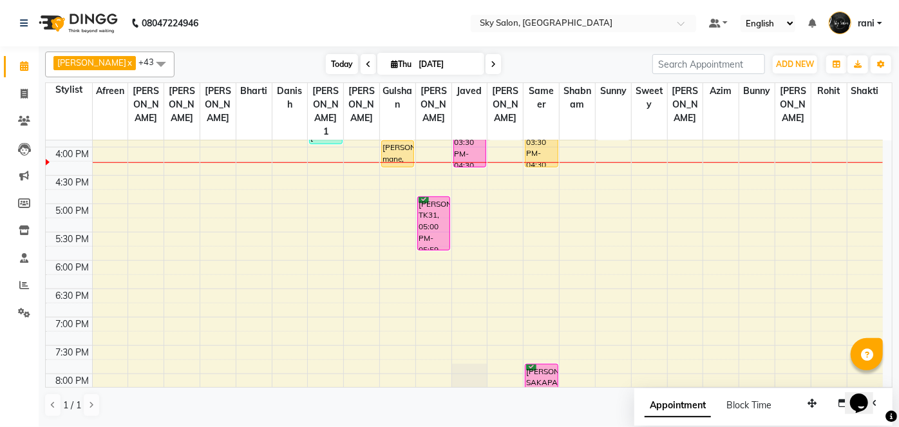
click at [332, 71] on span "Today" at bounding box center [342, 64] width 32 height 20
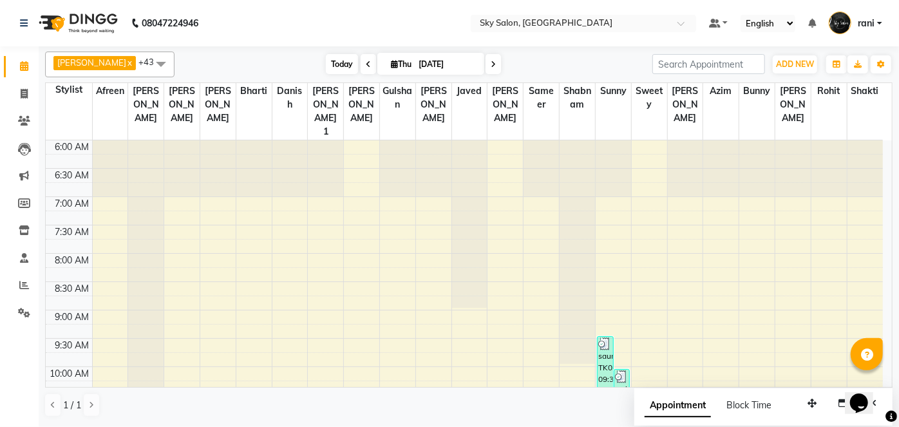
click at [332, 71] on span "Today" at bounding box center [342, 64] width 32 height 20
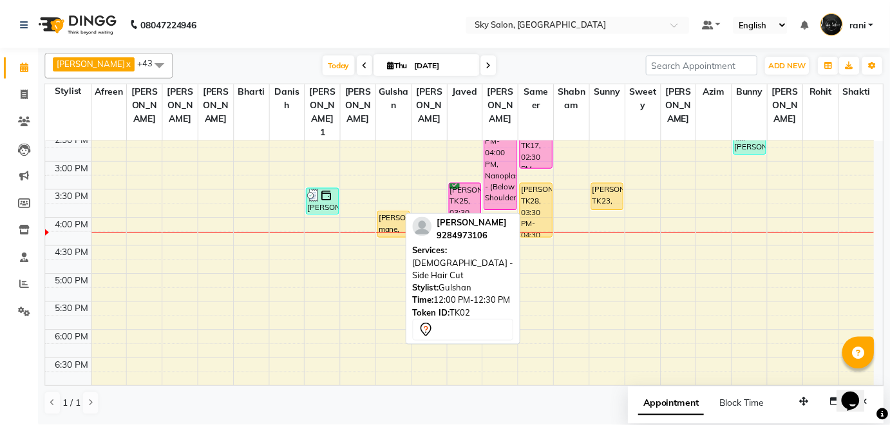
scroll to position [491, 0]
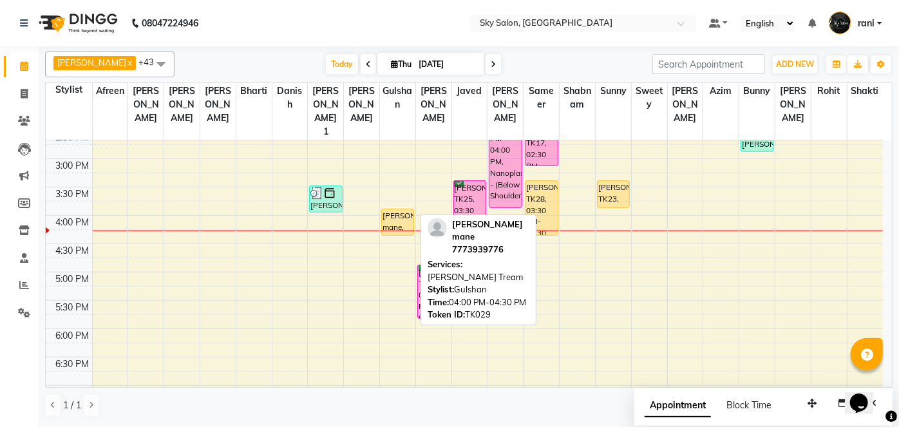
click at [393, 209] on div "[PERSON_NAME] mane, TK29, 04:00 PM-04:30 PM, [PERSON_NAME] Tream" at bounding box center [398, 222] width 32 height 26
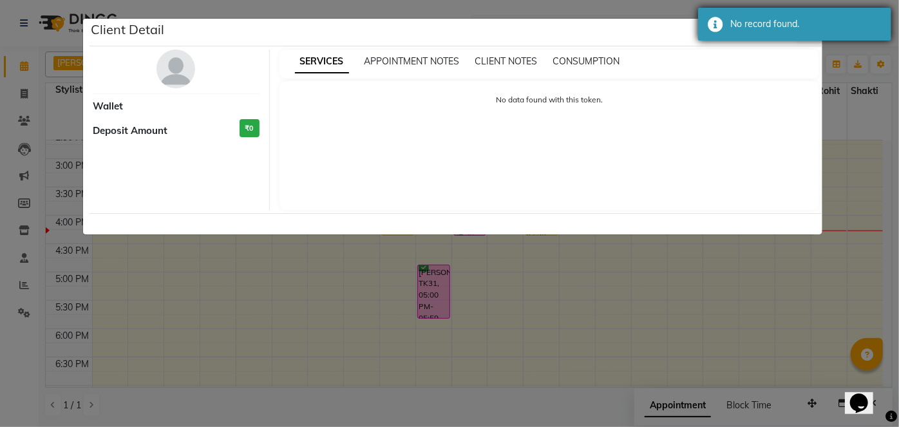
click at [800, 28] on div "No record found." at bounding box center [805, 24] width 151 height 14
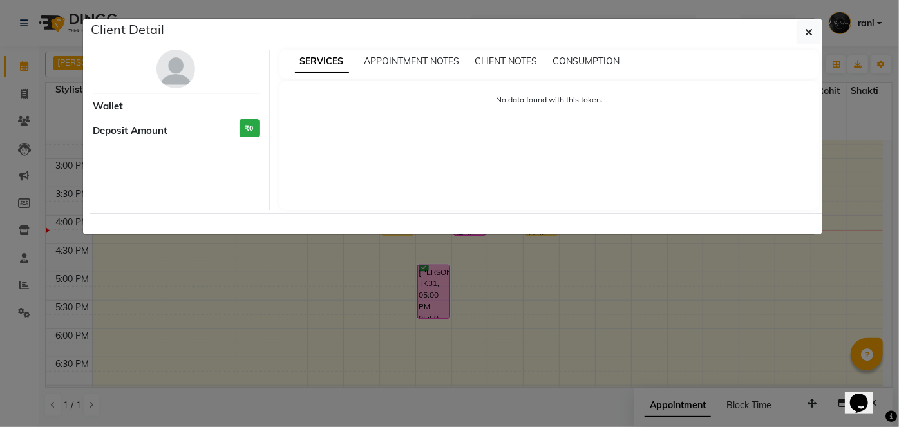
click at [800, 28] on button "button" at bounding box center [808, 32] width 24 height 24
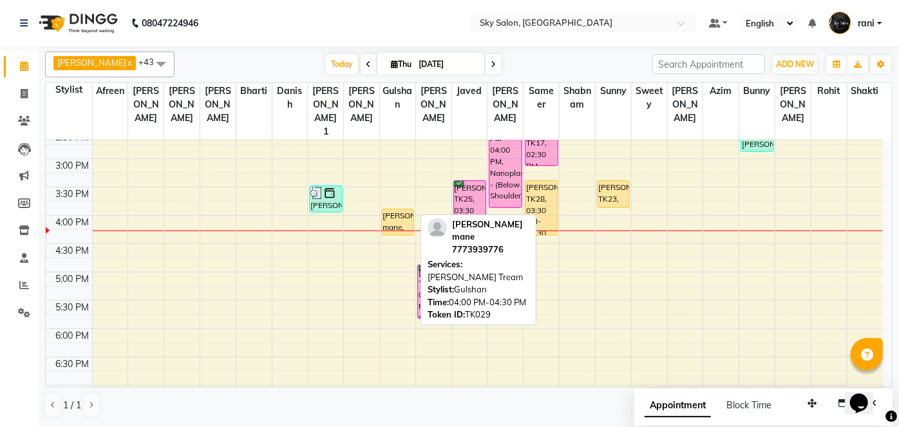
click at [393, 209] on div "[PERSON_NAME] mane, TK29, 04:00 PM-04:30 PM, [PERSON_NAME] Tream" at bounding box center [398, 222] width 32 height 26
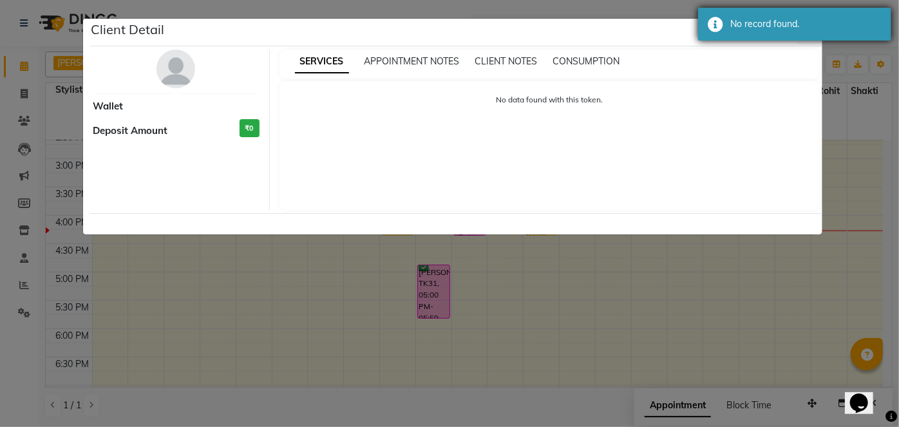
click at [801, 28] on div "No record found." at bounding box center [805, 24] width 151 height 14
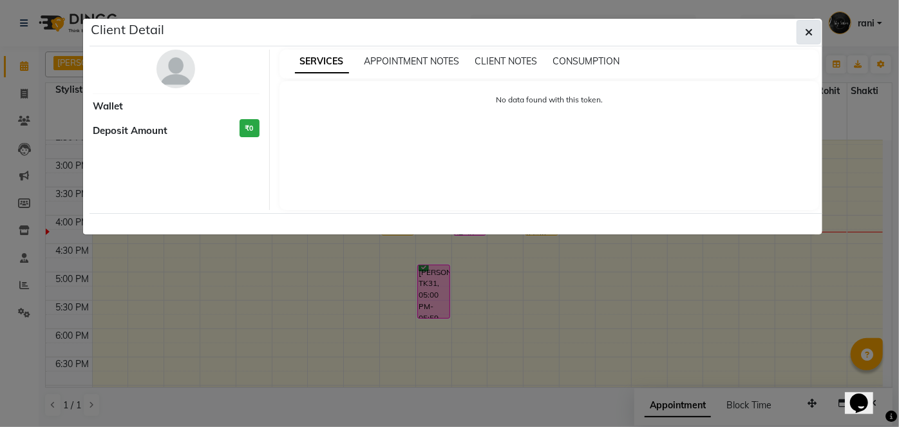
click at [816, 24] on button "button" at bounding box center [808, 32] width 24 height 24
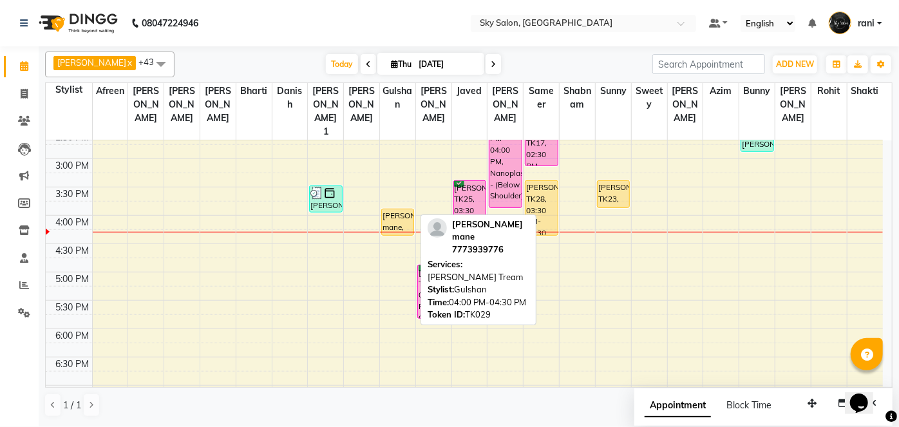
click at [396, 209] on div "Dattarey mane, TK29, 04:00 PM-04:30 PM, Beard - Beard Tream" at bounding box center [398, 222] width 32 height 26
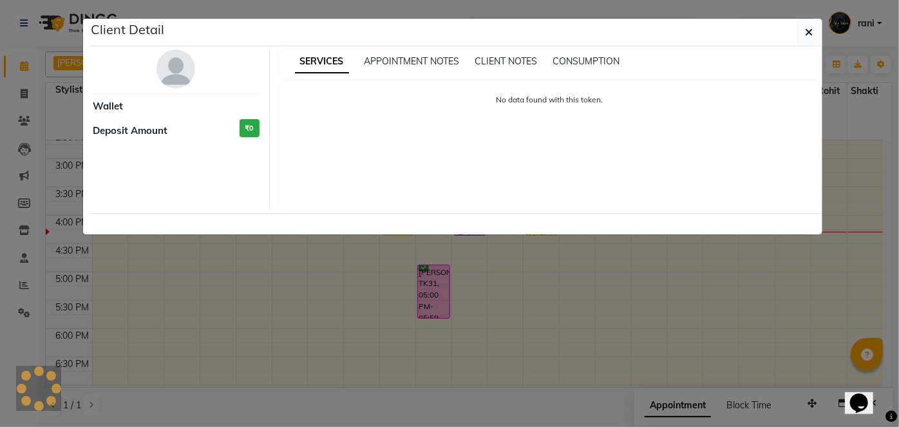
select select "1"
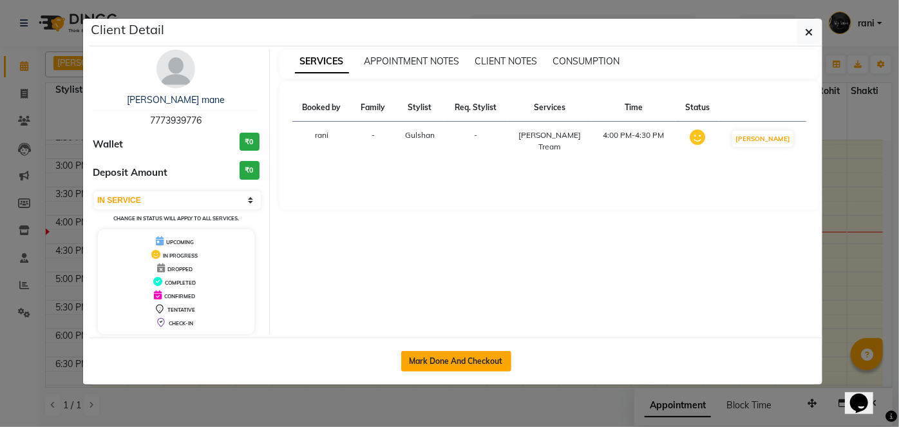
click at [472, 356] on button "Mark Done And Checkout" at bounding box center [456, 361] width 110 height 21
select select "service"
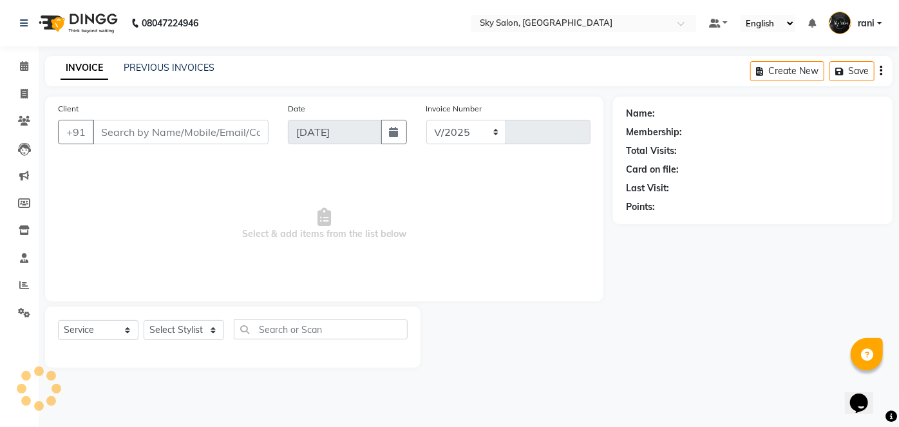
select select "3537"
type input "12759"
type input "7773939776"
select select "53255"
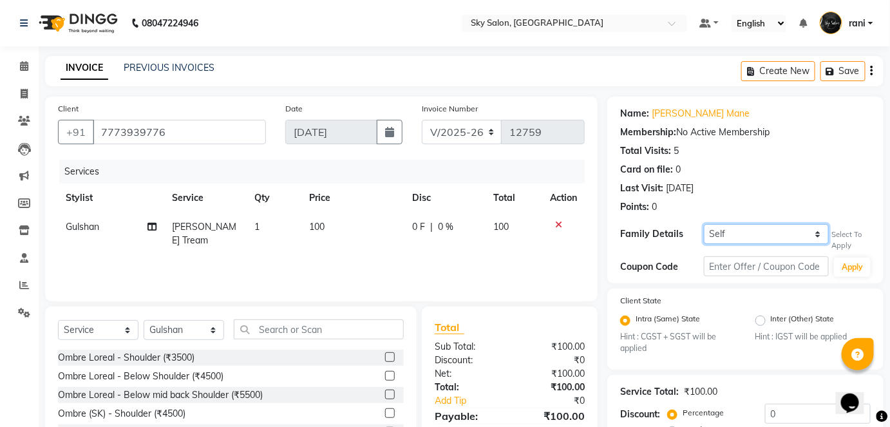
drag, startPoint x: 770, startPoint y: 120, endPoint x: 763, endPoint y: 131, distance: 13.6
click at [770, 224] on select "Self RISHIKESH DESHMUKH" at bounding box center [767, 234] width 126 height 20
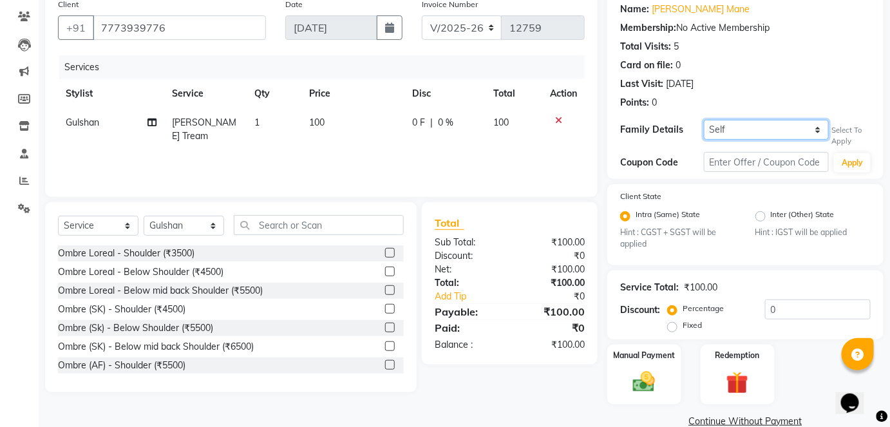
select select "1706335"
click at [704, 120] on select "Self RISHIKESH DESHMUKH" at bounding box center [767, 130] width 126 height 20
select select "1: Object"
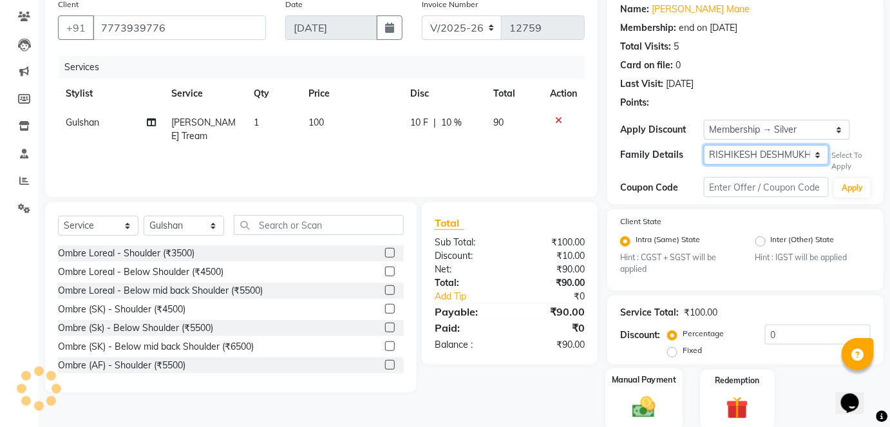
type input "10"
click at [640, 406] on img at bounding box center [643, 407] width 37 height 26
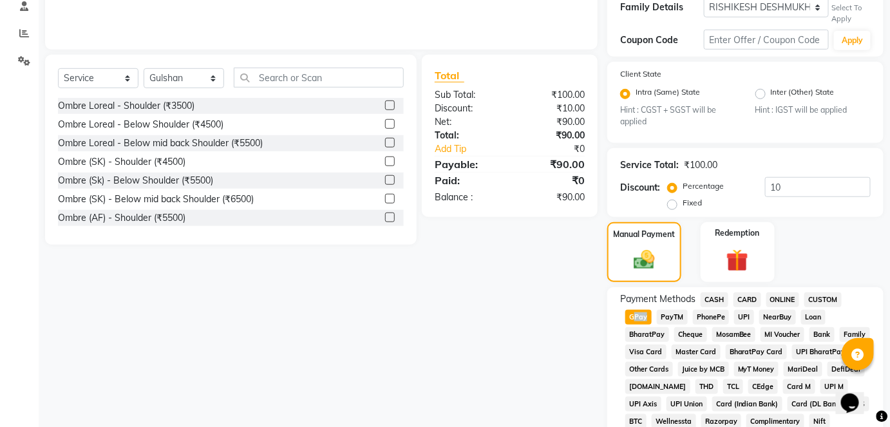
drag, startPoint x: 765, startPoint y: 330, endPoint x: 778, endPoint y: 315, distance: 19.2
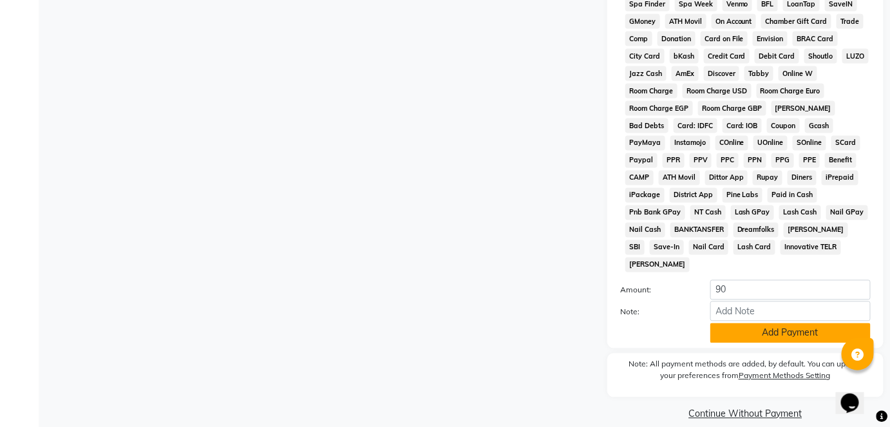
click at [778, 323] on button "Add Payment" at bounding box center [790, 333] width 160 height 20
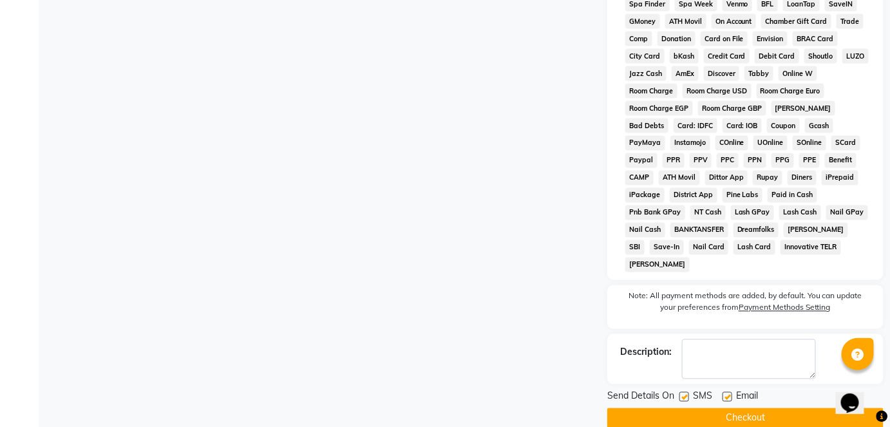
click at [688, 389] on div "SMS" at bounding box center [700, 397] width 43 height 16
click at [688, 392] on label at bounding box center [684, 397] width 10 height 10
click at [687, 393] on input "checkbox" at bounding box center [683, 397] width 8 height 8
checkbox input "false"
click at [709, 410] on button "Checkout" at bounding box center [745, 418] width 276 height 20
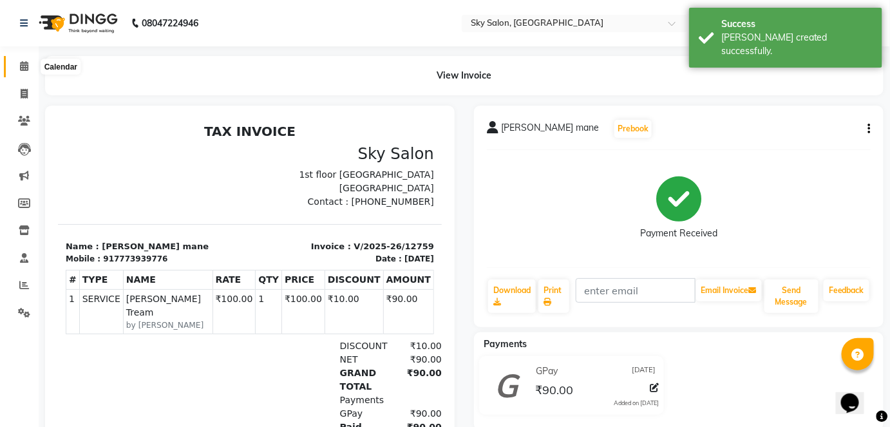
click at [17, 63] on span at bounding box center [24, 66] width 23 height 15
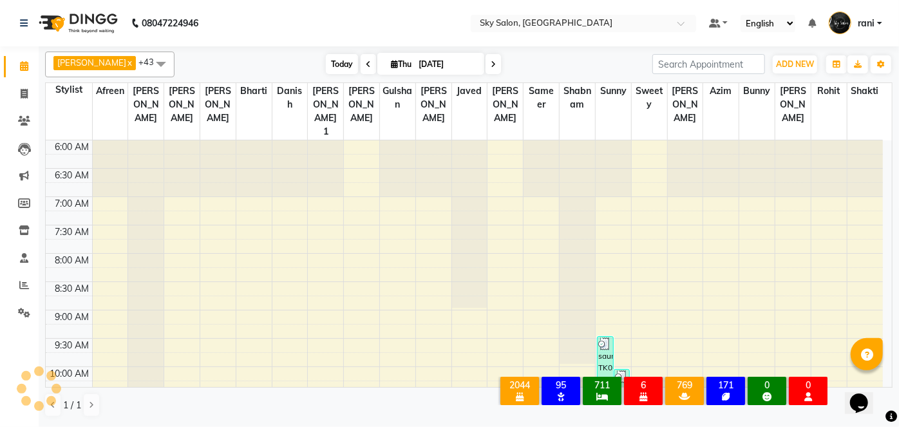
click at [328, 60] on span "Today" at bounding box center [342, 64] width 32 height 20
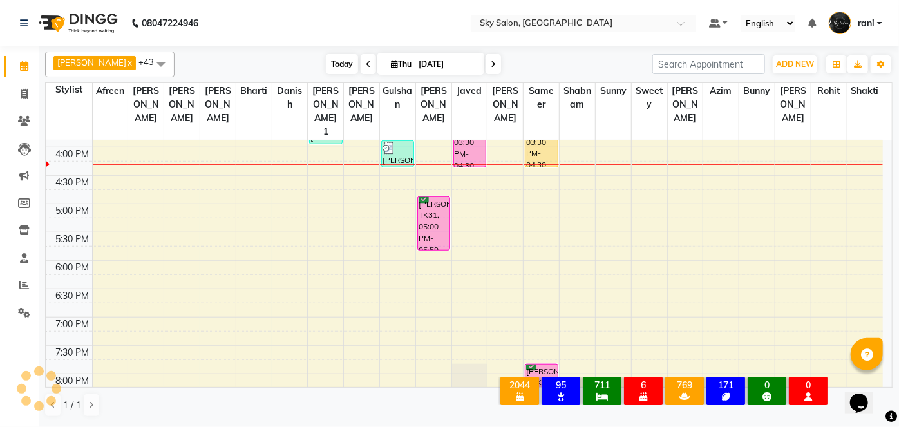
click at [328, 60] on span "Today" at bounding box center [342, 64] width 32 height 20
drag, startPoint x: 323, startPoint y: 32, endPoint x: 308, endPoint y: 40, distance: 16.7
click at [308, 40] on nav "08047224946 Select Location × Sky Salon, Khopoli Default Panel My Panel English…" at bounding box center [449, 23] width 899 height 46
click at [326, 68] on span "Today" at bounding box center [342, 64] width 32 height 20
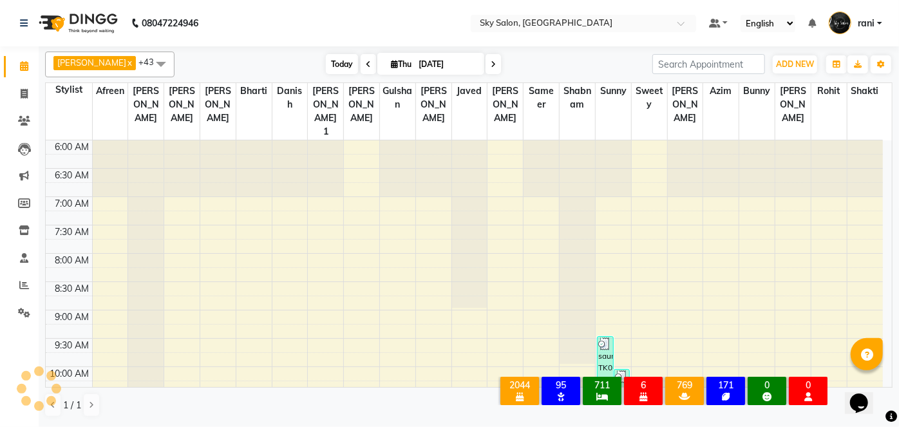
click at [326, 68] on span "Today" at bounding box center [342, 64] width 32 height 20
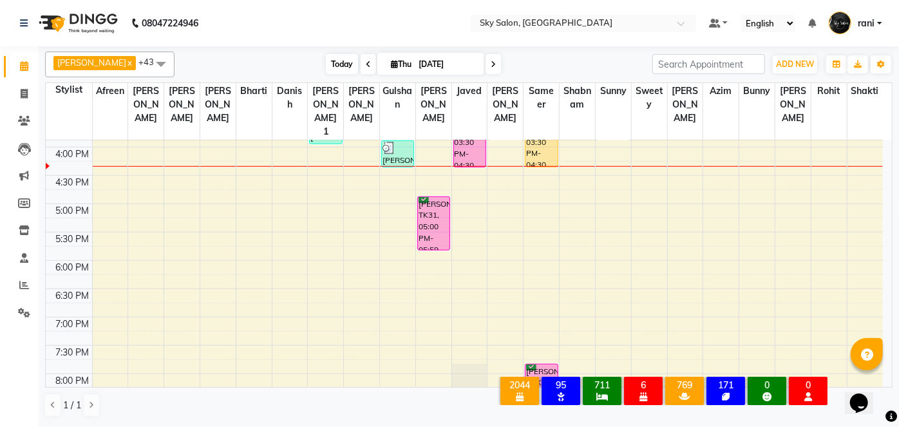
click at [326, 68] on span "Today" at bounding box center [342, 64] width 32 height 20
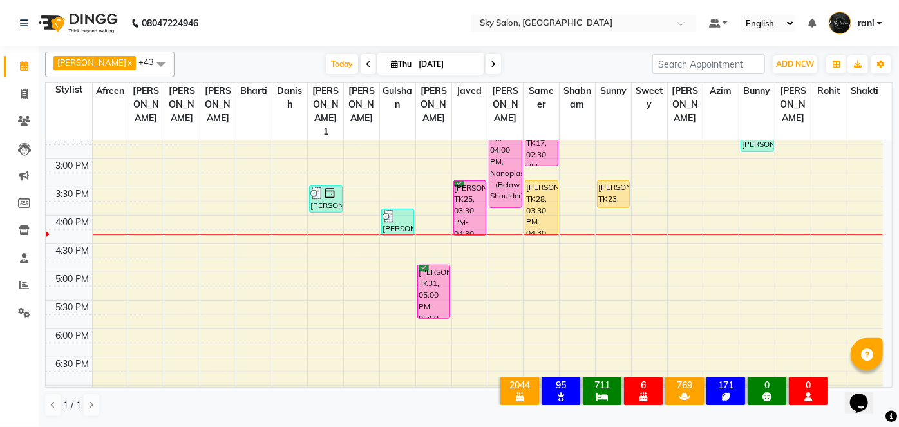
scroll to position [490, 0]
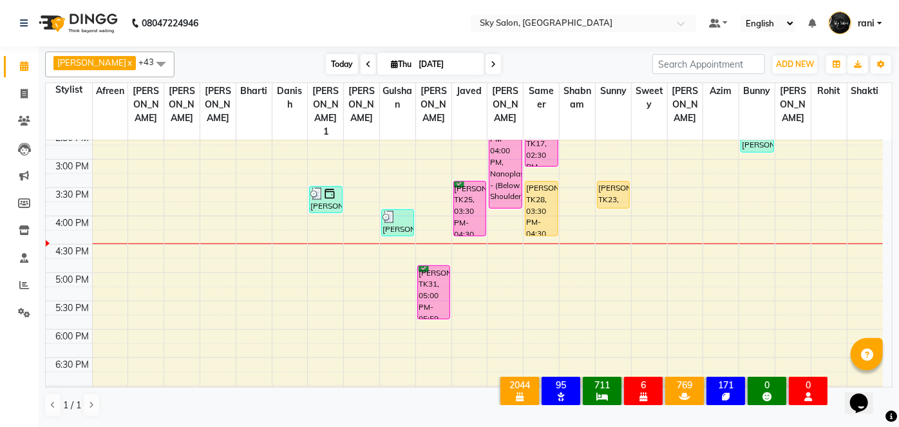
click at [338, 71] on span "Today" at bounding box center [342, 64] width 32 height 20
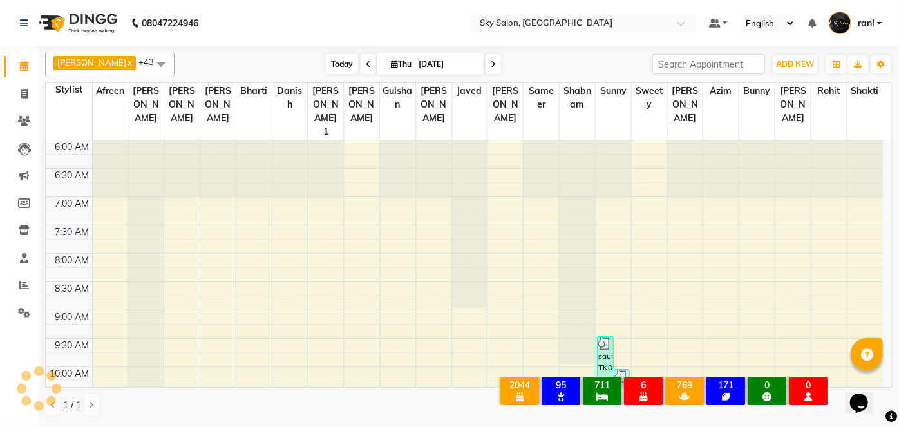
scroll to position [560, 0]
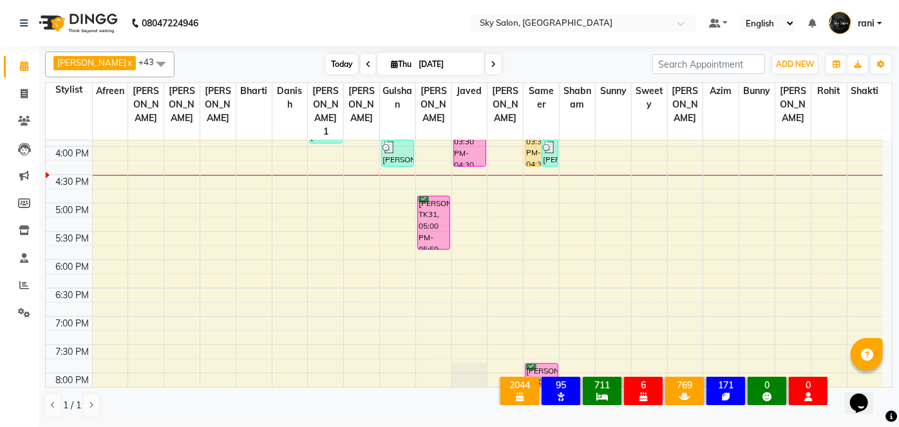
click at [327, 69] on span "Today" at bounding box center [342, 64] width 32 height 20
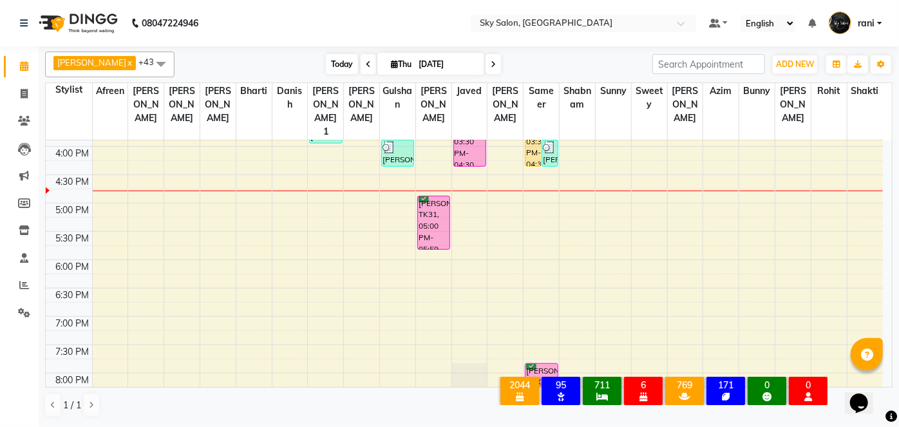
click at [326, 55] on span "Today" at bounding box center [342, 64] width 32 height 20
click at [326, 59] on span "Today" at bounding box center [342, 64] width 32 height 20
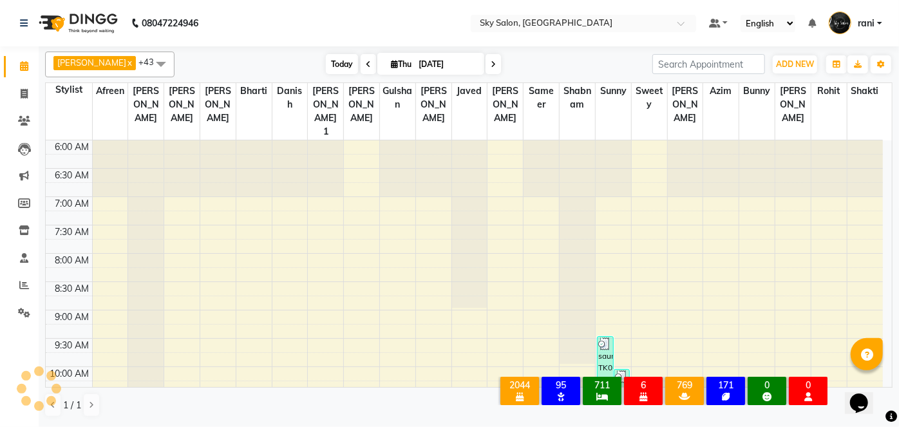
click at [326, 59] on span "Today" at bounding box center [342, 64] width 32 height 20
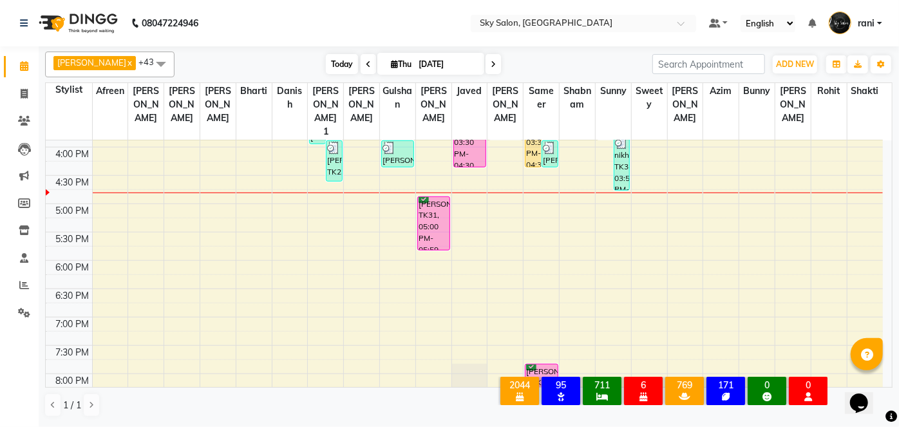
click at [326, 71] on span "Today" at bounding box center [342, 64] width 32 height 20
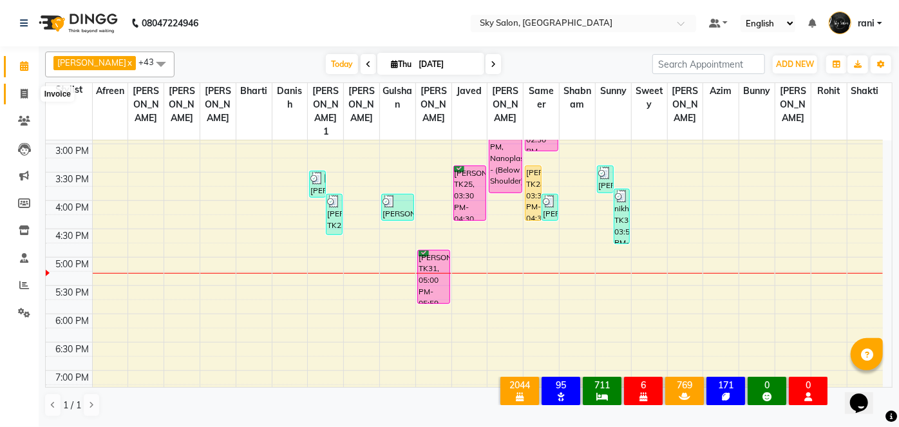
click at [29, 92] on span at bounding box center [24, 94] width 23 height 15
select select "service"
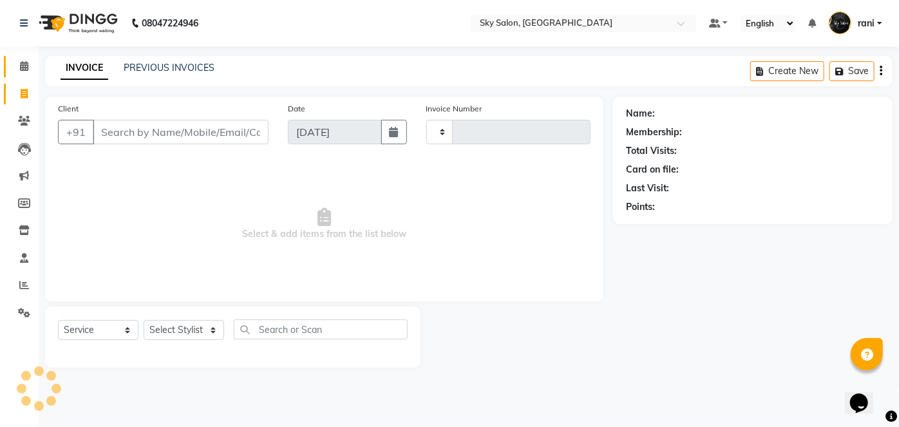
type input "12764"
select select "3537"
click at [164, 67] on link "PREVIOUS INVOICES" at bounding box center [169, 68] width 91 height 12
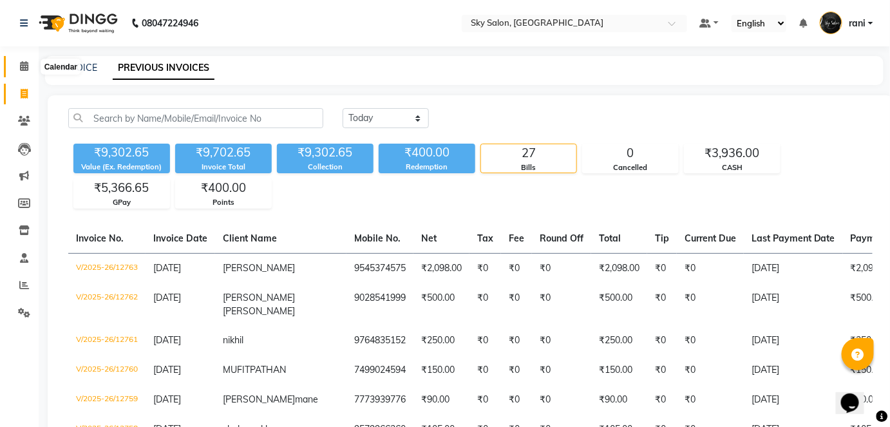
click at [31, 68] on span at bounding box center [24, 66] width 23 height 15
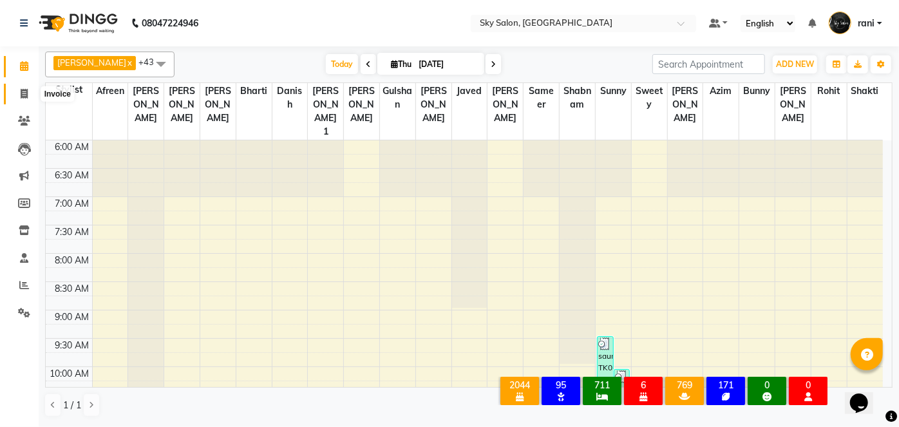
click at [24, 95] on icon at bounding box center [24, 94] width 7 height 10
select select "service"
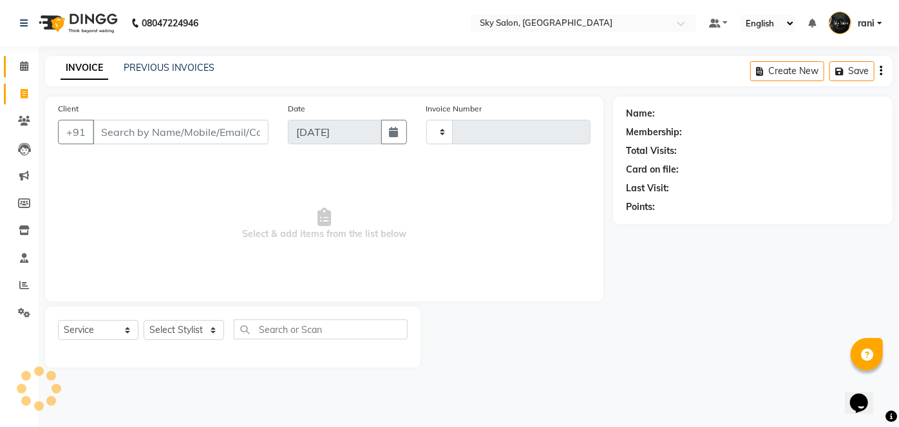
type input "12765"
select select "3537"
click at [149, 61] on div "INVOICE PREVIOUS INVOICES Create New Save" at bounding box center [468, 71] width 847 height 30
click at [166, 70] on link "PREVIOUS INVOICES" at bounding box center [169, 68] width 91 height 12
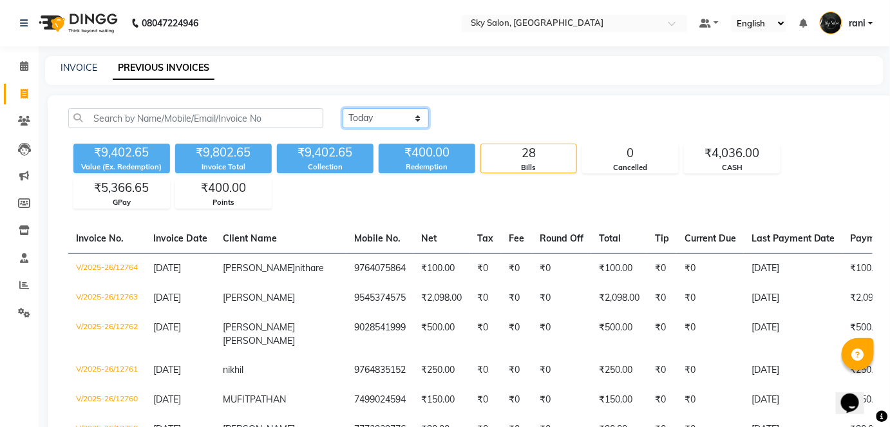
drag, startPoint x: 418, startPoint y: 120, endPoint x: 403, endPoint y: 145, distance: 28.9
click at [403, 145] on div "Today Yesterday Custom Range ₹9,402.65 Value (Ex. Redemption) ₹9,802.65 Invoice…" at bounding box center [470, 158] width 819 height 100
click at [342, 108] on select "Today Yesterday Custom Range" at bounding box center [385, 118] width 86 height 20
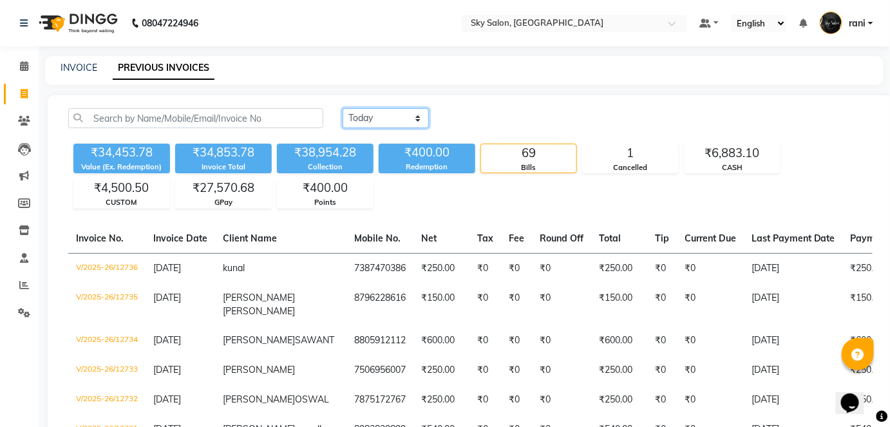
drag, startPoint x: 400, startPoint y: 117, endPoint x: 393, endPoint y: 135, distance: 19.4
click at [393, 135] on div "Today Yesterday Custom Range" at bounding box center [607, 123] width 549 height 30
click at [342, 108] on select "Today Yesterday Custom Range" at bounding box center [385, 118] width 86 height 20
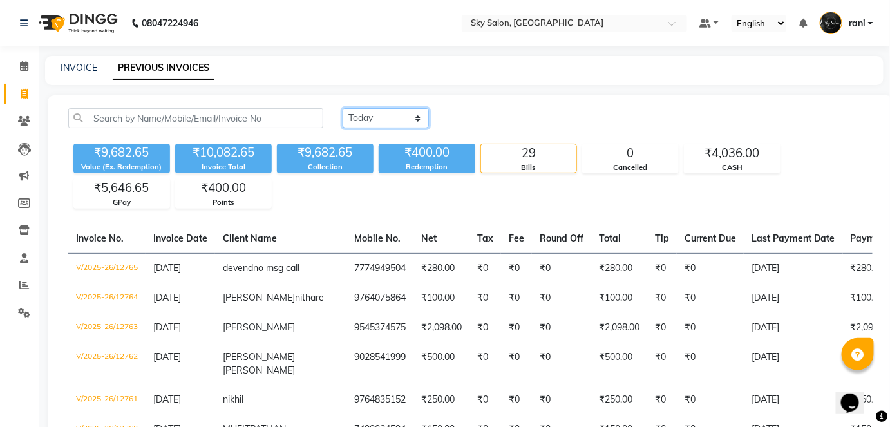
click at [400, 114] on select "Today Yesterday Custom Range" at bounding box center [385, 118] width 86 height 20
click at [342, 108] on select "Today Yesterday Custom Range" at bounding box center [385, 118] width 86 height 20
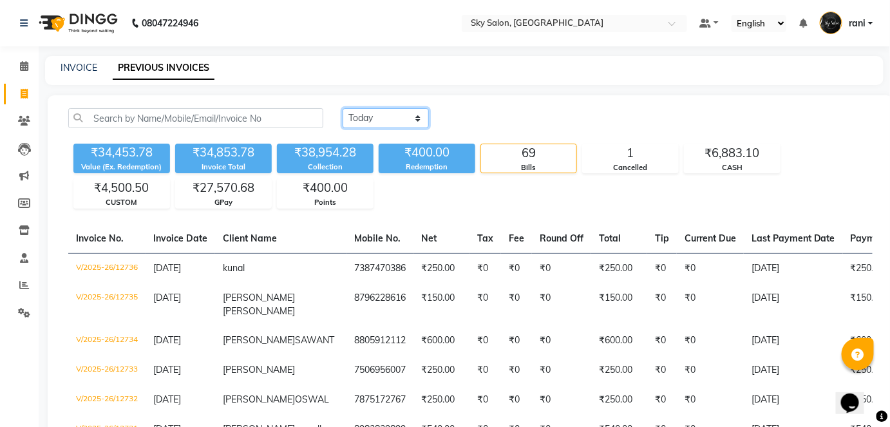
click at [391, 127] on select "Today Yesterday Custom Range" at bounding box center [385, 118] width 86 height 20
click at [391, 112] on select "Today Yesterday Custom Range" at bounding box center [385, 118] width 86 height 20
click at [342, 108] on select "Today Yesterday Custom Range" at bounding box center [385, 118] width 86 height 20
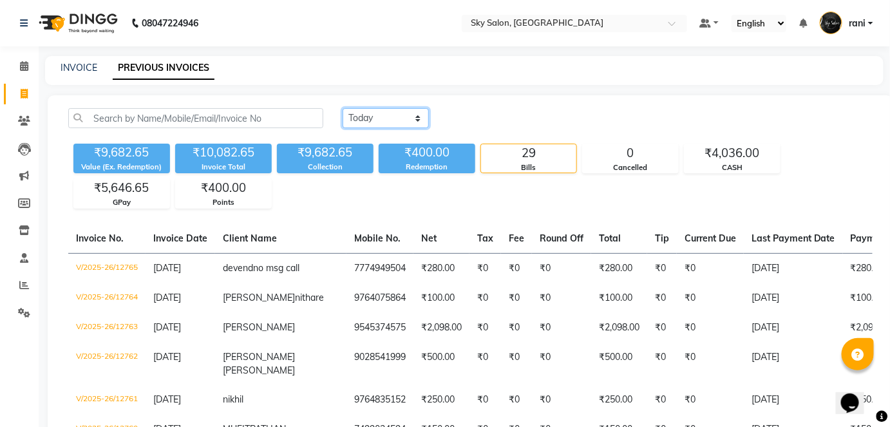
drag, startPoint x: 395, startPoint y: 120, endPoint x: 380, endPoint y: 150, distance: 32.8
click at [380, 150] on div "Today Yesterday Custom Range ₹9,682.65 Value (Ex. Redemption) ₹10,082.65 Invoic…" at bounding box center [470, 158] width 819 height 100
select select "yesterday"
click at [342, 108] on select "Today Yesterday Custom Range" at bounding box center [385, 118] width 86 height 20
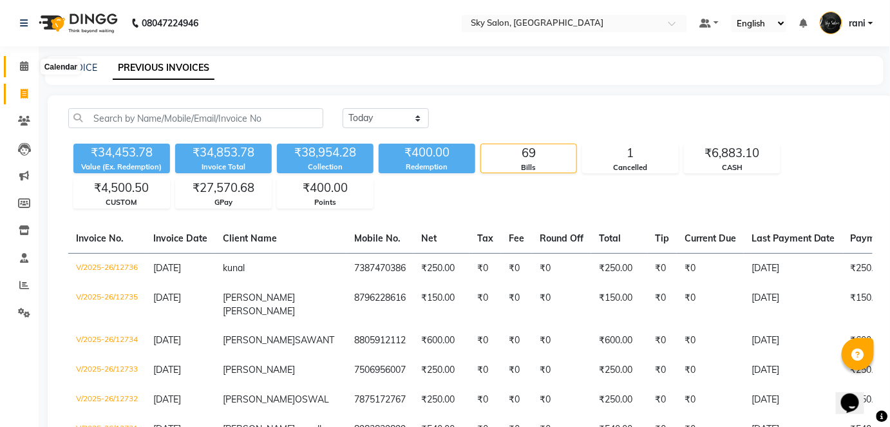
click at [22, 73] on span at bounding box center [24, 66] width 23 height 15
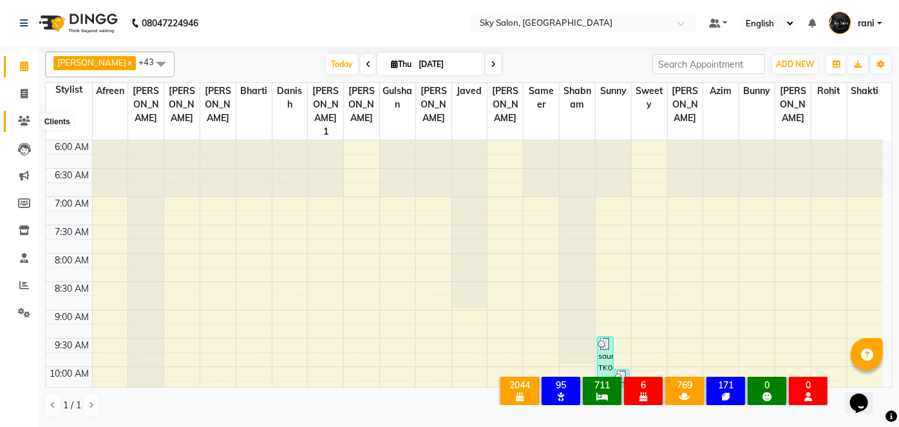
drag, startPoint x: 0, startPoint y: 0, endPoint x: 34, endPoint y: 122, distance: 126.3
click at [34, 122] on span at bounding box center [24, 121] width 23 height 15
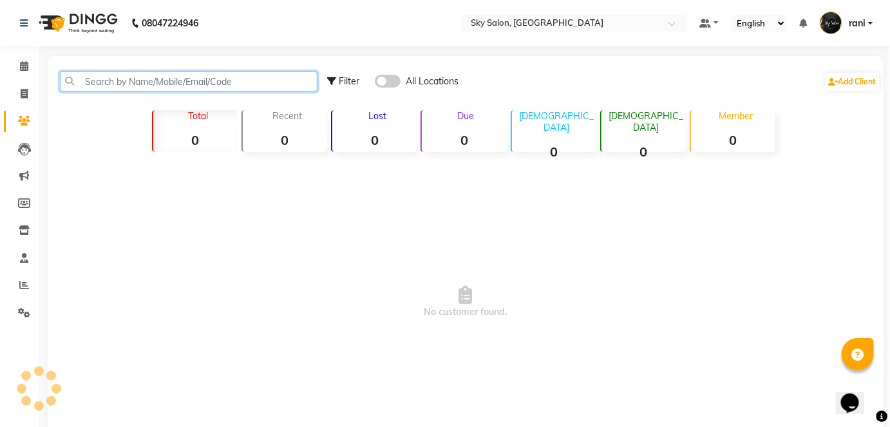
drag, startPoint x: 34, startPoint y: 122, endPoint x: 149, endPoint y: 90, distance: 119.5
click at [149, 90] on input "text" at bounding box center [188, 81] width 257 height 20
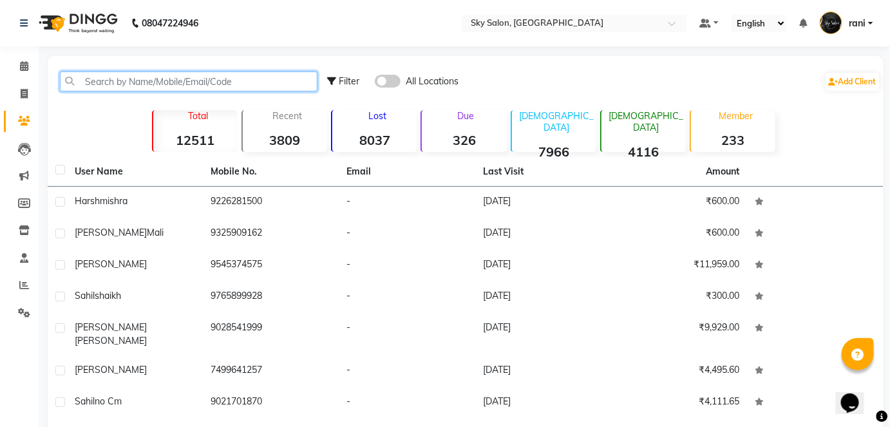
click at [149, 90] on input "text" at bounding box center [188, 81] width 257 height 20
paste input "7744826203"
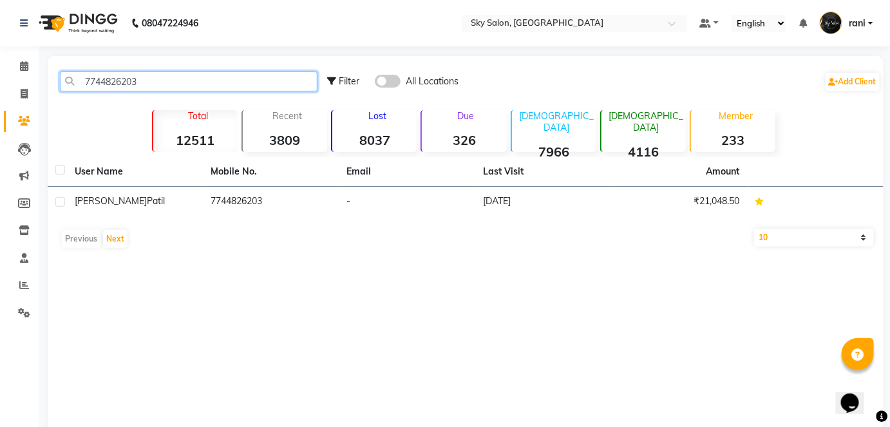
type input "7744826203"
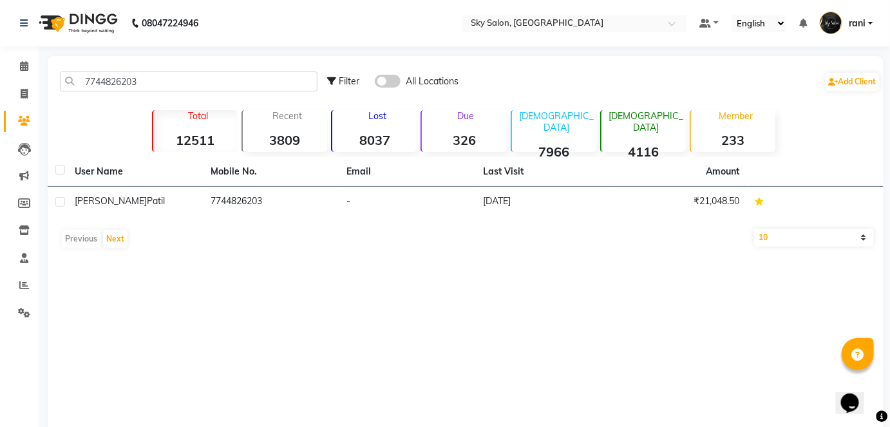
click at [250, 230] on div "Previous Next" at bounding box center [465, 239] width 825 height 21
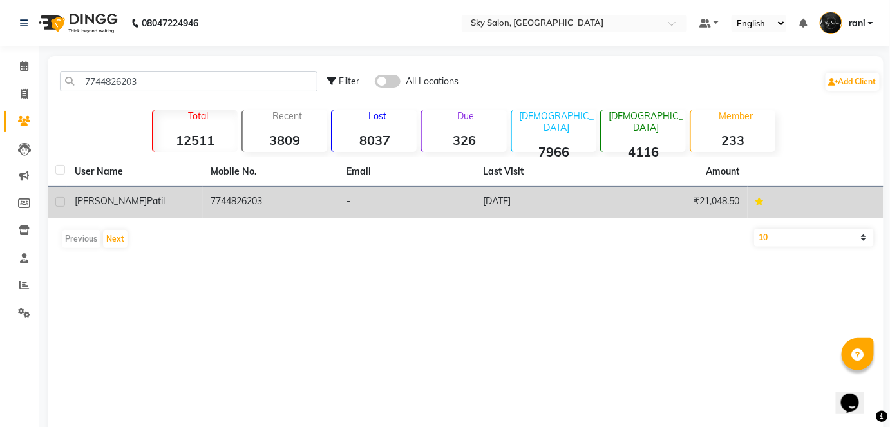
click at [252, 215] on td "7744826203" at bounding box center [271, 203] width 136 height 32
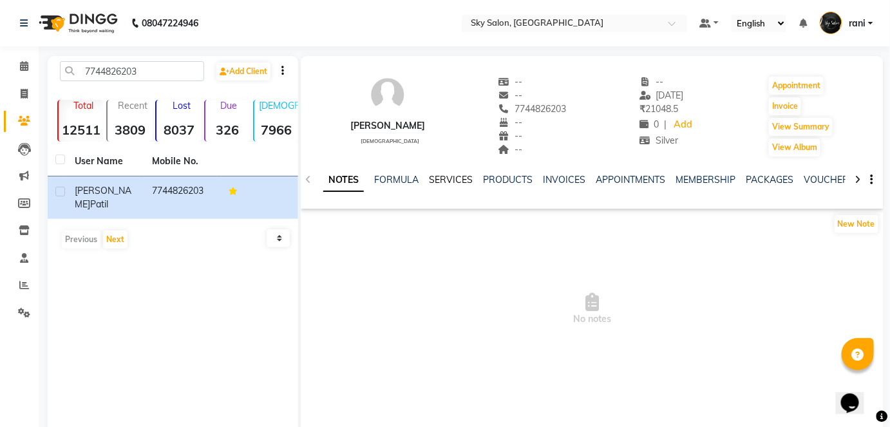
click at [451, 183] on link "SERVICES" at bounding box center [451, 180] width 44 height 12
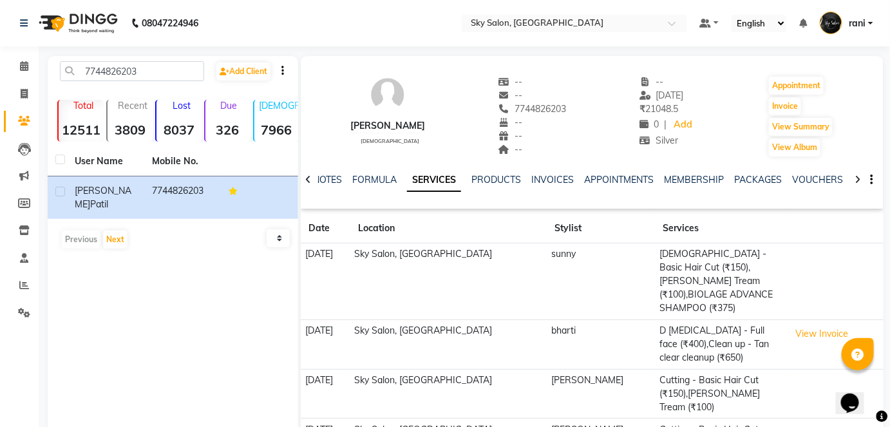
scroll to position [43, 0]
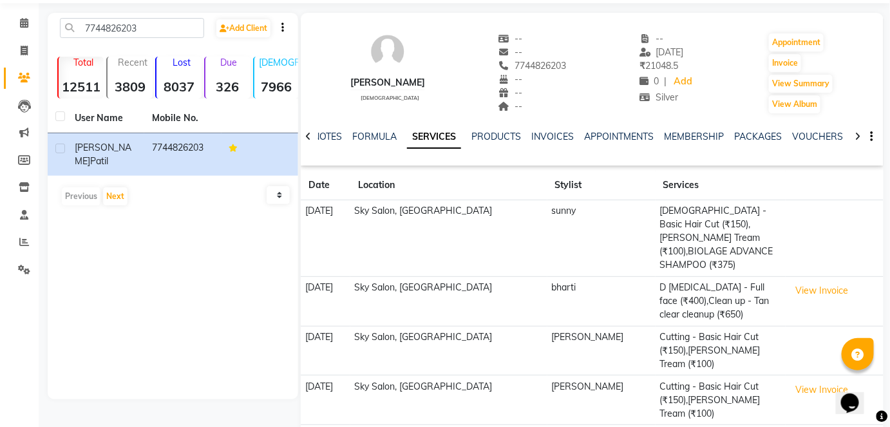
click at [743, 276] on td "D [MEDICAL_DATA] - Full face (₹400),Clean up - Tan clear cleanup (₹650)" at bounding box center [720, 301] width 130 height 50
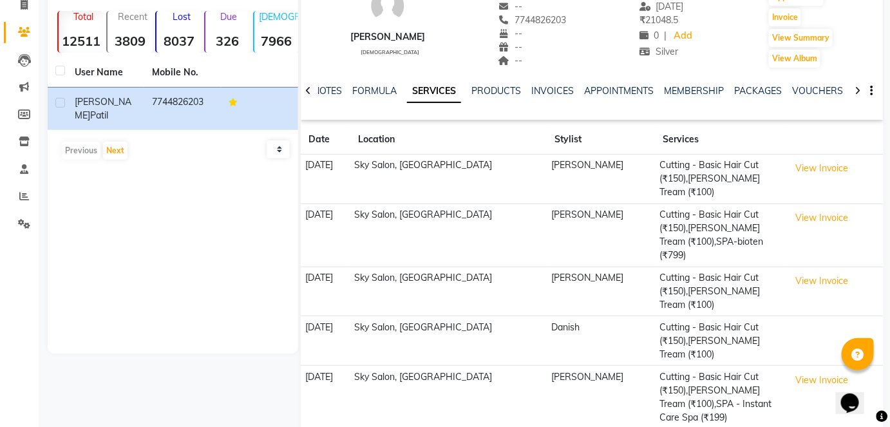
scroll to position [91, 0]
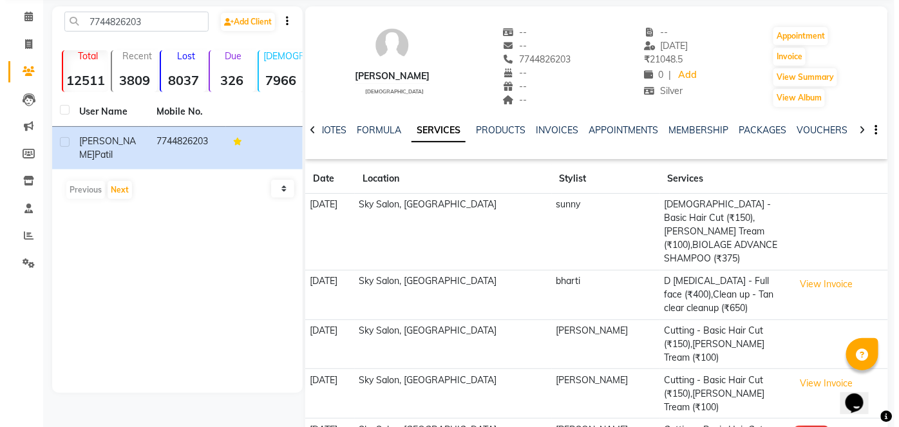
scroll to position [0, 0]
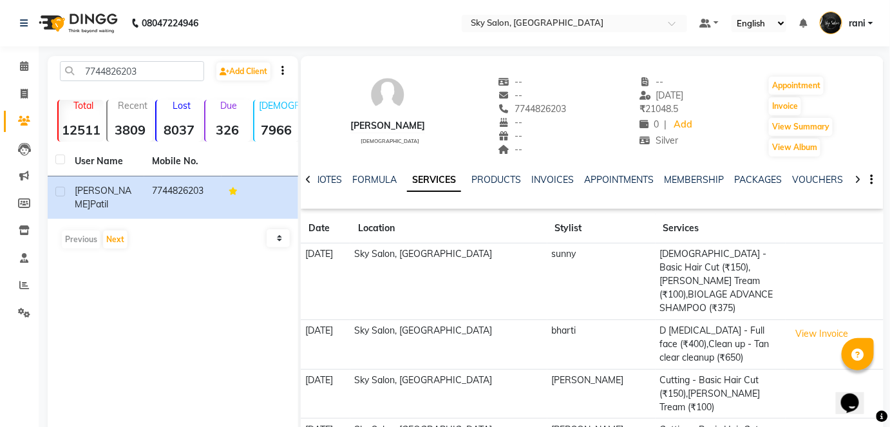
click at [547, 319] on td "bharti" at bounding box center [601, 344] width 108 height 50
click at [19, 67] on span at bounding box center [24, 66] width 23 height 15
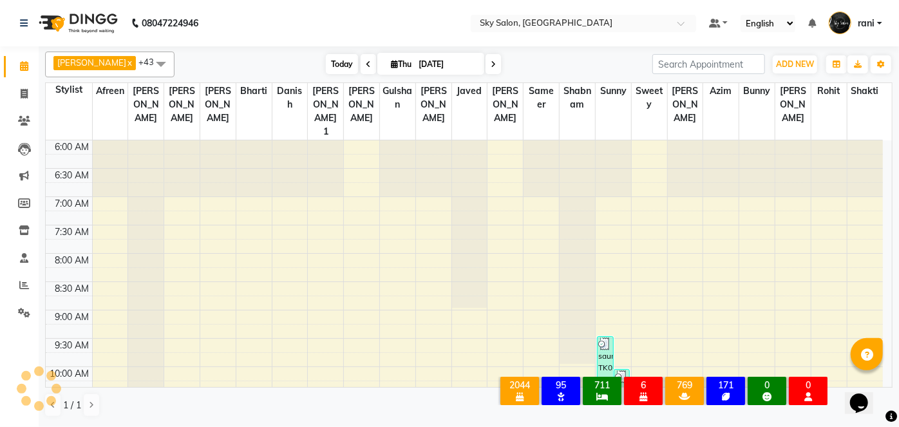
click at [326, 58] on span "Today" at bounding box center [342, 64] width 32 height 20
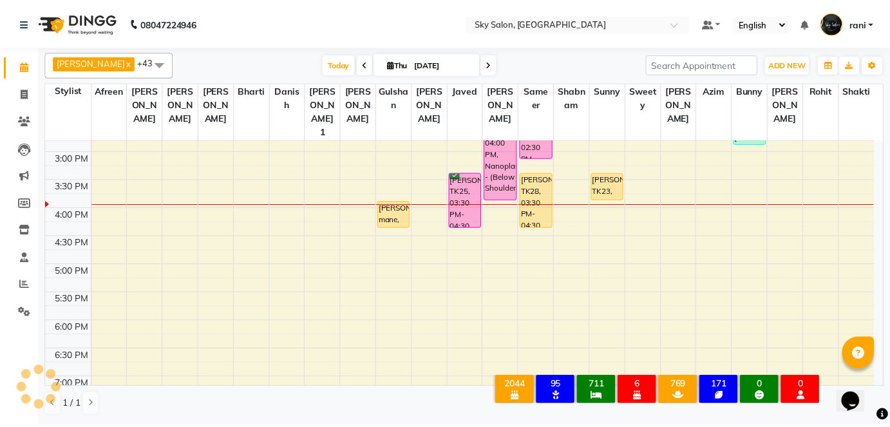
scroll to position [498, 0]
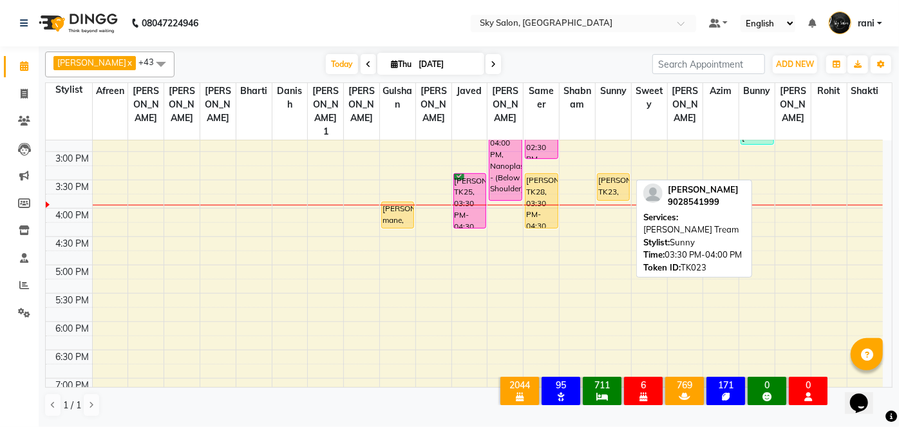
click at [602, 180] on div "[PERSON_NAME], TK23, 03:30 PM-04:00 PM, [PERSON_NAME] Tream" at bounding box center [613, 187] width 32 height 26
select select "1"
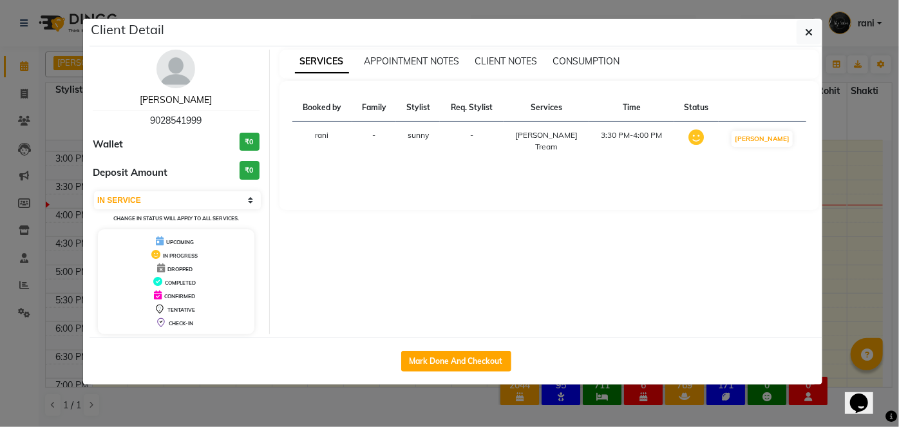
click at [163, 97] on link "[PERSON_NAME]" at bounding box center [176, 100] width 72 height 12
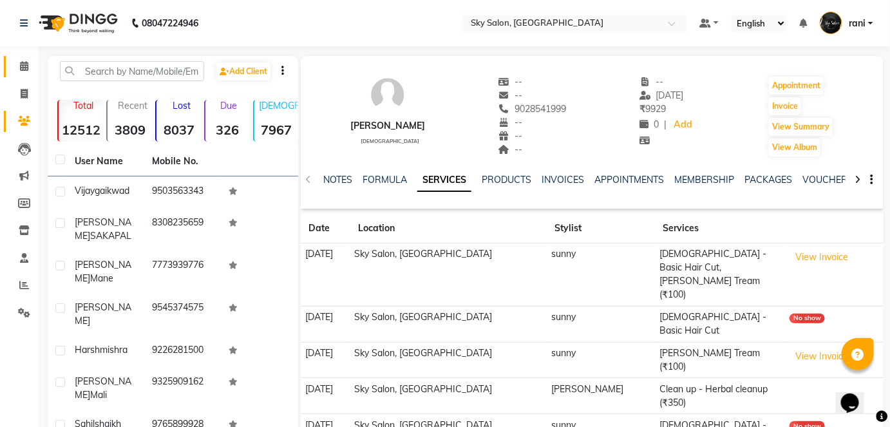
scroll to position [142, 0]
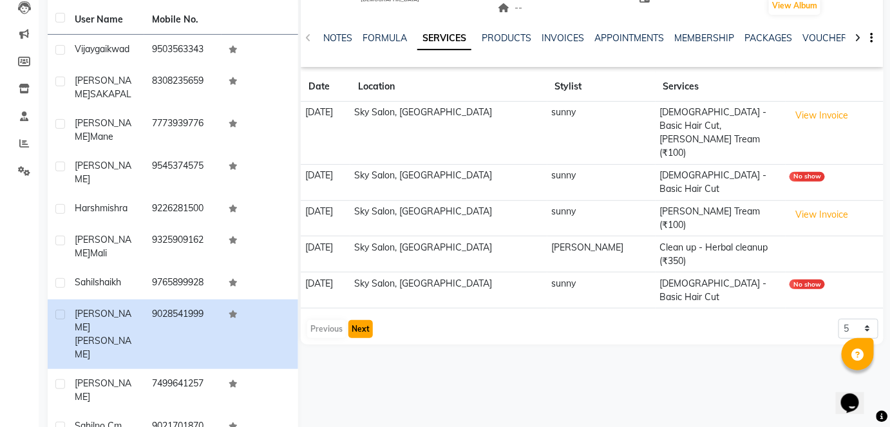
click at [358, 320] on button "Next" at bounding box center [360, 329] width 24 height 18
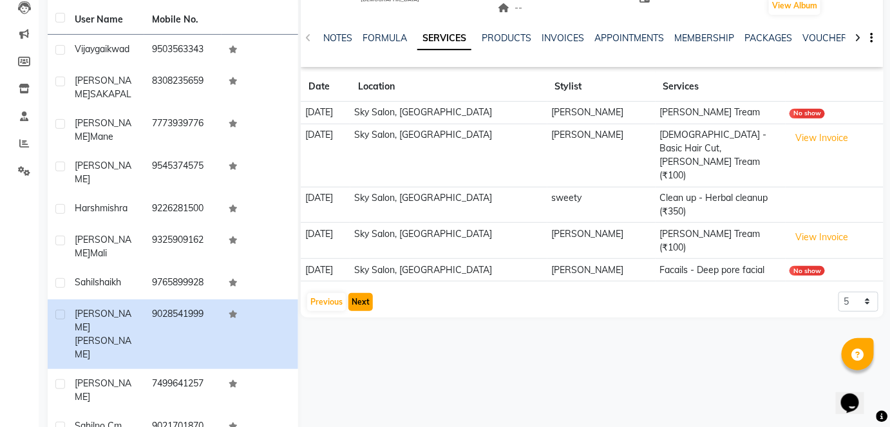
click at [358, 293] on button "Next" at bounding box center [360, 302] width 24 height 18
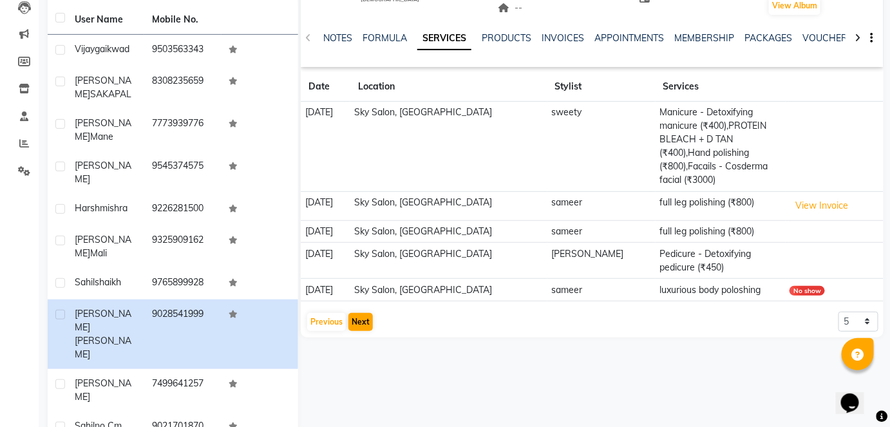
drag, startPoint x: 358, startPoint y: 248, endPoint x: 368, endPoint y: 301, distance: 53.8
click at [368, 301] on app-client-history "Date Location Stylist Services 28-04-2025 Sky Salon, Khopoli sweety Manicure - …" at bounding box center [592, 202] width 583 height 260
click at [368, 313] on button "Next" at bounding box center [360, 322] width 24 height 18
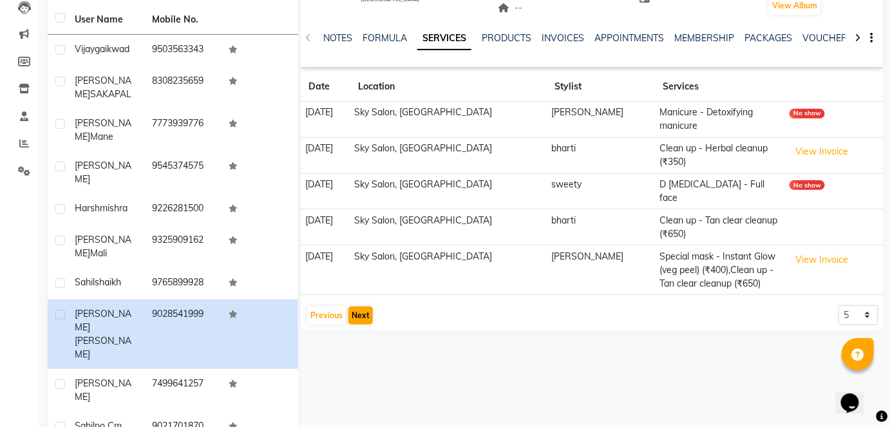
click at [368, 301] on div "aniket dalvi male -- -- 9028541999 -- -- -- -- 26-08-2025 ₹ 9929 0 | Add Appoin…" at bounding box center [590, 196] width 585 height 564
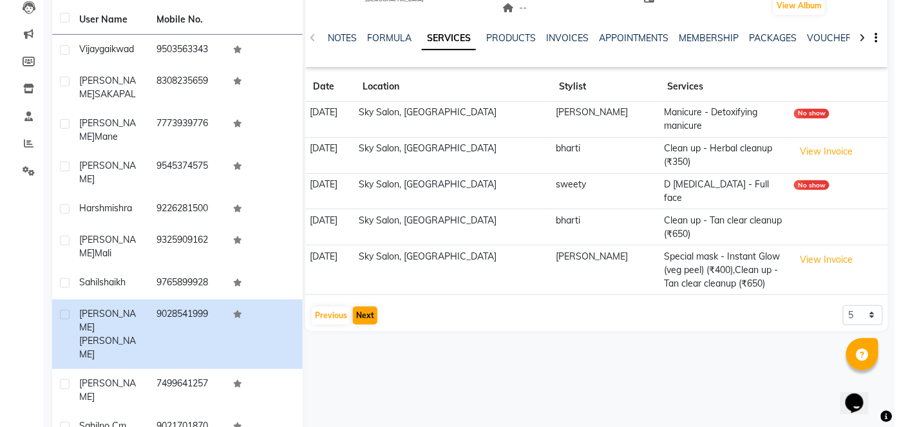
scroll to position [0, 0]
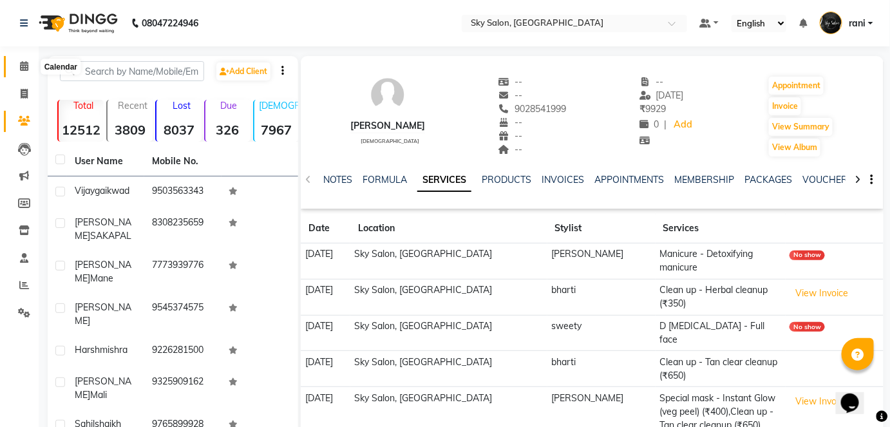
click at [29, 67] on span at bounding box center [24, 66] width 23 height 15
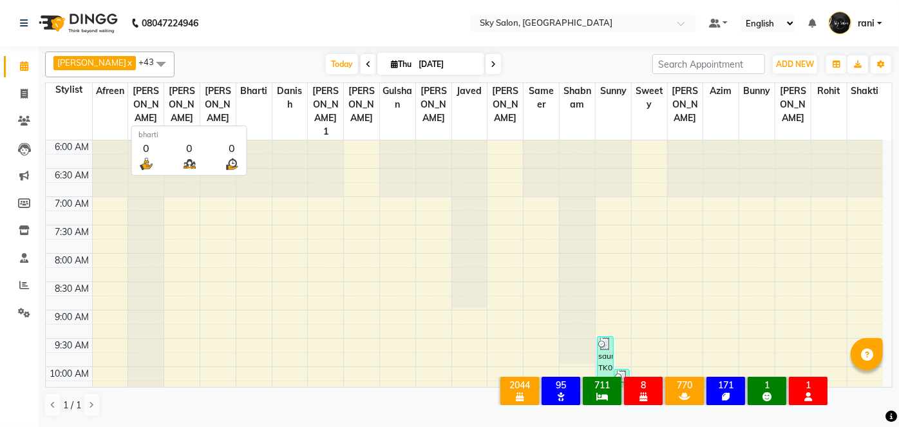
scroll to position [448, 0]
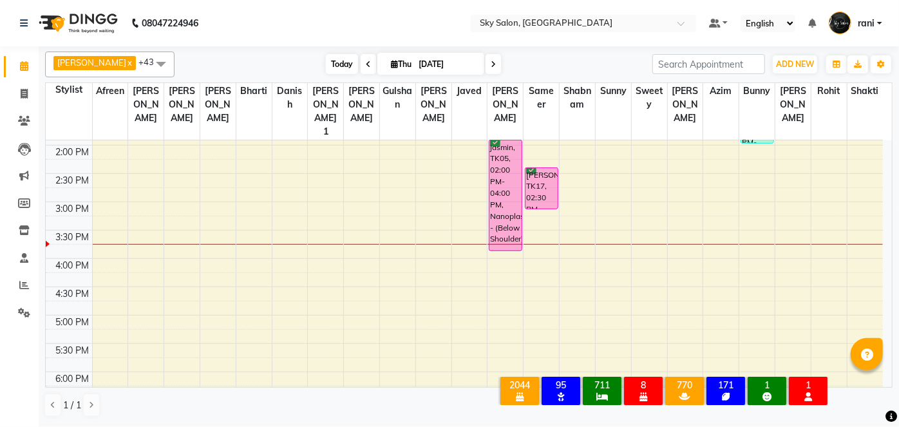
click at [330, 58] on span "Today" at bounding box center [342, 64] width 32 height 20
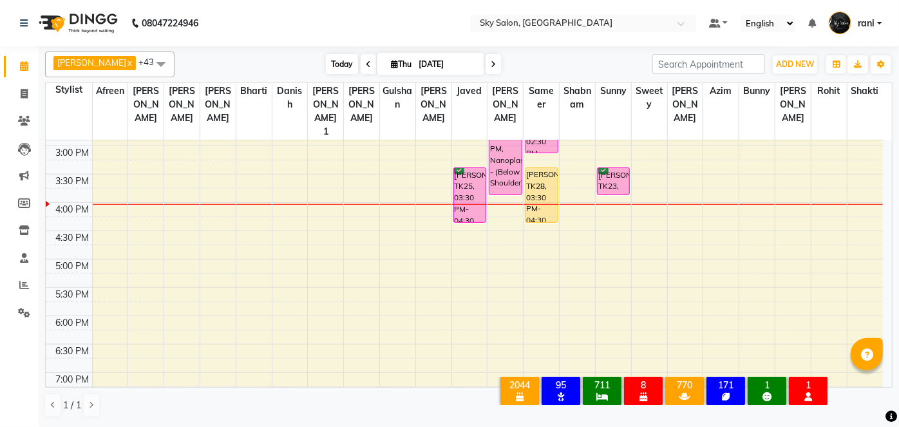
click at [326, 71] on span "Today" at bounding box center [342, 64] width 32 height 20
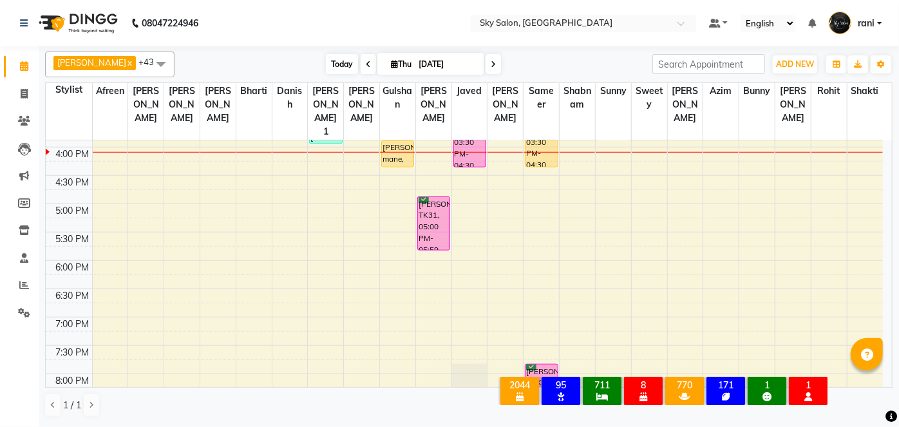
click at [326, 59] on span "Today" at bounding box center [342, 64] width 32 height 20
click at [326, 62] on span "Today" at bounding box center [342, 64] width 32 height 20
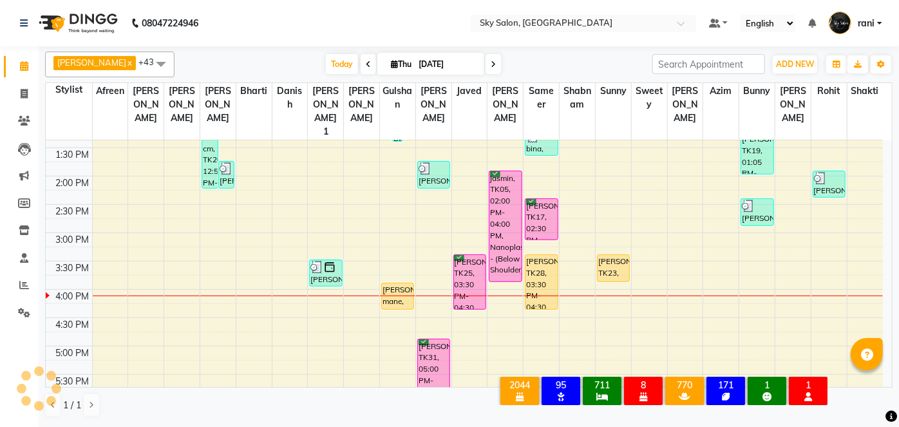
scroll to position [419, 0]
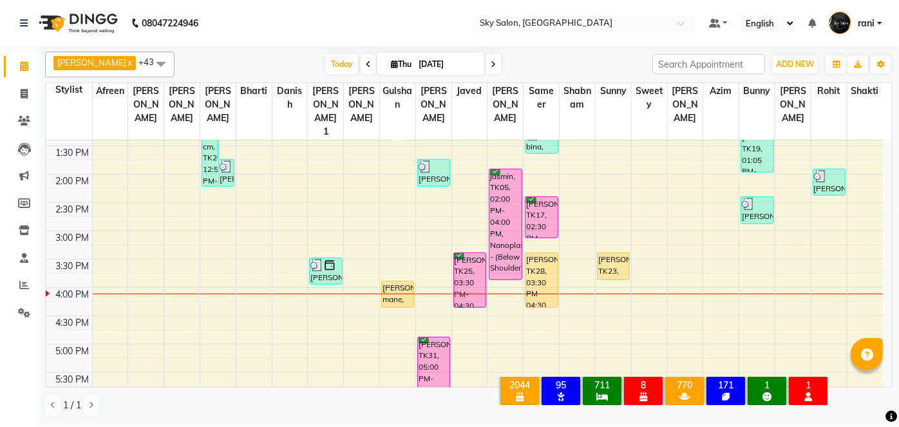
drag, startPoint x: 317, startPoint y: 169, endPoint x: 100, endPoint y: 144, distance: 218.4
click at [100, 144] on tbody "6:00 AM 6:30 AM 7:00 AM 7:30 AM 8:00 AM 8:30 AM 9:00 AM 9:30 AM 10:00 AM 10:30 …" at bounding box center [464, 230] width 837 height 1019
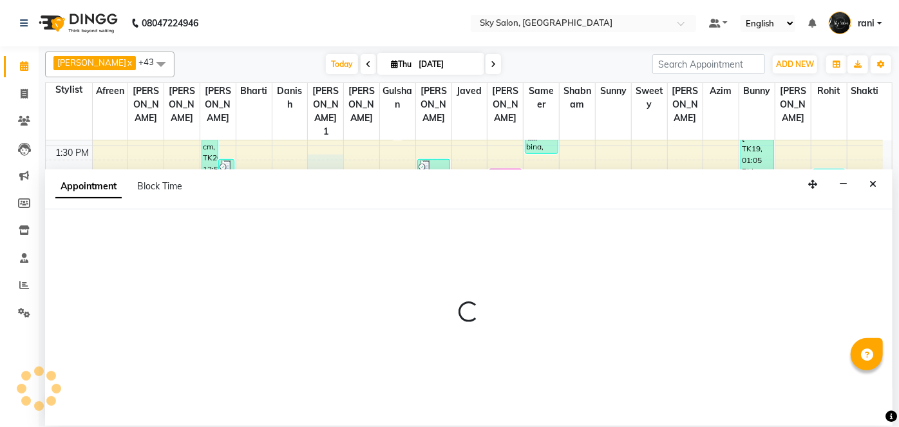
scroll to position [418, 0]
click at [877, 187] on button "Close" at bounding box center [872, 184] width 19 height 20
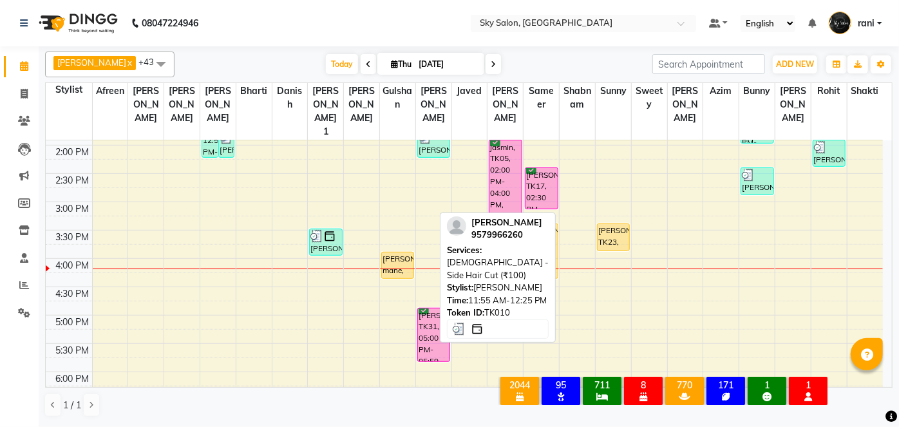
scroll to position [449, 0]
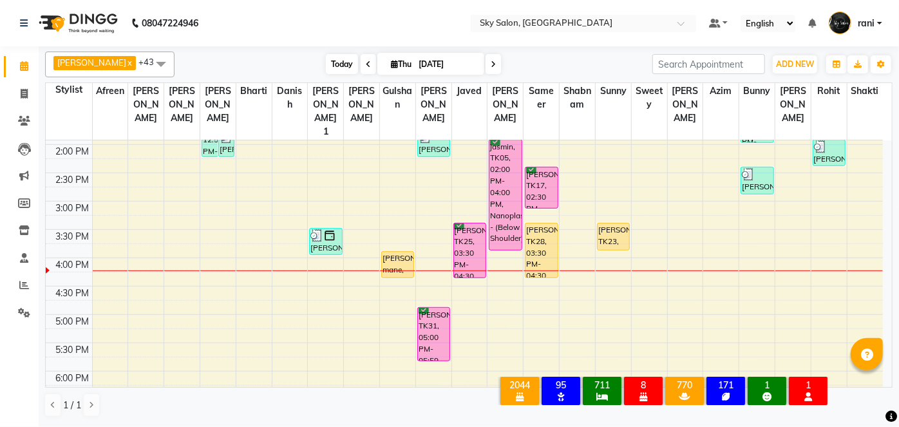
click at [326, 64] on span "Today" at bounding box center [342, 64] width 32 height 20
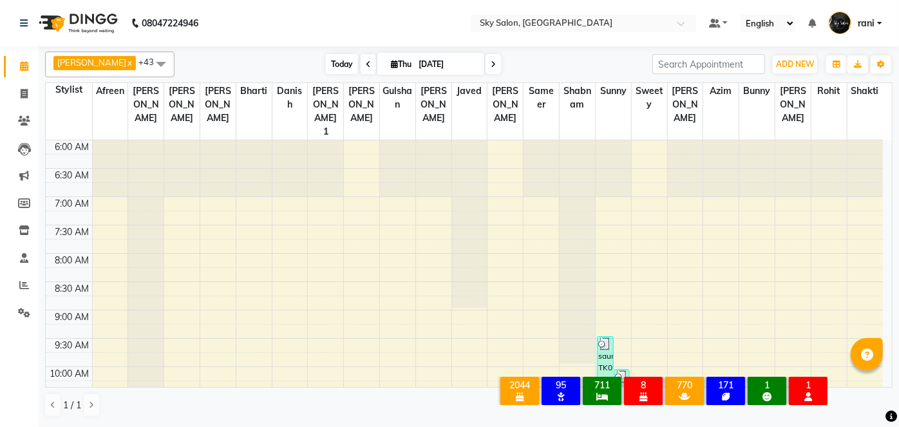
click at [330, 56] on span "Today" at bounding box center [342, 64] width 32 height 20
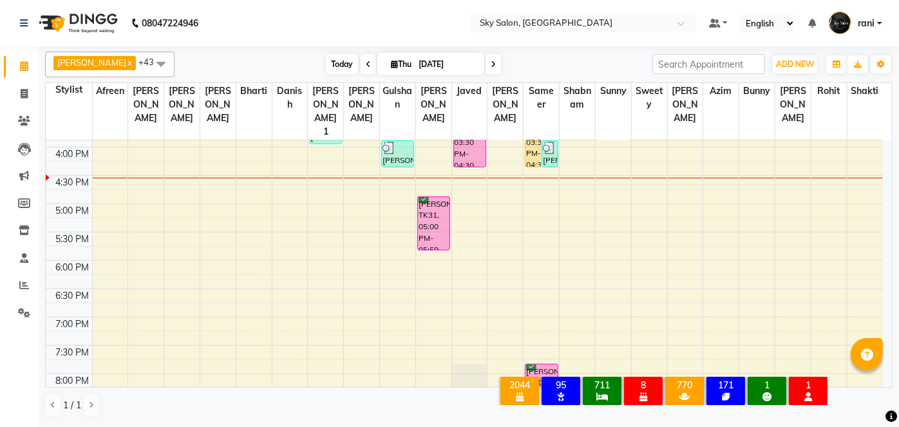
click at [326, 67] on span "Today" at bounding box center [342, 64] width 32 height 20
click at [490, 220] on div "6:00 AM 6:30 AM 7:00 AM 7:30 AM 8:00 AM 8:30 AM 9:00 AM 9:30 AM 10:00 AM 10:30 …" at bounding box center [464, 90] width 837 height 1019
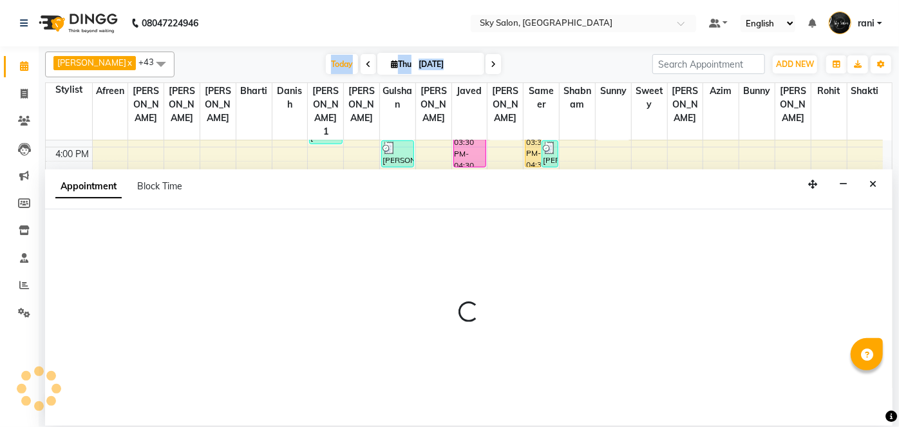
select select "16686"
select select "1050"
select select "tentative"
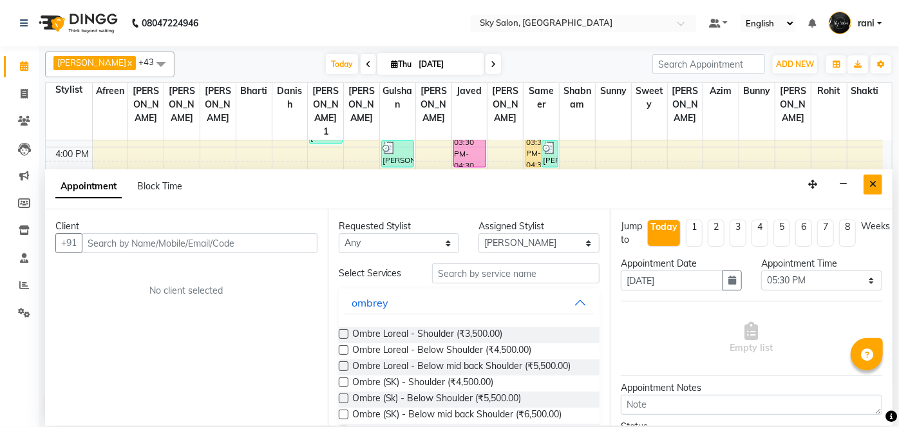
click at [873, 182] on icon "Close" at bounding box center [872, 184] width 7 height 9
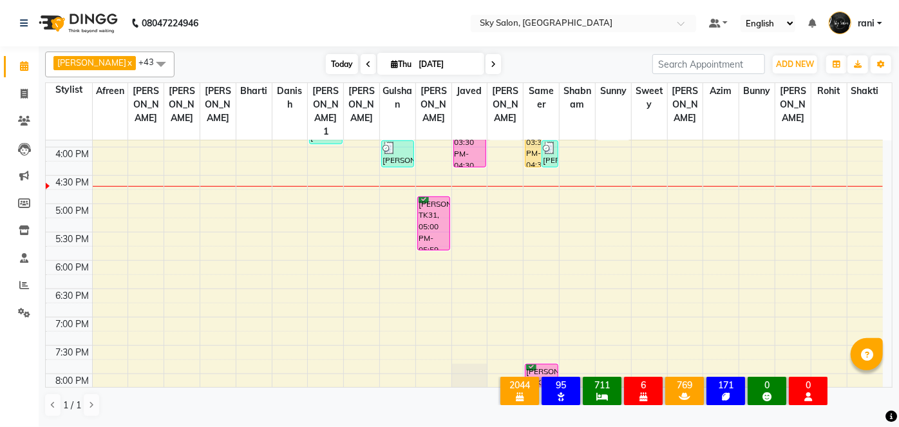
click at [326, 62] on span "Today" at bounding box center [342, 64] width 32 height 20
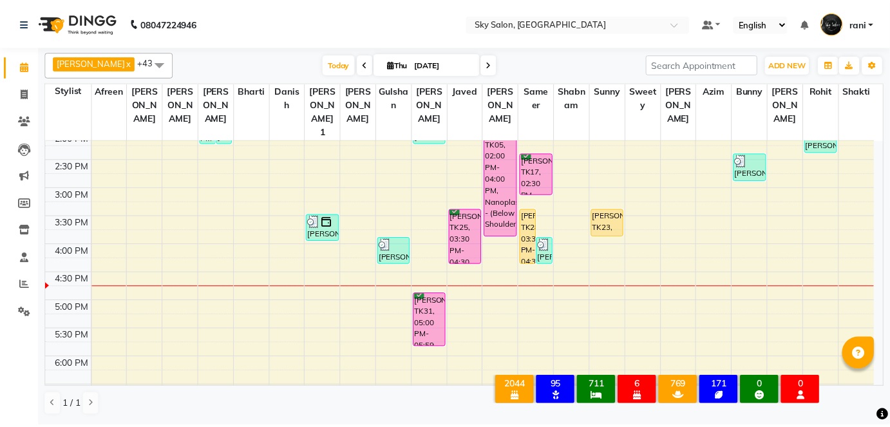
scroll to position [462, 0]
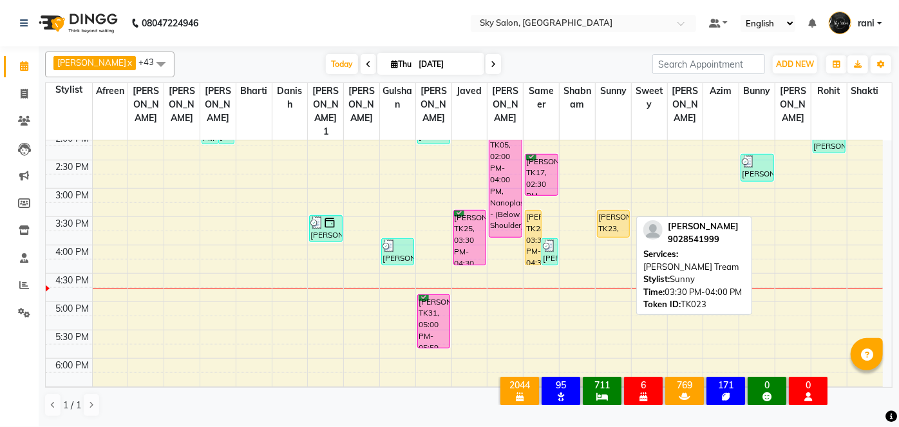
click at [614, 210] on div "[PERSON_NAME], TK23, 03:30 PM-04:00 PM, [PERSON_NAME] Tream" at bounding box center [613, 223] width 32 height 26
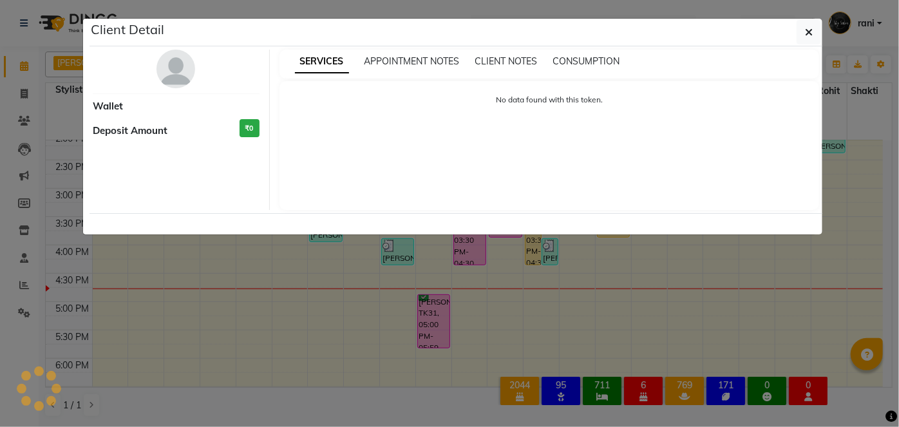
select select "1"
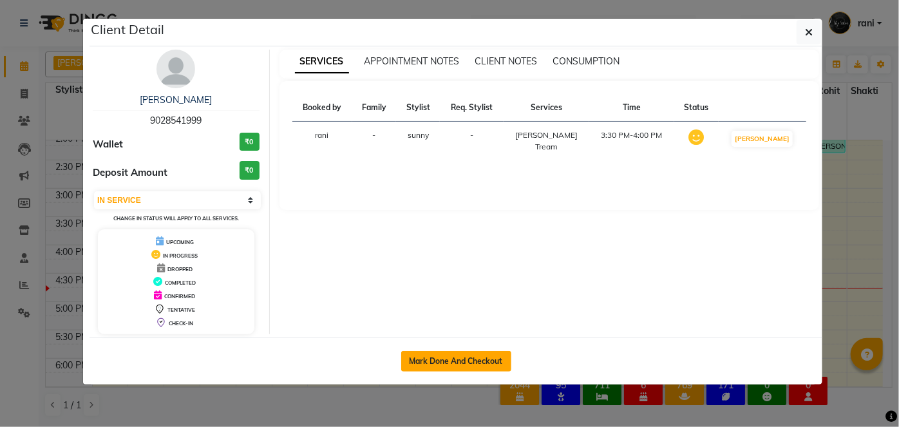
click at [478, 352] on button "Mark Done And Checkout" at bounding box center [456, 361] width 110 height 21
select select "service"
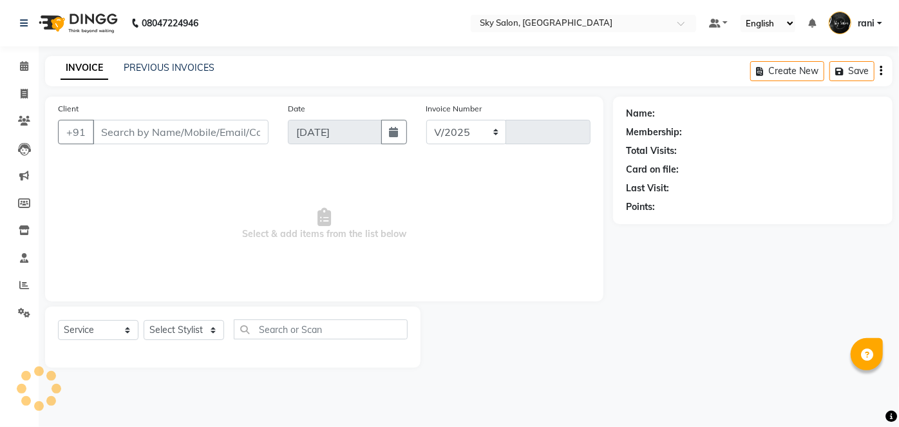
select select "3537"
type input "12762"
type input "9028541999"
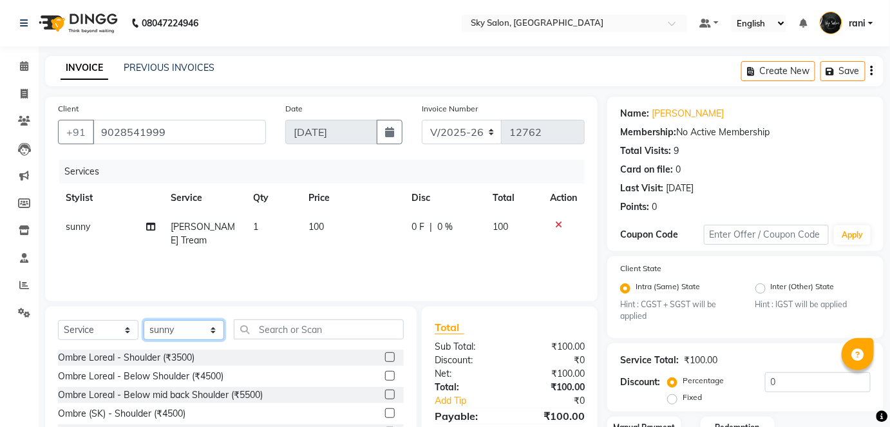
click at [187, 333] on select "Select Stylist afreen akshata aman saha ameer Anagha anisa arbaj azim bharti Bu…" at bounding box center [184, 330] width 80 height 20
select select "46775"
click at [144, 320] on select "Select Stylist afreen akshata aman saha ameer Anagha anisa arbaj azim bharti Bu…" at bounding box center [184, 330] width 80 height 20
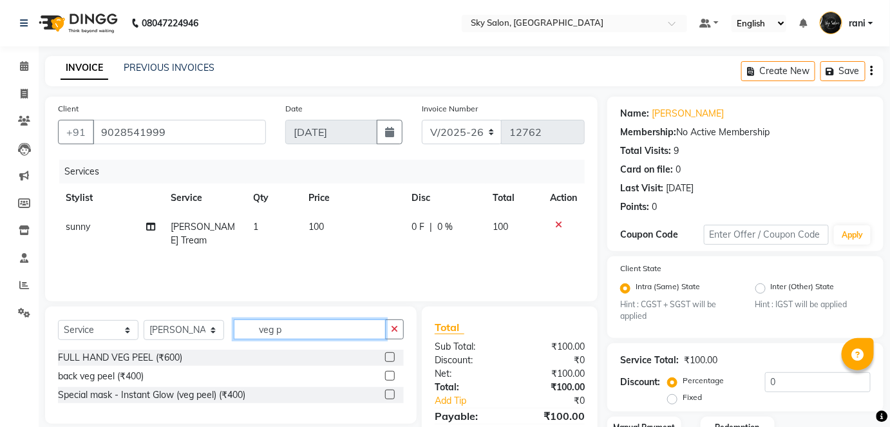
type input "veg p"
click at [393, 396] on label at bounding box center [390, 394] width 10 height 10
click at [393, 396] on input "checkbox" at bounding box center [389, 395] width 8 height 8
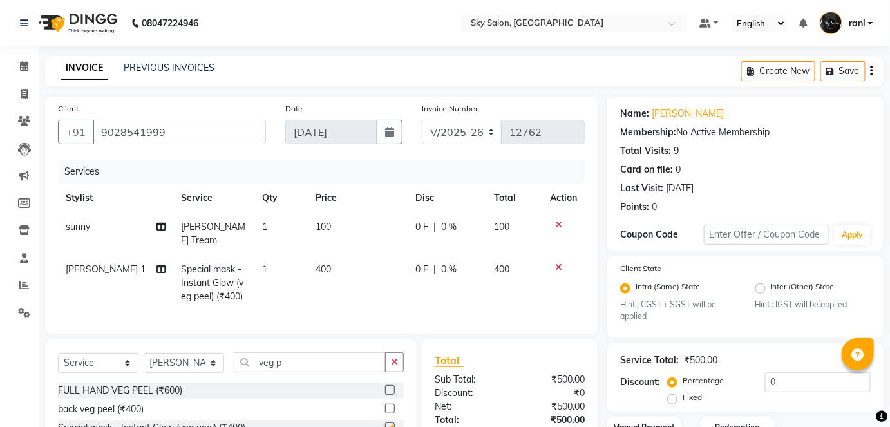
checkbox input "false"
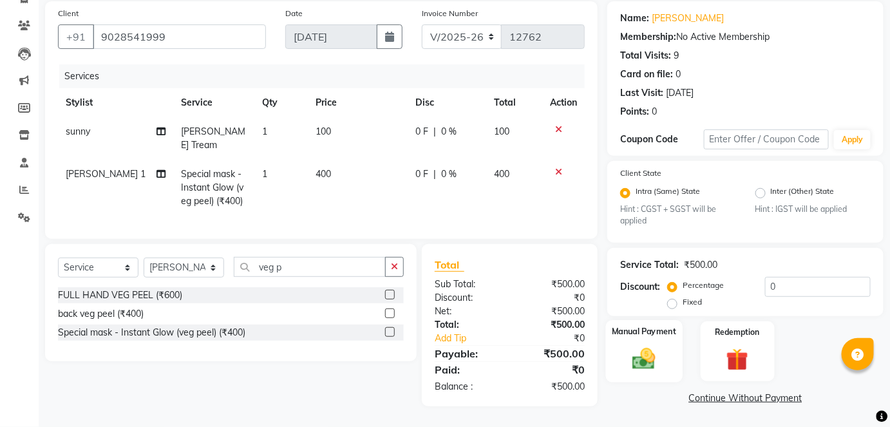
click at [645, 347] on img at bounding box center [643, 359] width 37 height 26
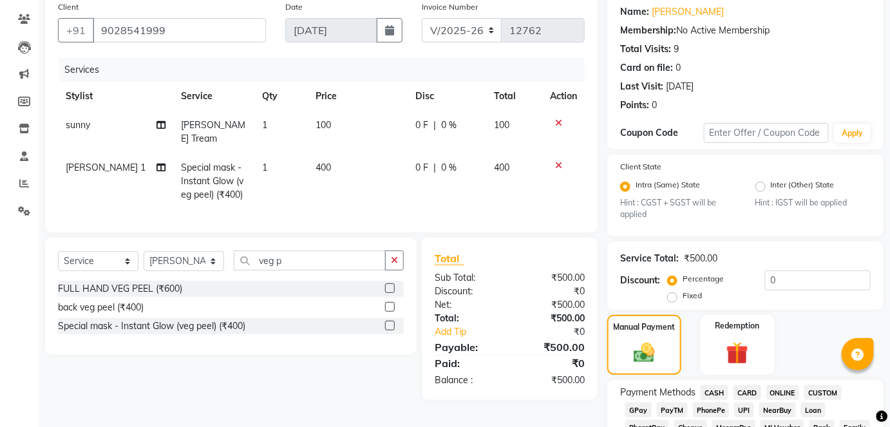
scroll to position [290, 0]
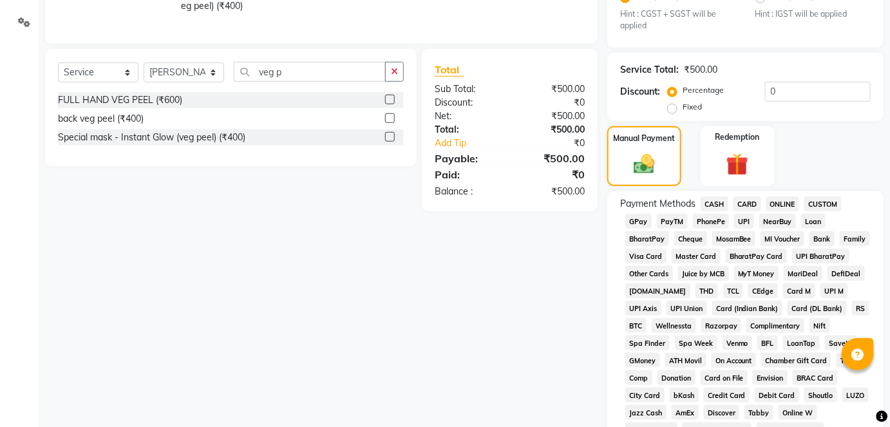
click at [642, 217] on span "GPay" at bounding box center [638, 221] width 26 height 15
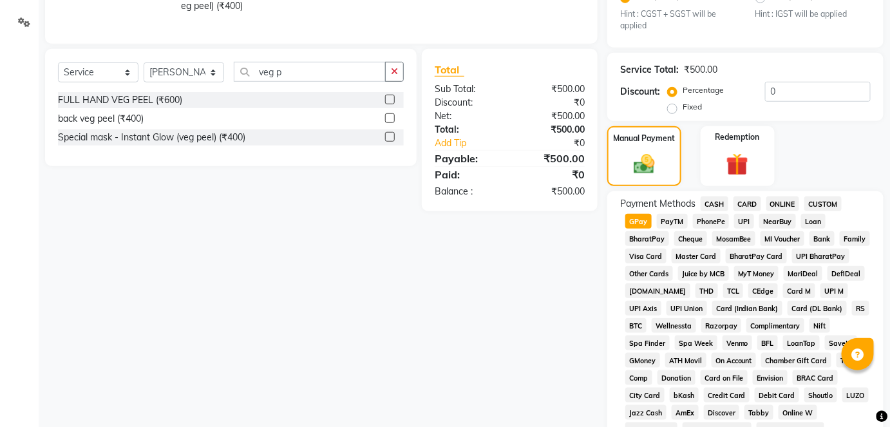
click at [642, 217] on span "GPay" at bounding box center [638, 221] width 26 height 15
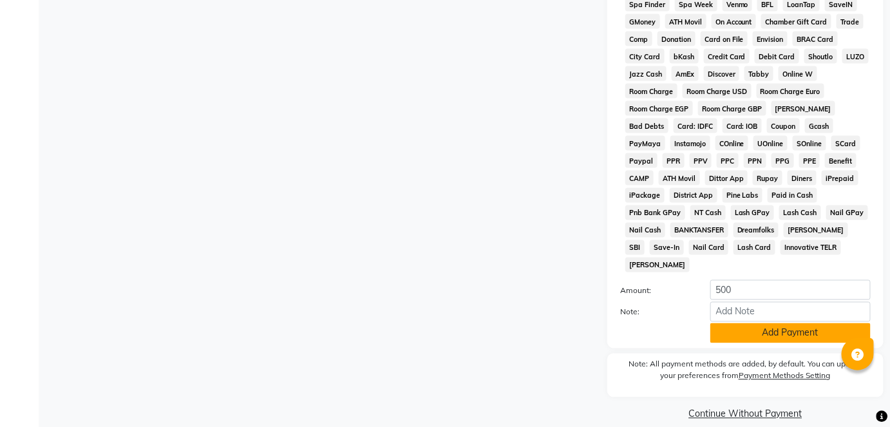
click at [783, 323] on button "Add Payment" at bounding box center [790, 333] width 160 height 20
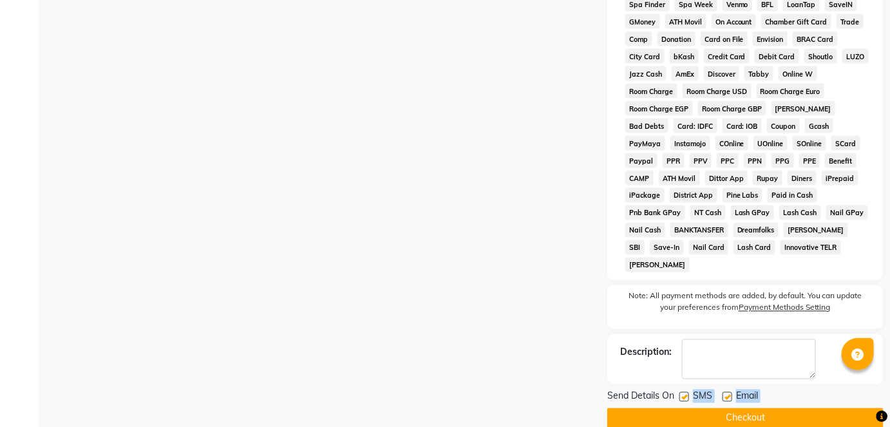
drag, startPoint x: 688, startPoint y: 378, endPoint x: 704, endPoint y: 402, distance: 27.8
click at [704, 402] on div "Send Details On SMS Email Checkout" at bounding box center [745, 408] width 276 height 39
click at [682, 389] on div "SMS" at bounding box center [700, 397] width 43 height 16
click at [682, 392] on label at bounding box center [684, 397] width 10 height 10
click at [682, 393] on input "checkbox" at bounding box center [683, 397] width 8 height 8
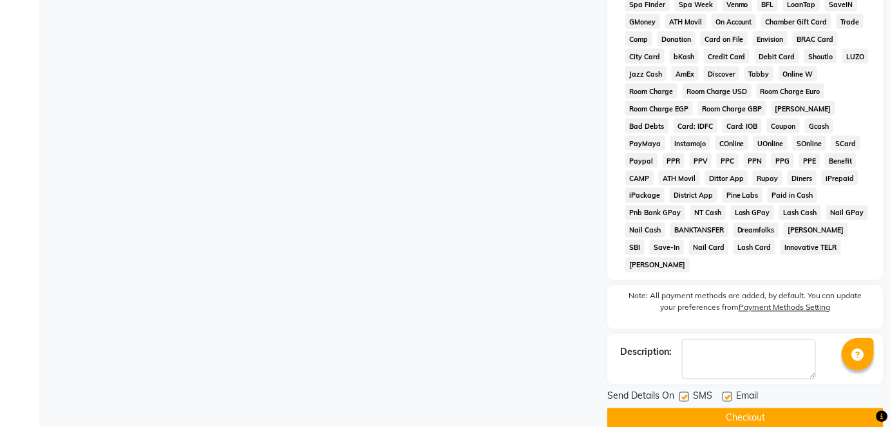
checkbox input "false"
click at [692, 408] on button "Checkout" at bounding box center [745, 418] width 276 height 20
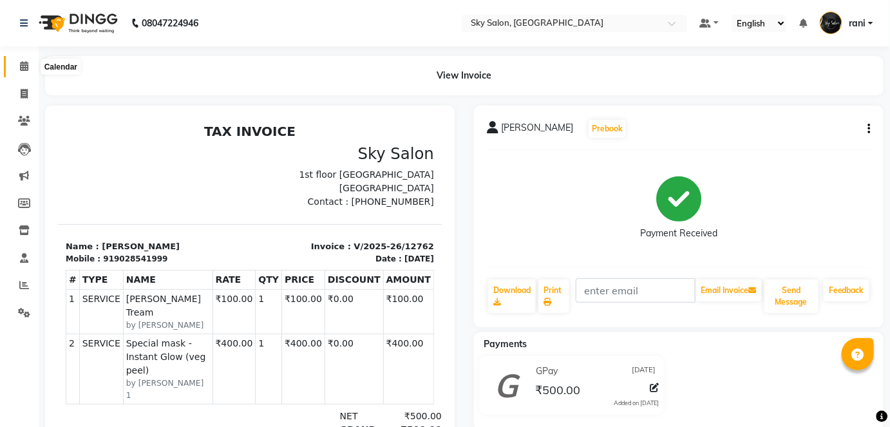
click at [21, 71] on icon at bounding box center [24, 66] width 8 height 10
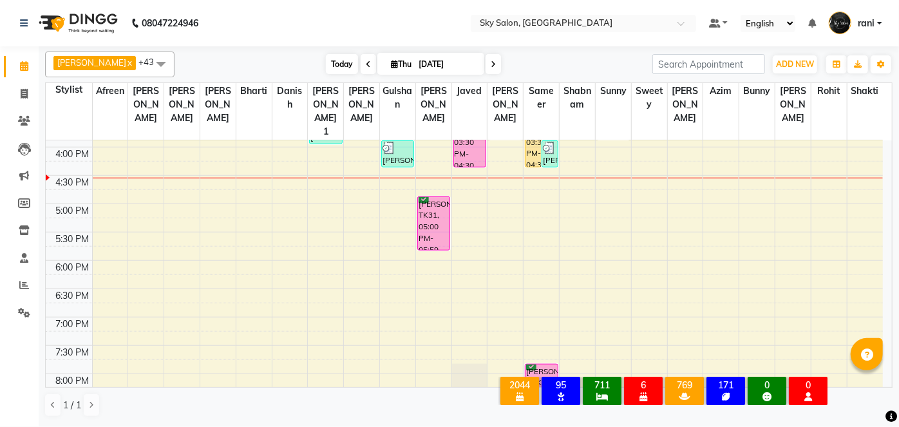
click at [328, 67] on span "Today" at bounding box center [342, 64] width 32 height 20
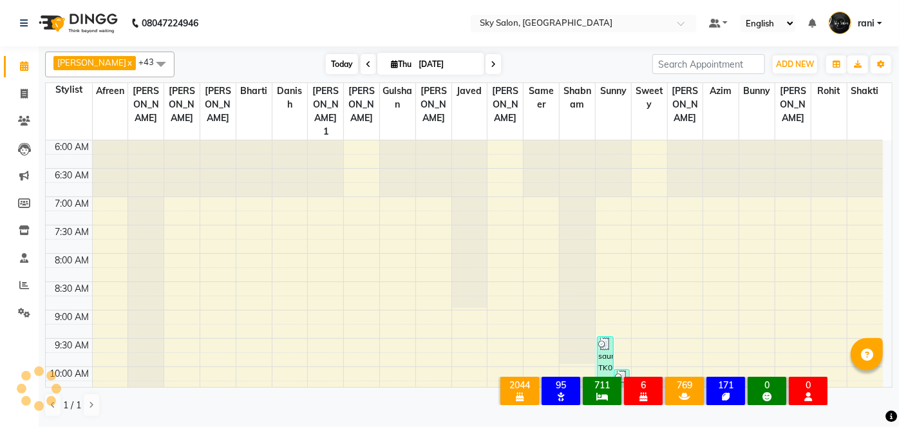
scroll to position [559, 0]
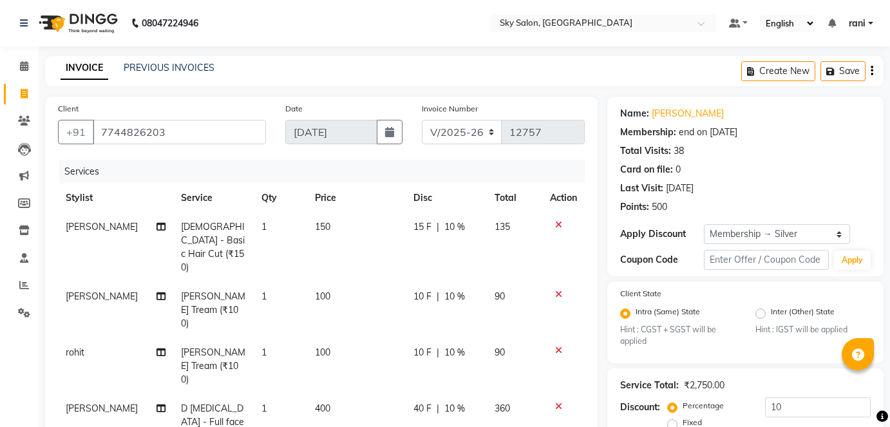
select select "3537"
select select "service"
select select "16680"
select select "1: Object"
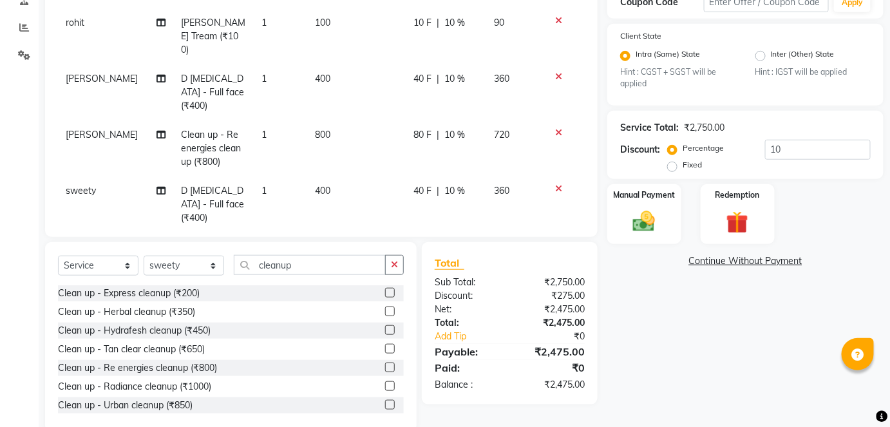
scroll to position [74, 0]
click at [216, 239] on span "Clean up - Re energies cleanup (₹800)" at bounding box center [211, 258] width 60 height 39
select select "16680"
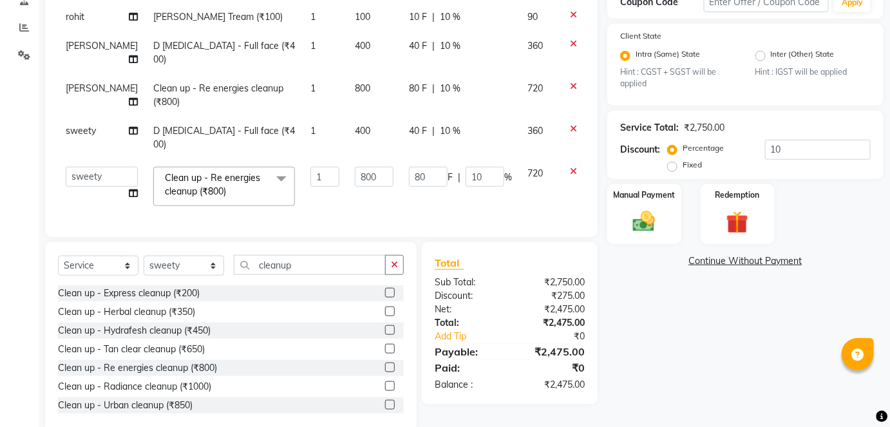
scroll to position [59, 0]
click at [216, 172] on span "Clean up - Re energies cleanup (₹800)" at bounding box center [212, 184] width 95 height 25
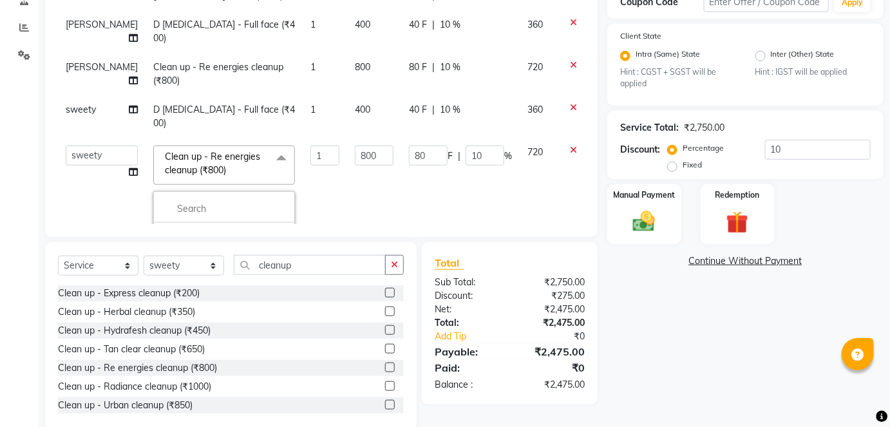
scroll to position [122, 0]
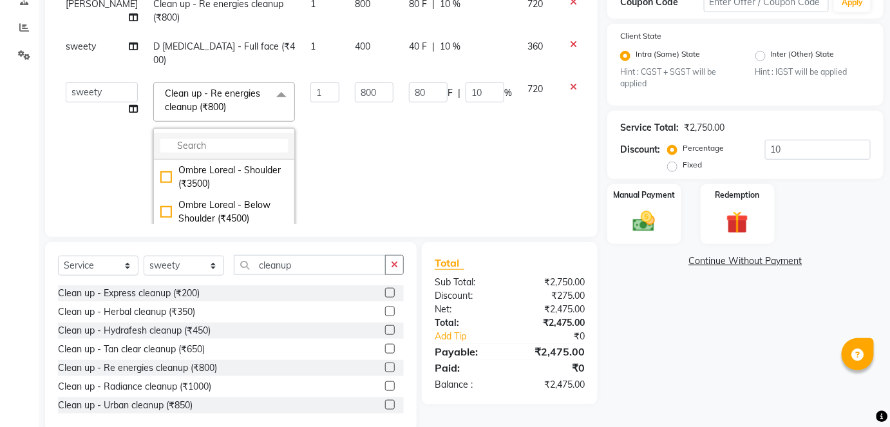
click at [181, 153] on input "multiselect-search" at bounding box center [223, 146] width 127 height 14
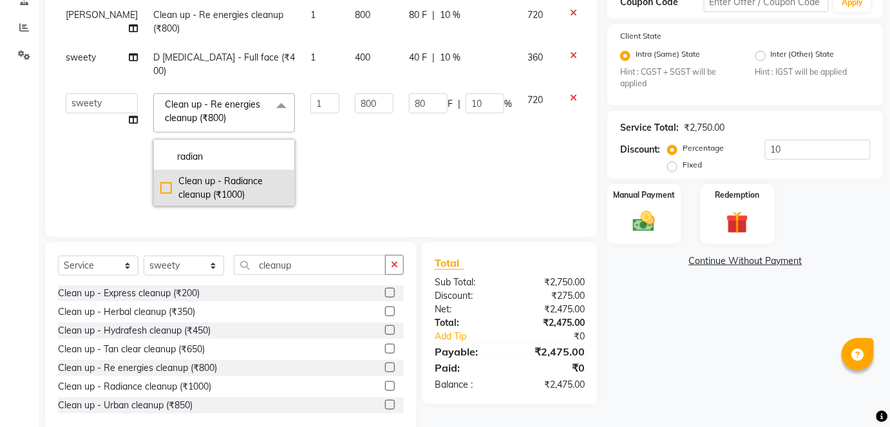
type input "radian"
click at [178, 184] on div "Clean up - Radiance cleanup (₹1000)" at bounding box center [223, 187] width 127 height 27
checkbox input "true"
type input "1000"
type input "100"
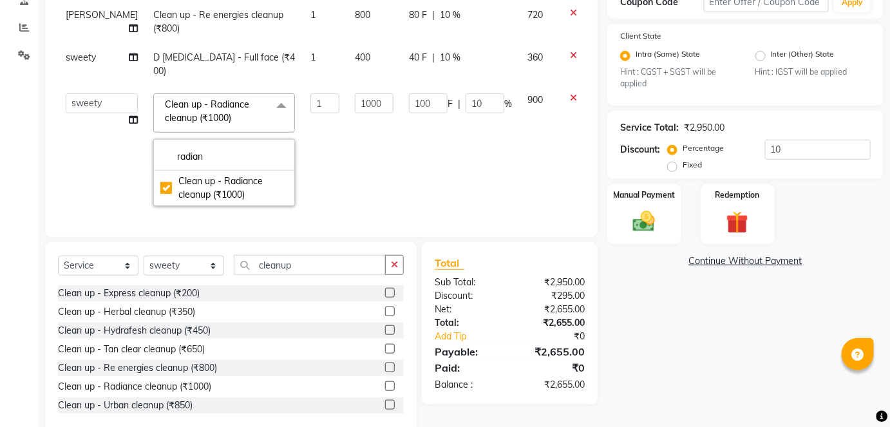
click at [347, 164] on td "1000" at bounding box center [374, 150] width 54 height 128
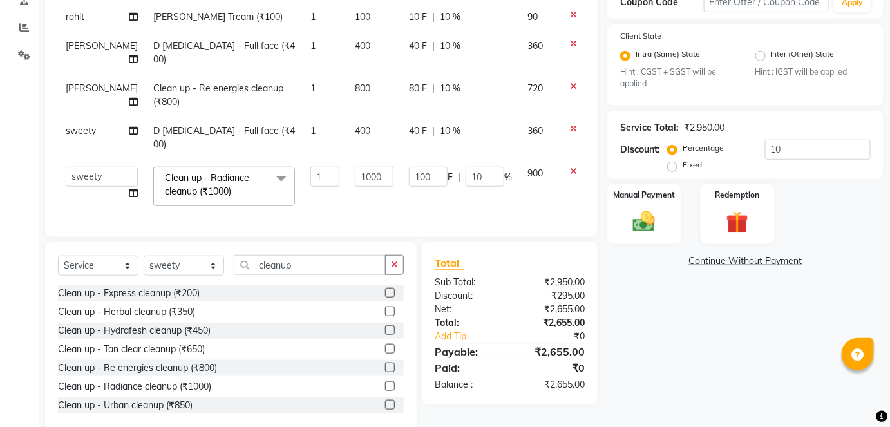
scroll to position [59, 0]
click at [172, 268] on select "Select Stylist afreen [PERSON_NAME] saha [PERSON_NAME] [PERSON_NAME] [PERSON_NA…" at bounding box center [184, 266] width 80 height 20
select select "57852"
click at [144, 256] on select "Select Stylist afreen [PERSON_NAME] saha [PERSON_NAME] [PERSON_NAME] [PERSON_NA…" at bounding box center [184, 266] width 80 height 20
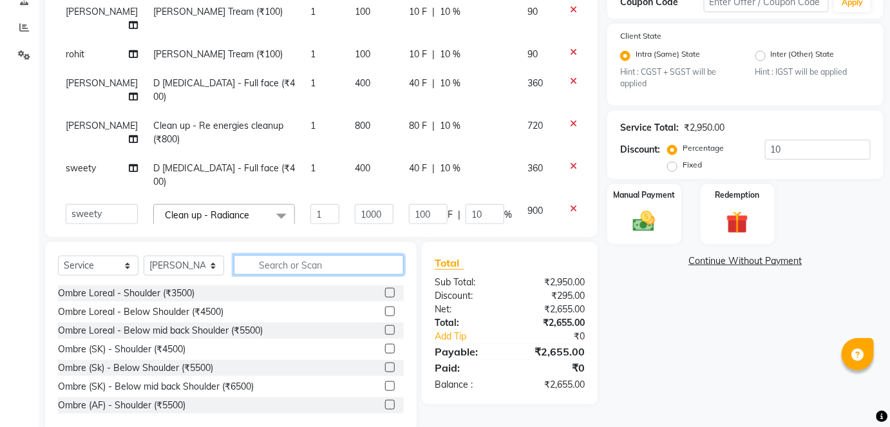
scroll to position [208, 0]
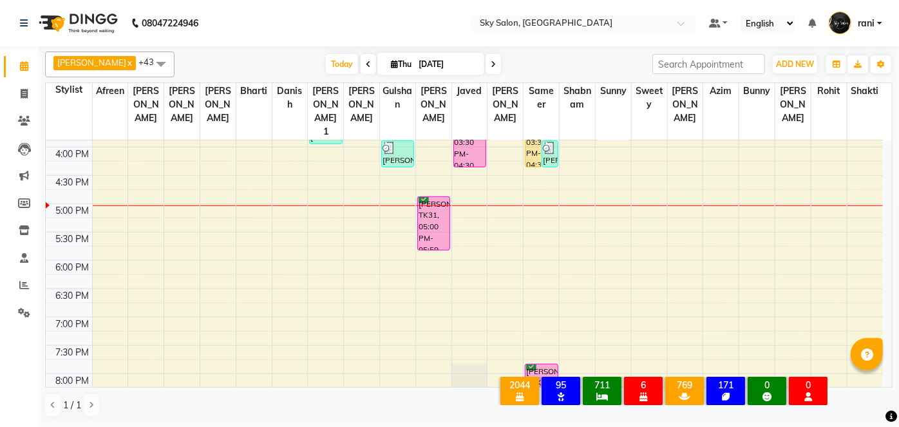
click at [326, 64] on span "Today" at bounding box center [342, 64] width 32 height 20
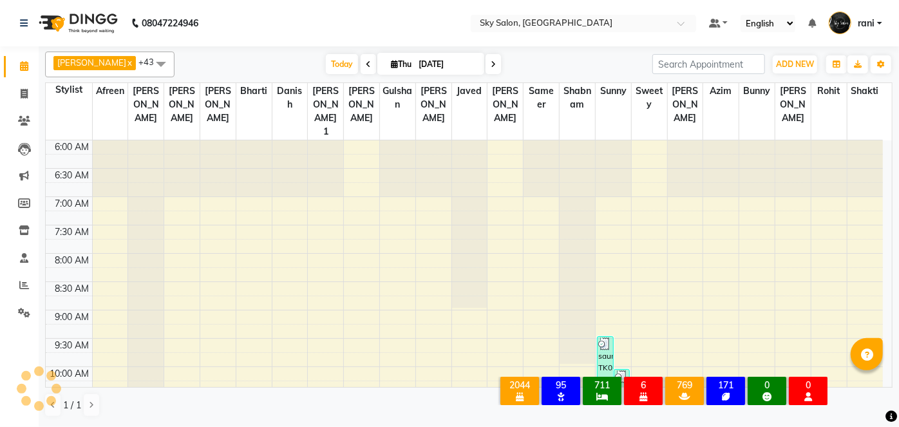
scroll to position [616, 0]
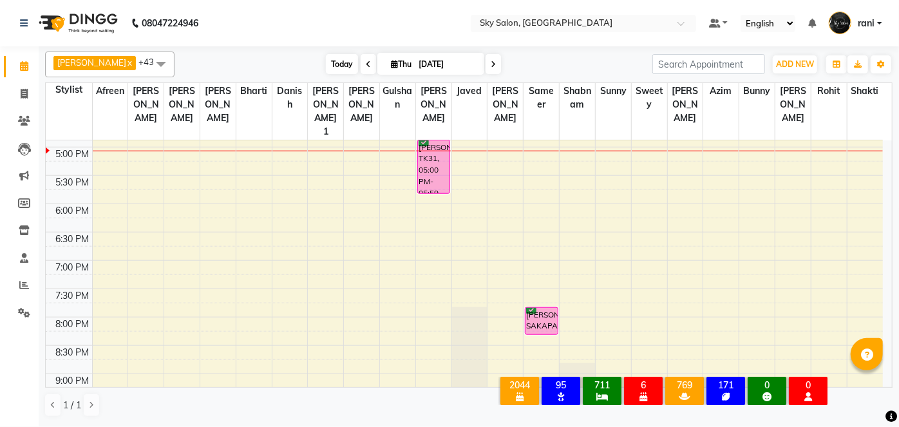
click at [326, 70] on span "Today" at bounding box center [342, 64] width 32 height 20
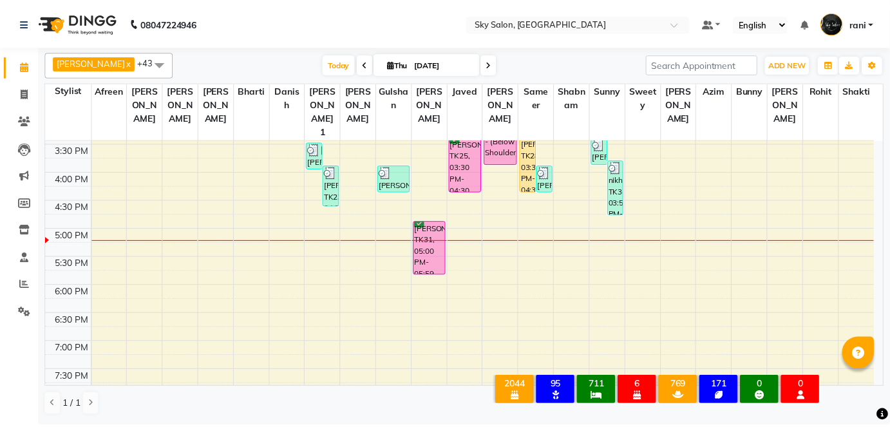
scroll to position [530, 0]
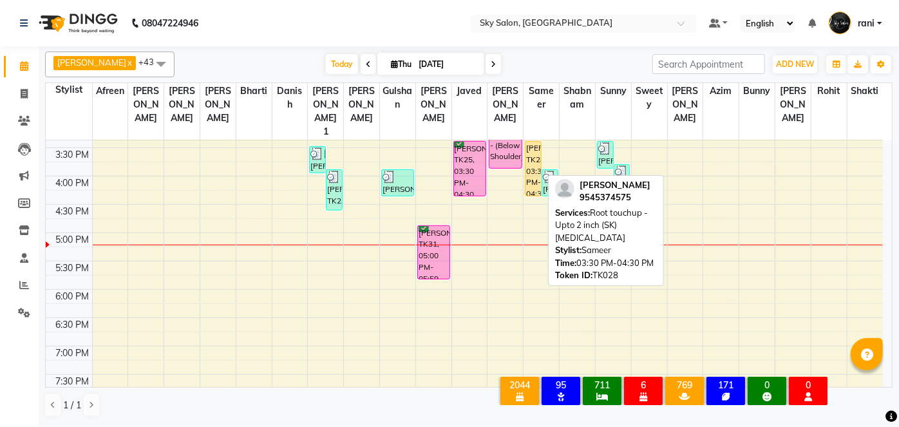
click at [526, 142] on div "[PERSON_NAME], TK28, 03:30 PM-04:30 PM, Root touchup - Upto 2 inch (SK)[MEDICAL…" at bounding box center [532, 169] width 15 height 54
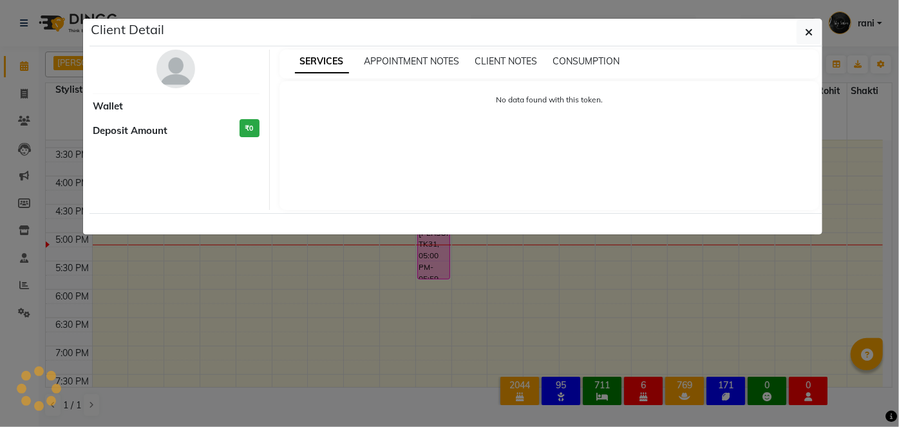
select select "1"
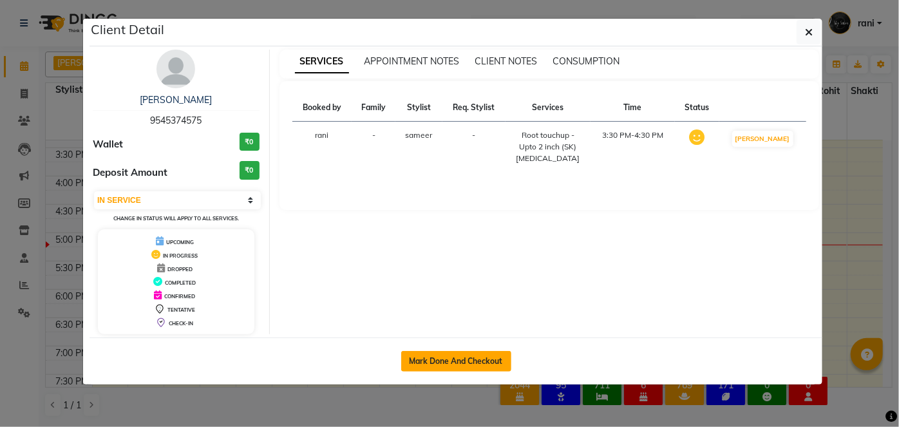
click at [441, 364] on button "Mark Done And Checkout" at bounding box center [456, 361] width 110 height 21
select select "service"
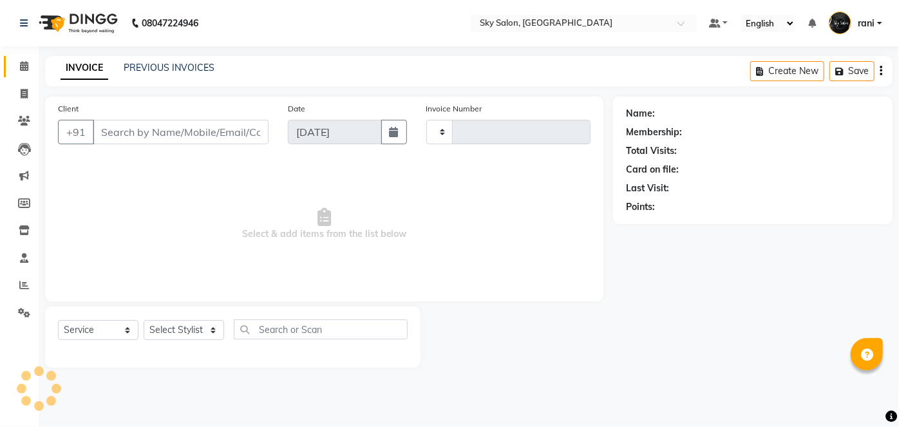
type input "12763"
select select "3537"
type input "9545374575"
select select "20908"
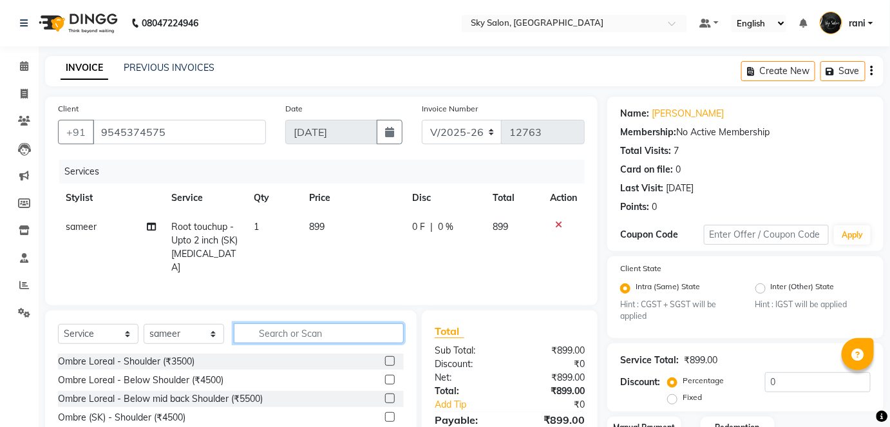
click at [286, 335] on input "text" at bounding box center [319, 333] width 170 height 20
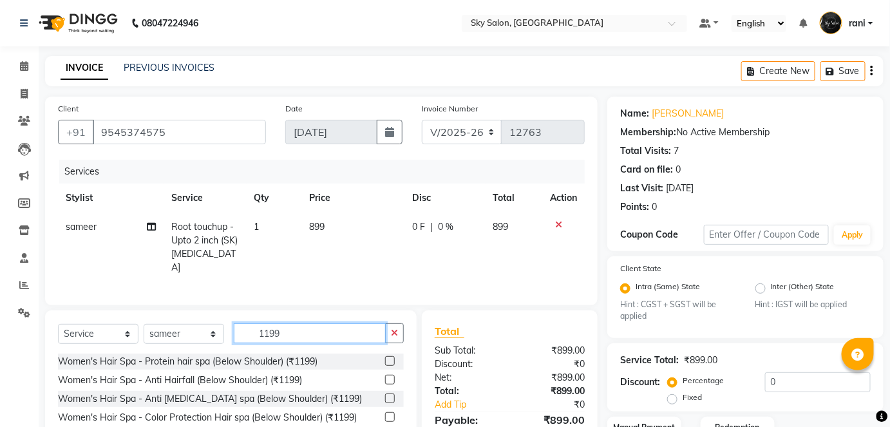
scroll to position [50, 0]
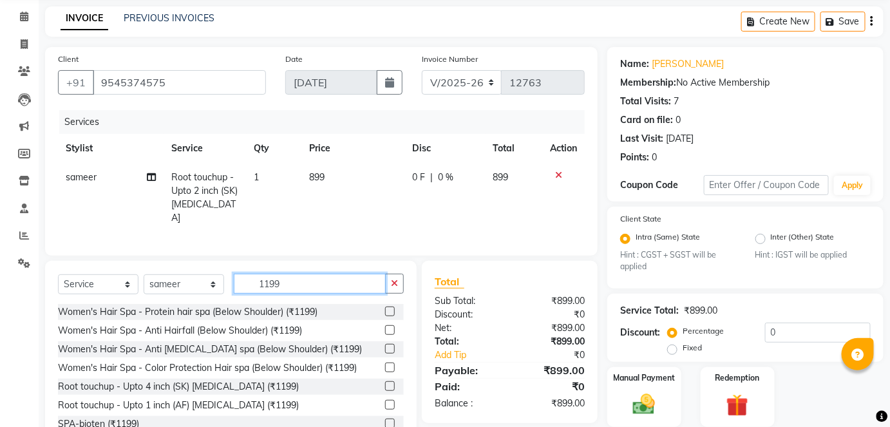
type input "1199"
click at [385, 364] on label at bounding box center [390, 367] width 10 height 10
click at [385, 364] on input "checkbox" at bounding box center [389, 368] width 8 height 8
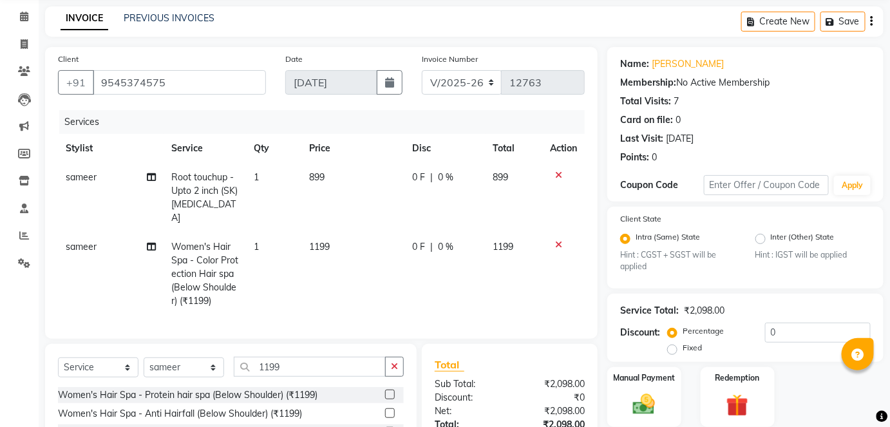
checkbox input "false"
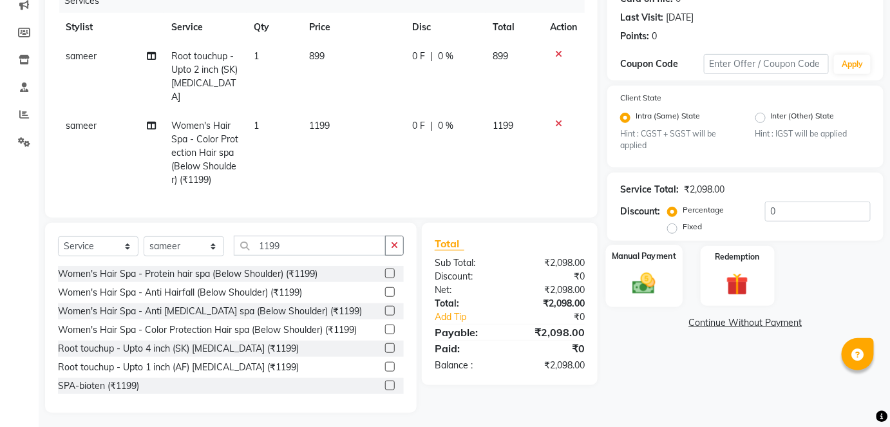
click at [653, 286] on img at bounding box center [643, 283] width 37 height 26
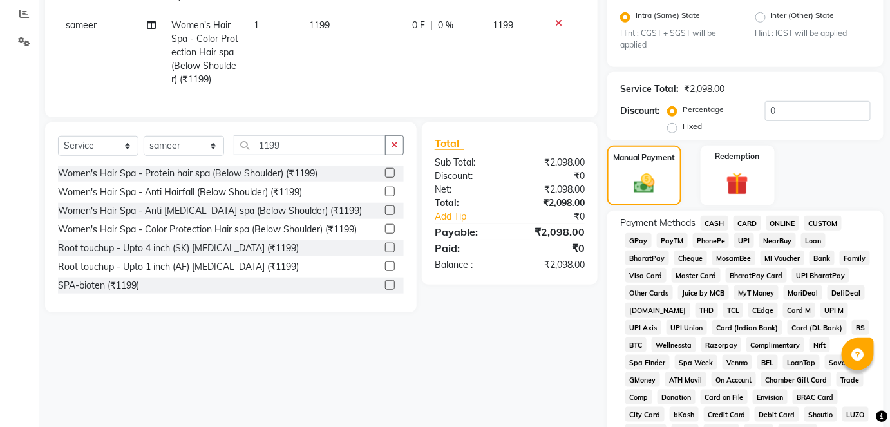
scroll to position [273, 0]
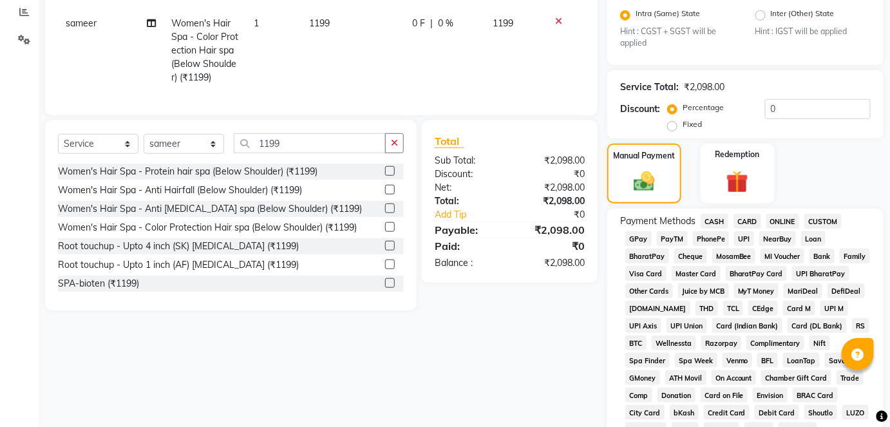
click at [711, 218] on span "CASH" at bounding box center [714, 221] width 28 height 15
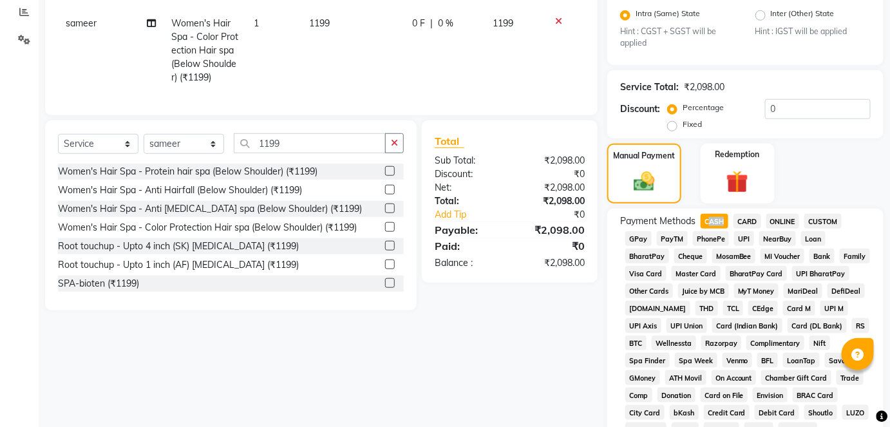
click at [711, 218] on span "CASH" at bounding box center [714, 221] width 28 height 15
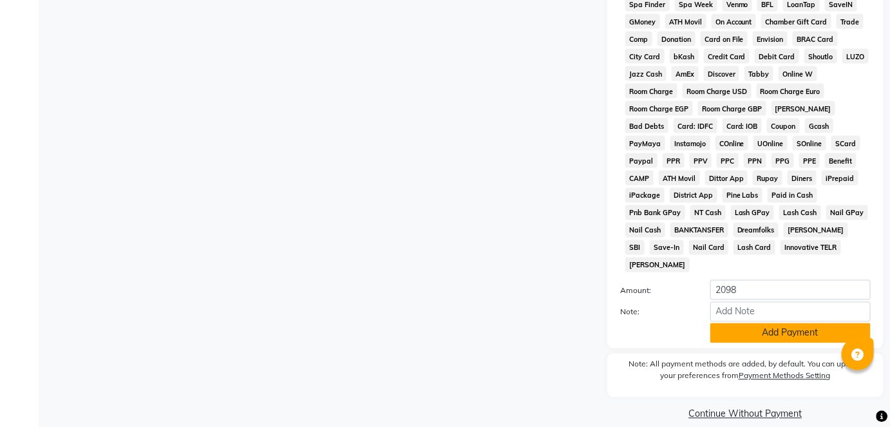
click at [754, 323] on button "Add Payment" at bounding box center [790, 333] width 160 height 20
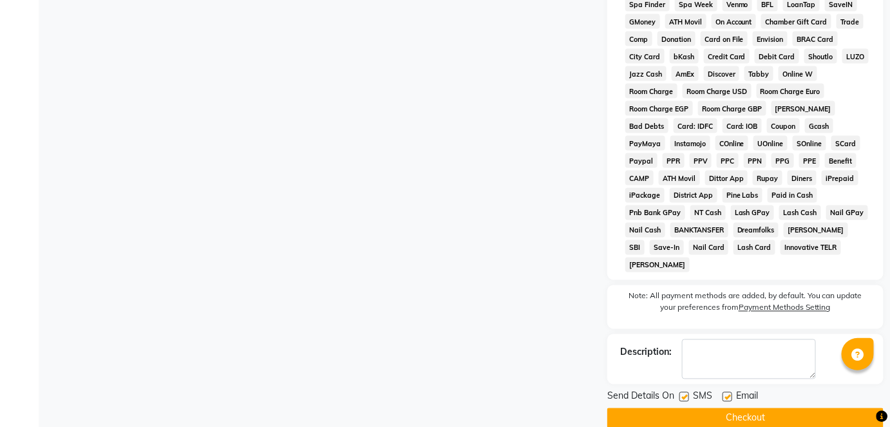
click at [682, 392] on label at bounding box center [684, 397] width 10 height 10
click at [682, 393] on input "checkbox" at bounding box center [683, 397] width 8 height 8
click at [682, 392] on label at bounding box center [684, 397] width 10 height 10
click at [682, 393] on input "checkbox" at bounding box center [683, 397] width 8 height 8
drag, startPoint x: 695, startPoint y: 397, endPoint x: 687, endPoint y: 390, distance: 11.0
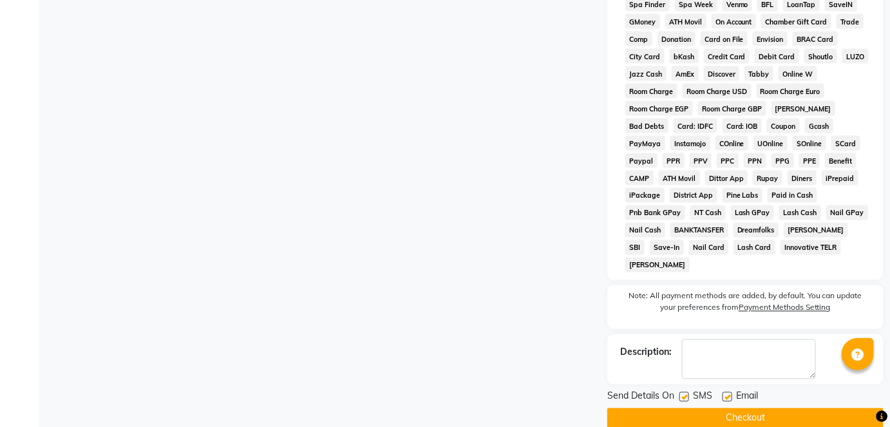
click at [687, 390] on div "Send Details On SMS Email Checkout" at bounding box center [745, 408] width 276 height 39
drag, startPoint x: 687, startPoint y: 390, endPoint x: 683, endPoint y: 381, distance: 9.8
click at [683, 389] on div "Send Details On SMS Email Checkout" at bounding box center [745, 408] width 276 height 39
click at [683, 392] on label at bounding box center [684, 397] width 10 height 10
click at [683, 393] on input "checkbox" at bounding box center [683, 397] width 8 height 8
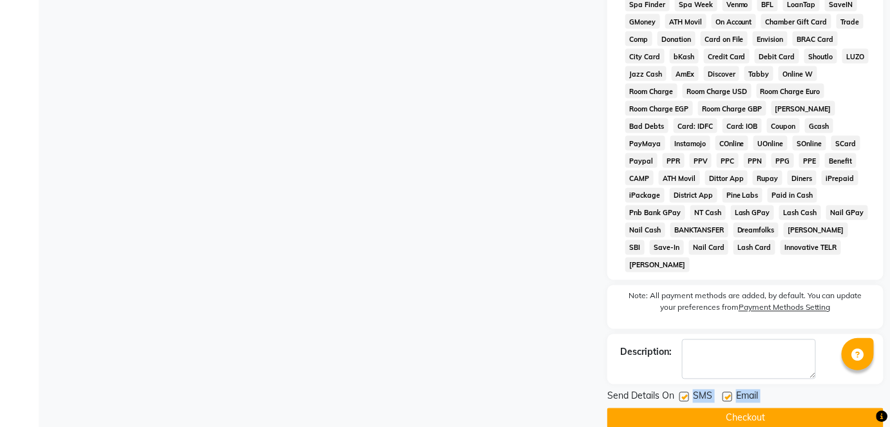
checkbox input "false"
click at [687, 408] on button "Checkout" at bounding box center [745, 418] width 276 height 20
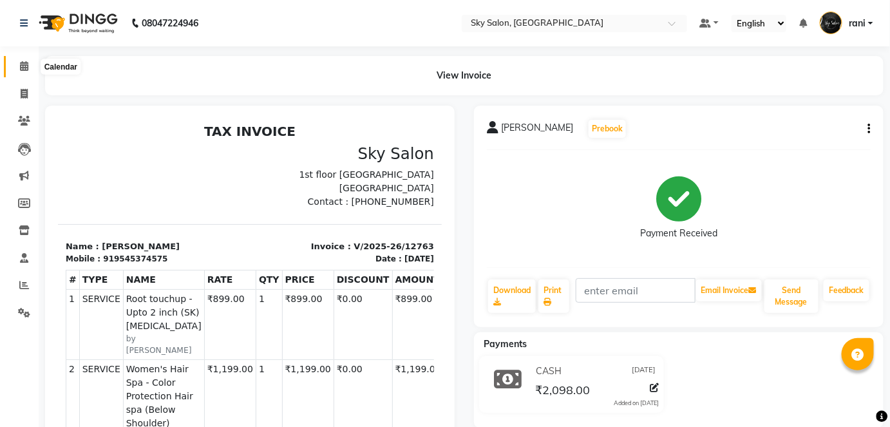
click at [22, 68] on icon at bounding box center [24, 66] width 8 height 10
